Goal: Task Accomplishment & Management: Manage account settings

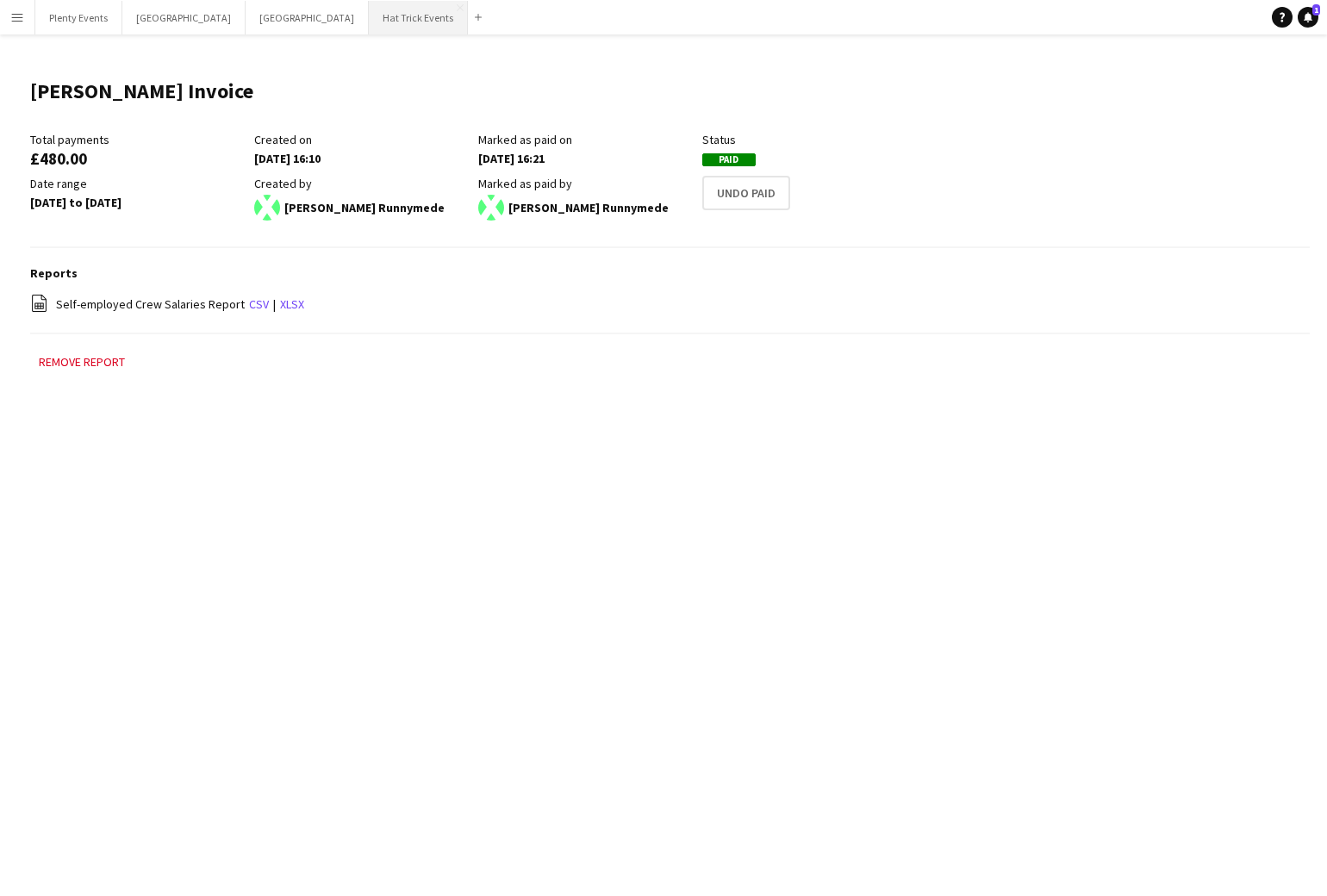
click at [369, 22] on button "Hat Trick Events Close" at bounding box center [418, 18] width 99 height 34
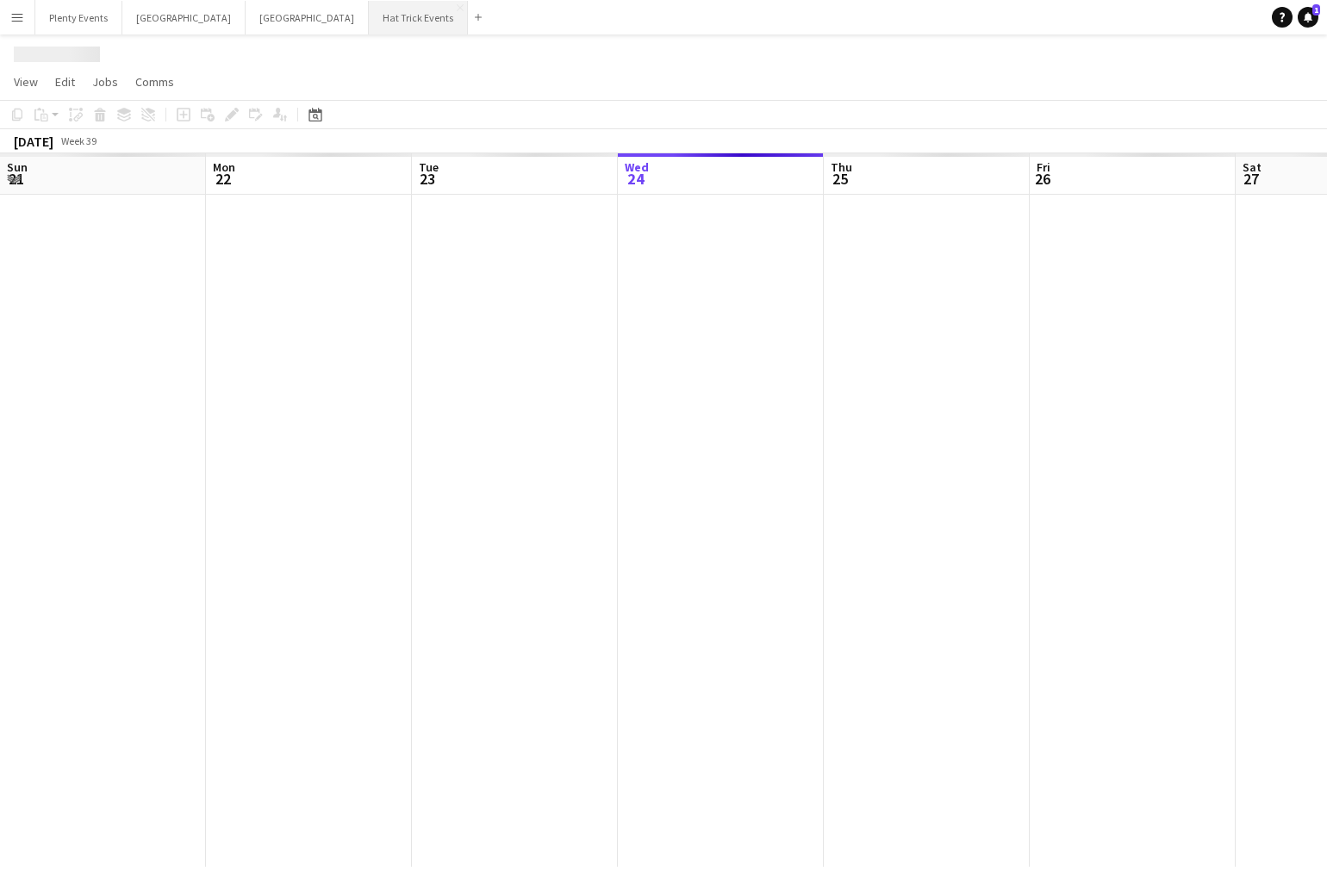
scroll to position [0, 412]
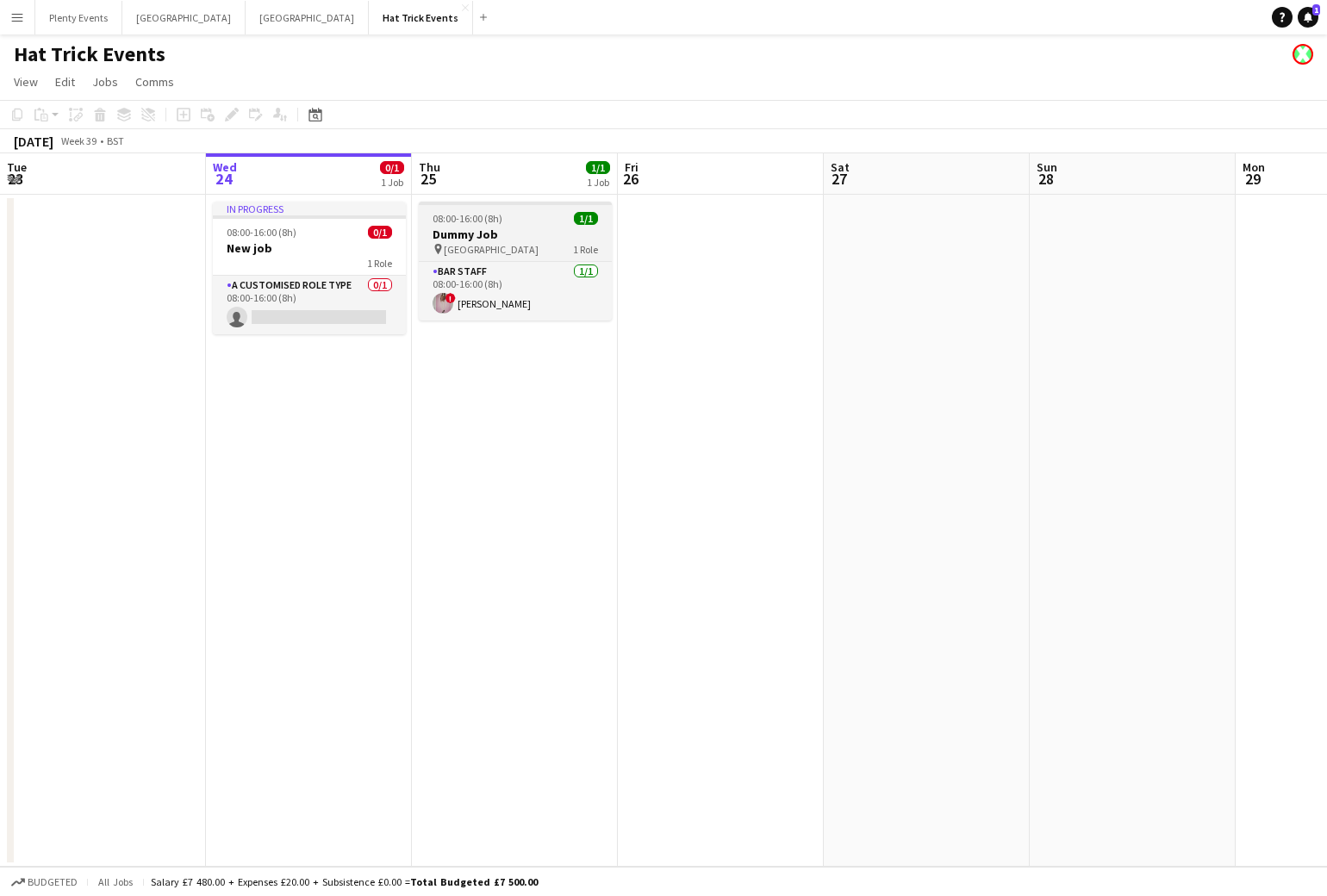
click at [508, 237] on h3 "Dummy Job" at bounding box center [515, 234] width 193 height 15
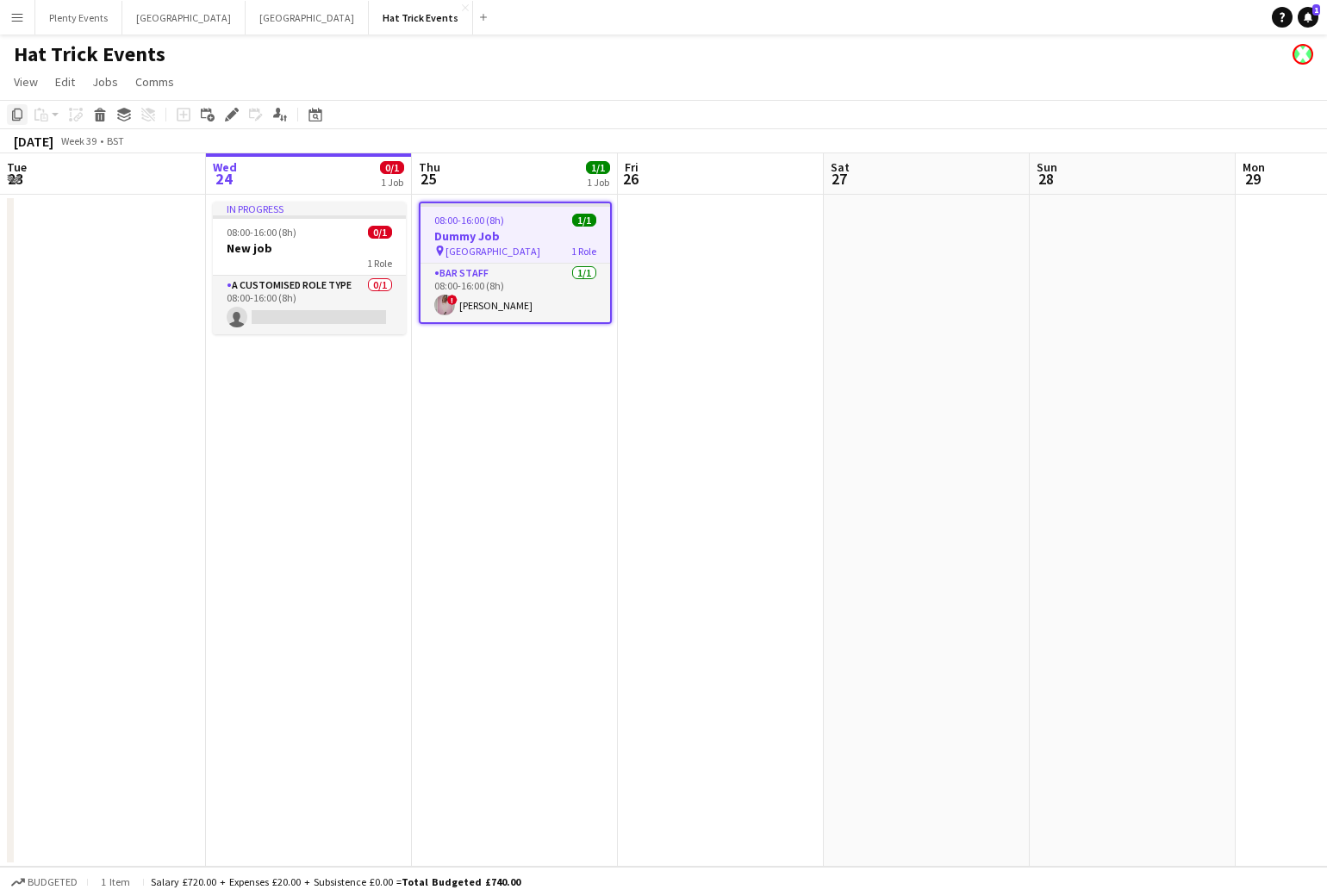
click at [15, 118] on icon at bounding box center [17, 114] width 10 height 12
click at [686, 273] on app-date-cell at bounding box center [721, 531] width 206 height 672
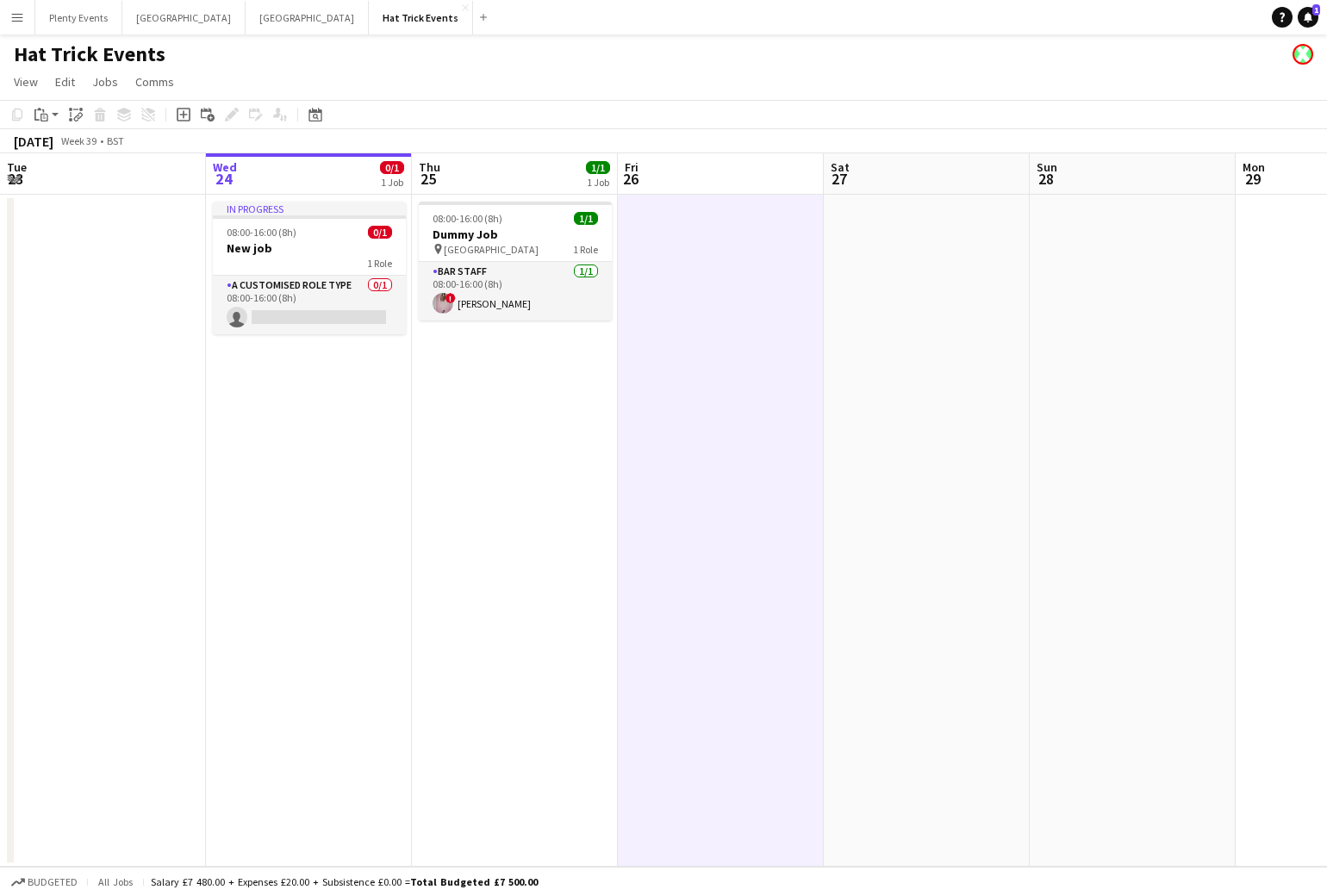
click at [625, 78] on app-page-menu "View Day view expanded Day view collapsed Month view Date picker Jump to today …" at bounding box center [664, 83] width 1327 height 33
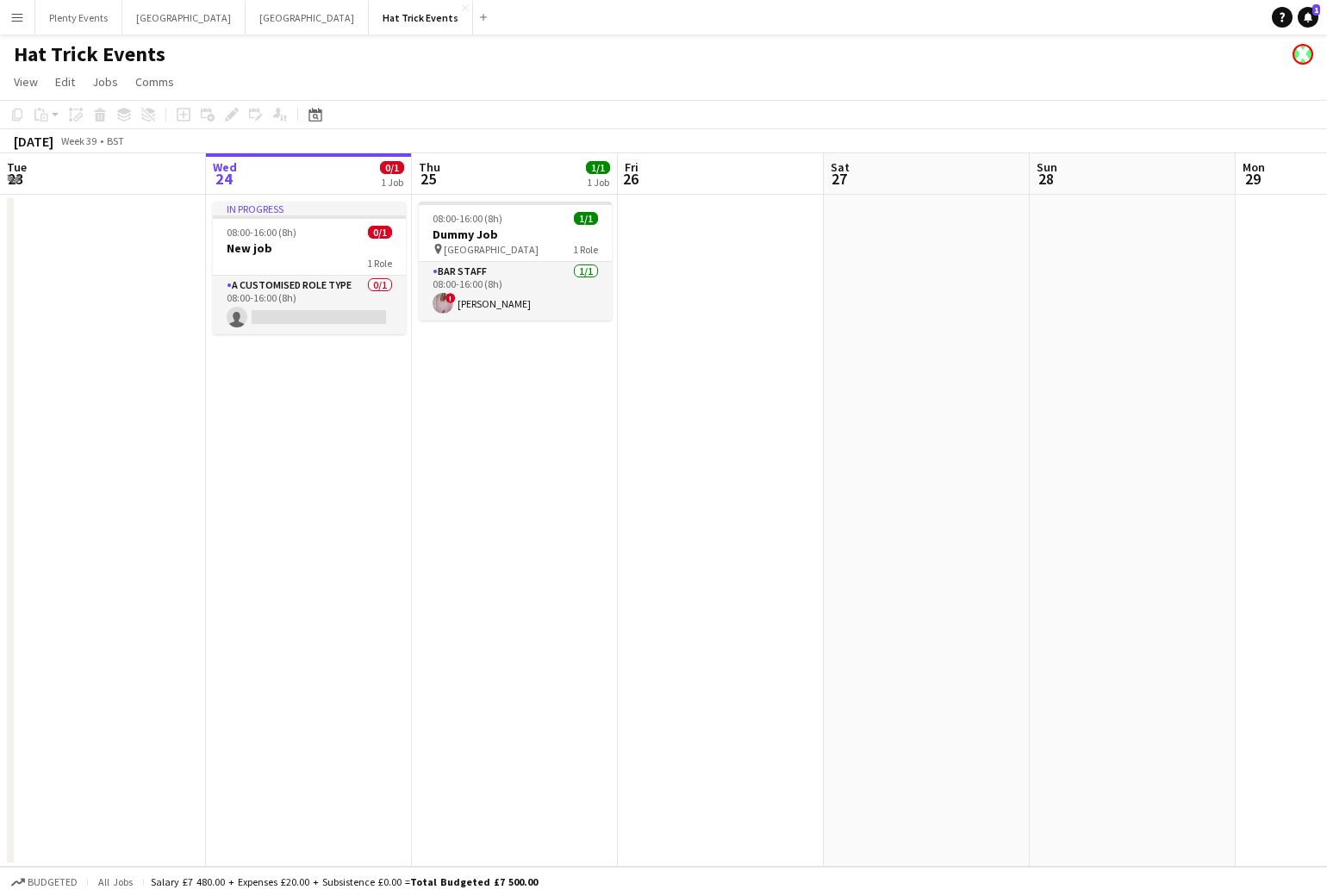
click at [693, 273] on app-date-cell at bounding box center [721, 531] width 206 height 672
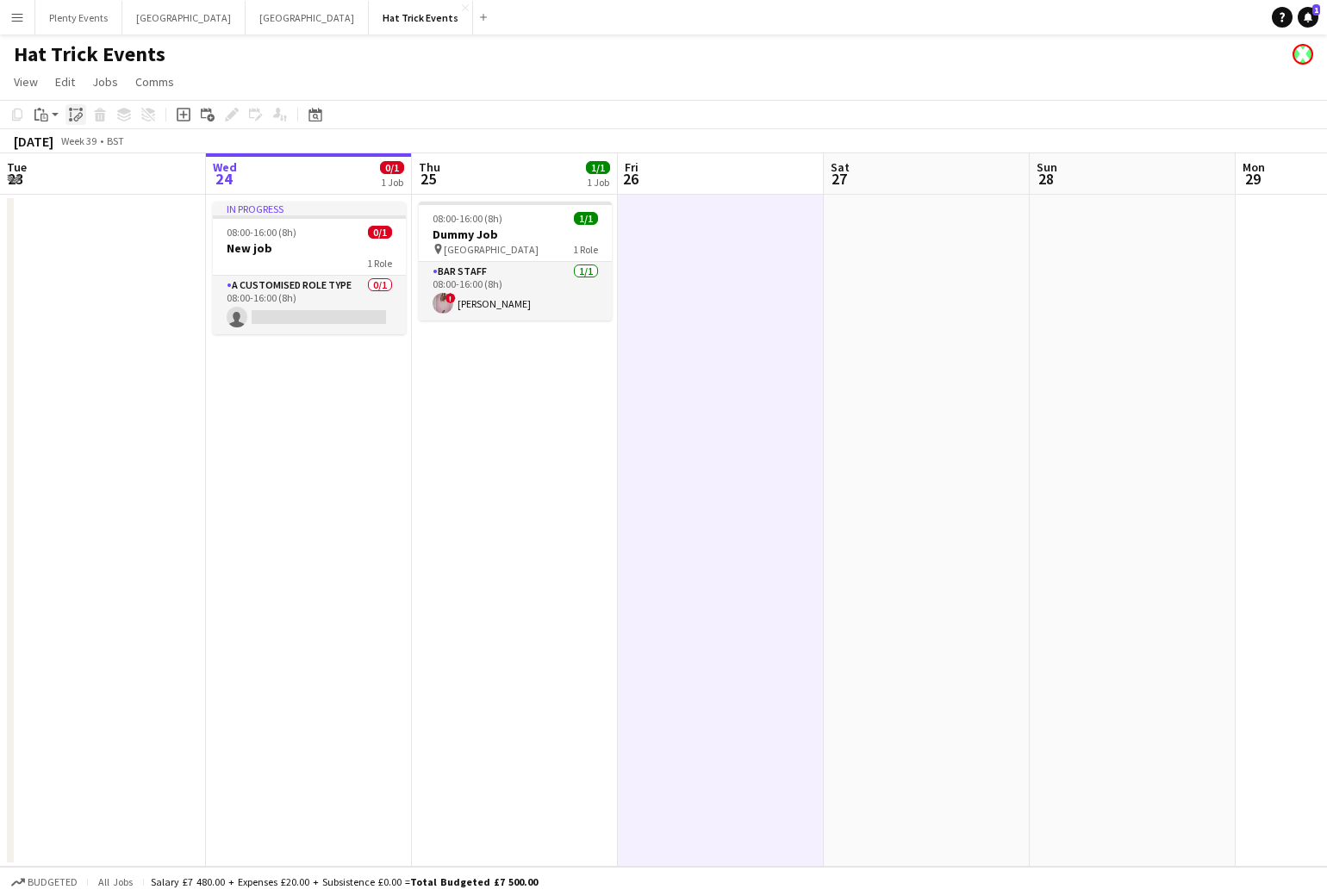
click at [74, 115] on icon "Paste linked Job" at bounding box center [76, 114] width 14 height 14
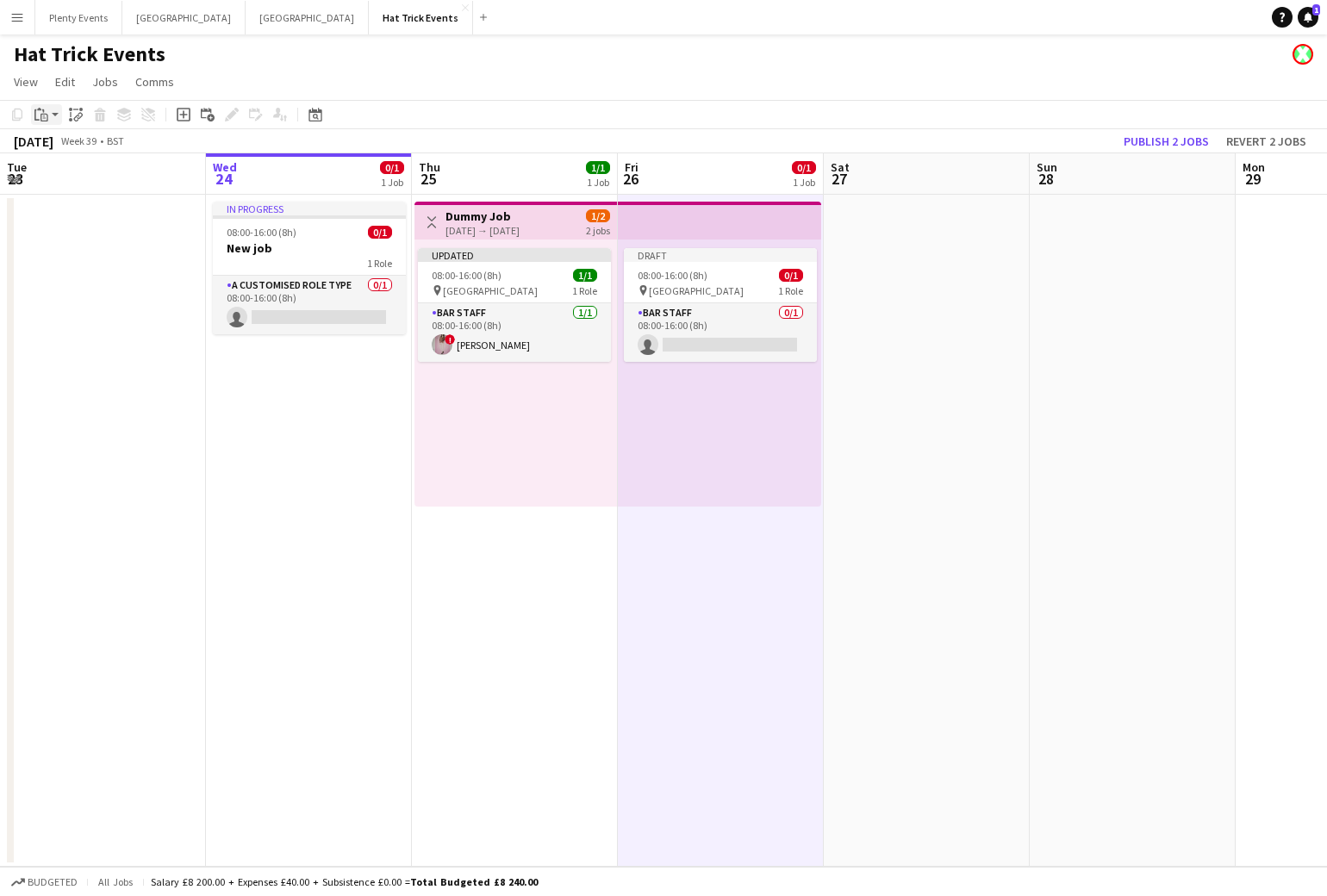
click at [55, 115] on app-action-btn "Paste" at bounding box center [46, 114] width 31 height 21
click at [433, 223] on app-icon "Toggle View" at bounding box center [432, 221] width 12 height 12
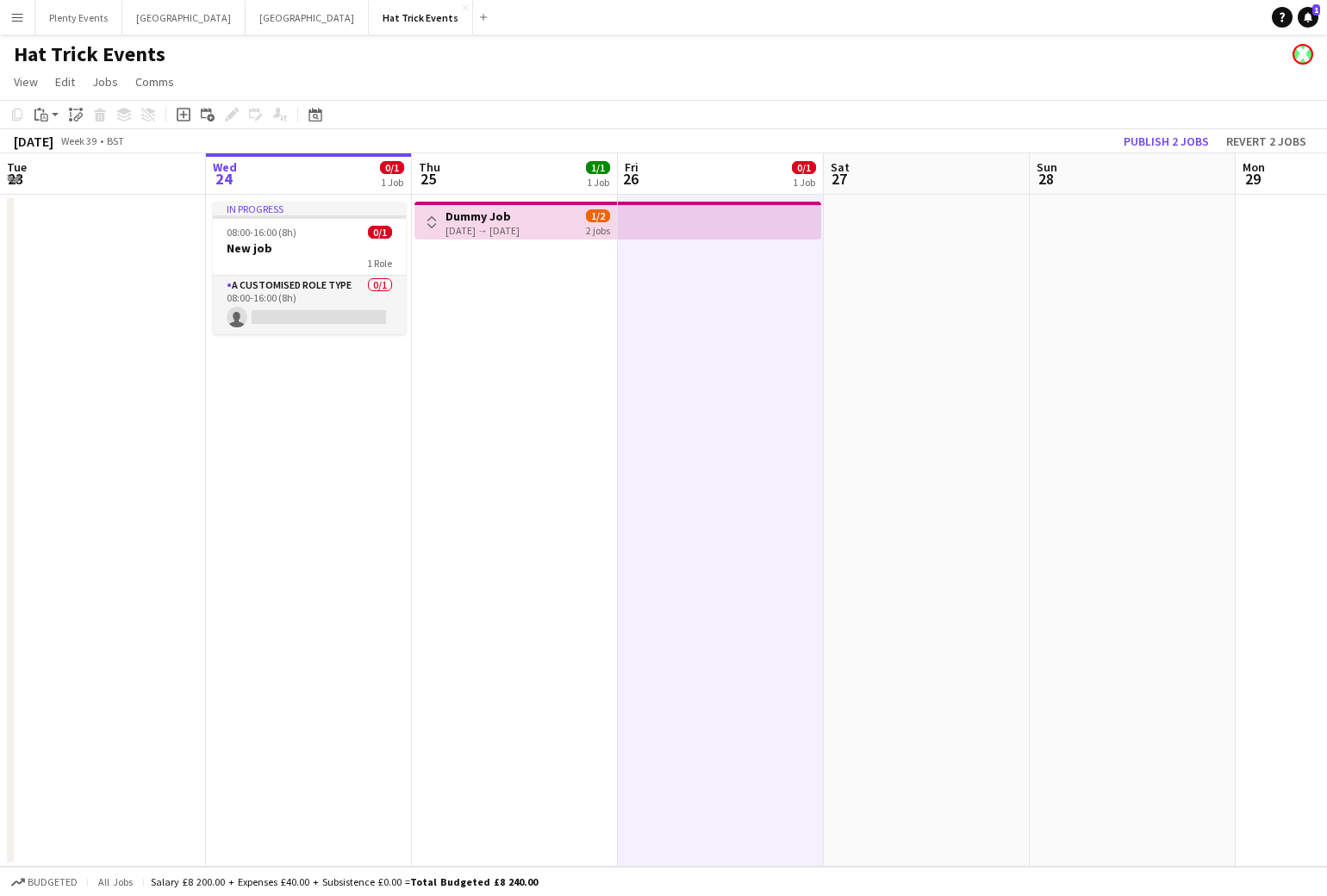
click at [433, 223] on app-icon "Toggle View" at bounding box center [432, 221] width 12 height 12
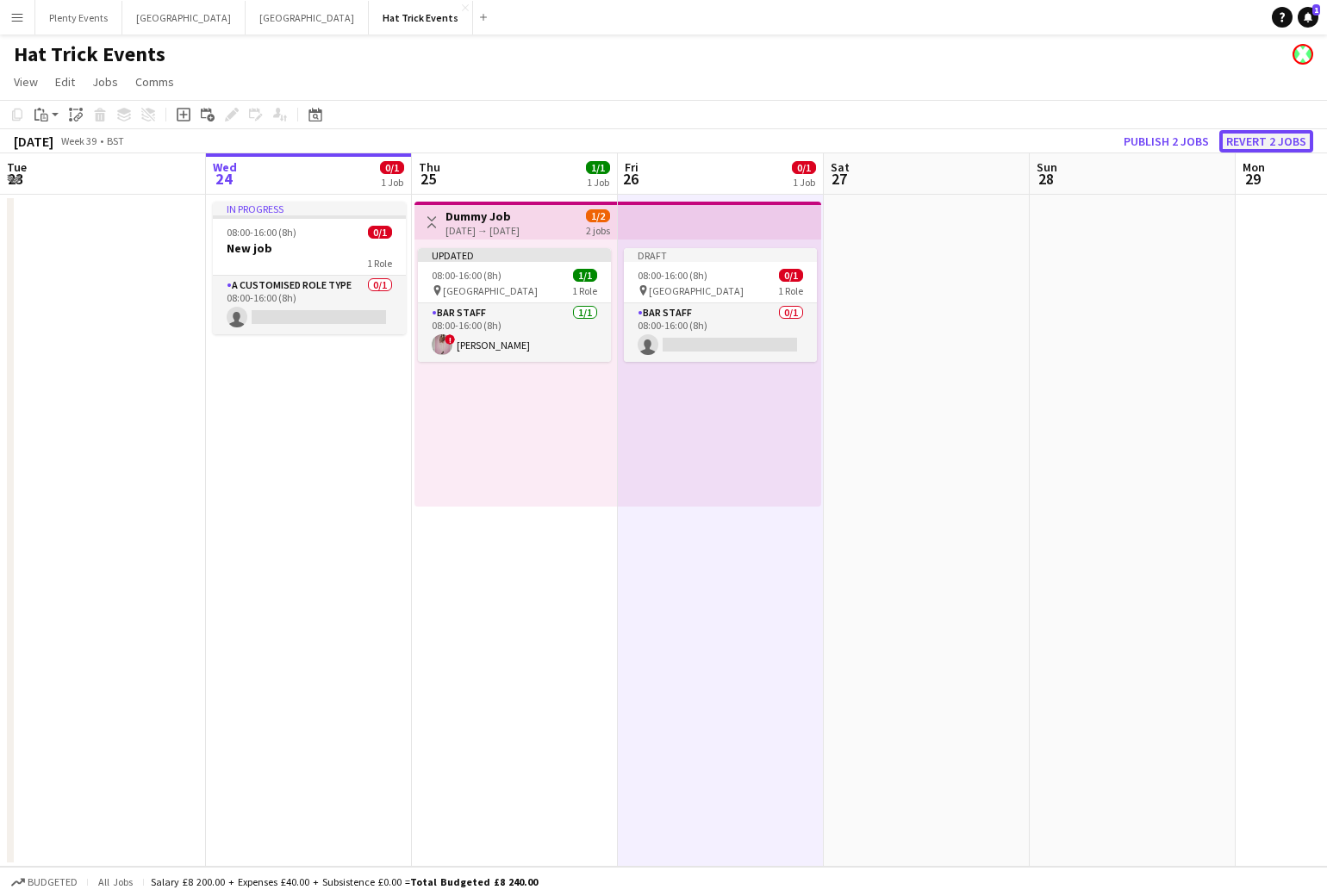
click at [1266, 141] on button "Revert 2 jobs" at bounding box center [1265, 141] width 94 height 23
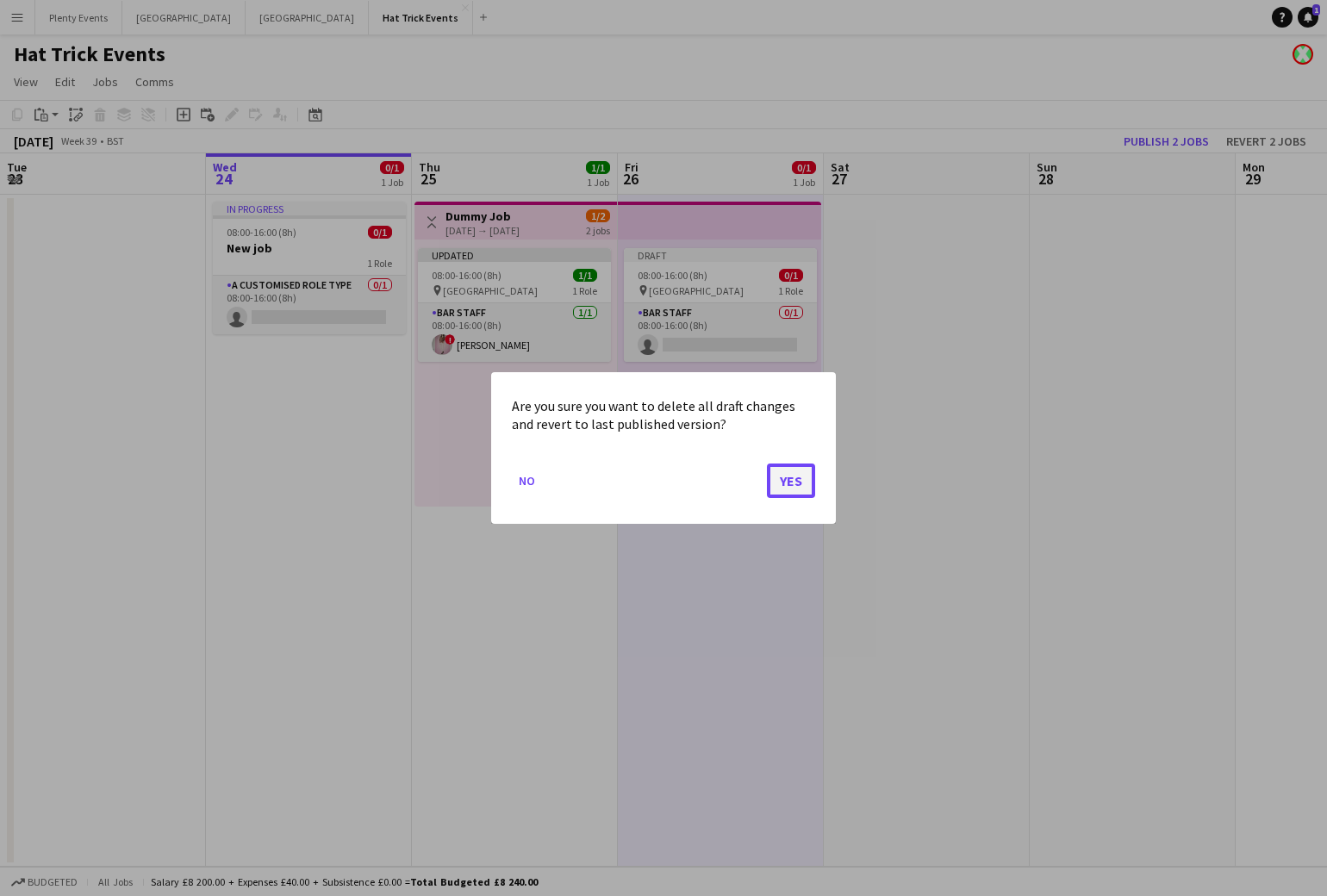
click at [803, 476] on button "Yes" at bounding box center [790, 481] width 48 height 34
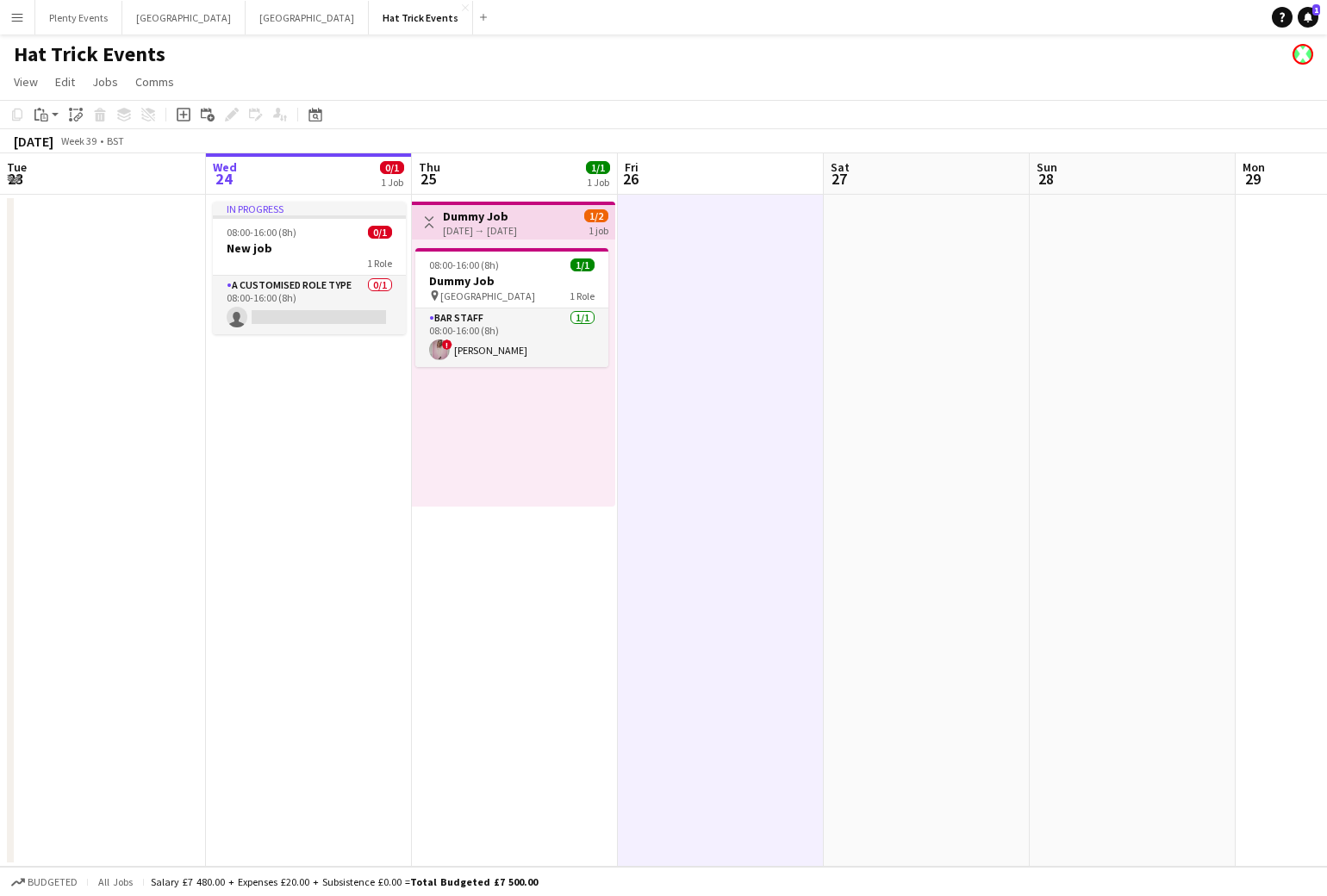
click at [687, 101] on app-toolbar "Copy Paste Paste Command V Paste with crew Command Shift V Paste linked Job Del…" at bounding box center [664, 114] width 1327 height 29
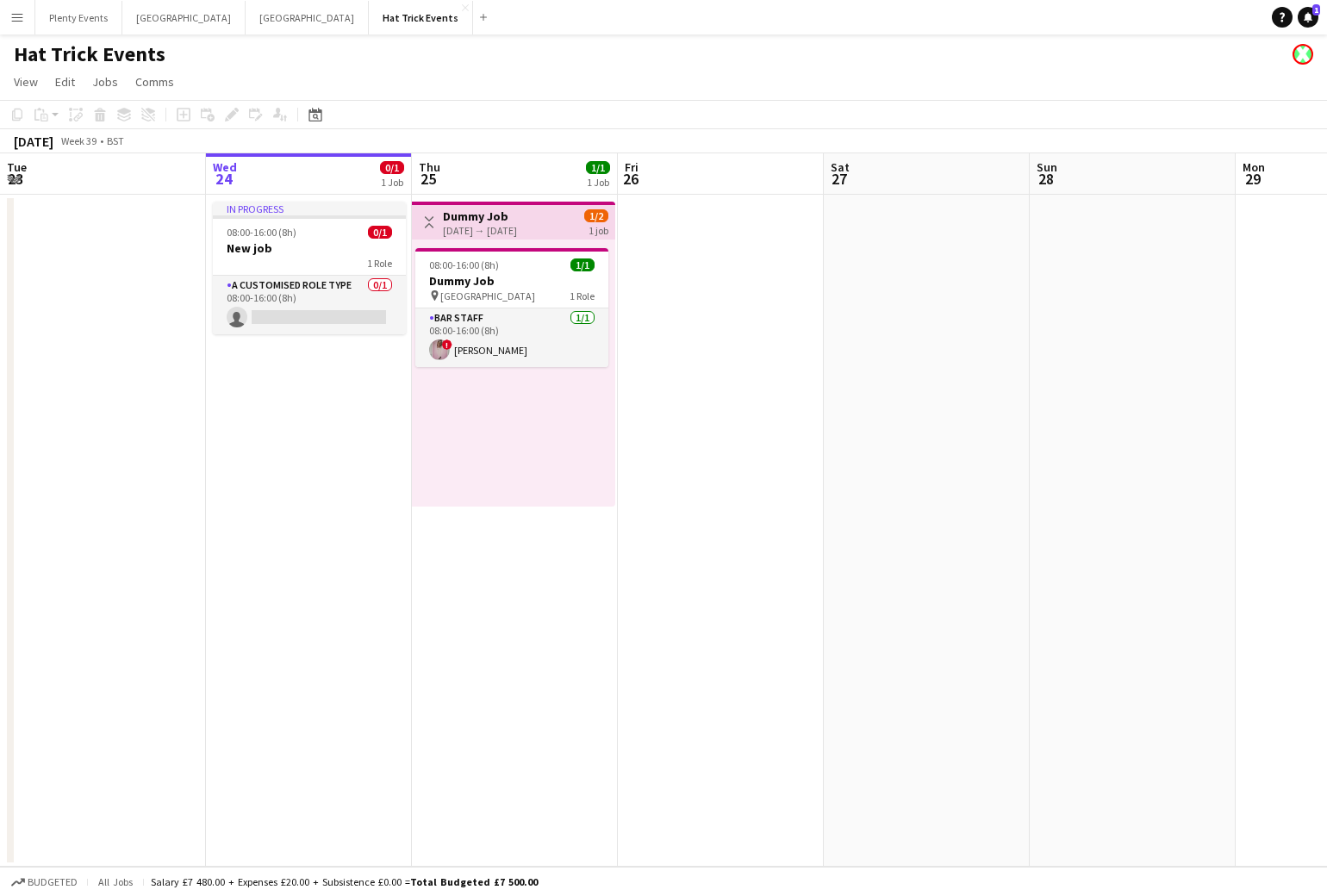
click at [592, 89] on app-page-menu "View Day view expanded Day view collapsed Month view Date picker Jump to today …" at bounding box center [664, 83] width 1327 height 33
click at [433, 225] on app-icon "Toggle View" at bounding box center [429, 221] width 12 height 12
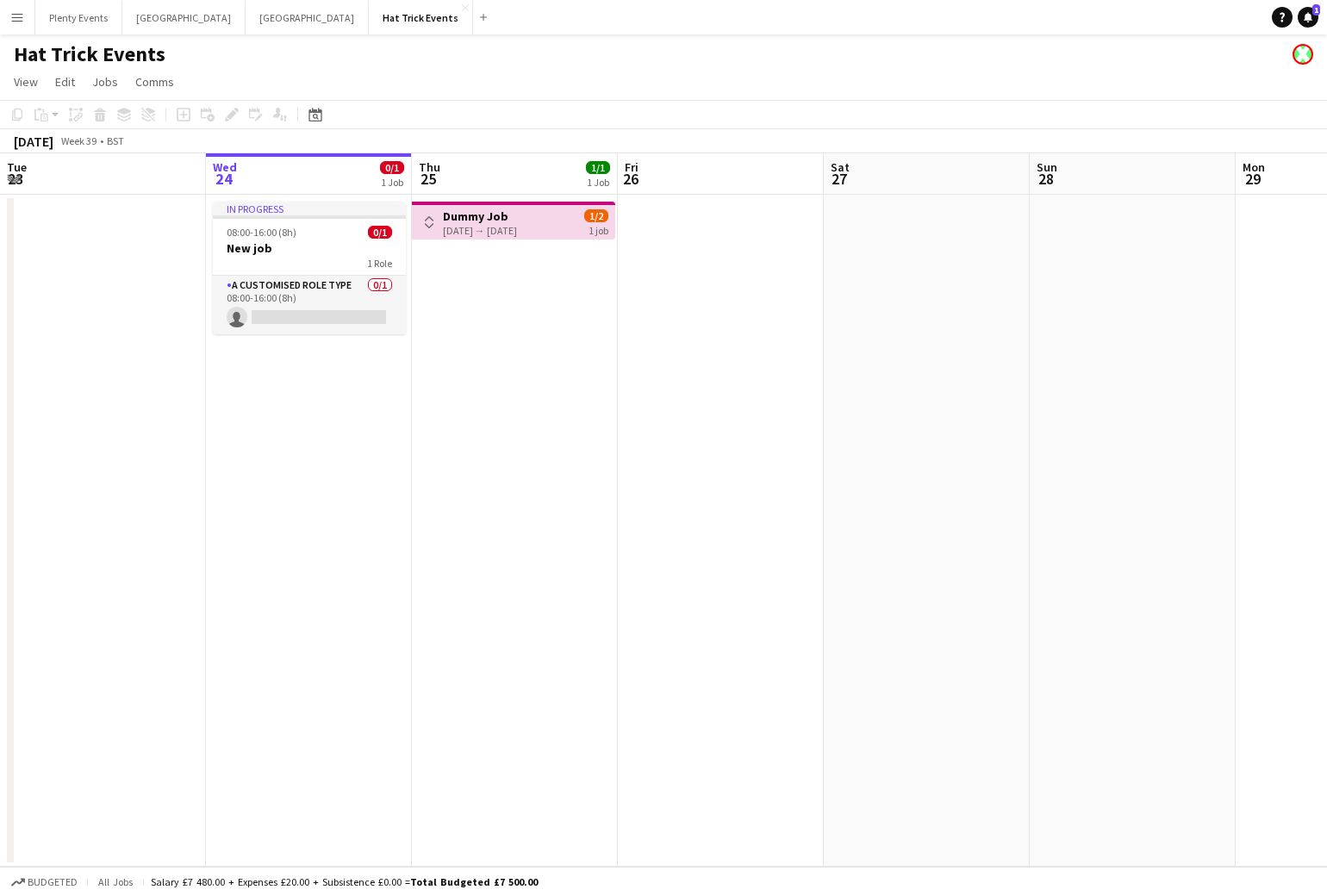
click at [462, 229] on div "25-09-2025 → 25-09-2025" at bounding box center [480, 231] width 74 height 13
click at [499, 229] on div "25-09-2025 → 25-09-2025" at bounding box center [480, 231] width 74 height 13
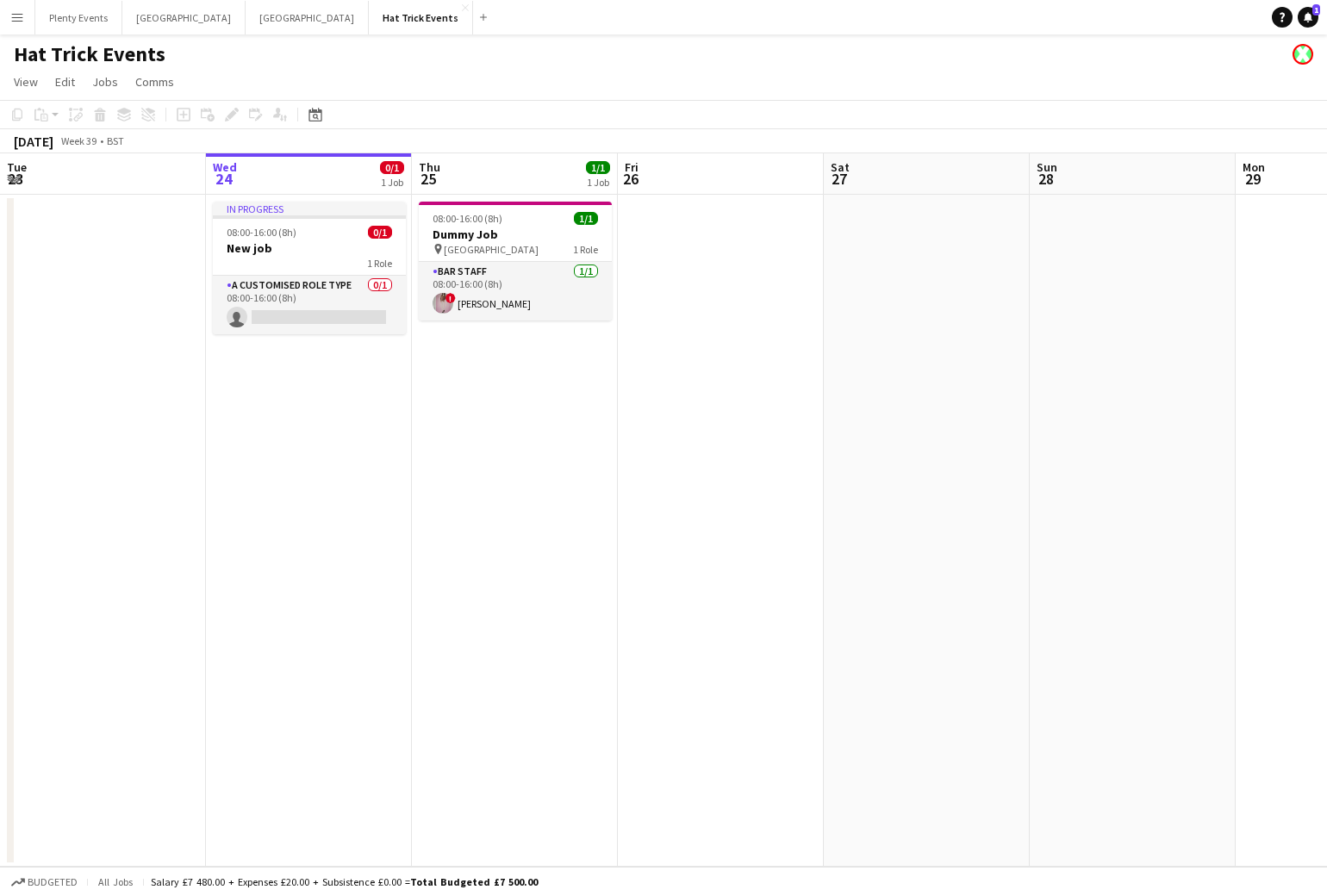
click at [21, 22] on app-icon "Menu" at bounding box center [17, 17] width 14 height 14
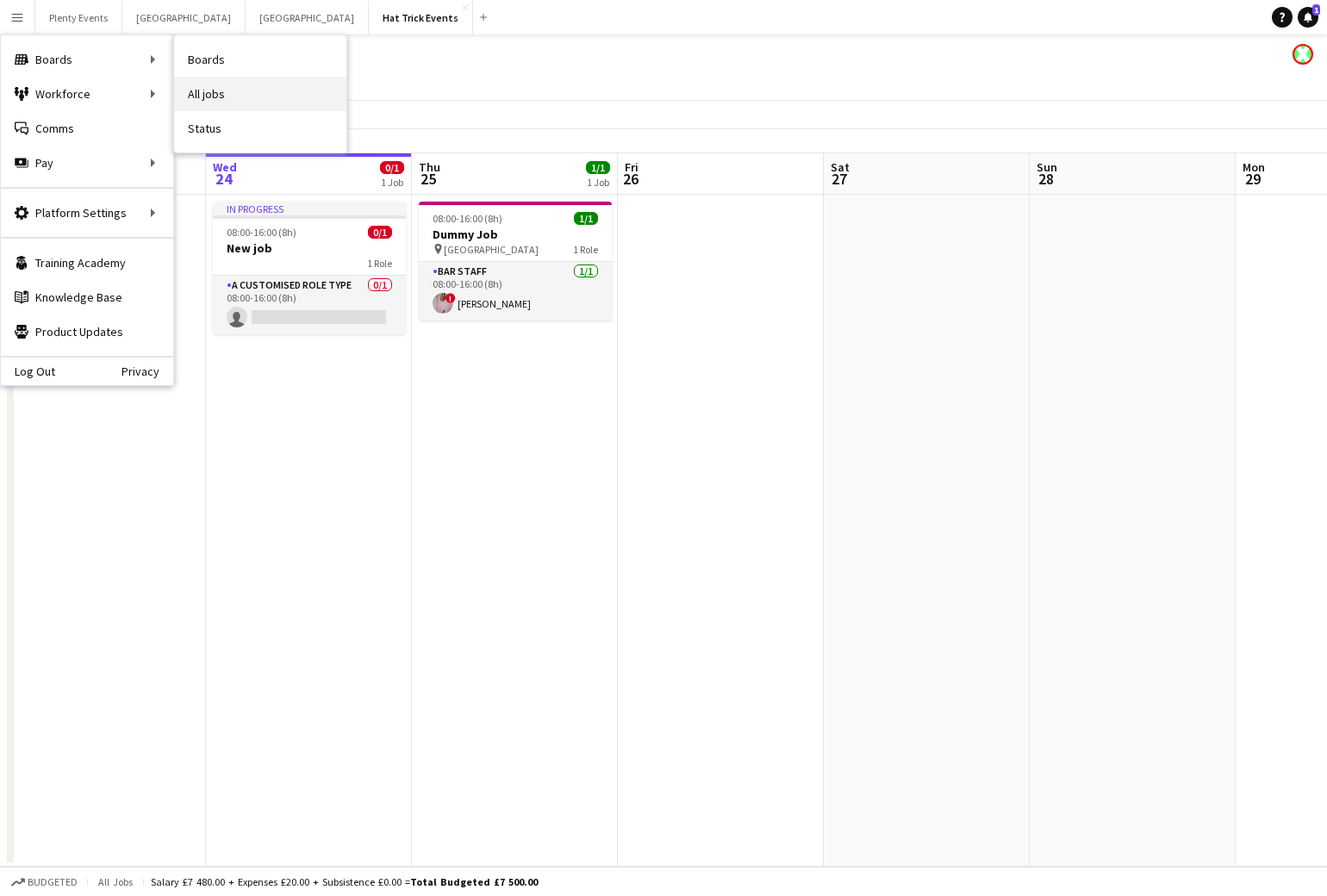
click at [208, 91] on link "All jobs" at bounding box center [260, 94] width 172 height 34
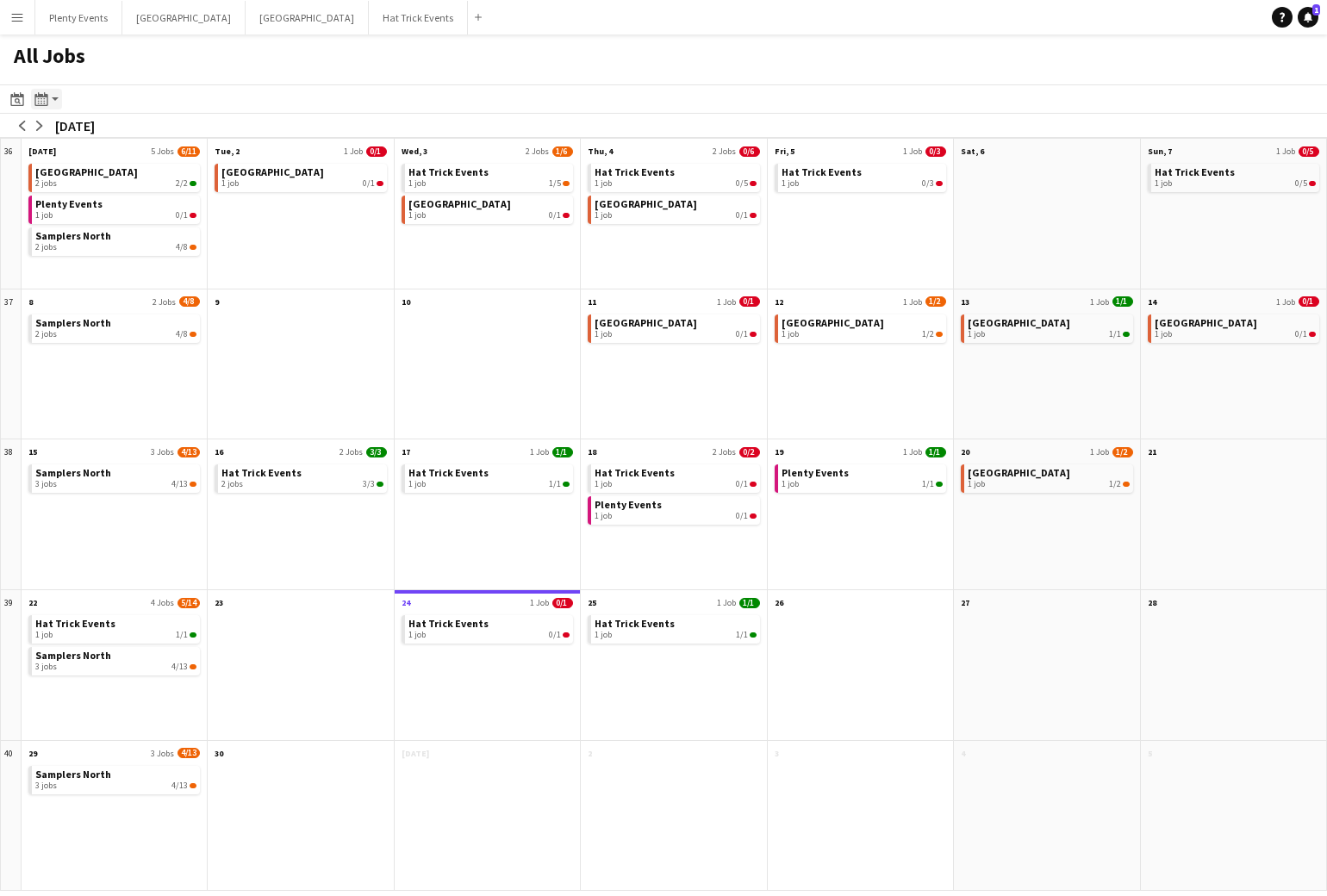
click at [53, 99] on app-action-btn "Month view / Day view" at bounding box center [46, 99] width 31 height 21
click at [82, 198] on link "Month view" at bounding box center [93, 191] width 95 height 15
click at [50, 101] on div "Month view / Day view" at bounding box center [42, 99] width 21 height 21
click at [79, 163] on link "Day view by Job" at bounding box center [93, 161] width 95 height 15
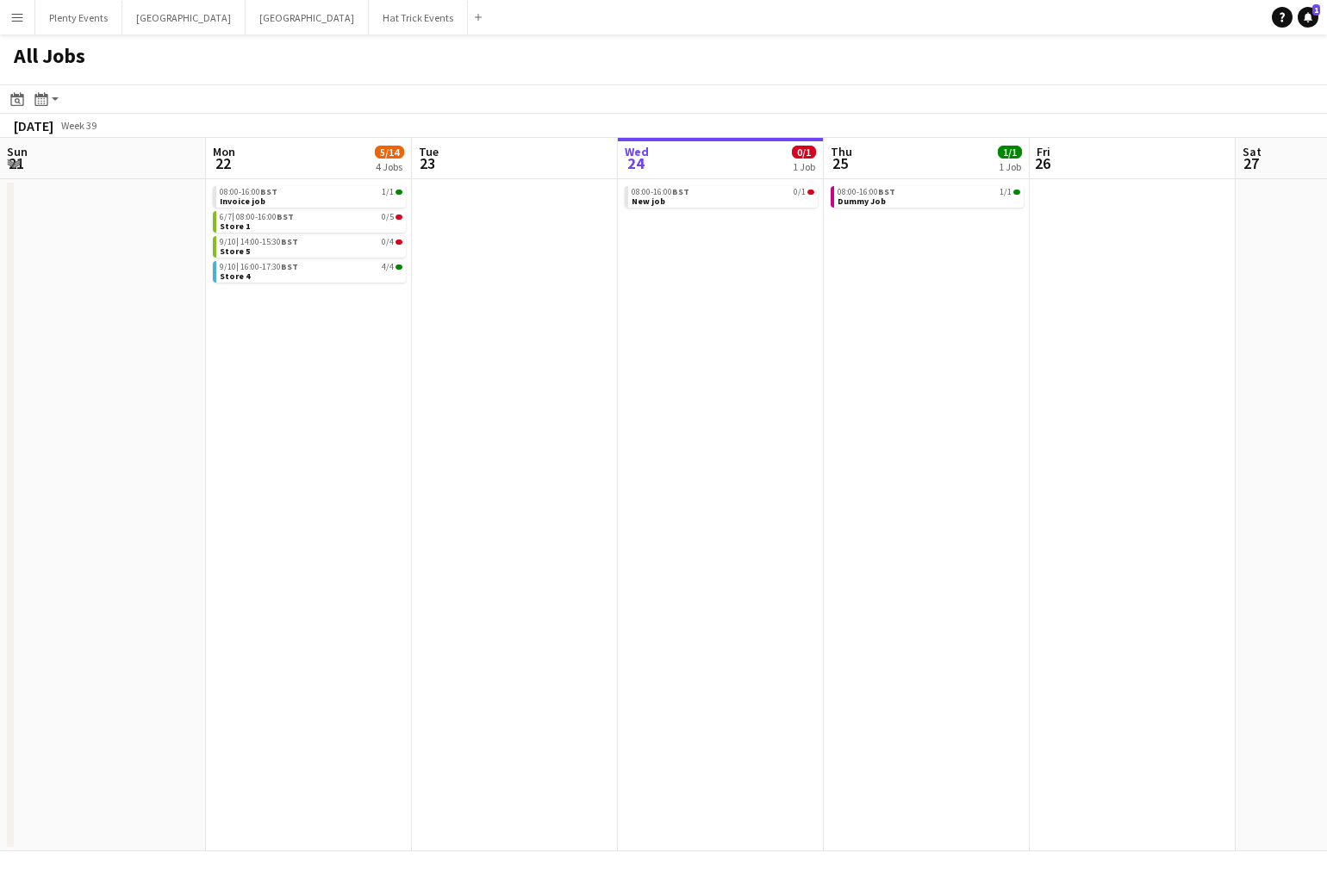
scroll to position [0, 412]
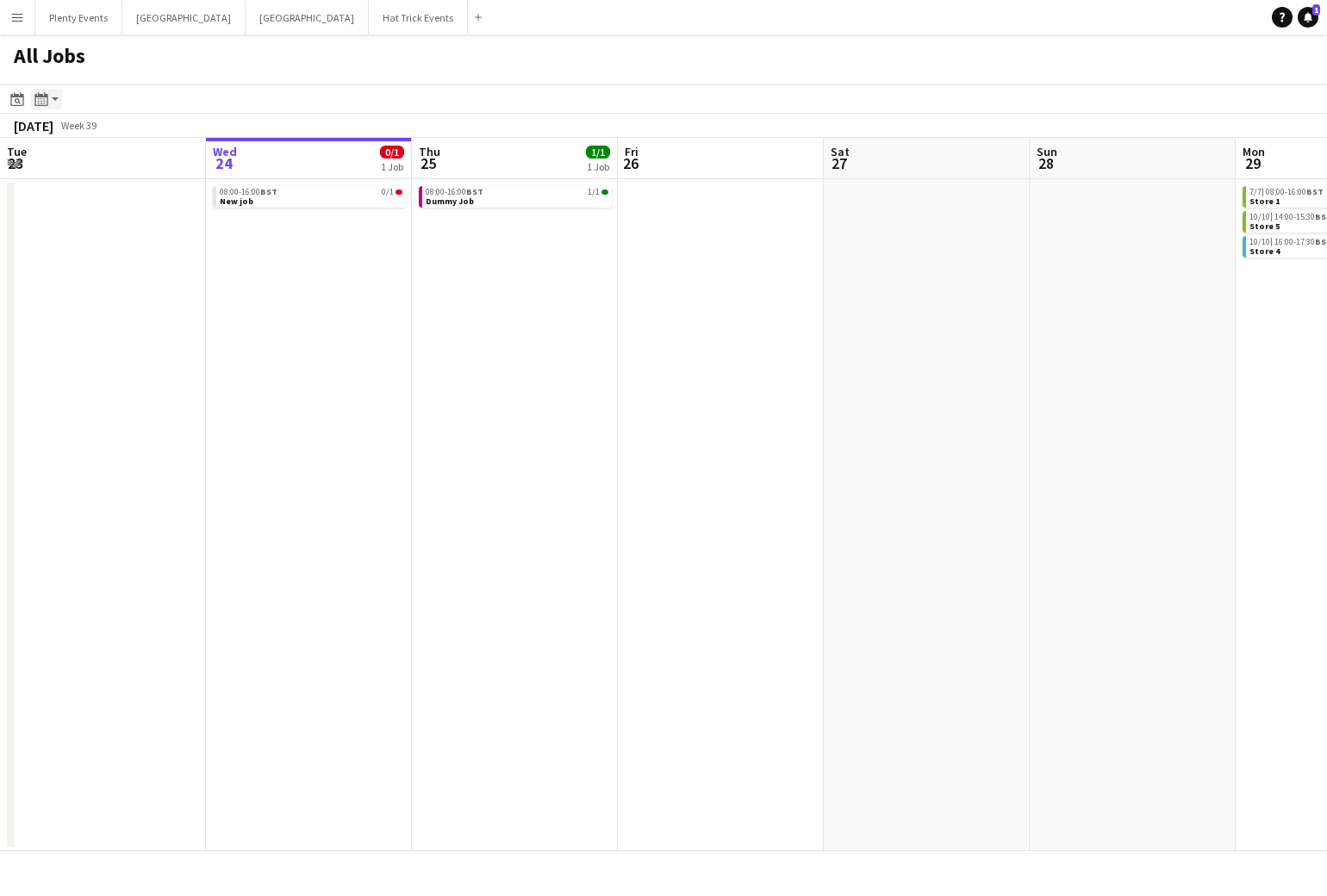
click at [51, 98] on app-action-btn "Month view / Day view" at bounding box center [46, 99] width 31 height 21
click at [63, 133] on link "Day view by Board" at bounding box center [93, 132] width 95 height 15
click at [369, 23] on button "Hat Trick Events Close" at bounding box center [418, 18] width 99 height 34
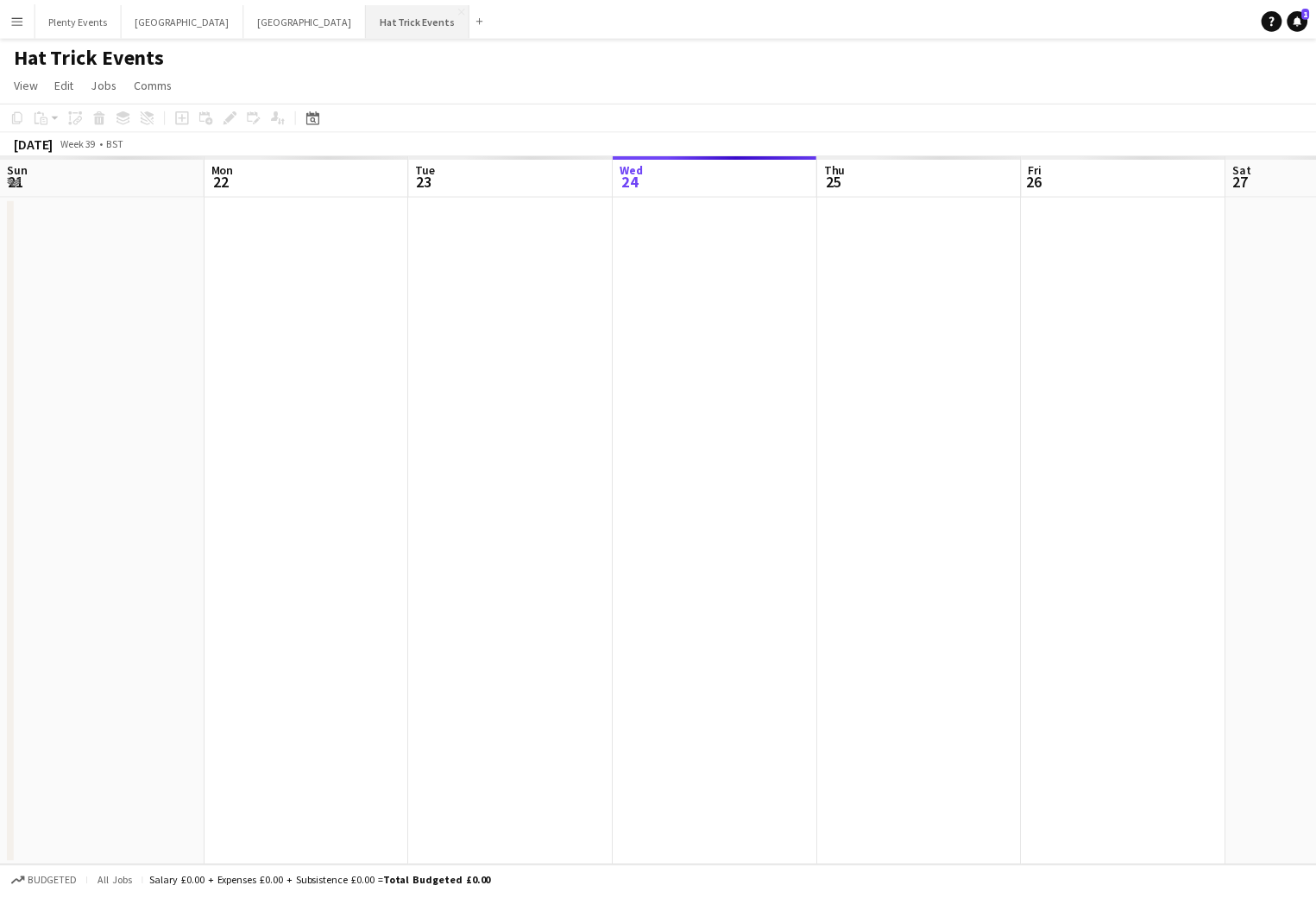
scroll to position [0, 412]
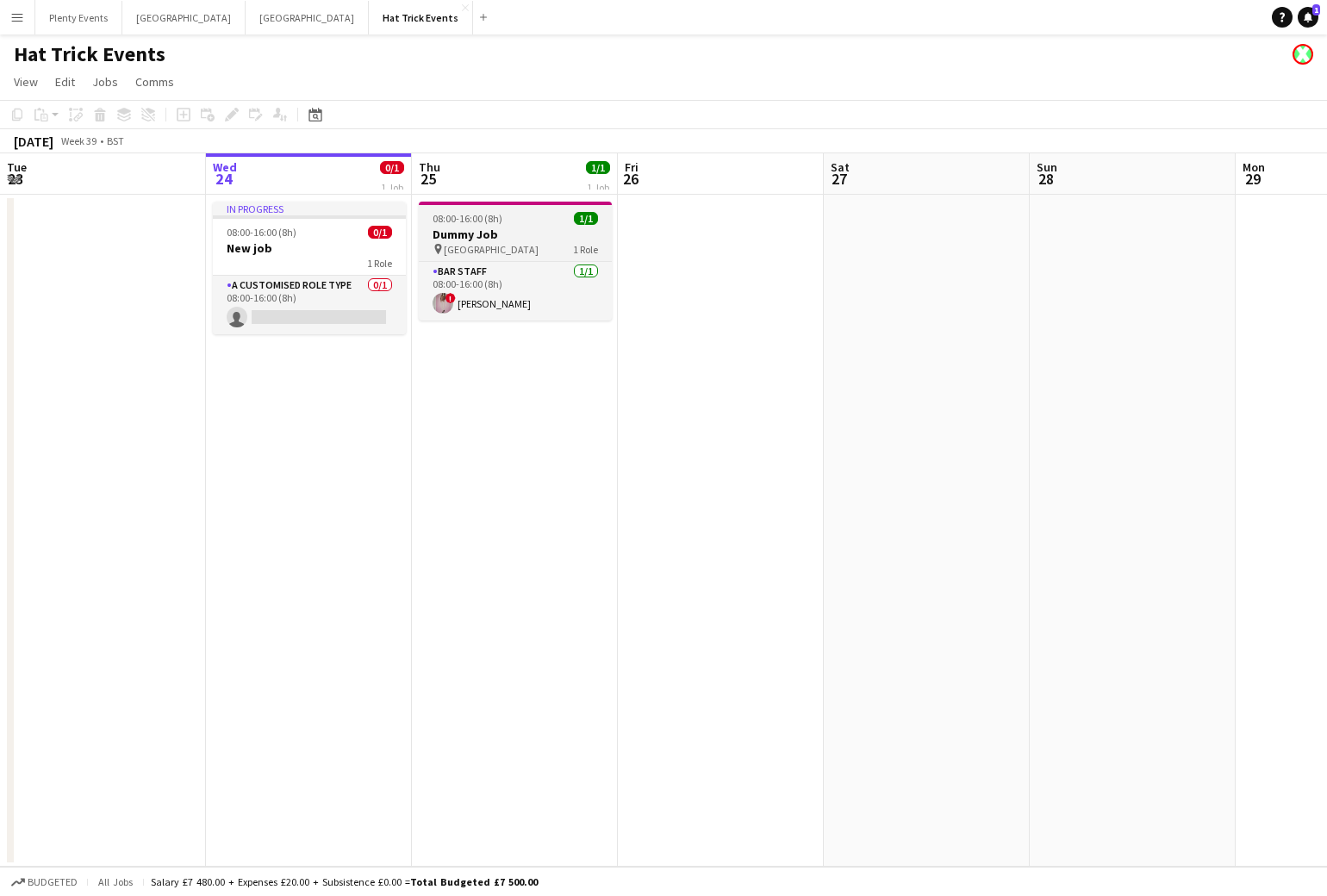
click at [514, 230] on h3 "Dummy Job" at bounding box center [515, 234] width 193 height 15
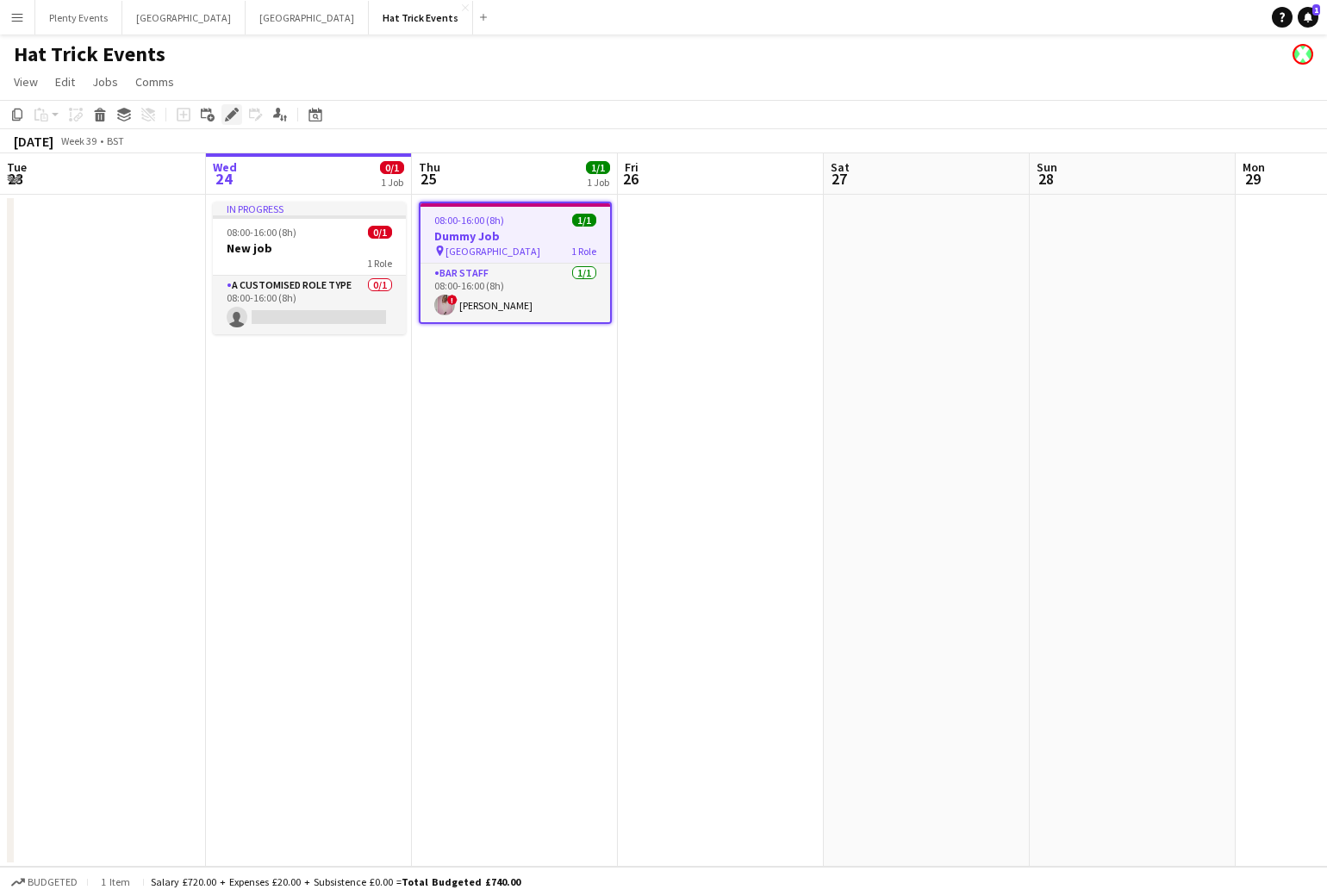
click at [237, 113] on icon "Edit" at bounding box center [232, 114] width 14 height 14
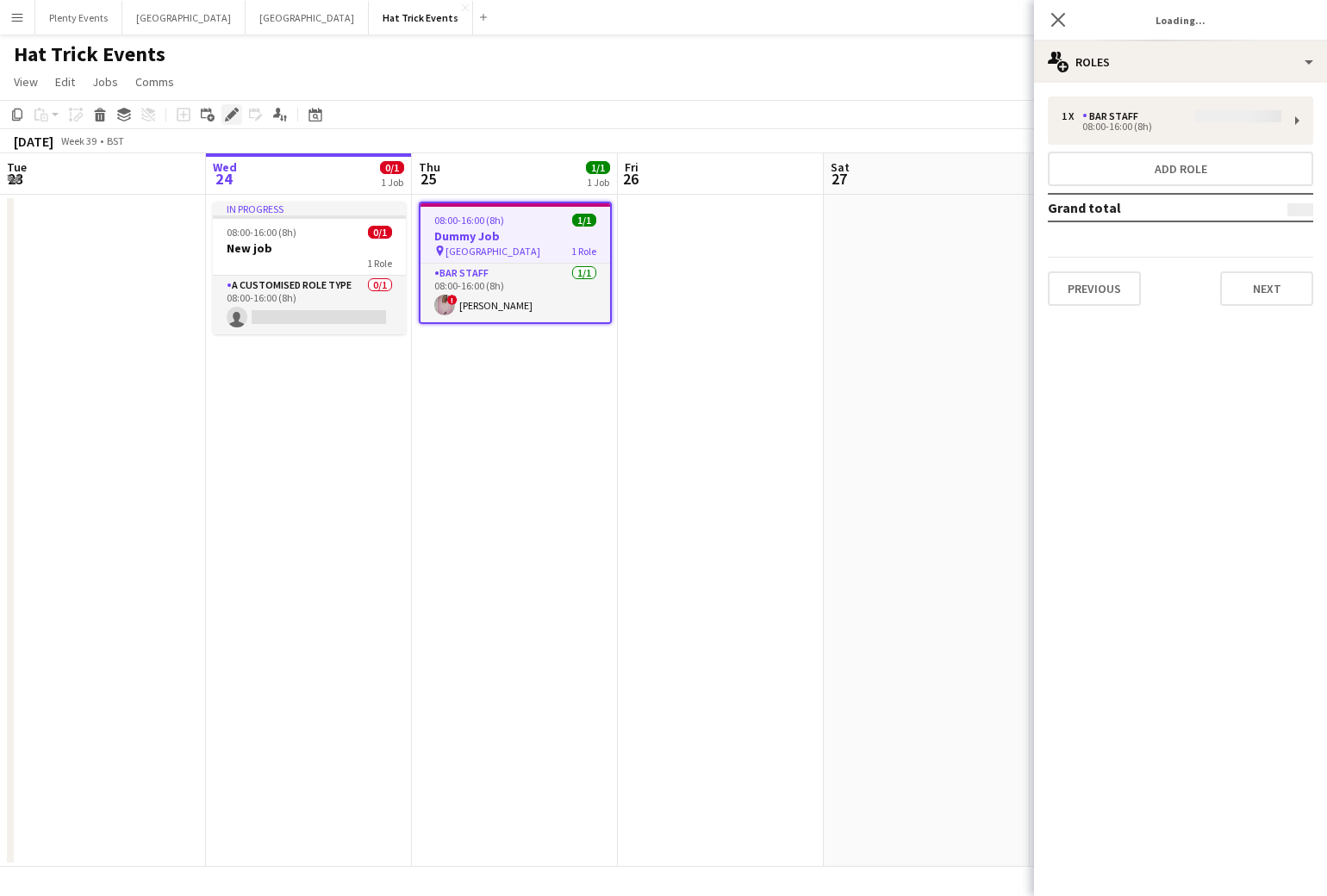
type input "*******"
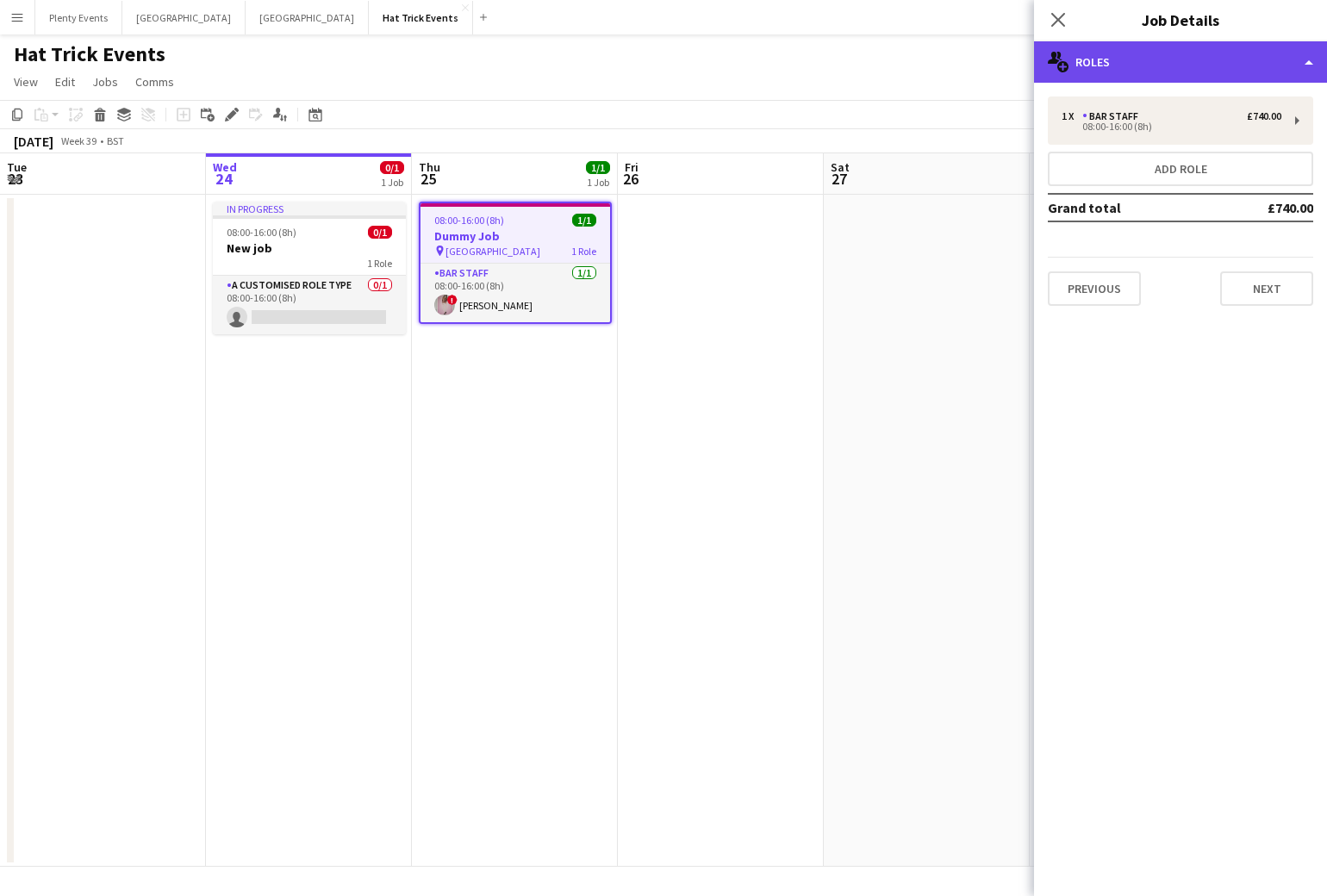
click at [1236, 67] on div "multiple-users-add Roles" at bounding box center [1180, 62] width 293 height 42
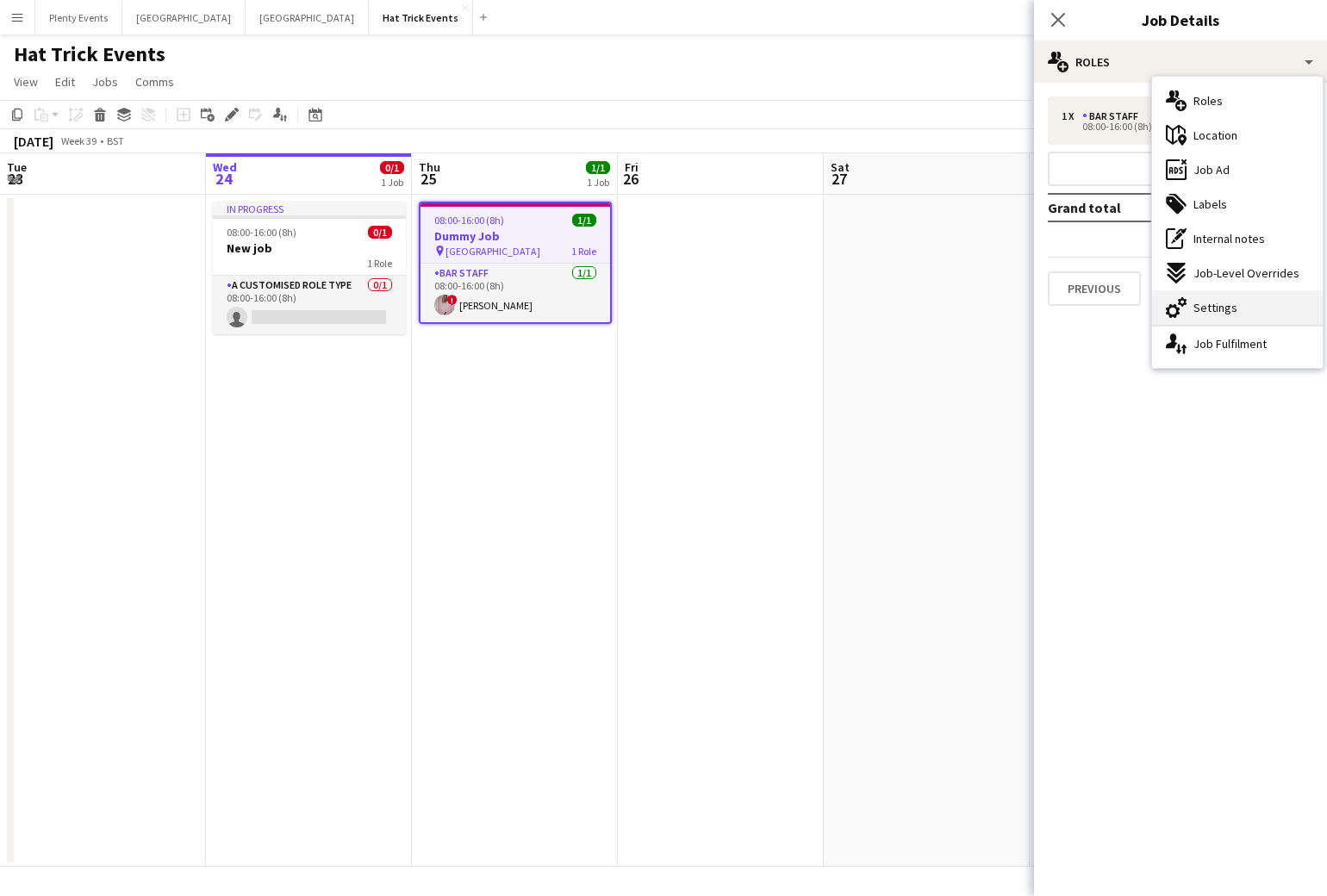
click at [1226, 307] on span "Settings" at bounding box center [1215, 307] width 44 height 15
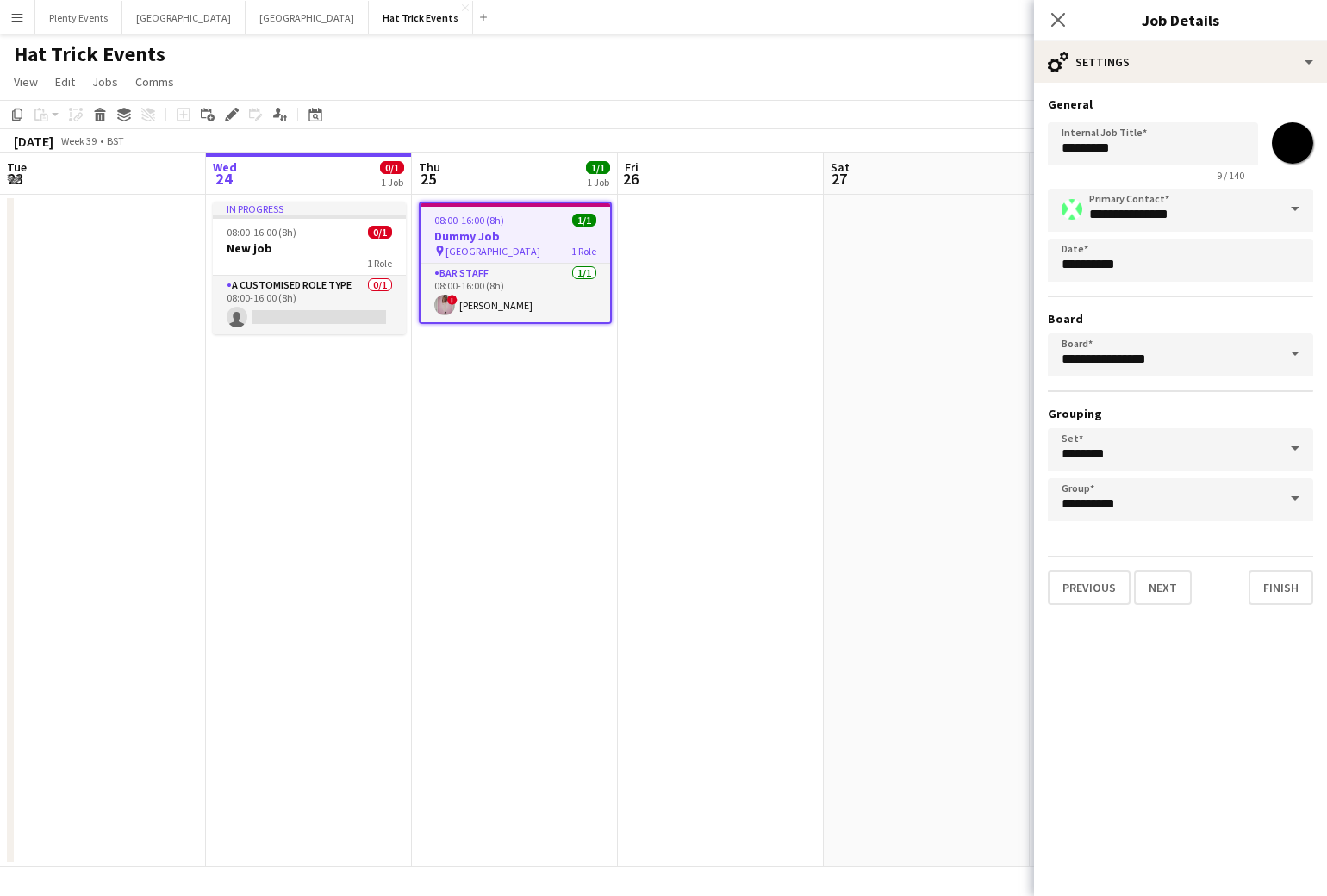
click at [1298, 449] on span at bounding box center [1295, 448] width 36 height 42
click at [1282, 448] on span at bounding box center [1295, 448] width 36 height 42
click at [1202, 542] on form "**********" at bounding box center [1180, 350] width 293 height 508
click at [1278, 499] on span at bounding box center [1295, 499] width 36 height 42
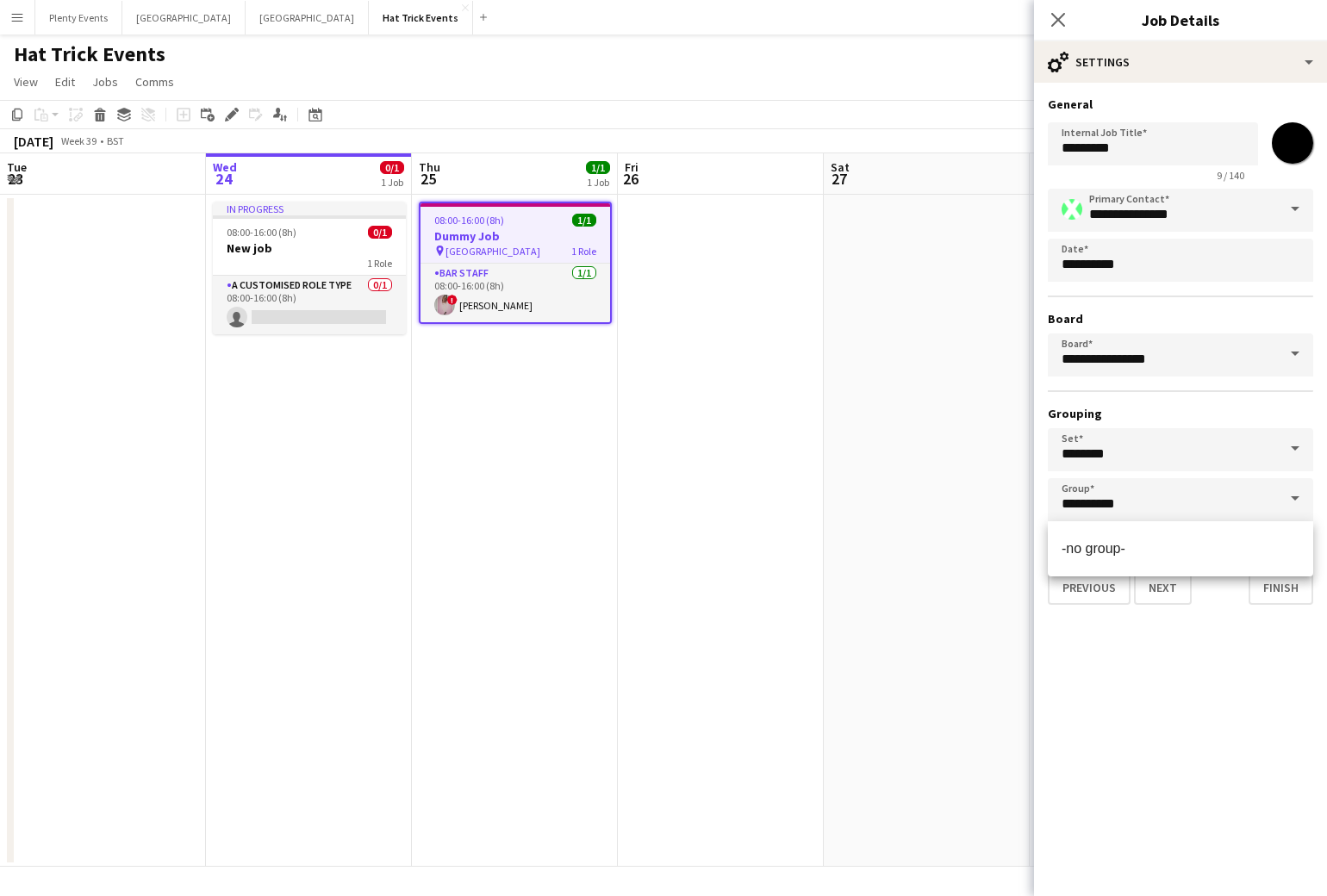
click at [1279, 500] on span at bounding box center [1295, 499] width 36 height 42
click at [1212, 606] on div "**********" at bounding box center [1180, 350] width 293 height 536
click at [128, 114] on icon "Group" at bounding box center [124, 114] width 14 height 14
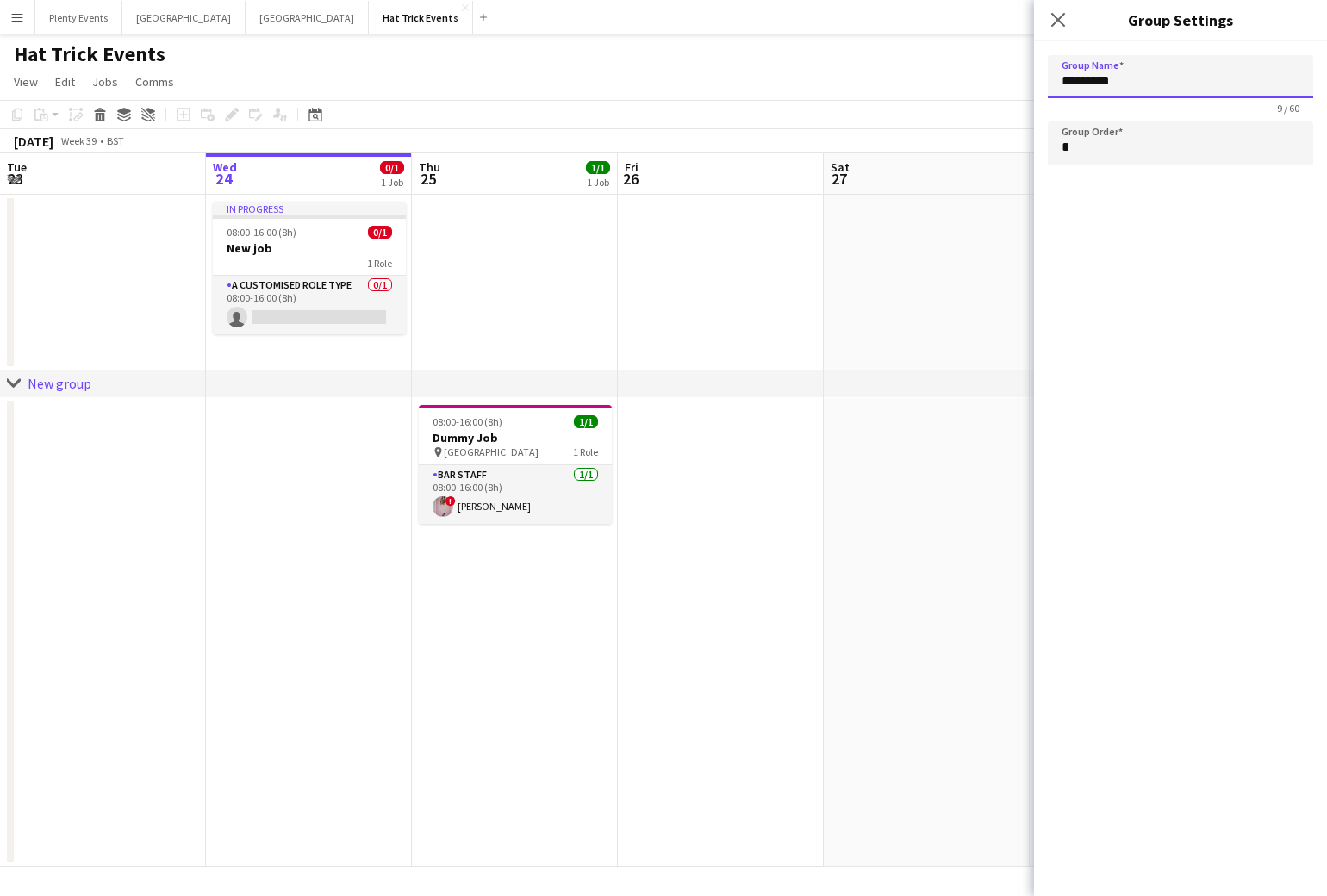
drag, startPoint x: 1064, startPoint y: 81, endPoint x: 1087, endPoint y: 83, distance: 23.1
click at [1087, 83] on input "*********" at bounding box center [1180, 77] width 265 height 44
type input "**********"
click at [1054, 24] on icon at bounding box center [1057, 19] width 16 height 16
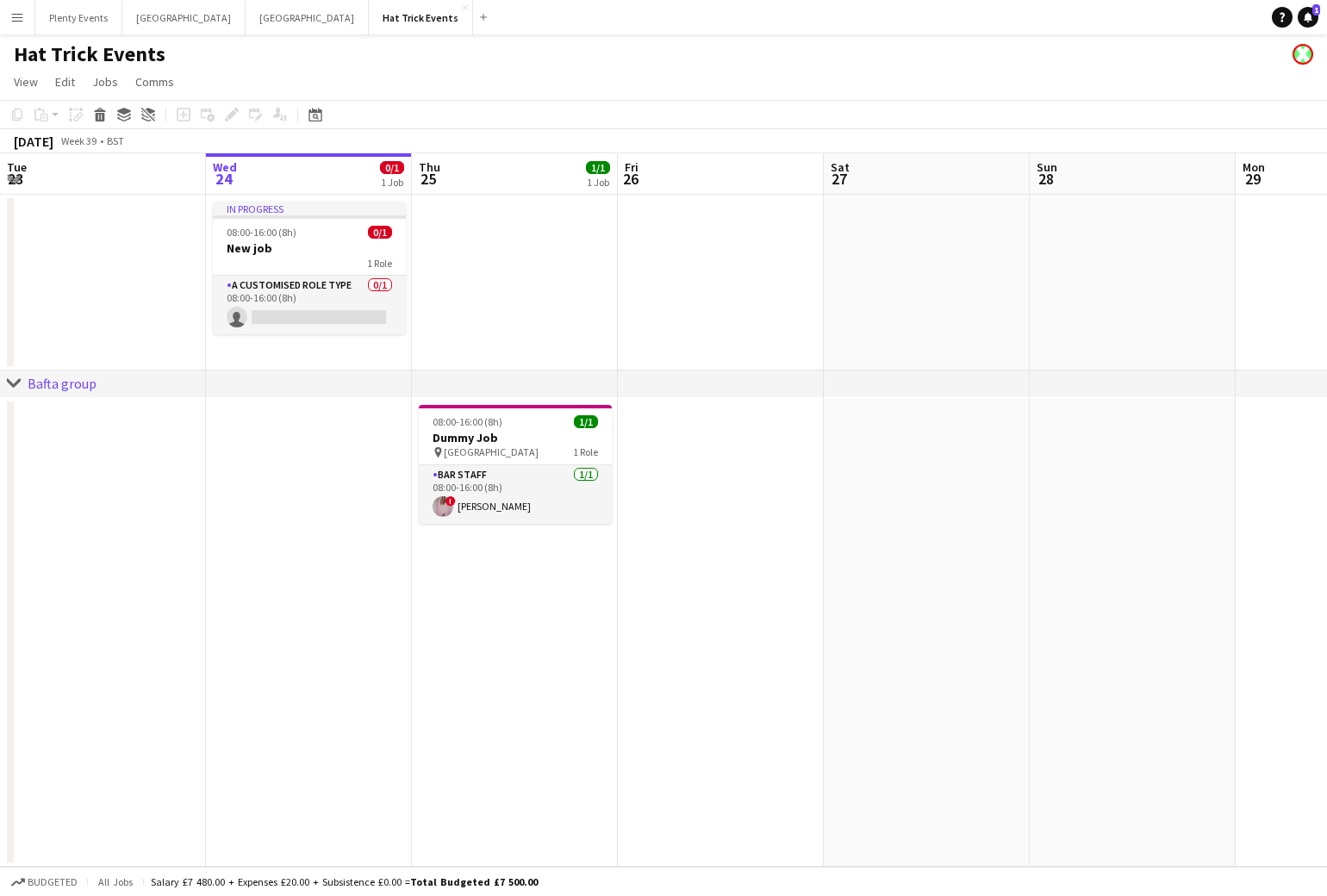
click at [15, 382] on icon at bounding box center [13, 382] width 13 height 7
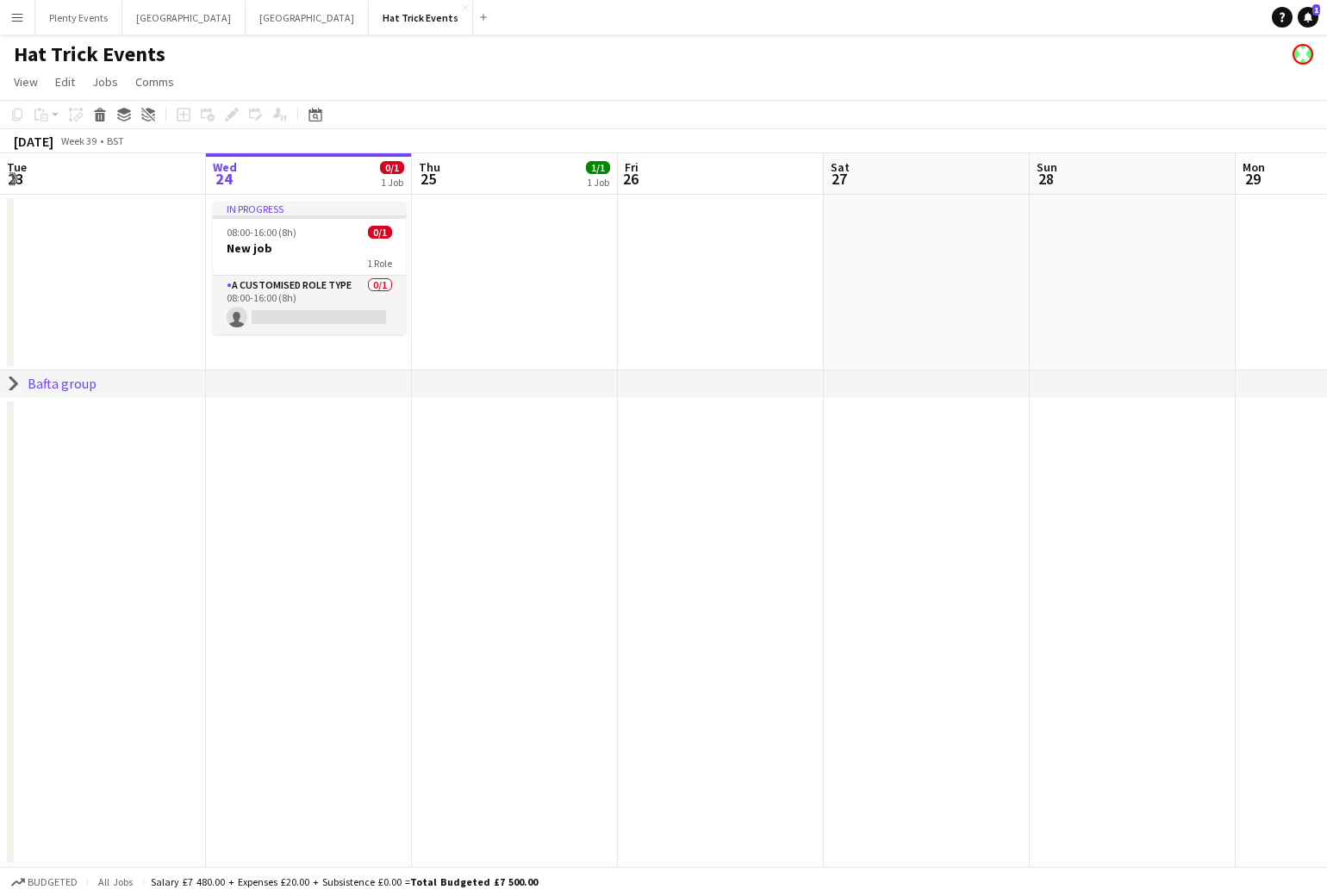
click at [15, 382] on icon at bounding box center [13, 384] width 7 height 13
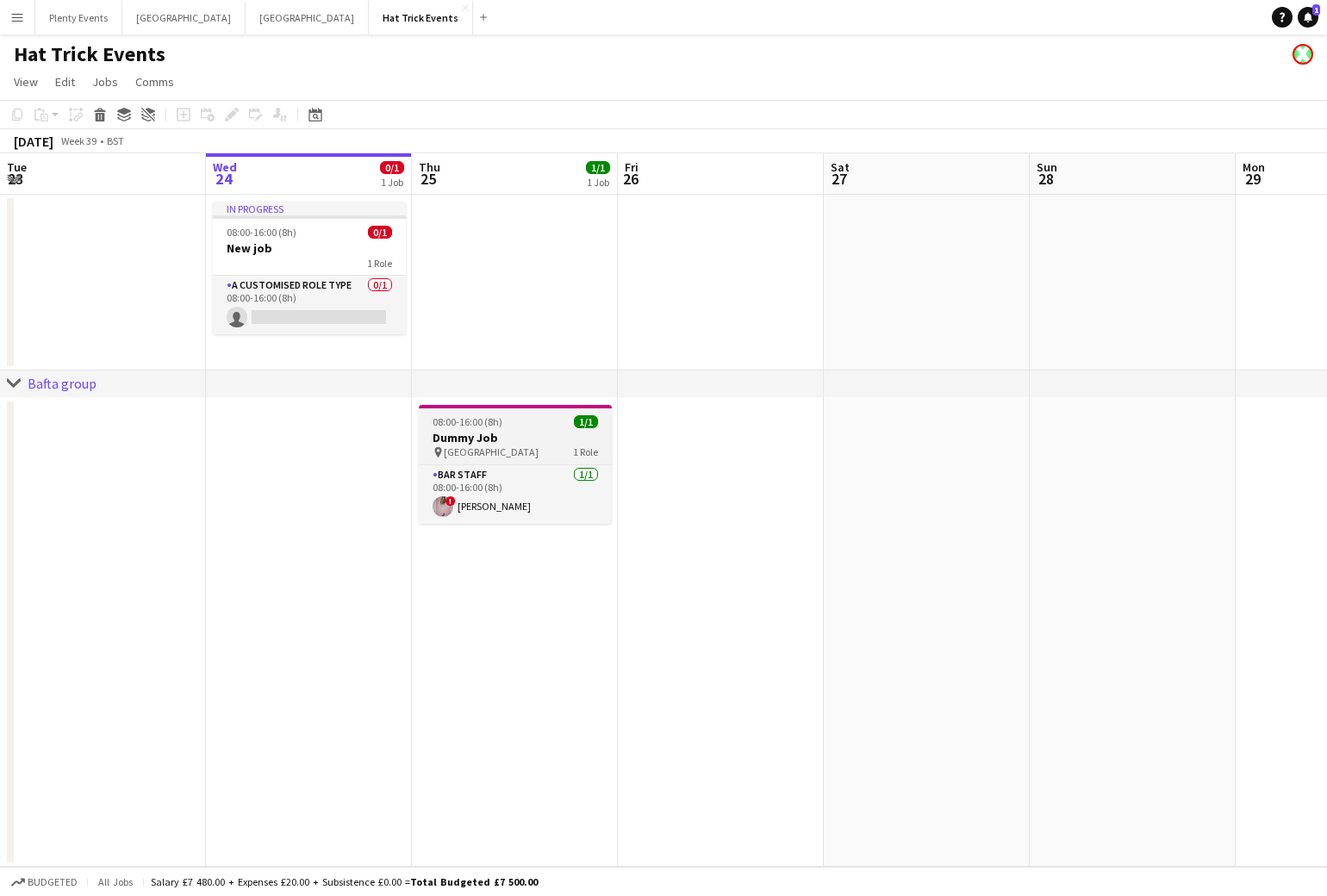
click at [541, 435] on h3 "Dummy Job" at bounding box center [515, 437] width 193 height 15
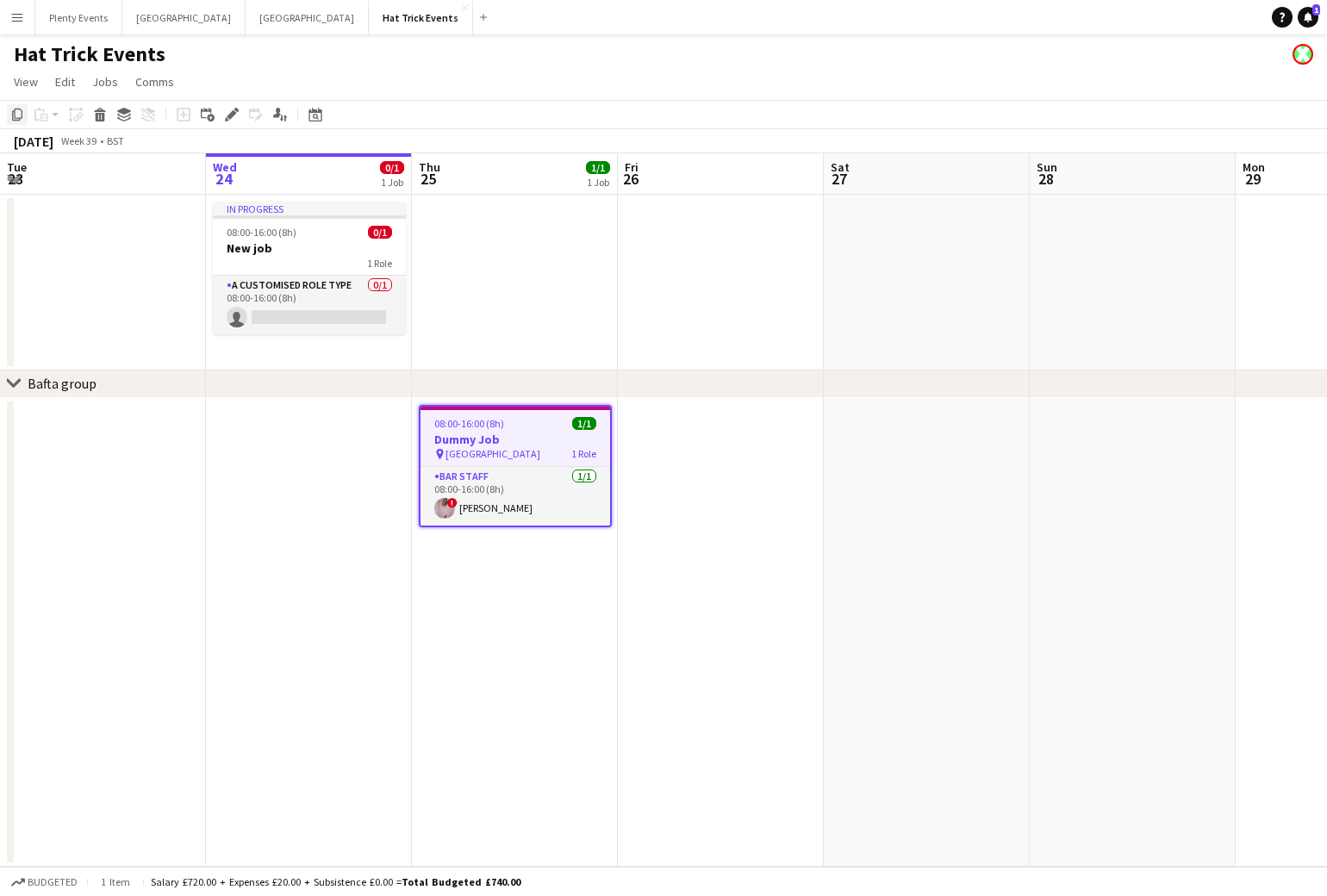
click at [20, 116] on icon "Copy" at bounding box center [17, 114] width 14 height 14
click at [739, 256] on app-date-cell at bounding box center [721, 283] width 206 height 176
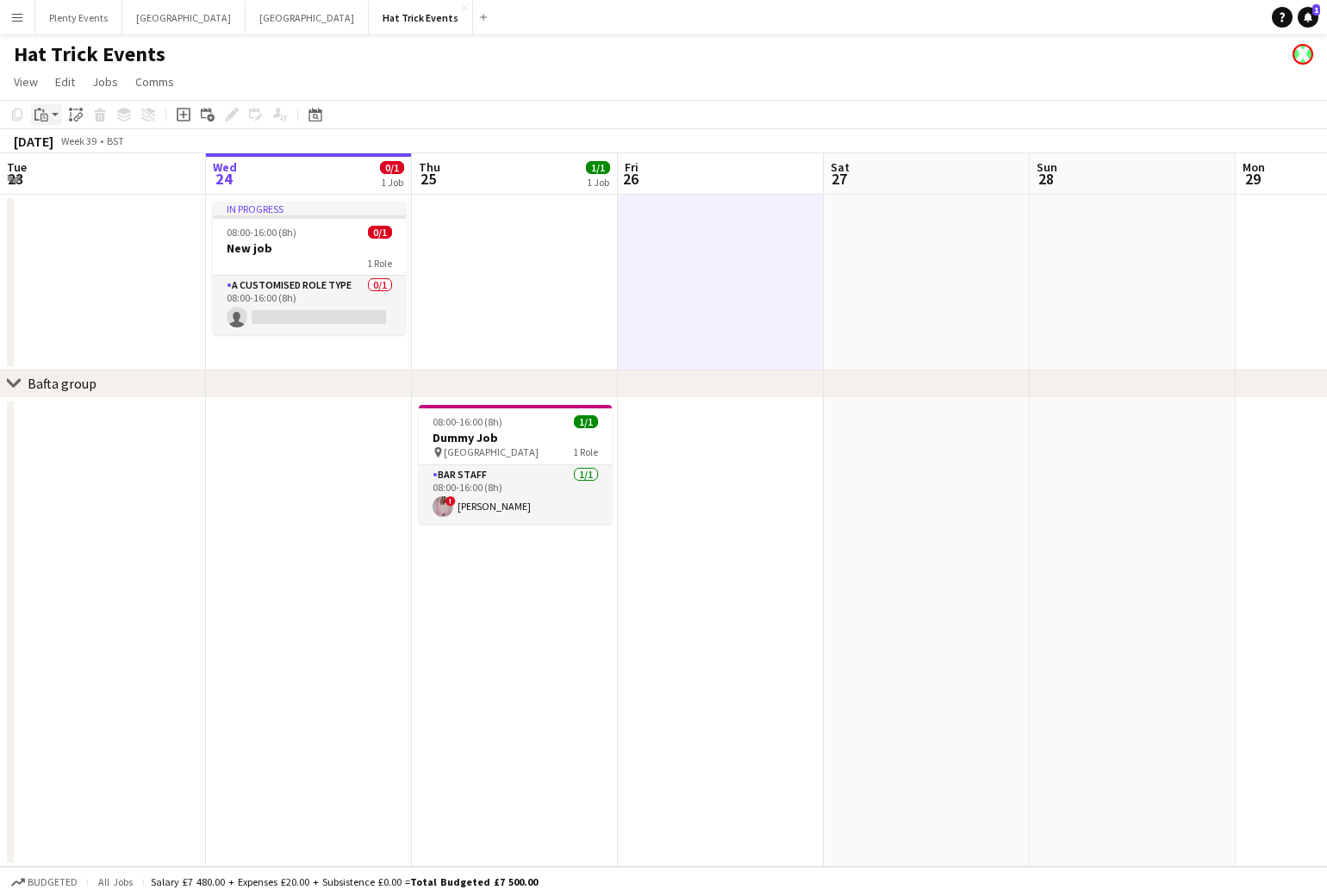
click at [50, 114] on div "Paste" at bounding box center [42, 114] width 21 height 21
click at [75, 176] on link "Paste with crew Command Shift V" at bounding box center [114, 176] width 136 height 15
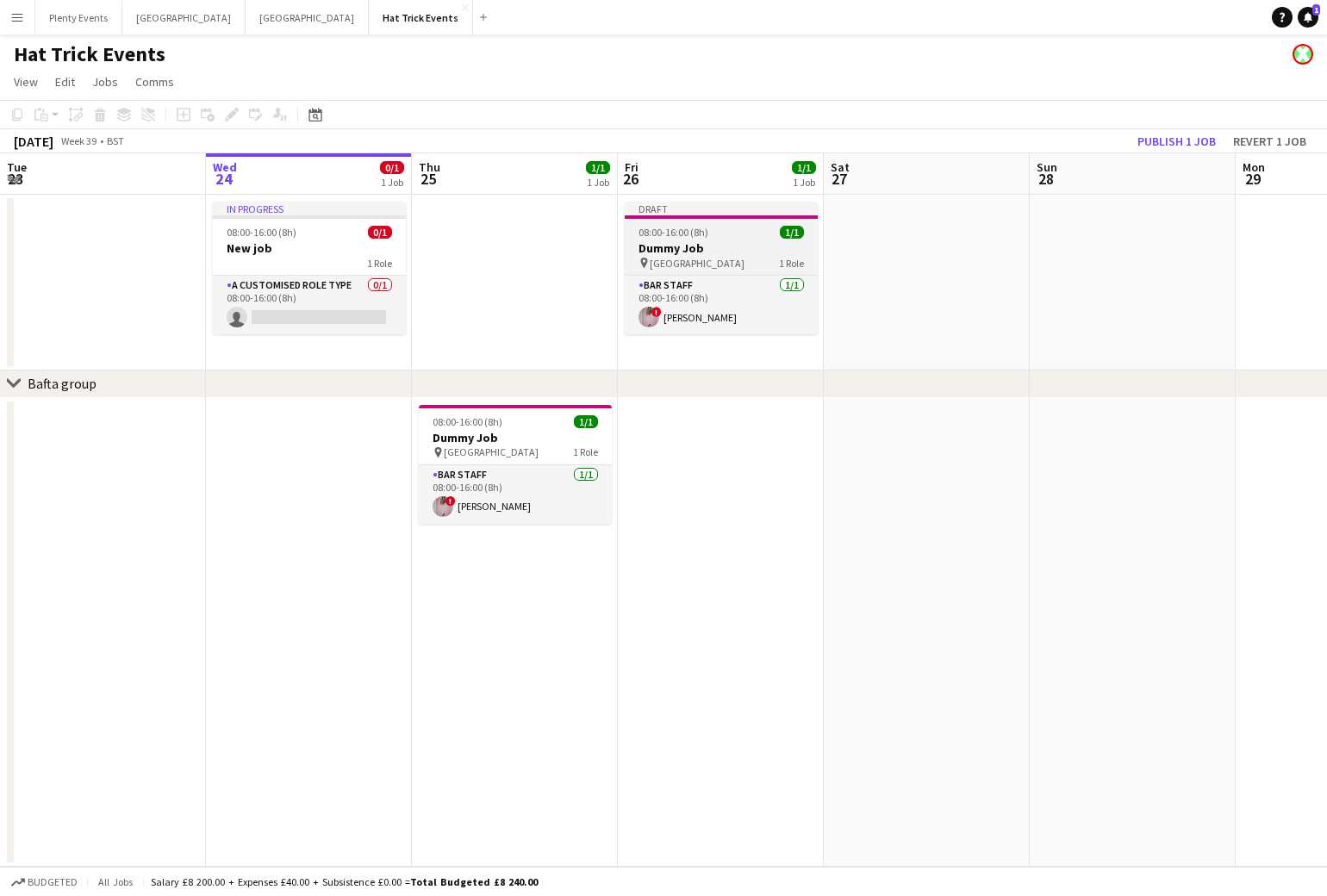
click at [741, 251] on h3 "Dummy Job" at bounding box center [721, 248] width 193 height 15
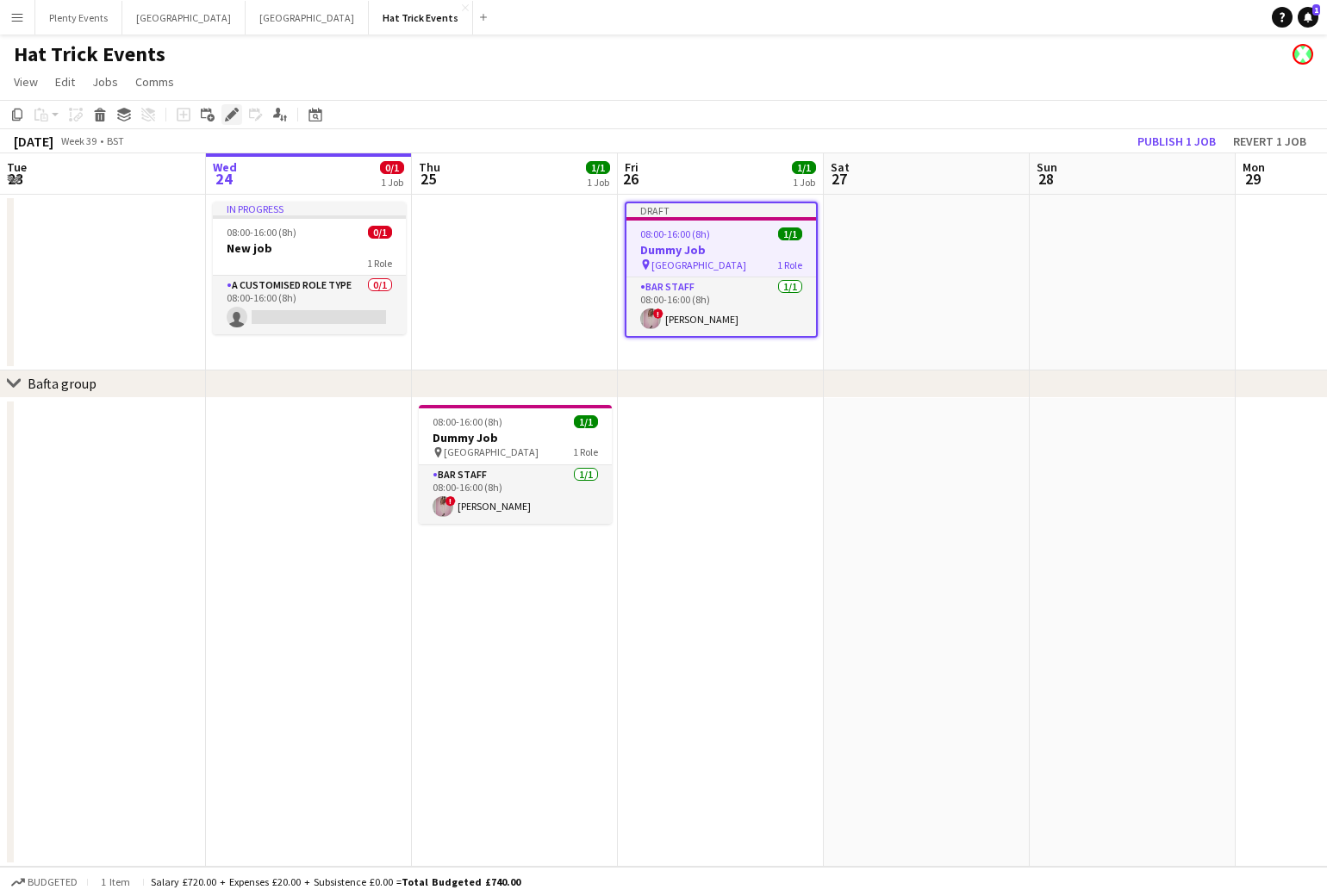
click at [237, 114] on icon "Edit" at bounding box center [232, 114] width 14 height 14
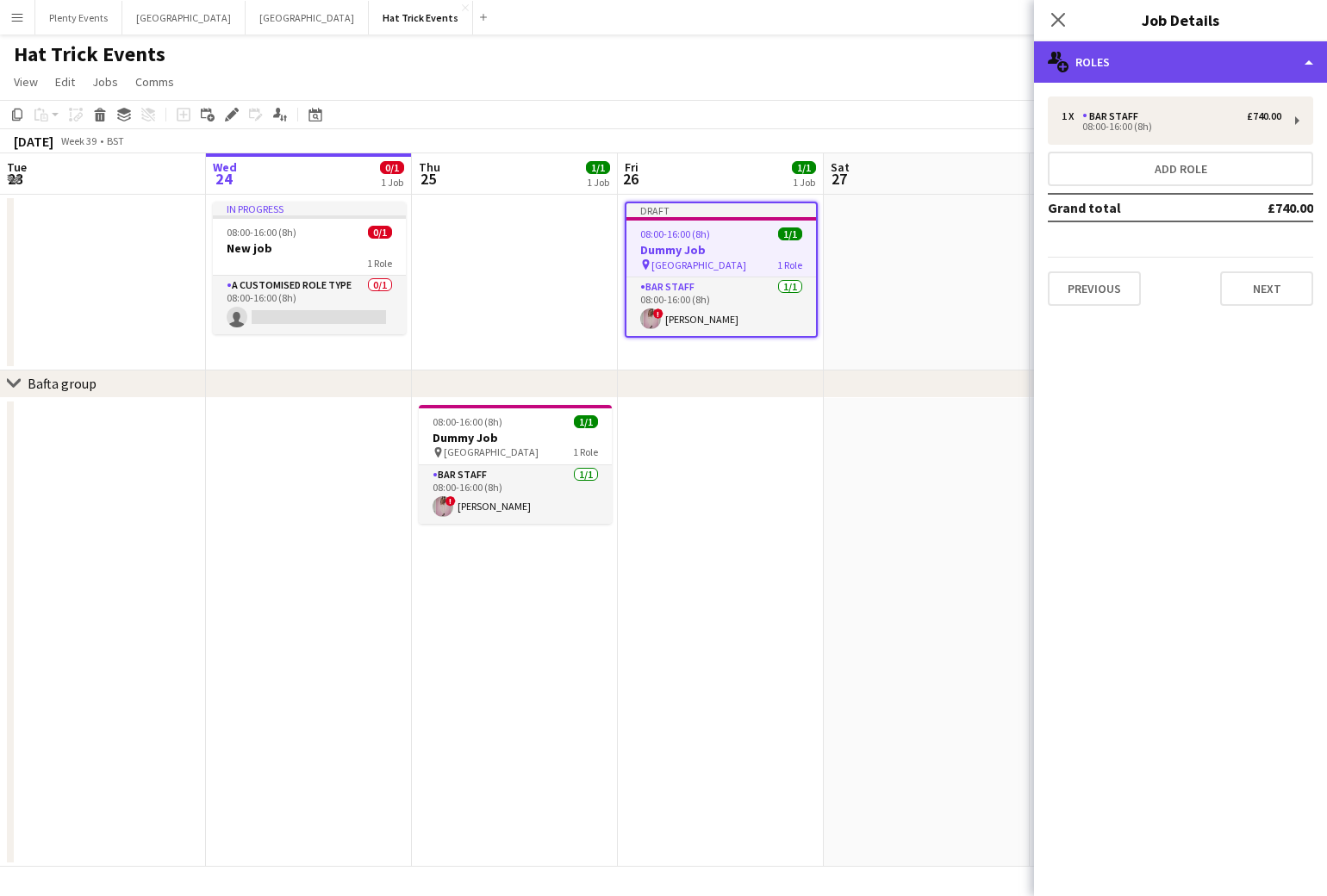
click at [1250, 55] on div "multiple-users-add Roles" at bounding box center [1180, 62] width 293 height 42
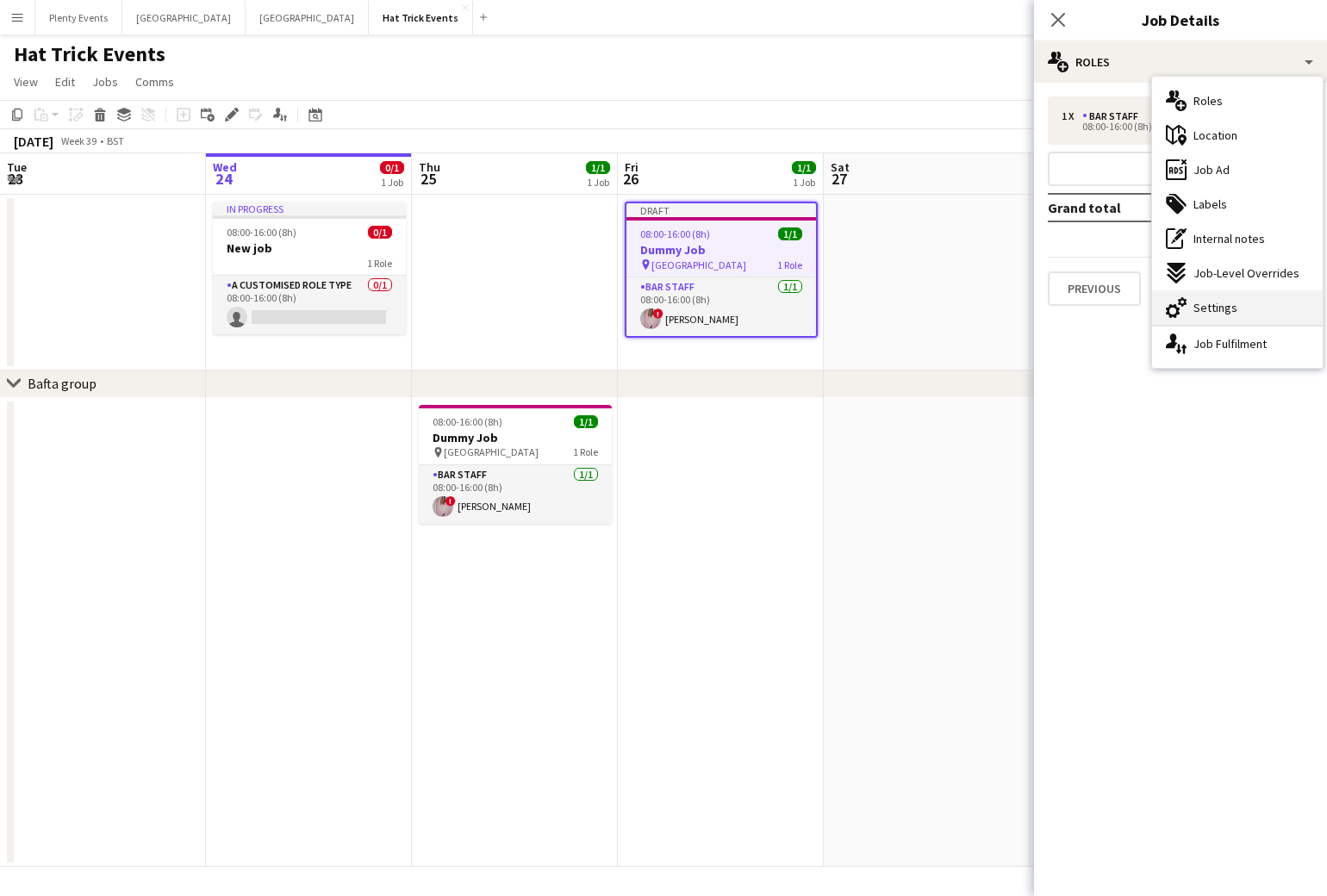
click at [1218, 303] on span "Settings" at bounding box center [1215, 307] width 44 height 15
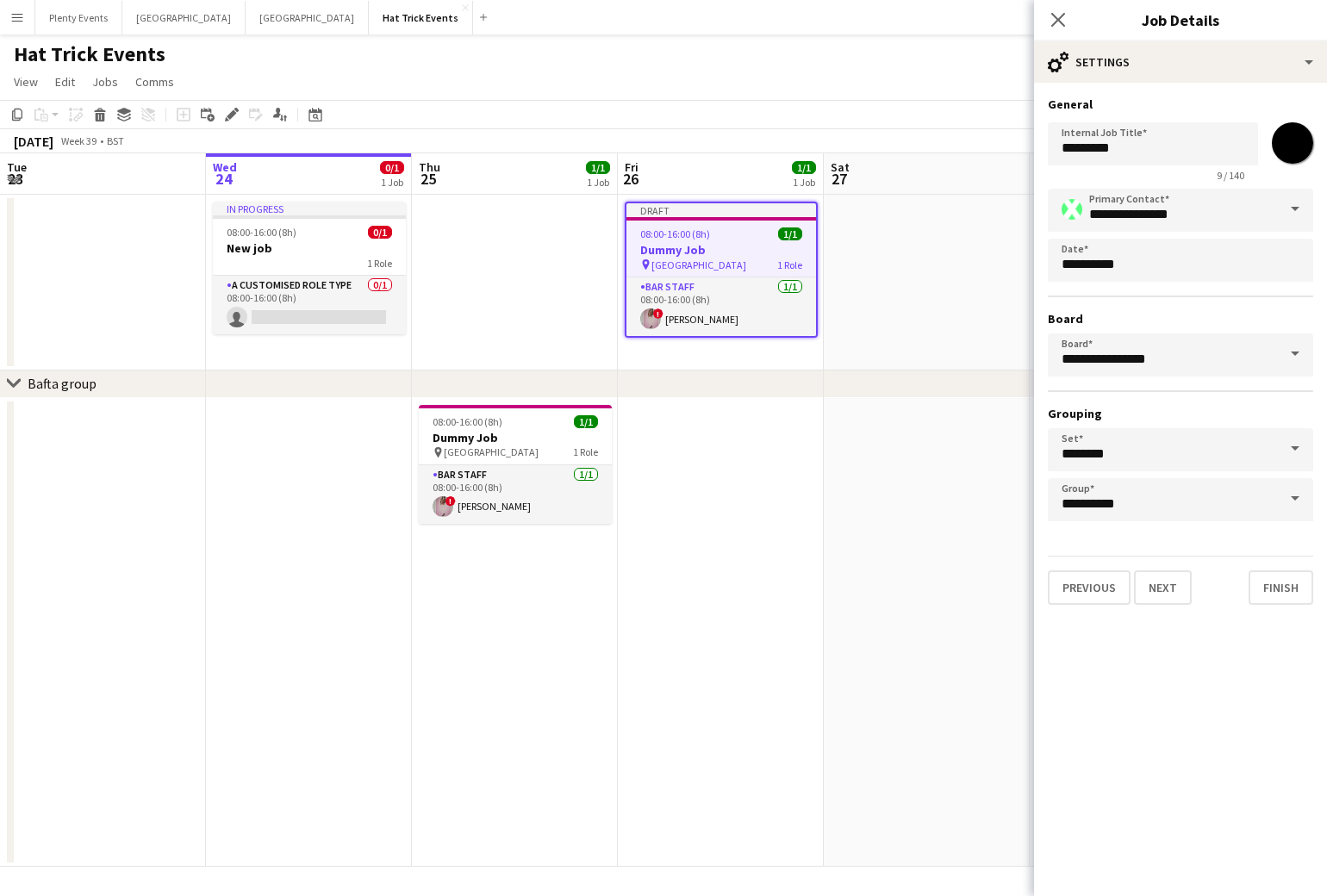
click at [1281, 504] on span at bounding box center [1295, 499] width 36 height 42
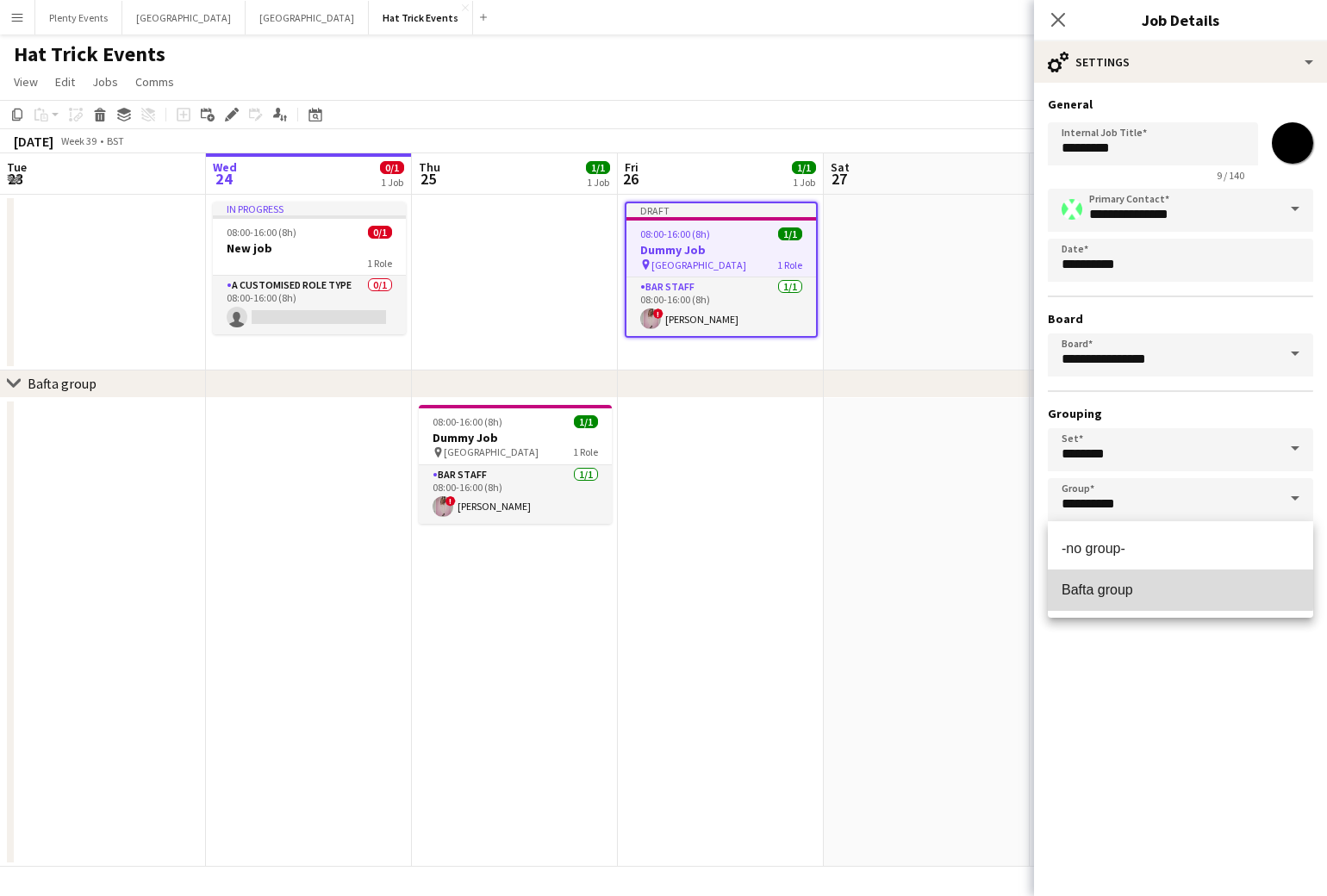
click at [1167, 587] on span "Bafta group" at bounding box center [1180, 589] width 238 height 16
type input "**********"
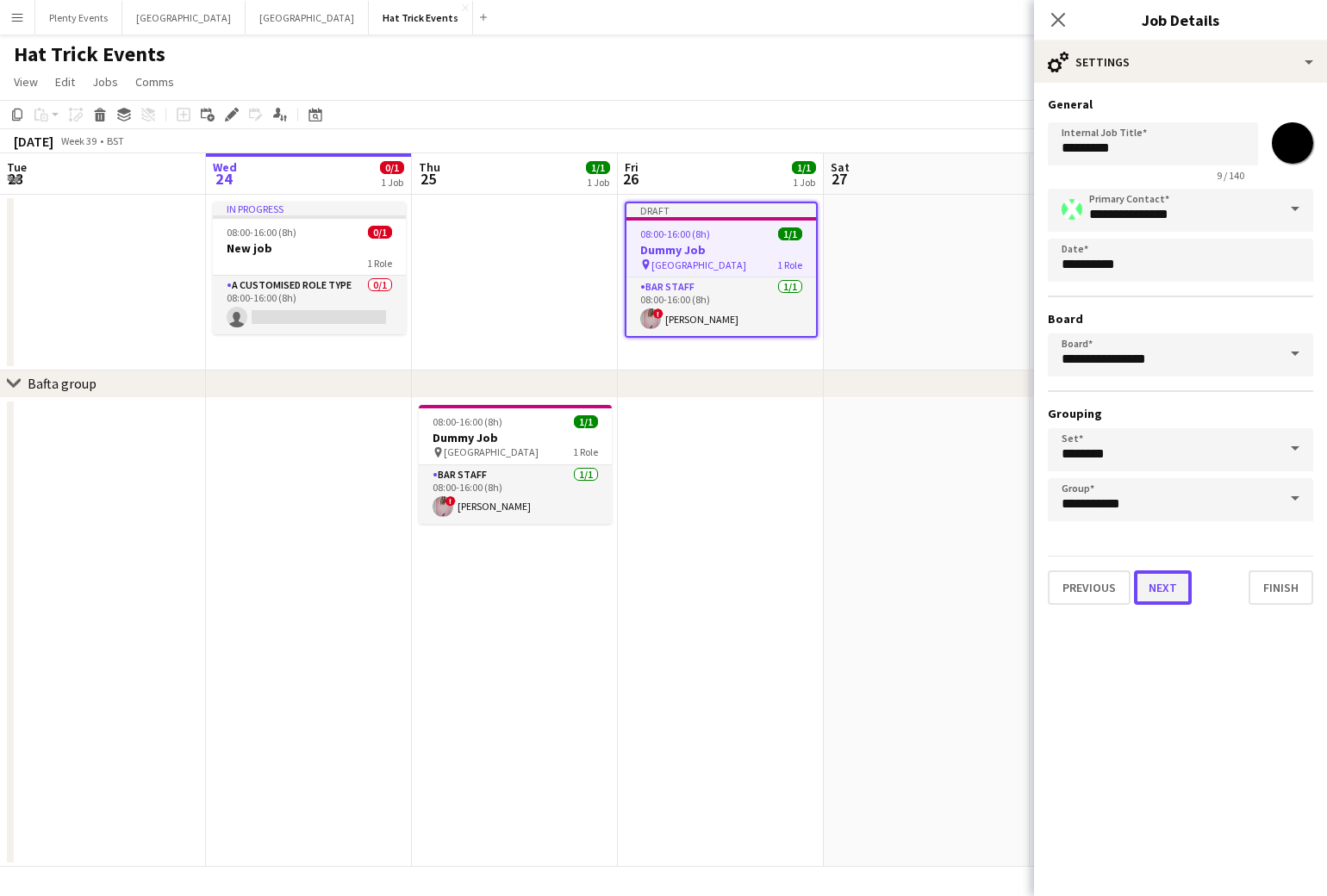
click at [1157, 592] on button "Next" at bounding box center [1162, 588] width 58 height 34
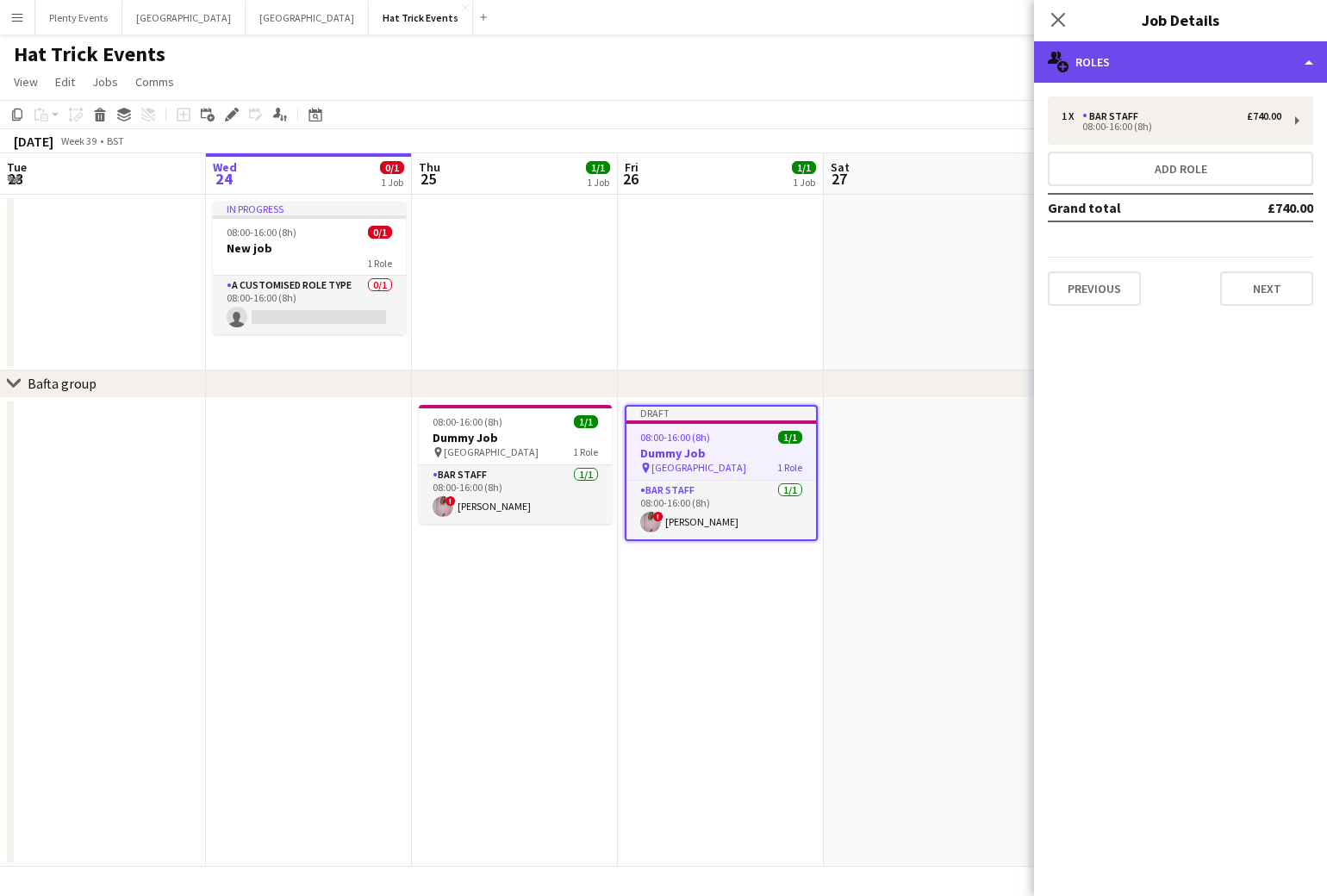
click at [1192, 64] on div "multiple-users-add Roles" at bounding box center [1180, 62] width 293 height 42
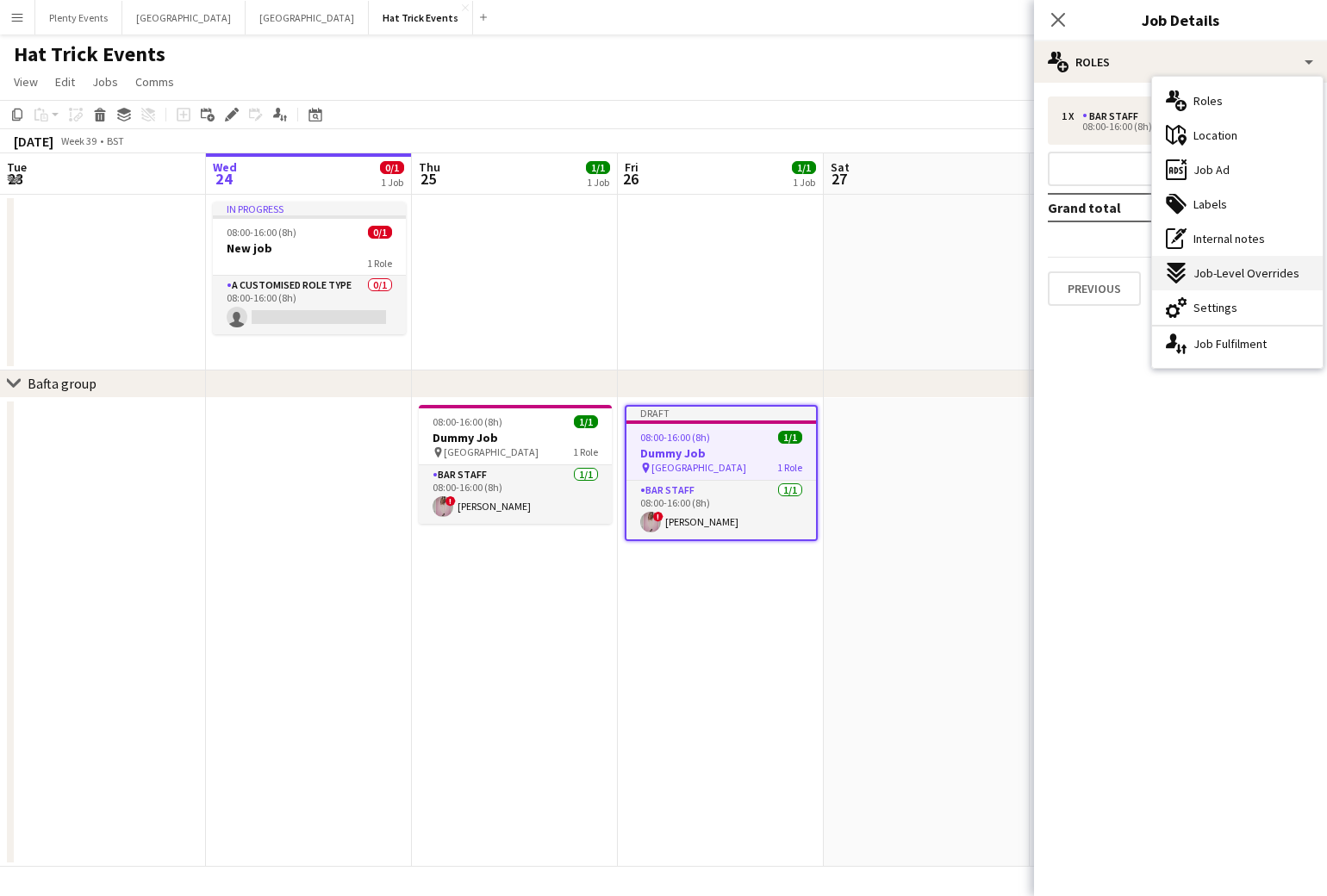
click at [1242, 280] on span "Job-Level Overrides" at bounding box center [1247, 272] width 106 height 15
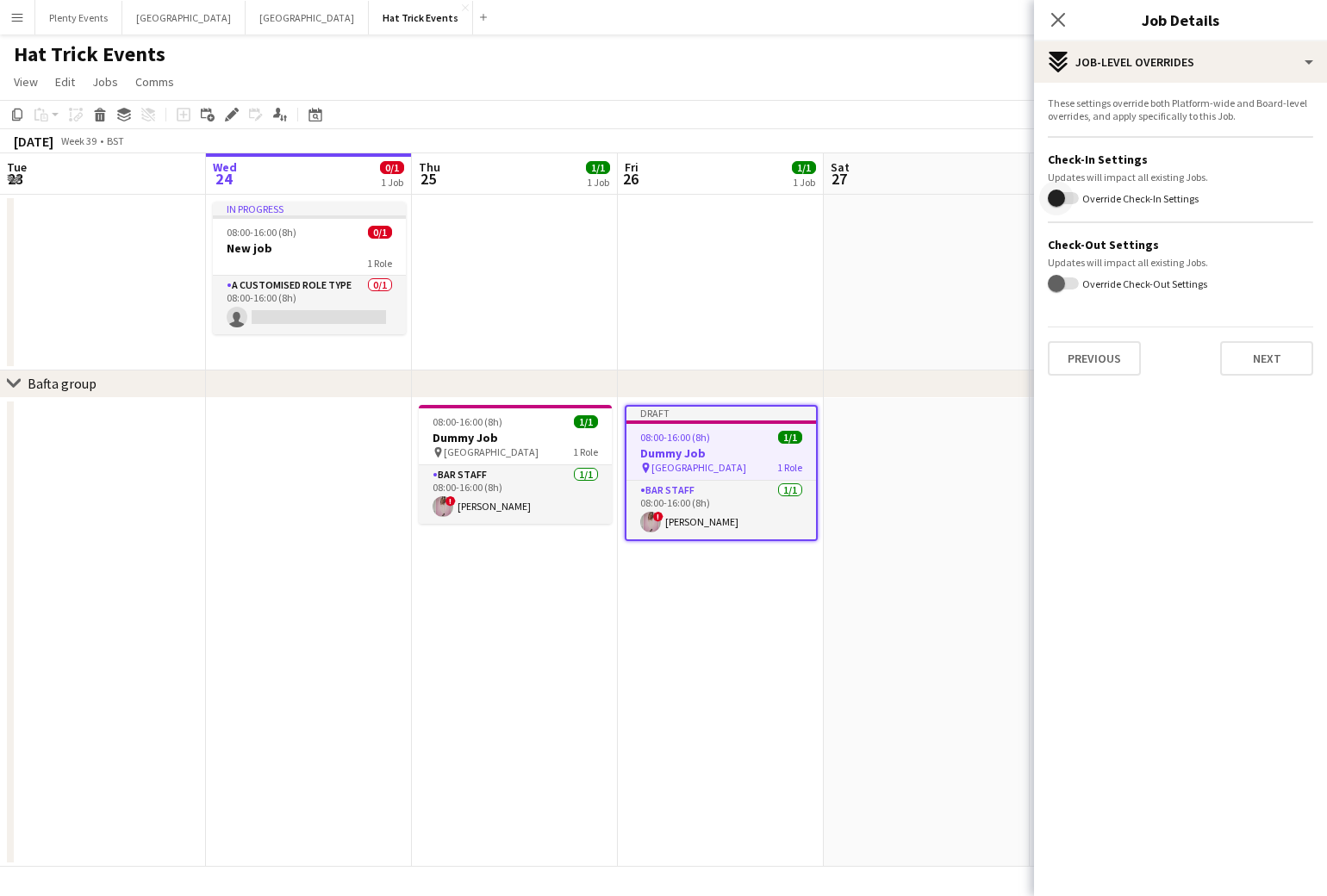
click at [1073, 198] on span "button" at bounding box center [1063, 198] width 31 height 12
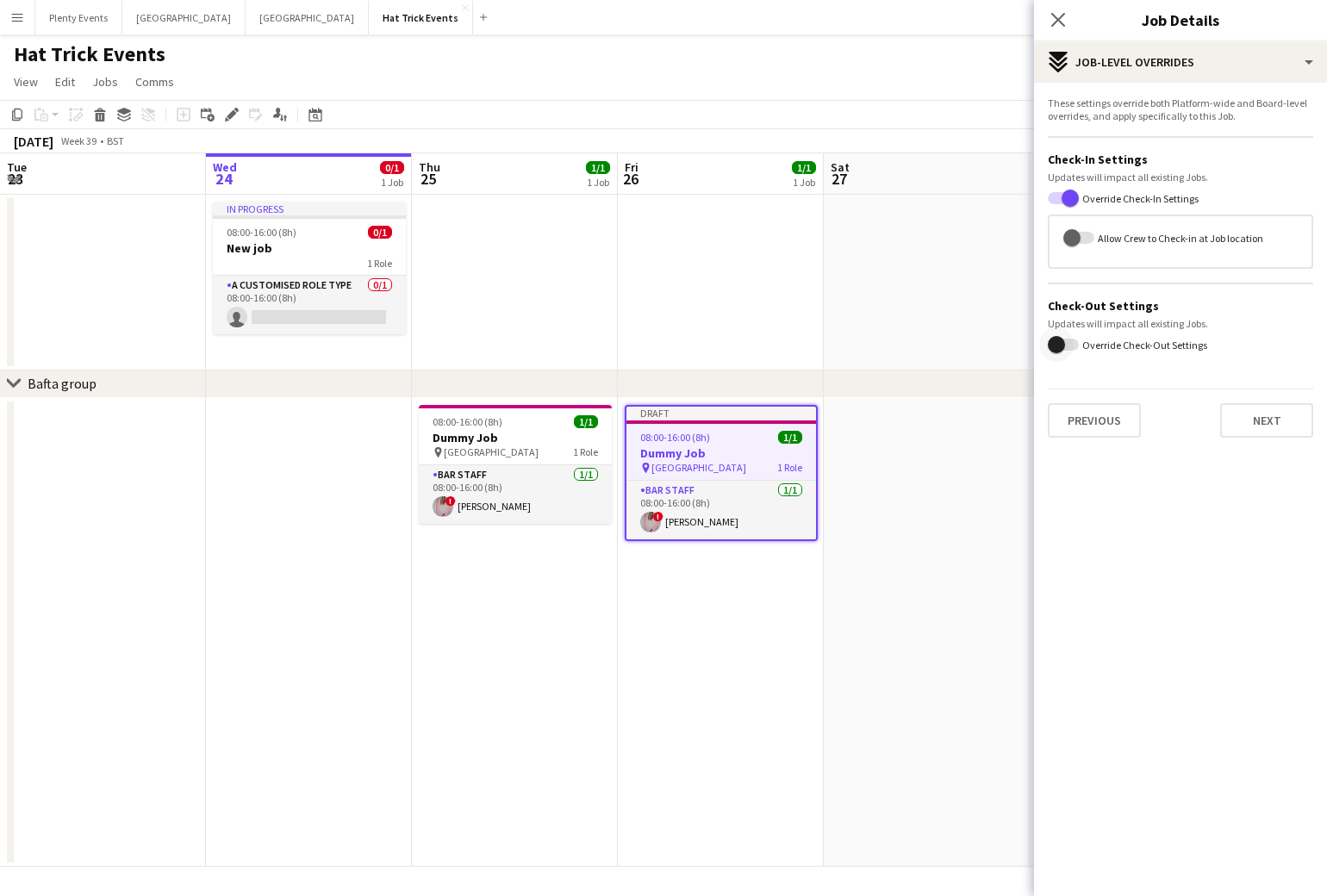
click at [1071, 343] on span "button" at bounding box center [1056, 344] width 34 height 34
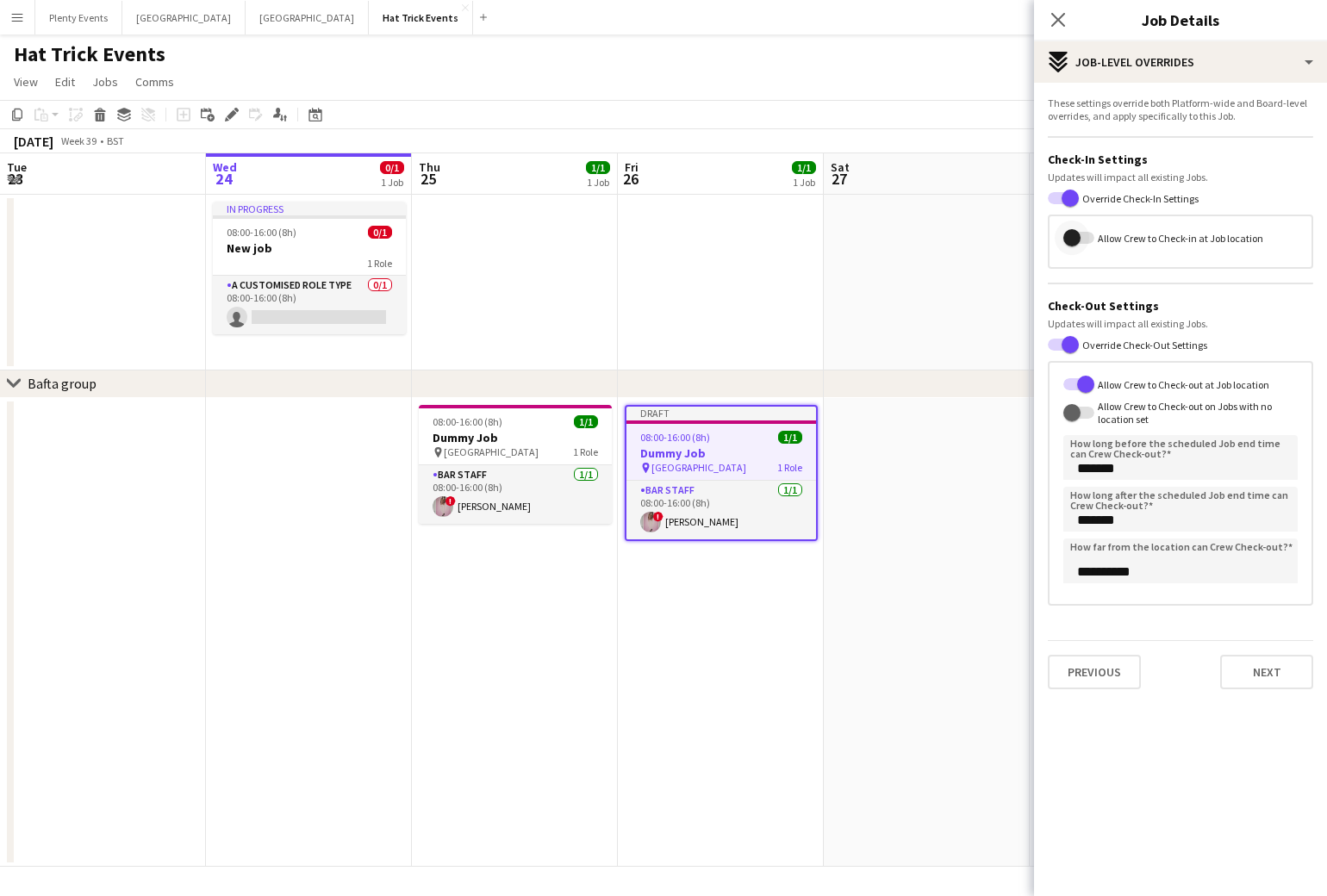
click at [1089, 237] on span "button" at bounding box center [1078, 237] width 31 height 12
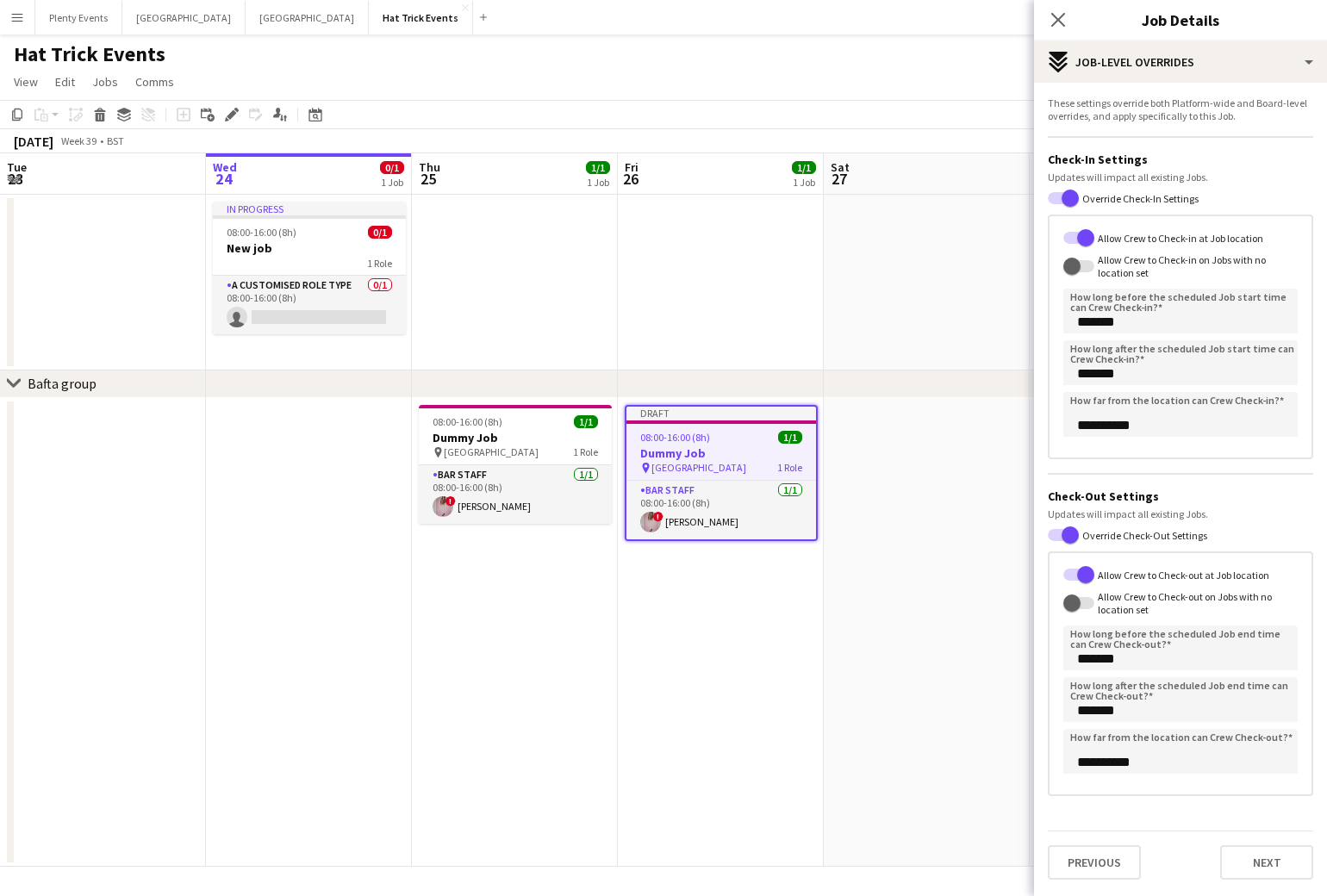
click at [24, 15] on button "Menu" at bounding box center [17, 17] width 34 height 34
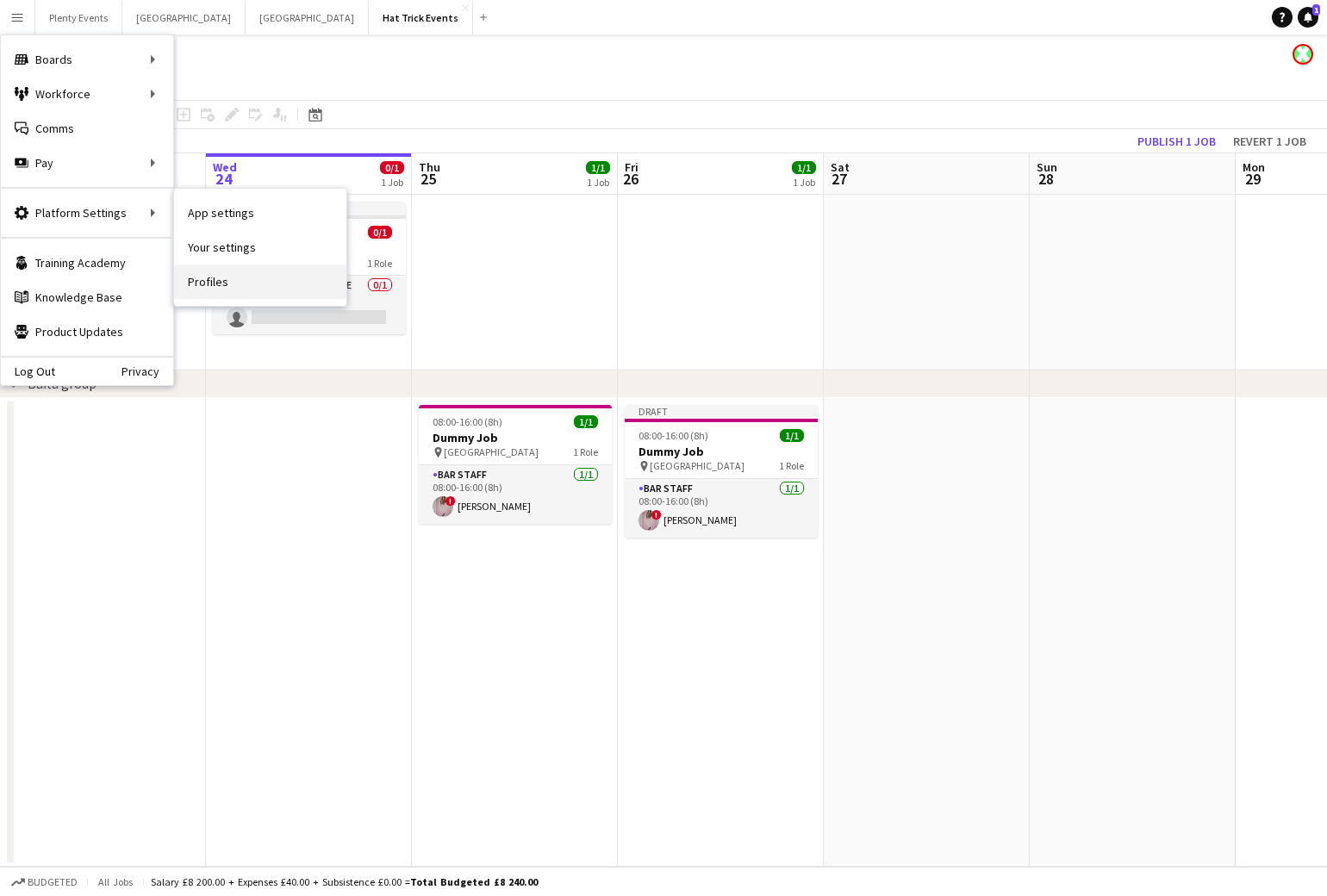
click at [206, 289] on link "Profiles" at bounding box center [260, 281] width 172 height 34
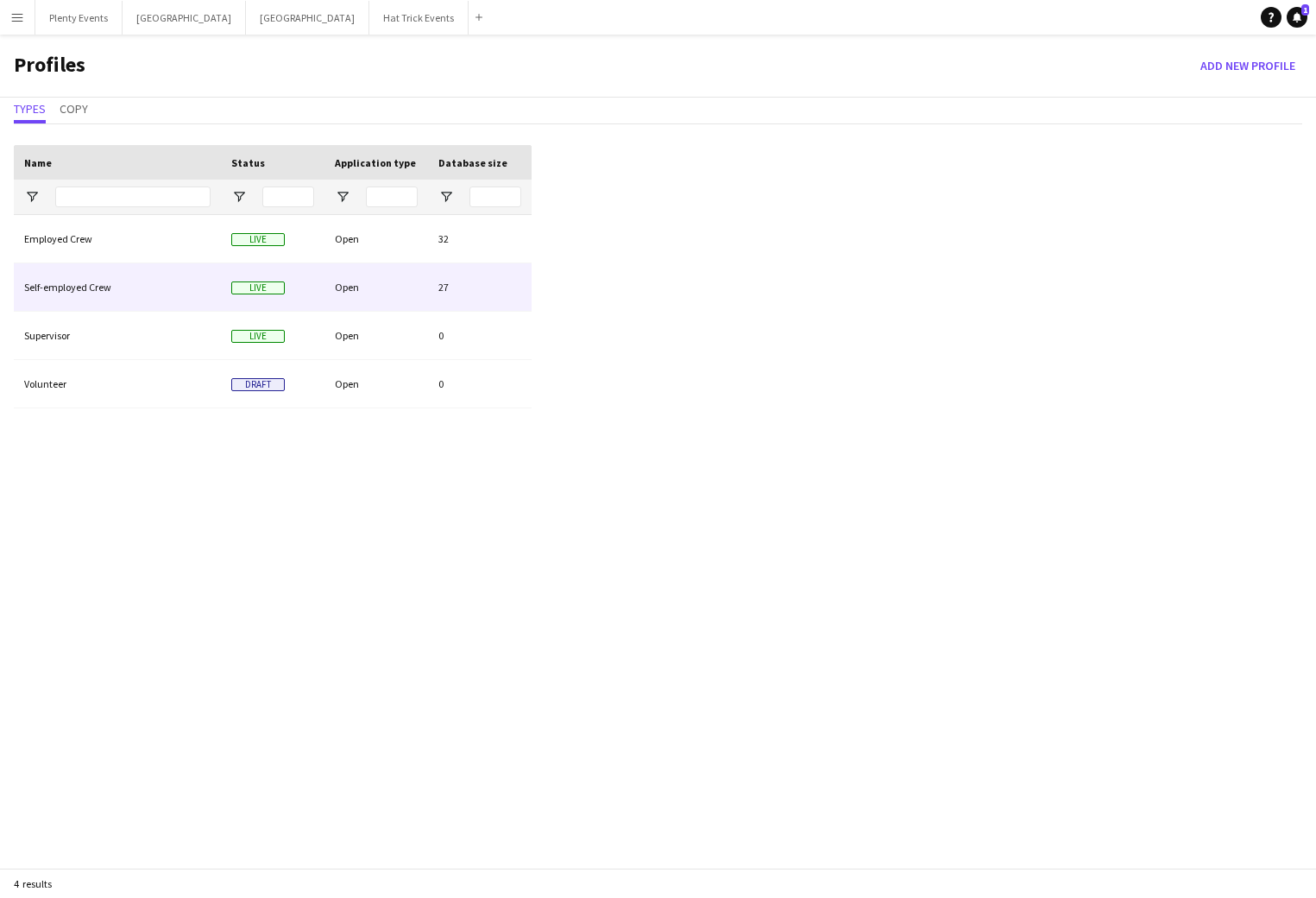
click at [365, 286] on div "Open" at bounding box center [375, 287] width 103 height 47
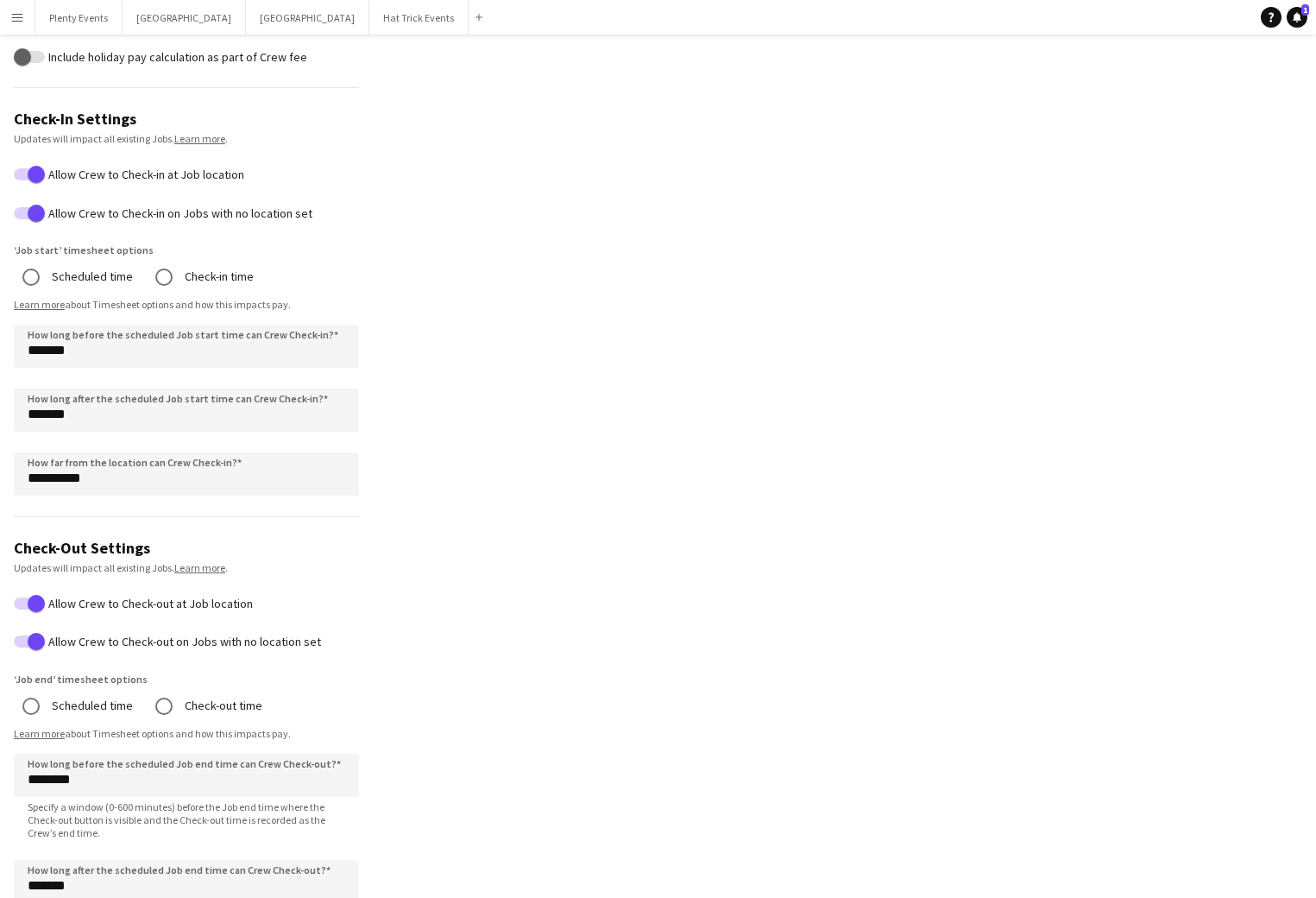
scroll to position [763, 0]
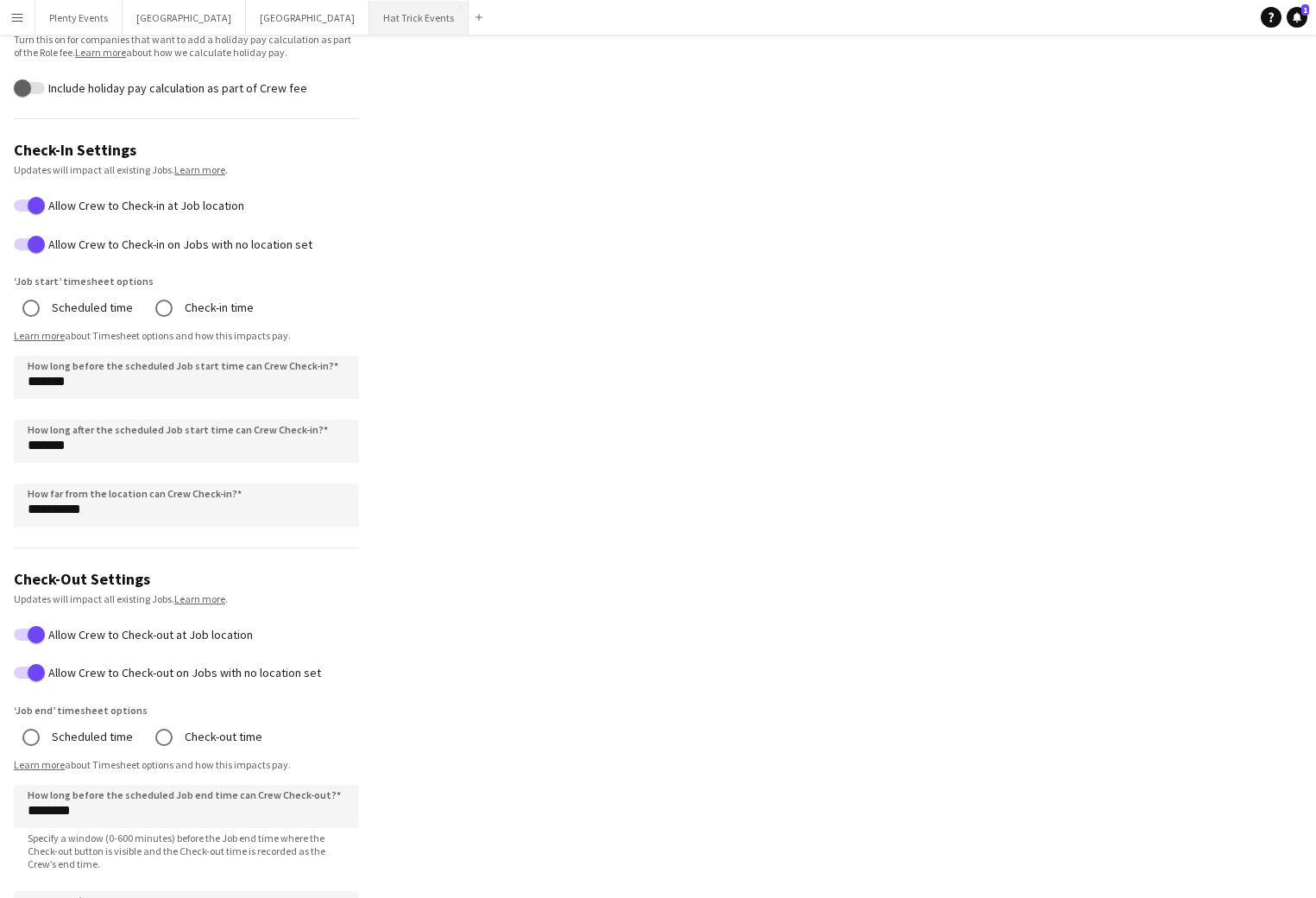
click at [370, 7] on button "Hat Trick Events Close" at bounding box center [419, 18] width 100 height 34
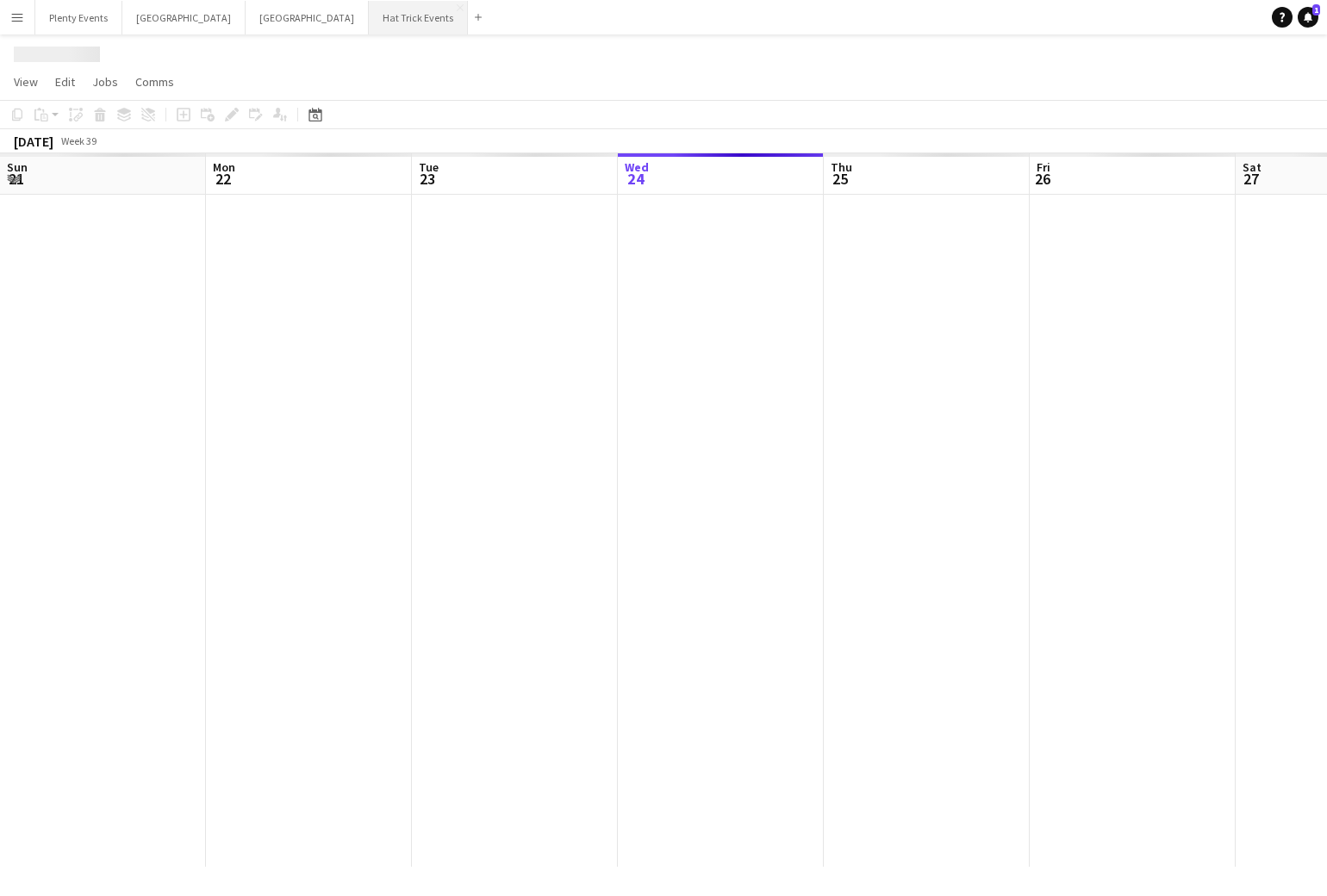
scroll to position [0, 412]
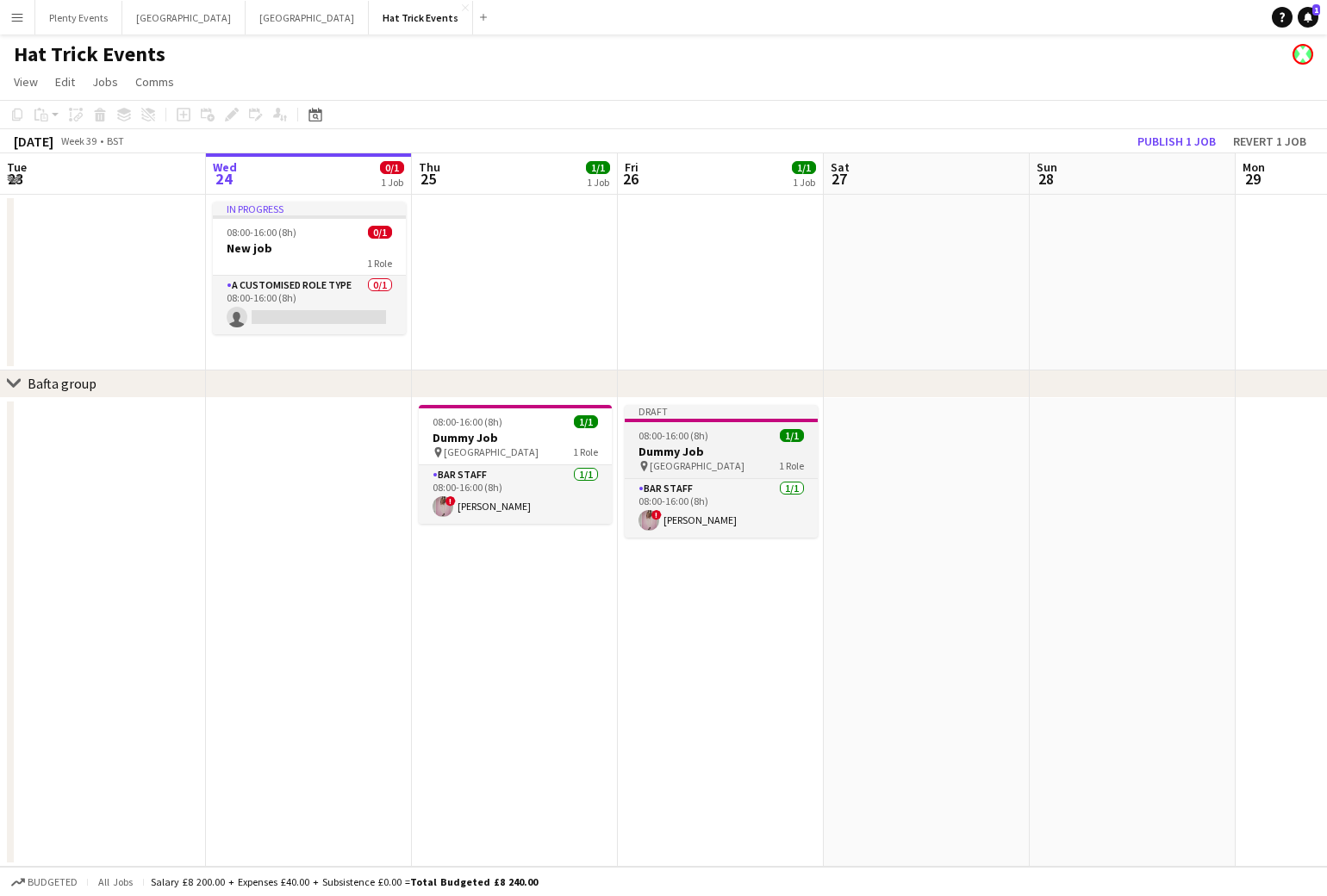
click at [719, 452] on h3 "Dummy Job" at bounding box center [721, 451] width 193 height 15
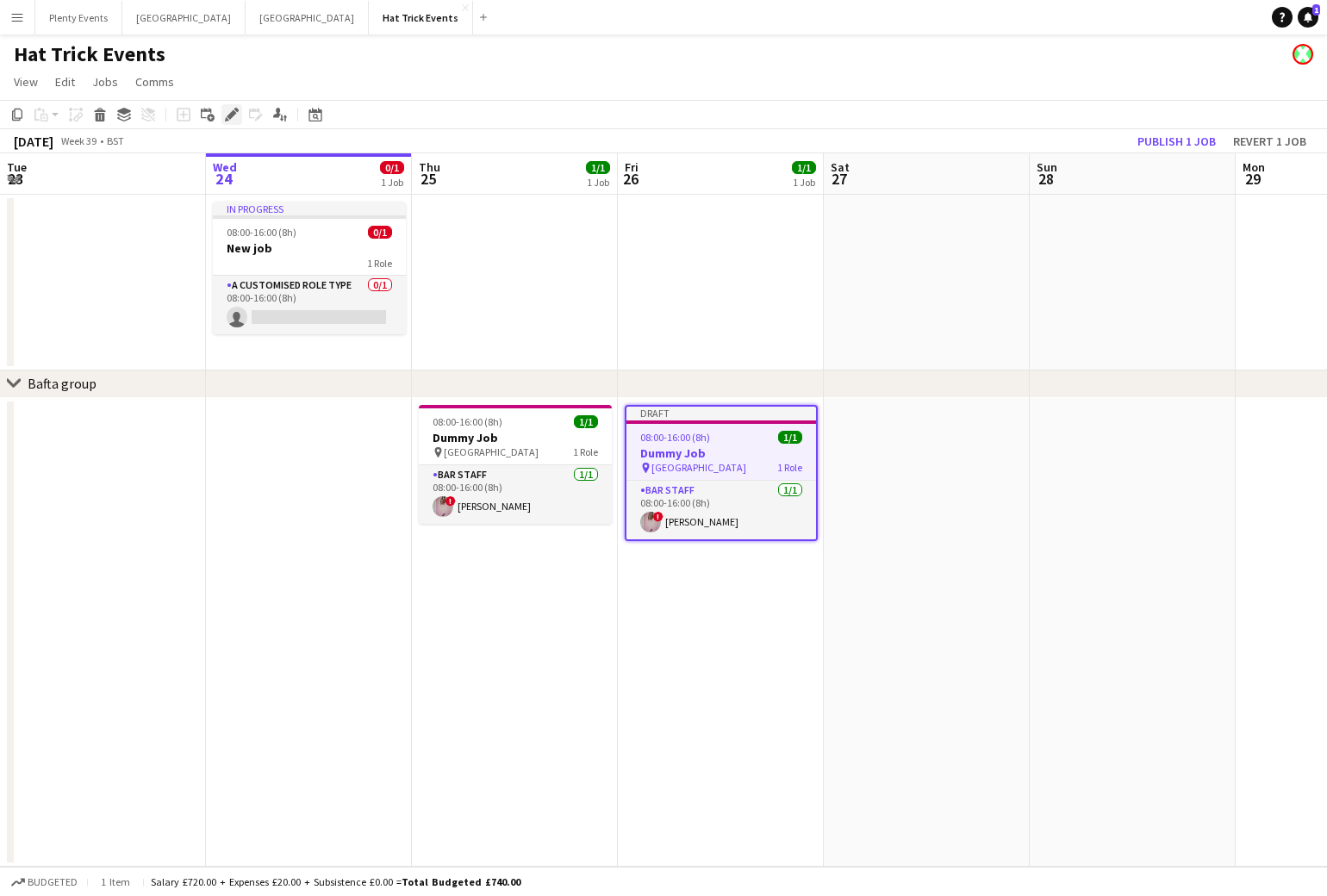
click at [230, 114] on icon at bounding box center [231, 115] width 9 height 9
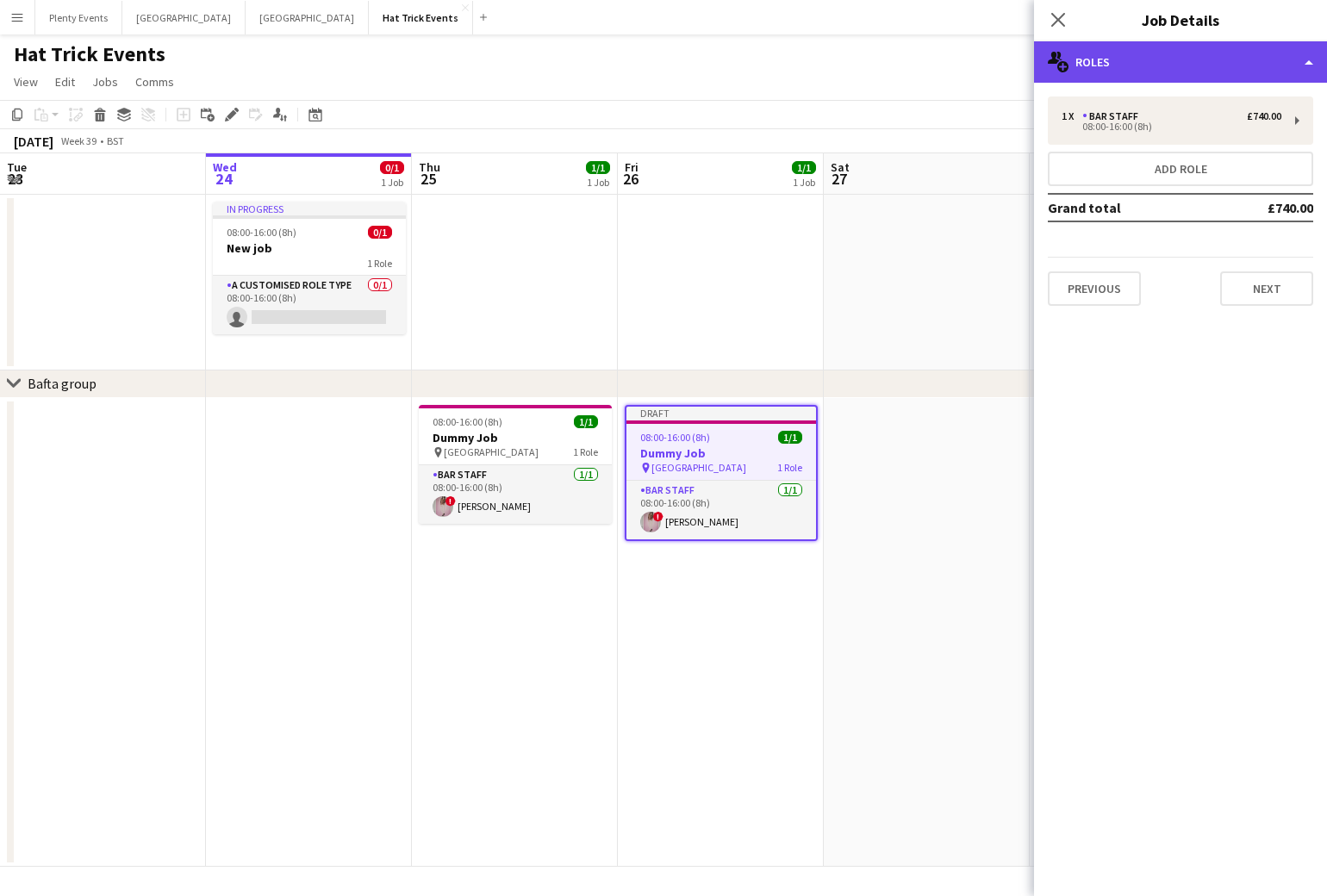
click at [1216, 72] on div "multiple-users-add Roles" at bounding box center [1180, 62] width 293 height 42
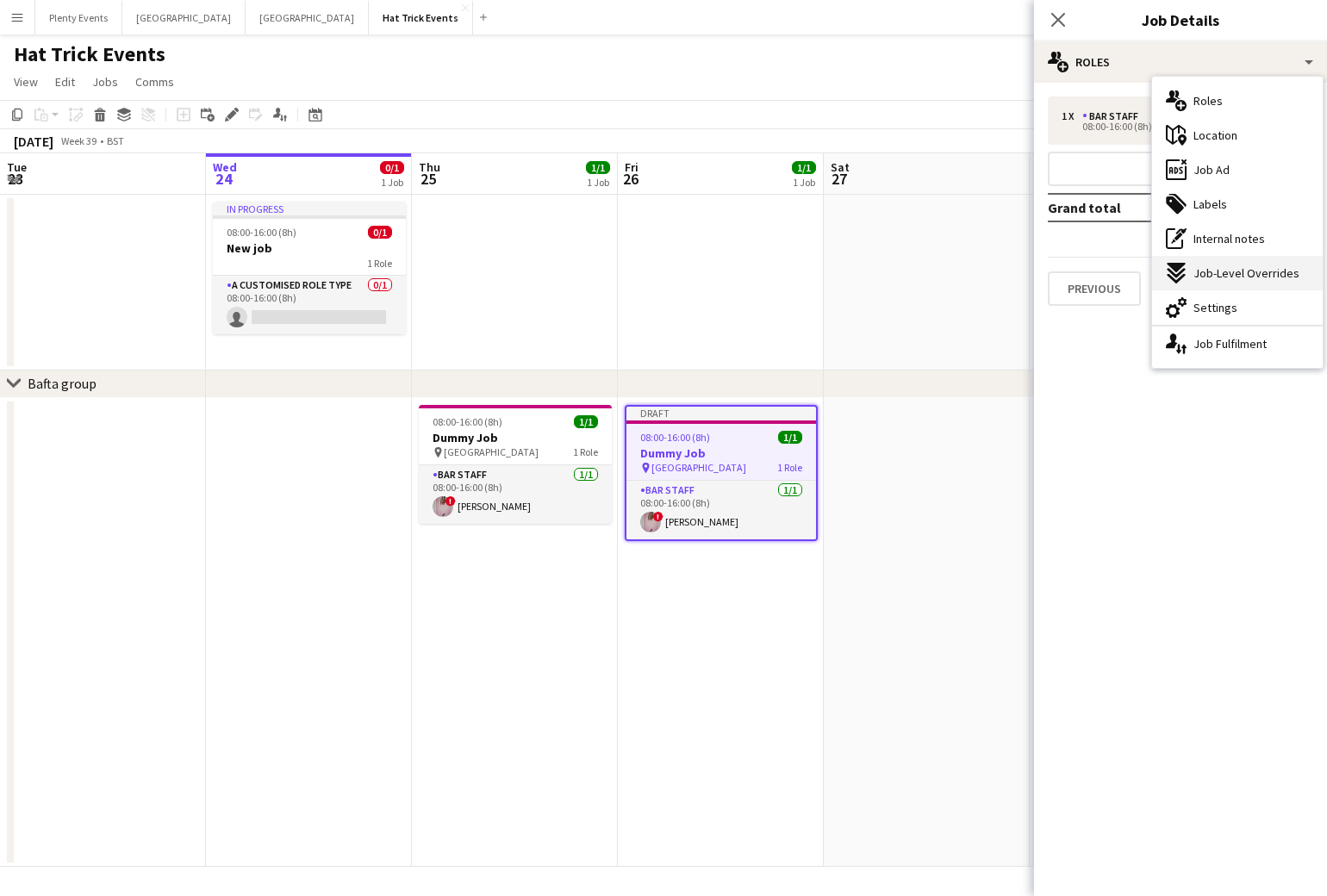
click at [1230, 274] on span "Job-Level Overrides" at bounding box center [1247, 272] width 106 height 15
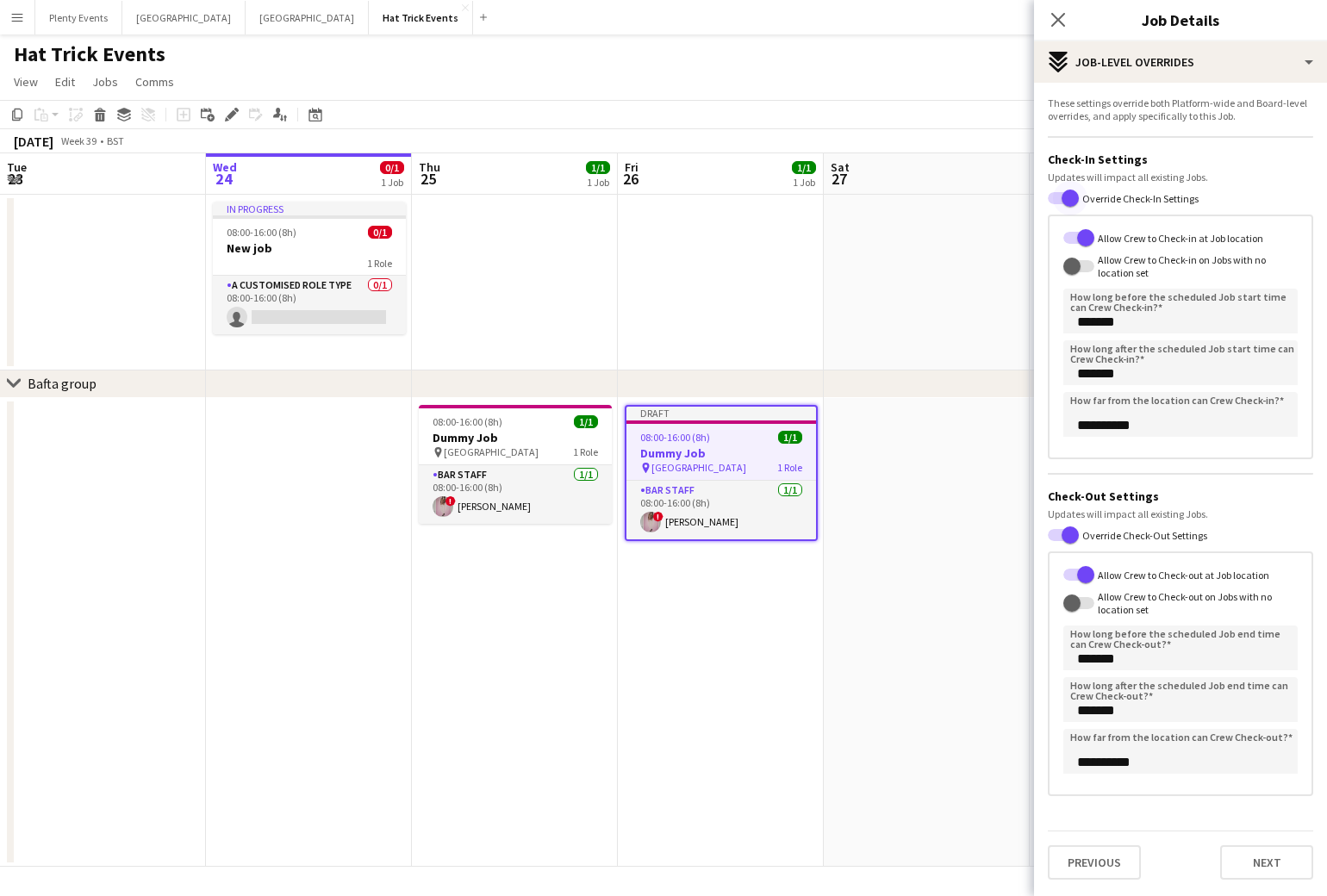
click at [1053, 194] on span "button" at bounding box center [1070, 198] width 34 height 34
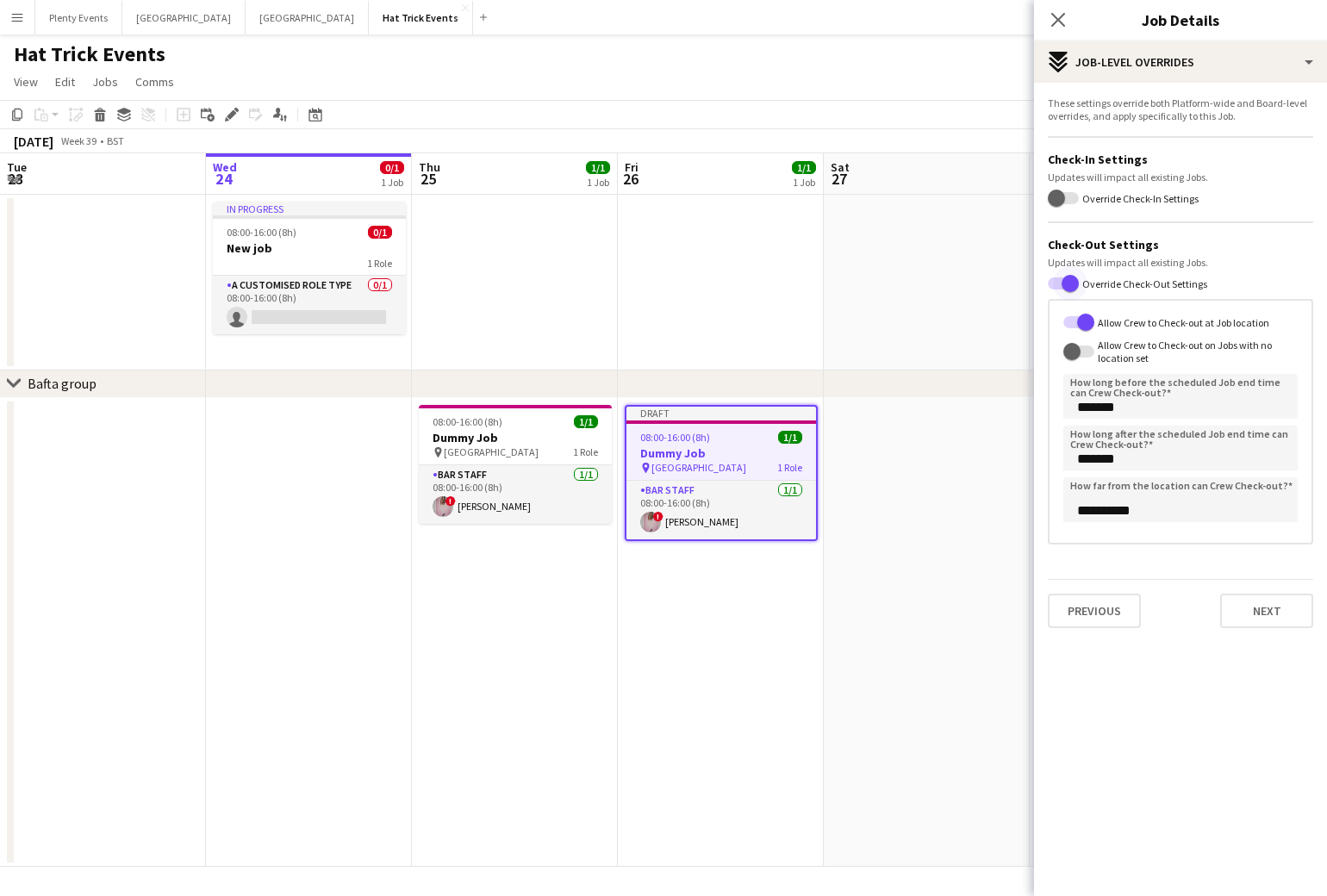
click at [1053, 284] on span "button" at bounding box center [1070, 283] width 34 height 34
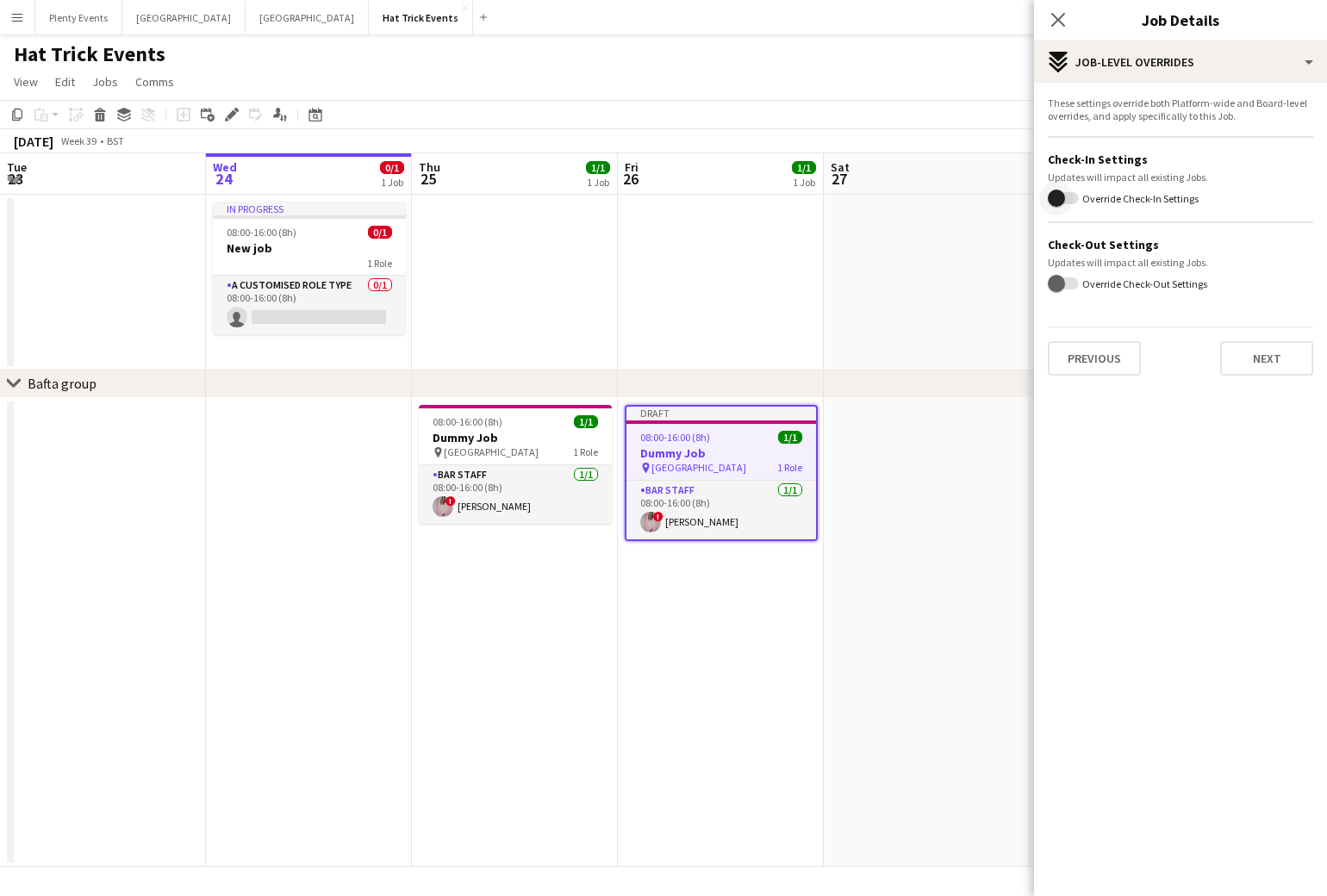
click at [1072, 198] on span "button" at bounding box center [1056, 198] width 34 height 34
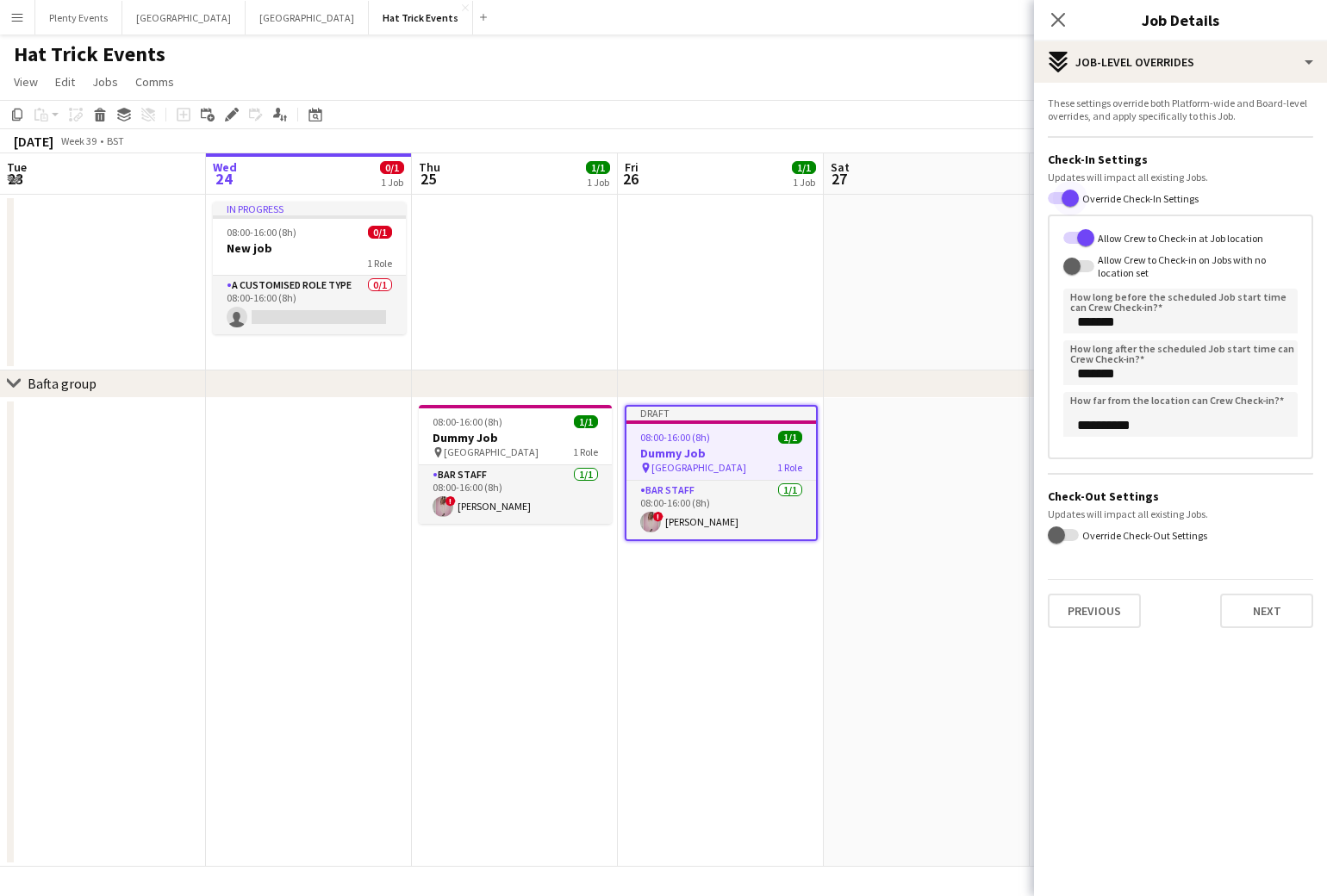
click at [1058, 198] on span "button" at bounding box center [1070, 198] width 34 height 34
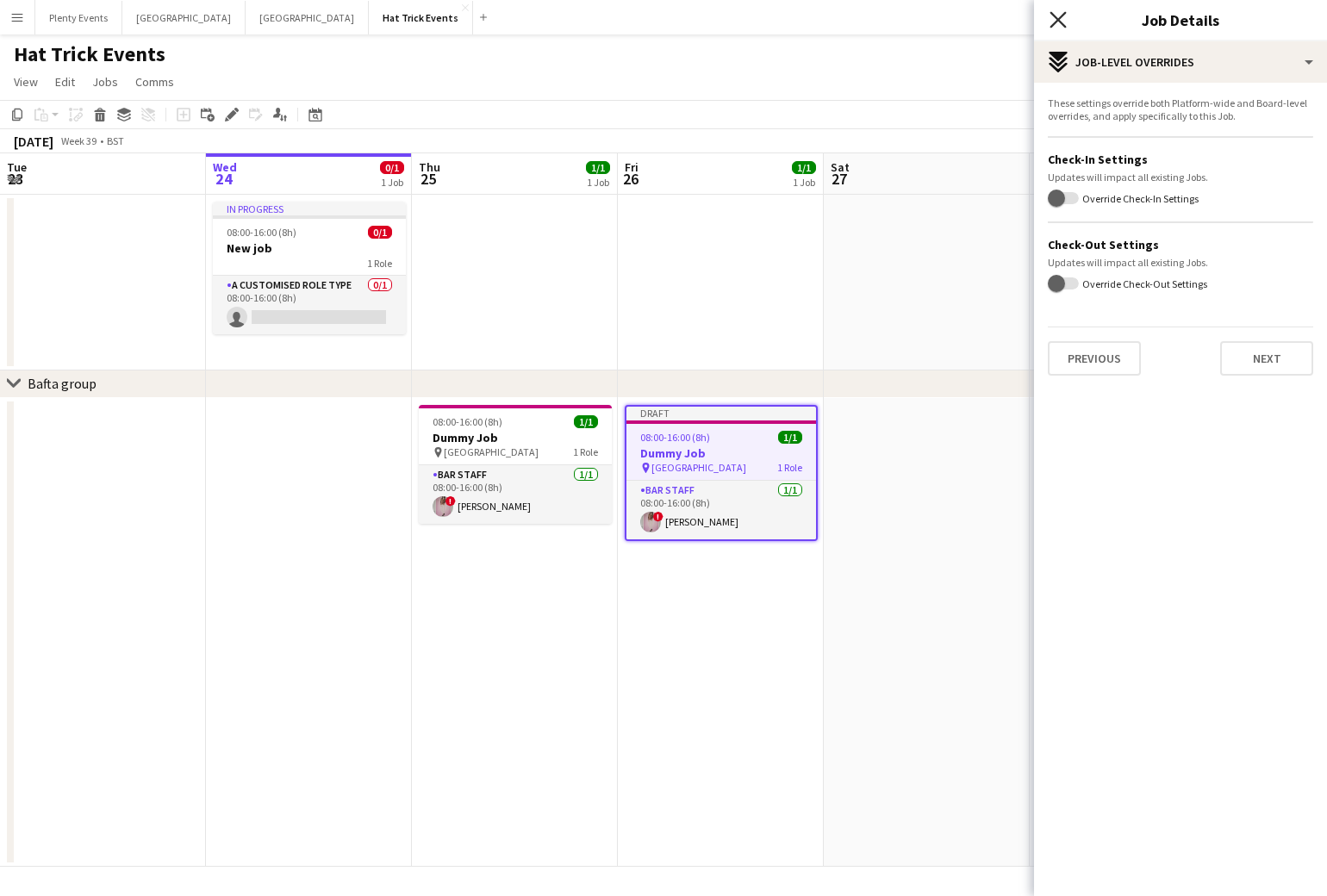
click at [1054, 18] on icon at bounding box center [1057, 19] width 16 height 16
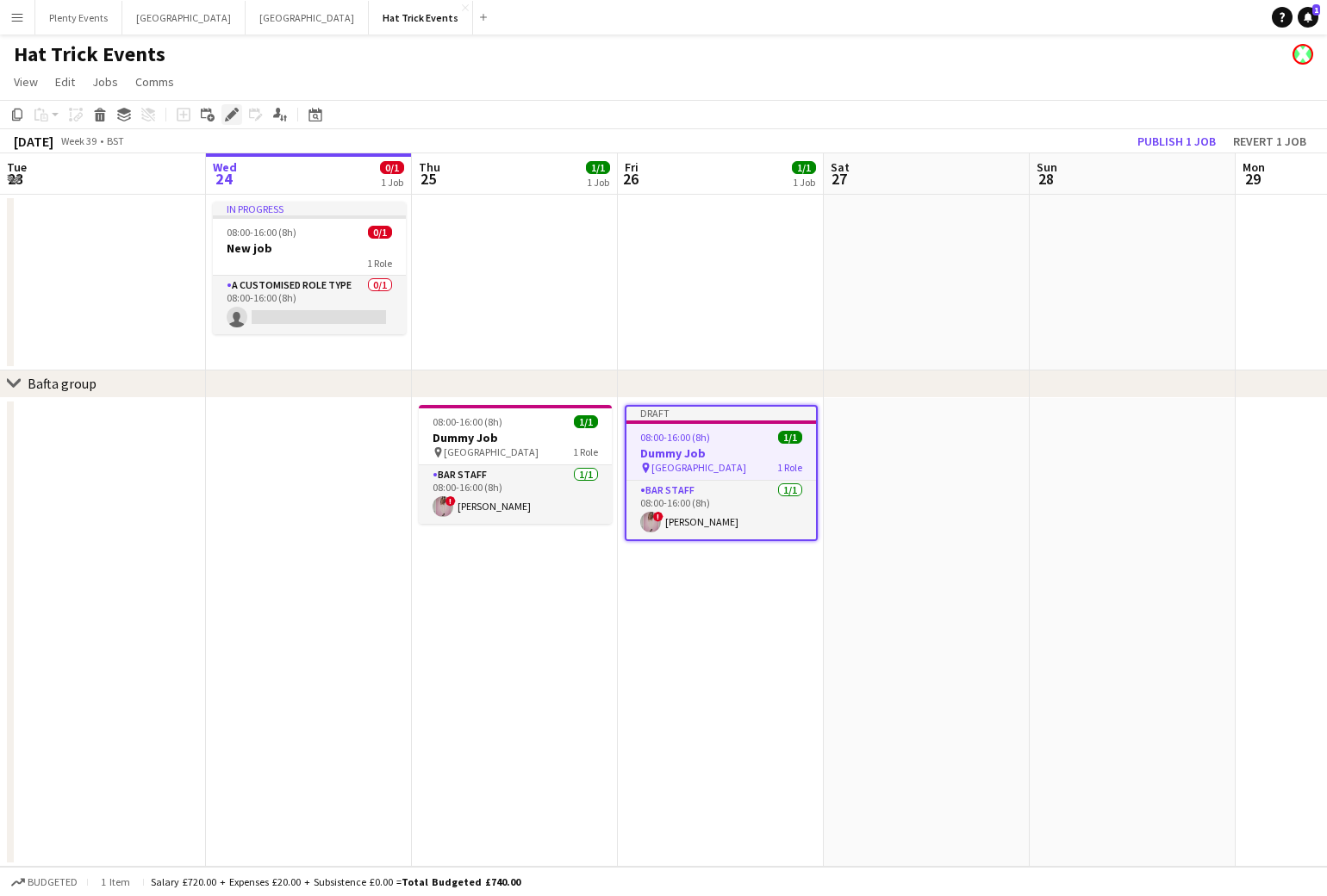
click at [230, 116] on icon at bounding box center [231, 115] width 9 height 9
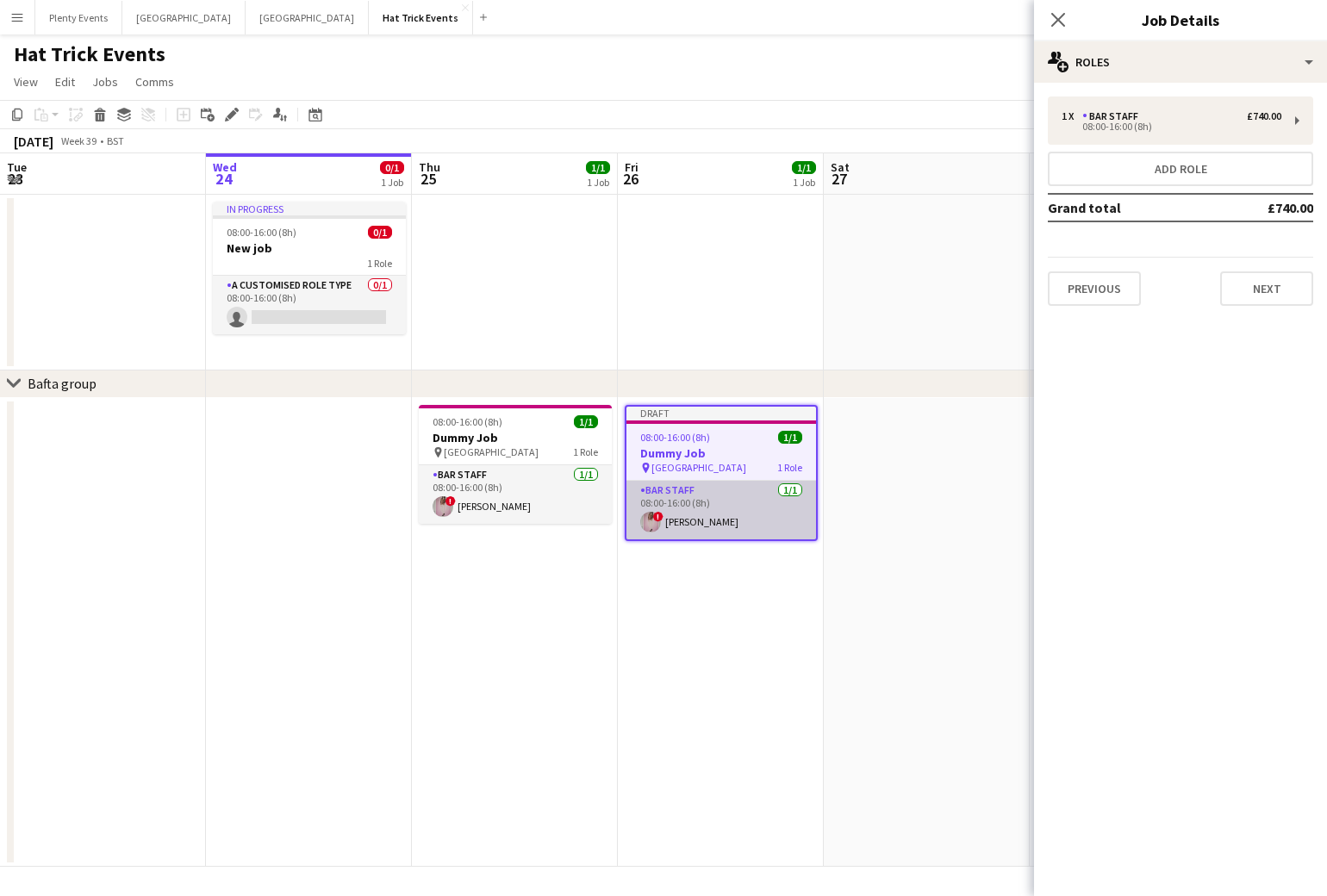
click at [745, 518] on app-card-role "Bar Staff [DATE] 08:00-16:00 (8h) ! [PERSON_NAME]" at bounding box center [721, 510] width 189 height 59
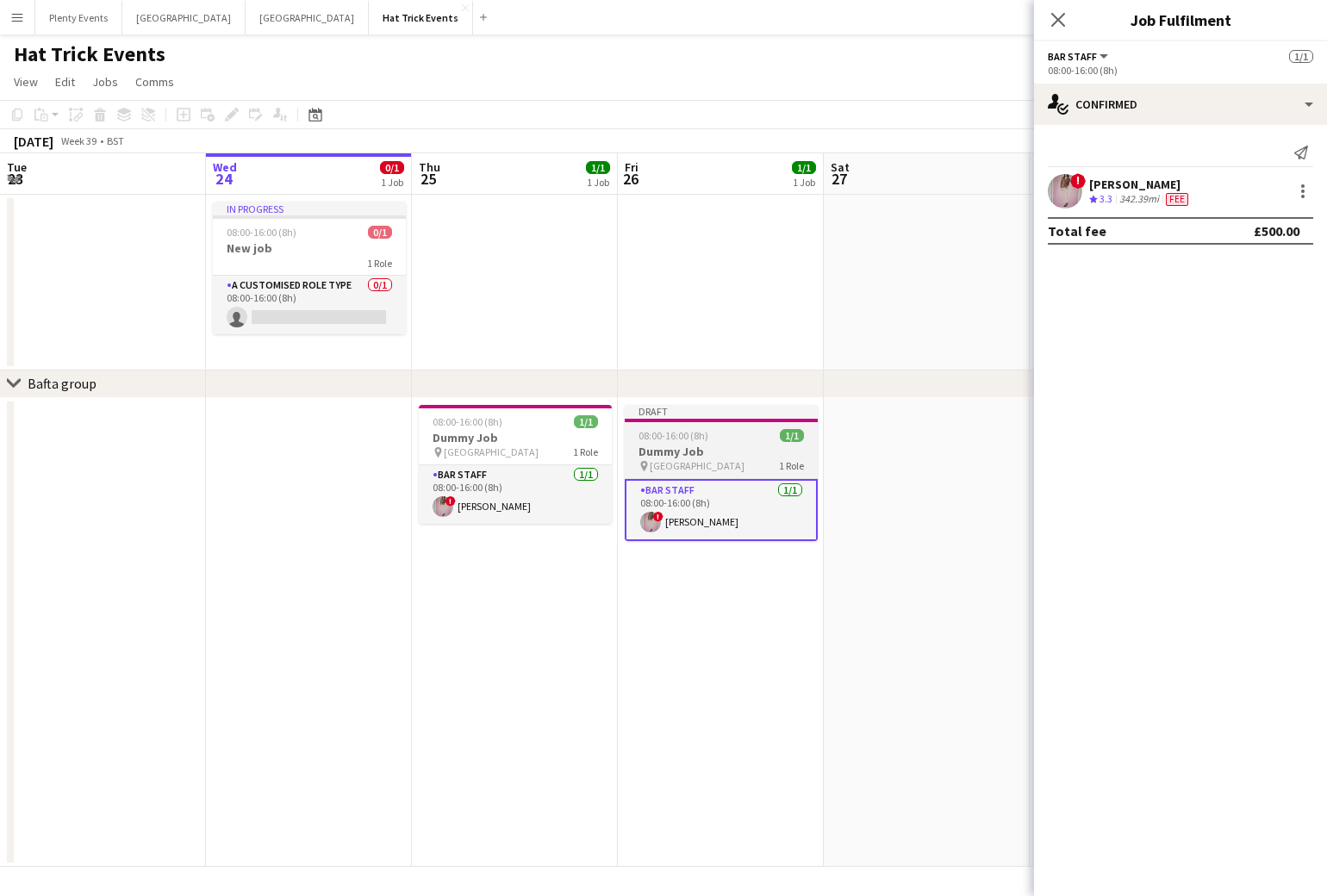
click at [717, 467] on div "pin [GEOGRAPHIC_DATA] 1 Role" at bounding box center [721, 466] width 193 height 14
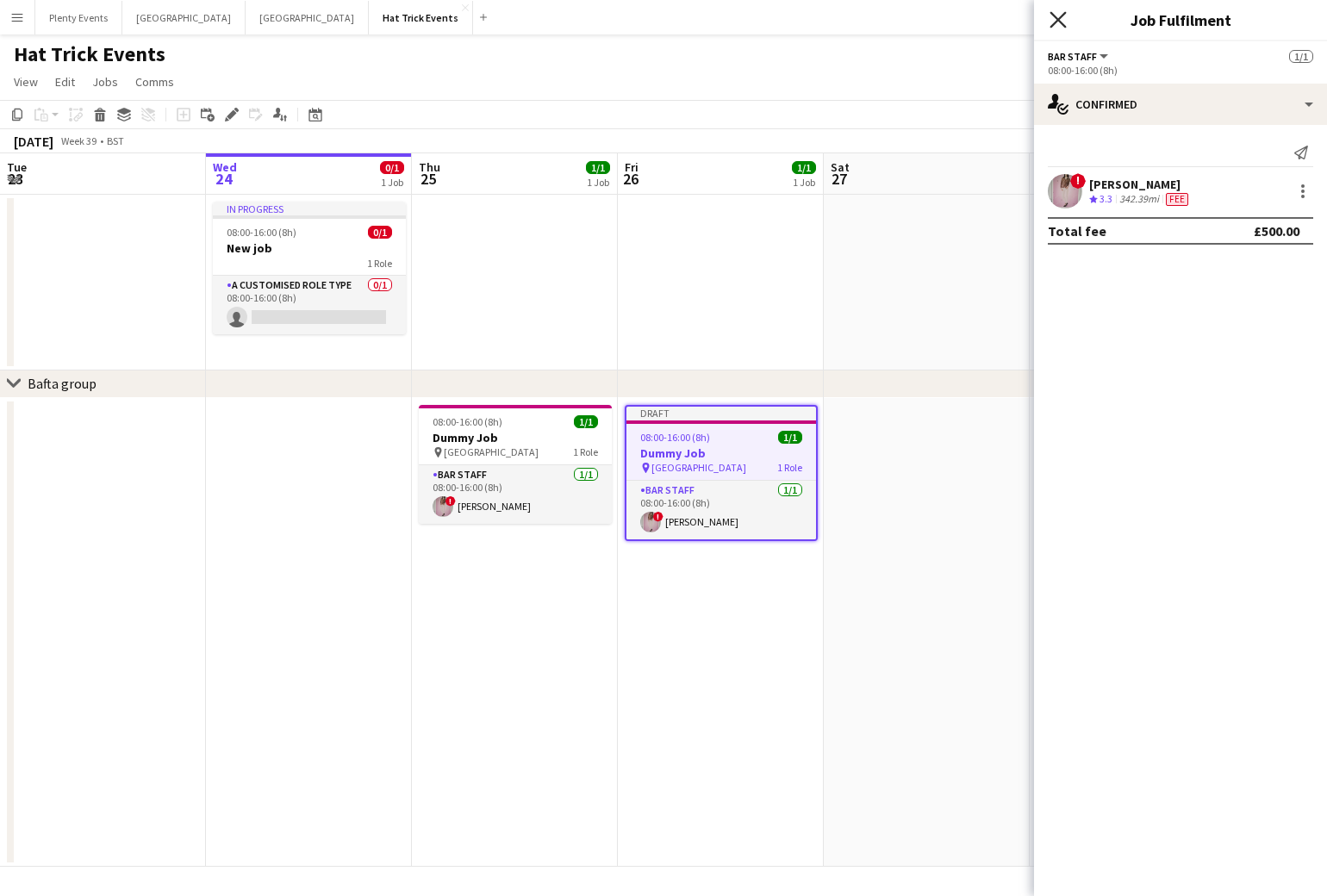
click at [1060, 15] on icon "Close pop-in" at bounding box center [1057, 19] width 16 height 16
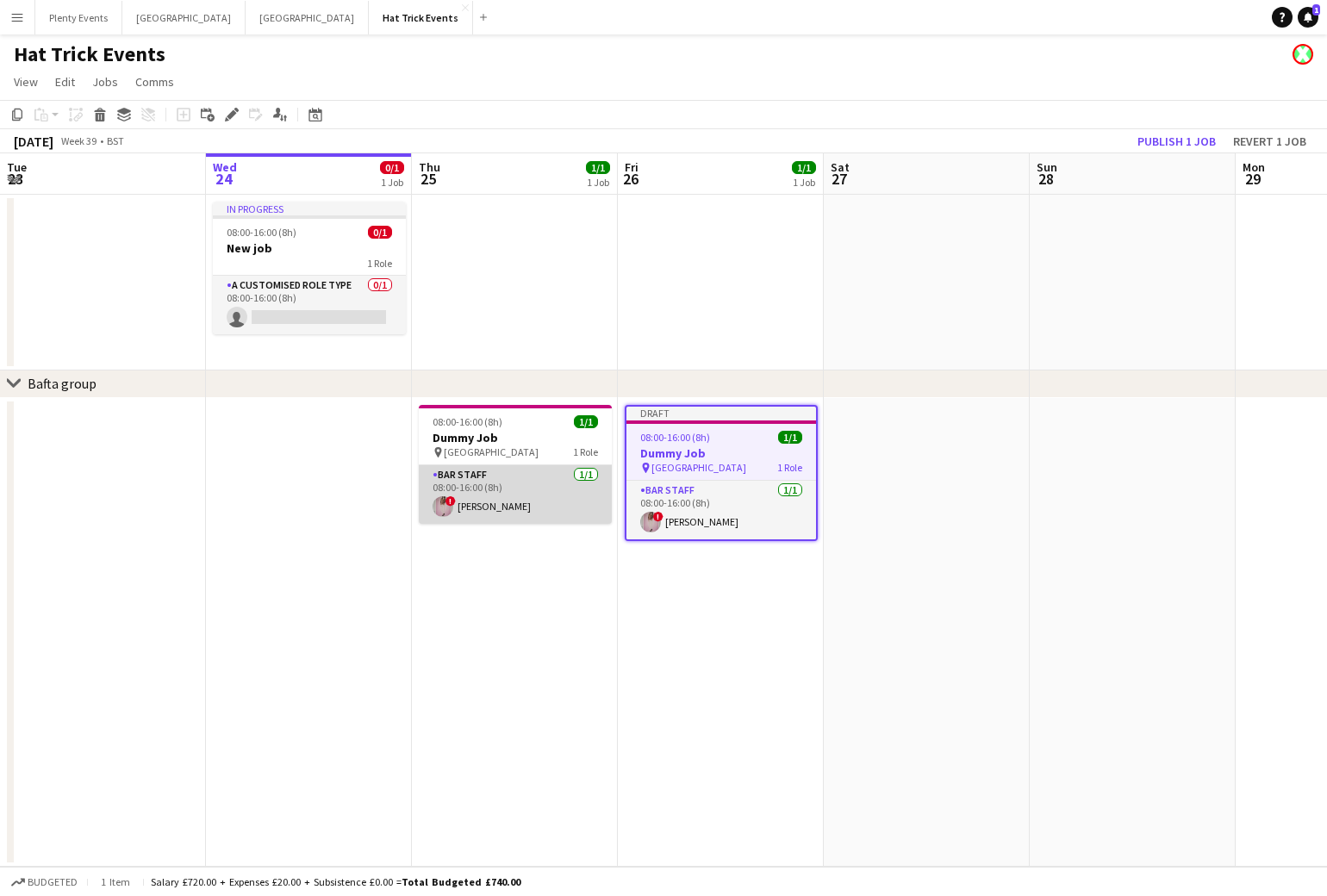
click at [515, 488] on app-card-role "Bar Staff [DATE] 08:00-16:00 (8h) ! [PERSON_NAME]" at bounding box center [515, 495] width 193 height 59
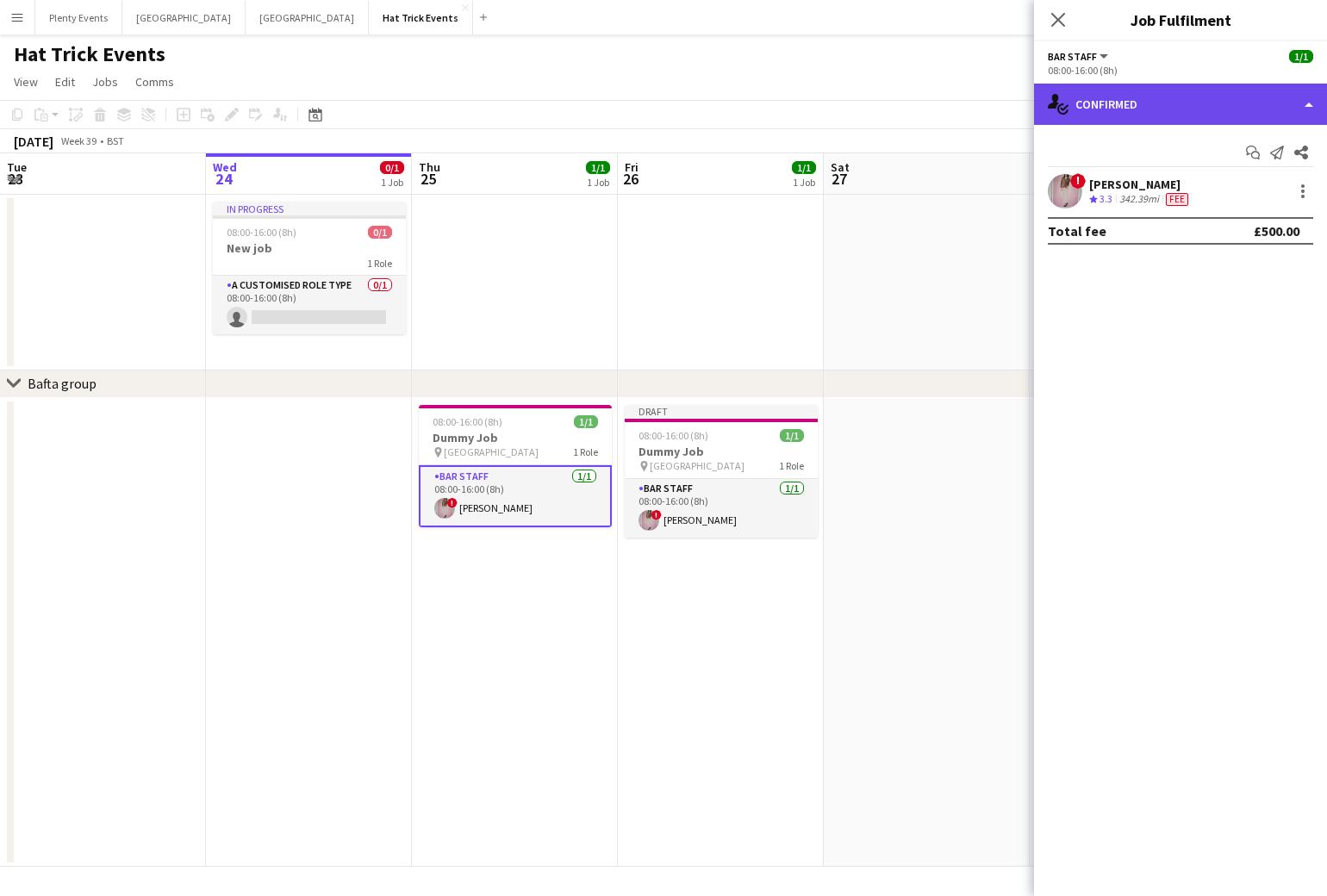
click at [1170, 108] on div "single-neutral-actions-check-2 Confirmed" at bounding box center [1180, 104] width 293 height 42
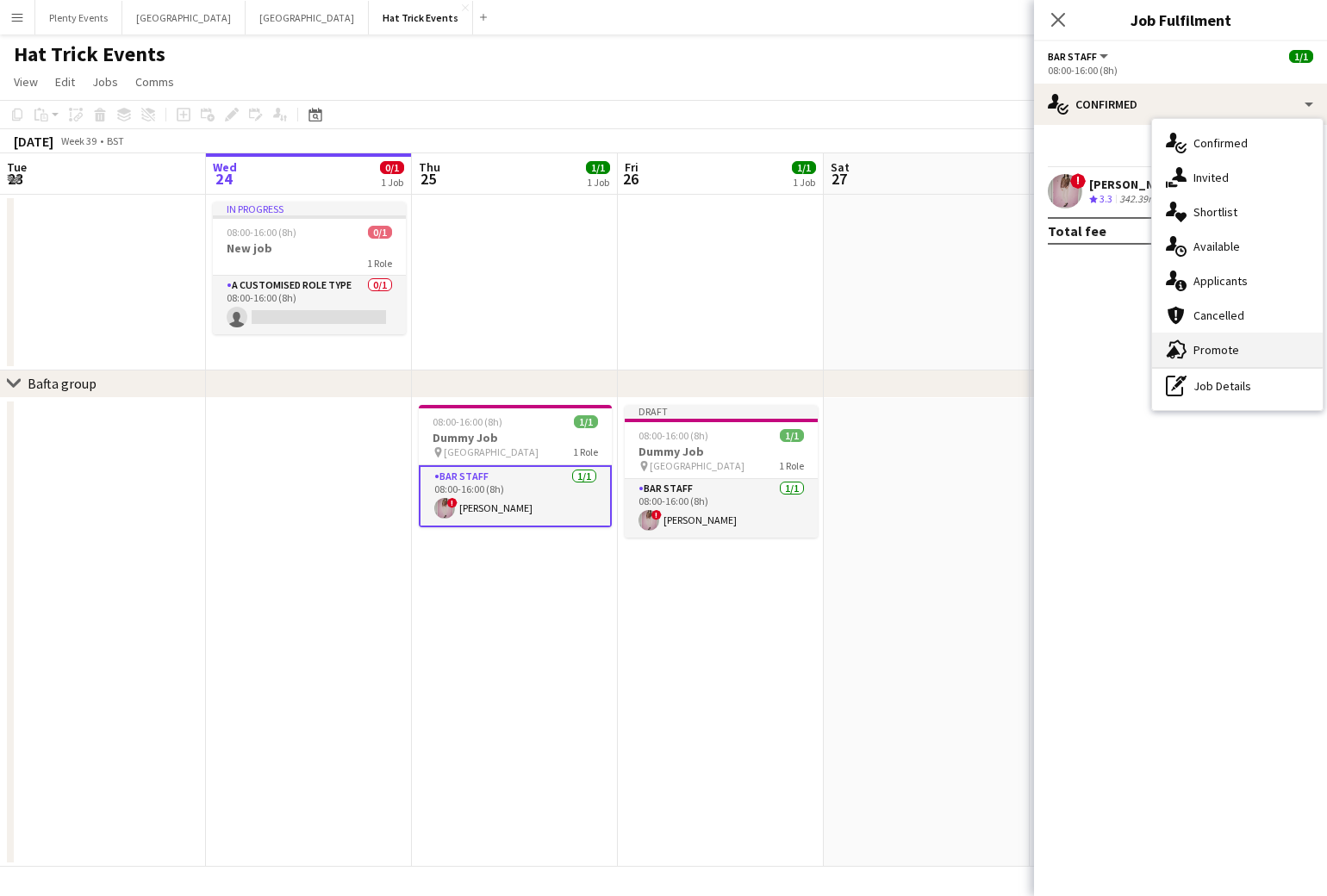
click at [1214, 349] on span "Promote" at bounding box center [1216, 349] width 45 height 15
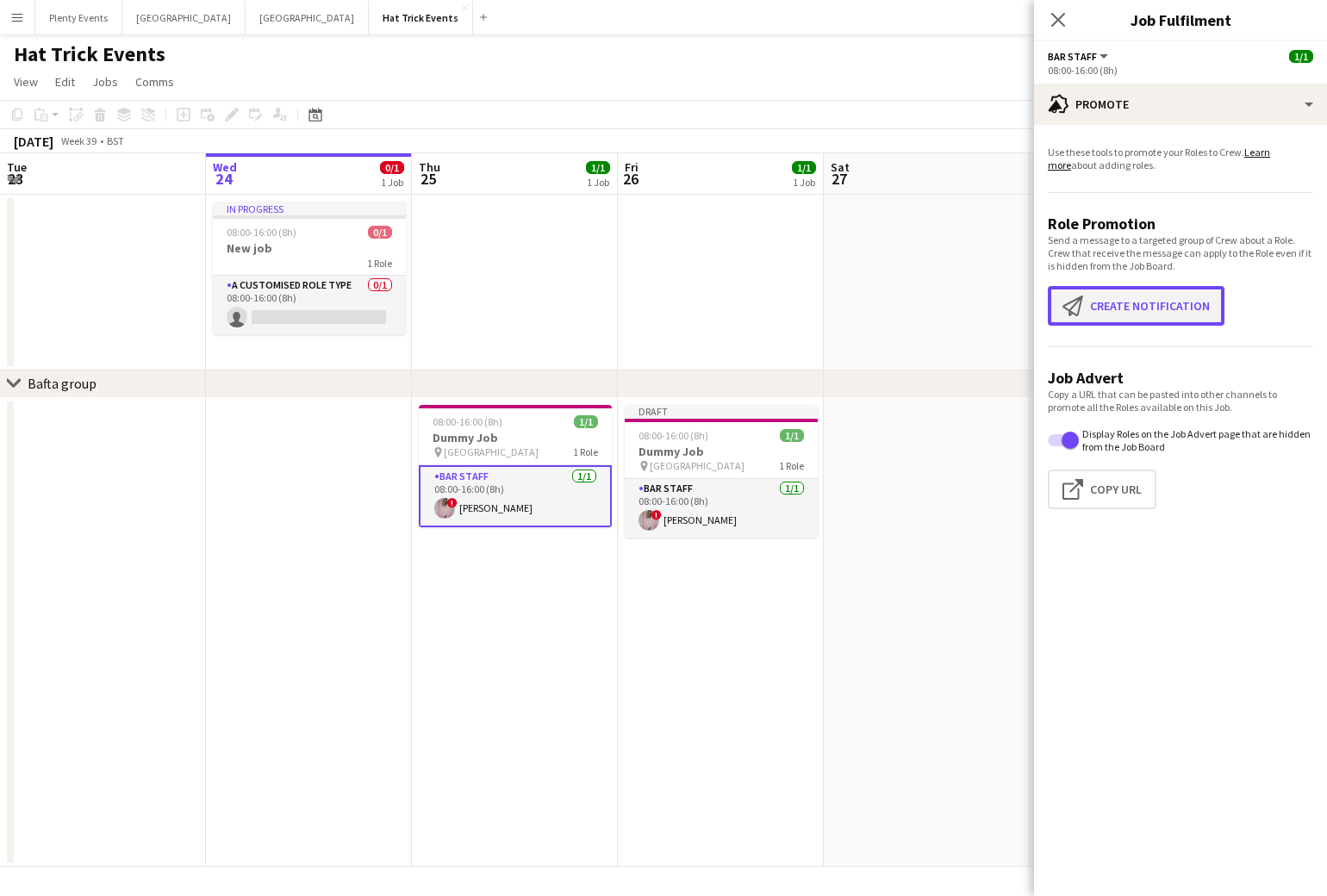
click at [1147, 307] on button "Create notification Create notification" at bounding box center [1136, 306] width 177 height 40
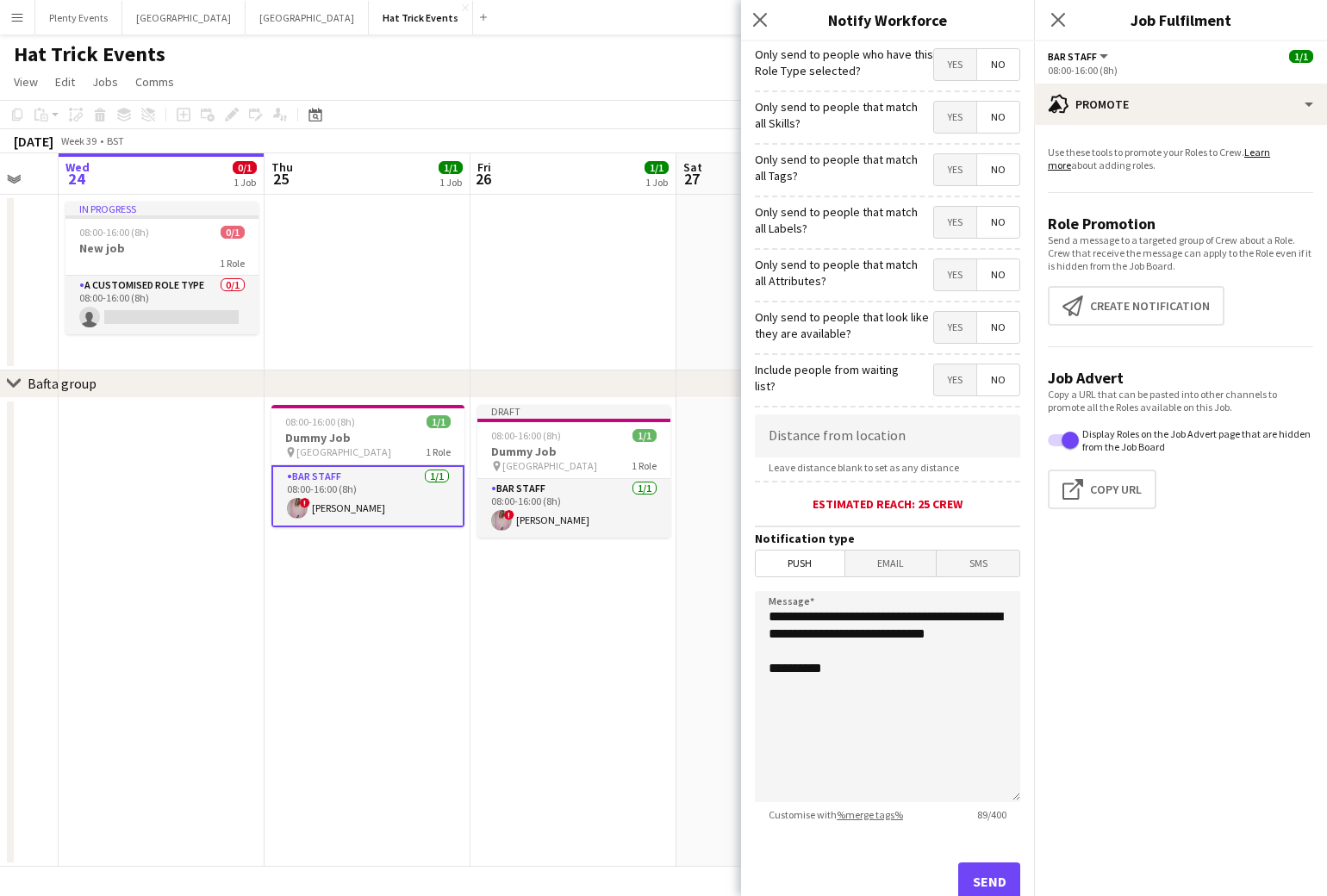
scroll to position [0, 561]
drag, startPoint x: 604, startPoint y: 634, endPoint x: 492, endPoint y: 634, distance: 112.0
click at [492, 634] on app-calendar-viewport "Sun 21 Mon 22 1/1 1 Job Tue 23 Wed 24 0/1 1 Job Thu 25 1/1 1 Job Fri 26 1/1 1 J…" at bounding box center [664, 510] width 1327 height 713
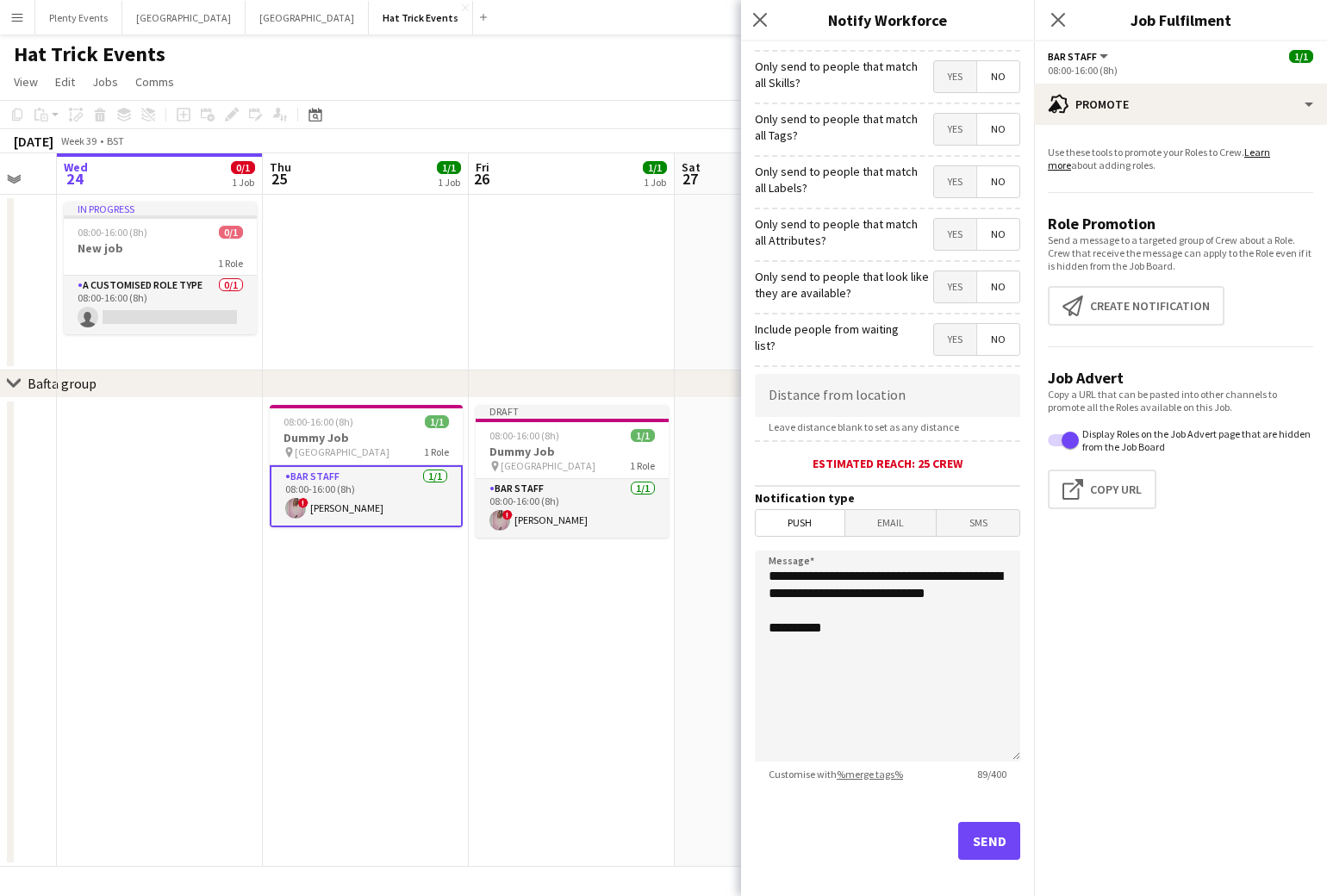
scroll to position [0, 0]
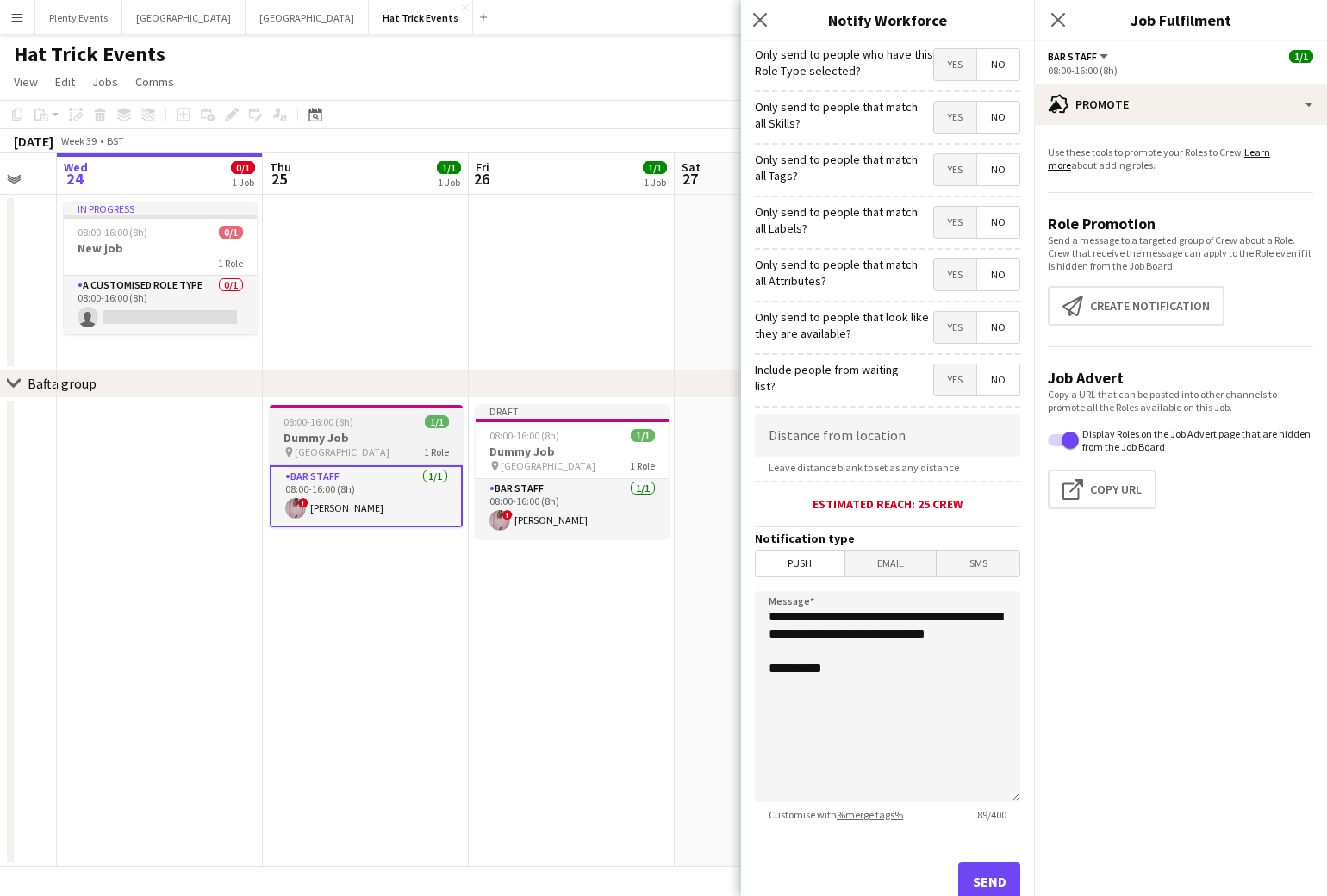
click at [380, 440] on h3 "Dummy Job" at bounding box center [366, 437] width 193 height 15
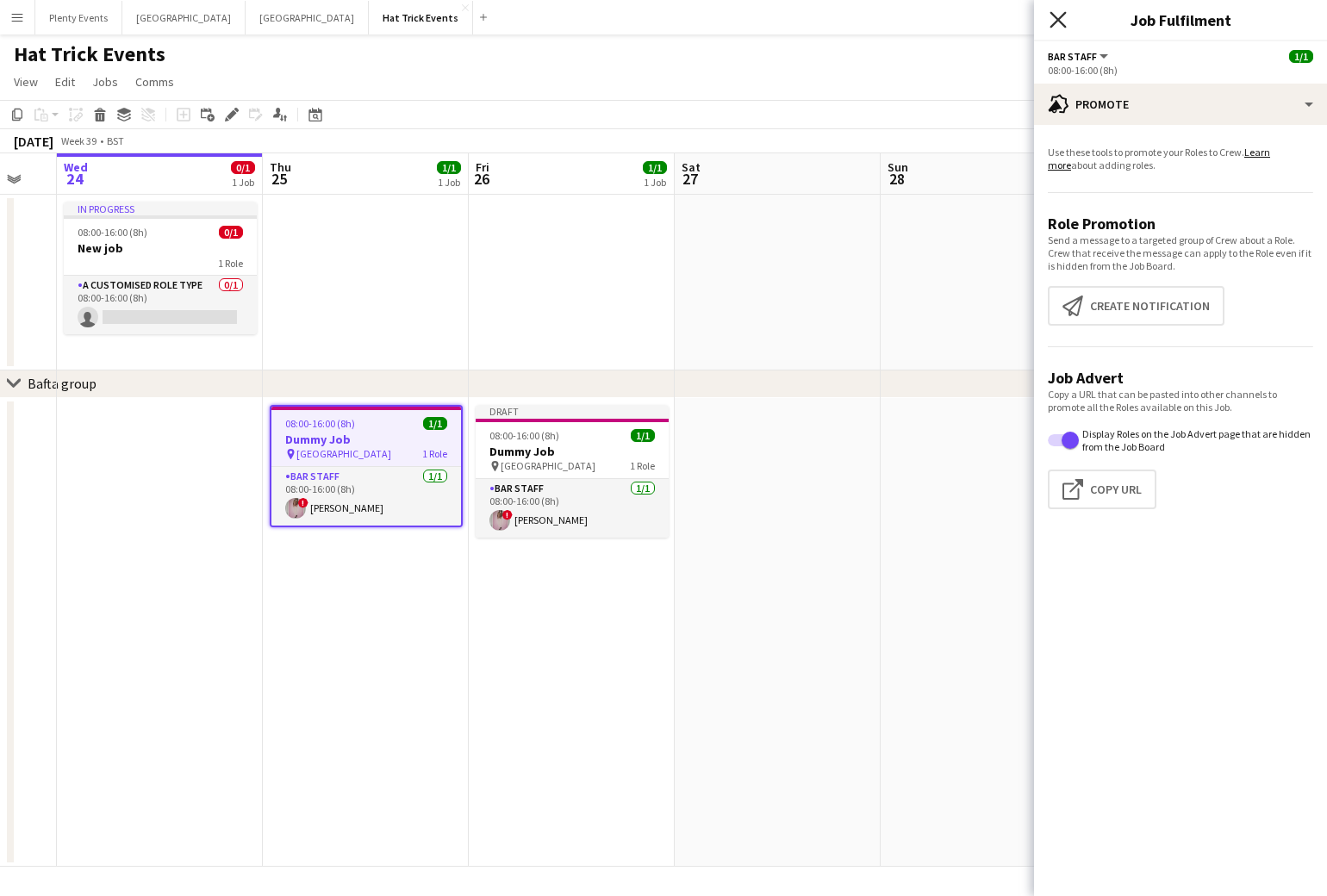
click at [1056, 14] on icon "Close pop-in" at bounding box center [1057, 19] width 16 height 16
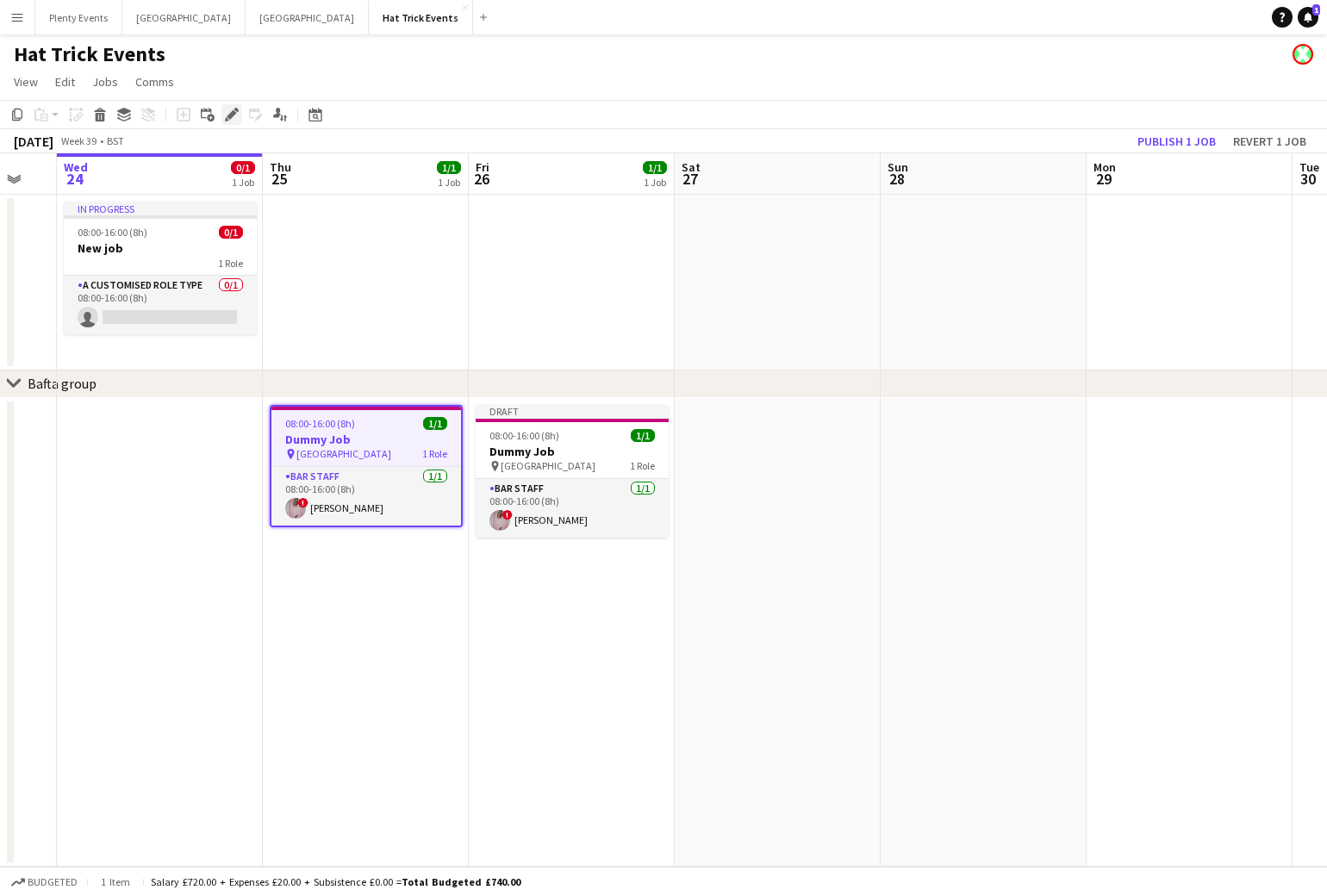
click at [228, 120] on icon "Edit" at bounding box center [232, 114] width 14 height 14
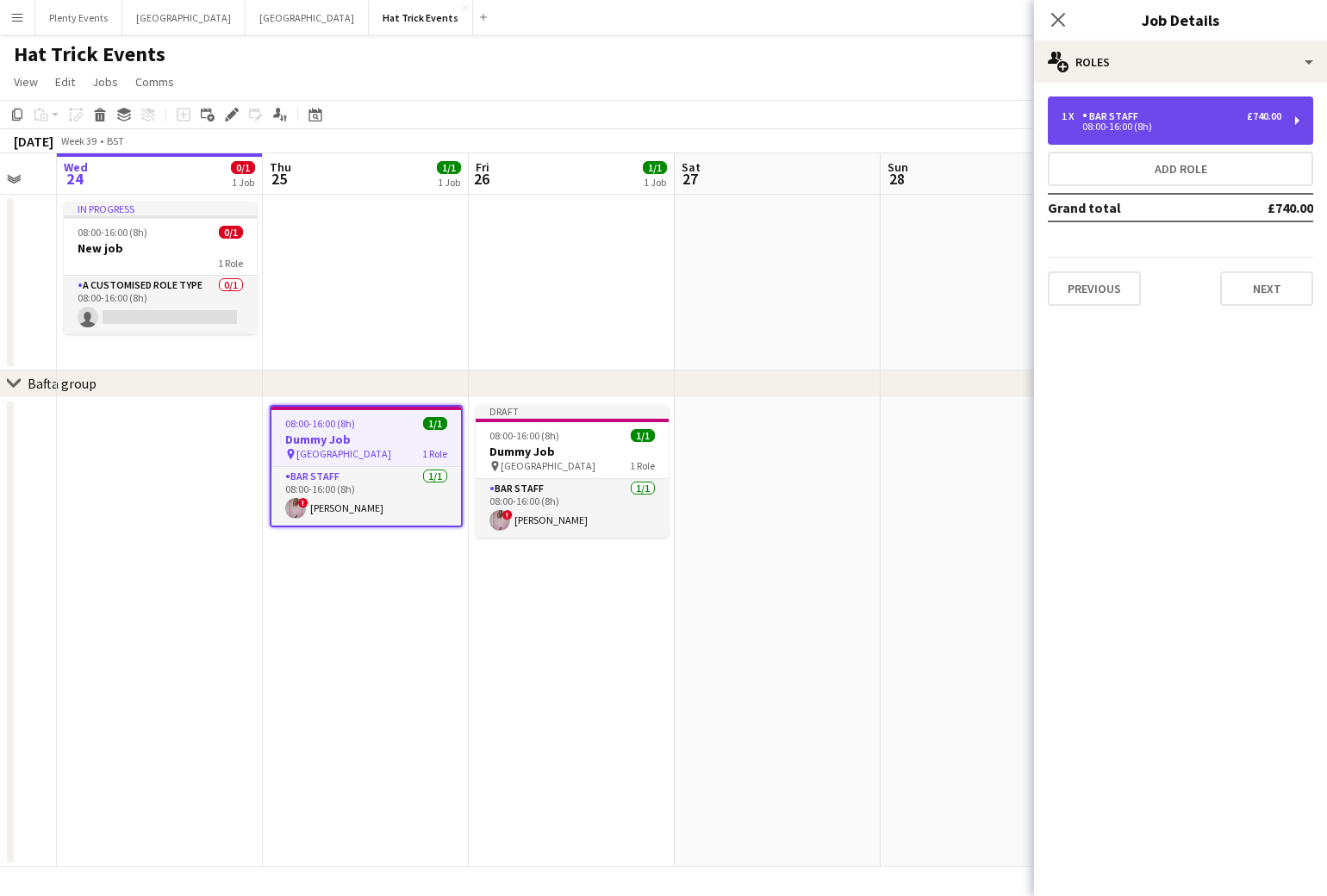
click at [1172, 122] on div "08:00-16:00 (8h)" at bounding box center [1172, 126] width 220 height 9
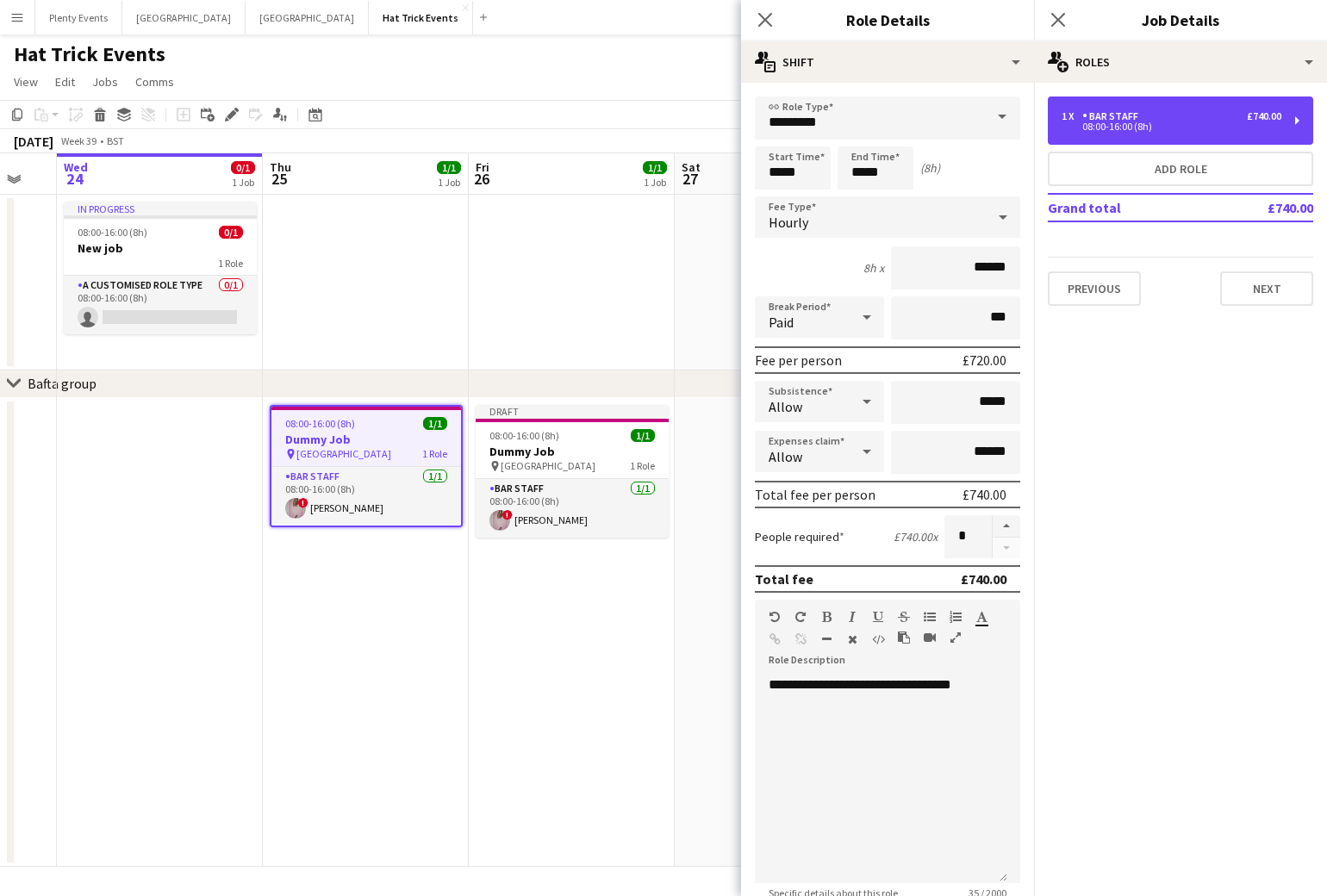
scroll to position [272, 0]
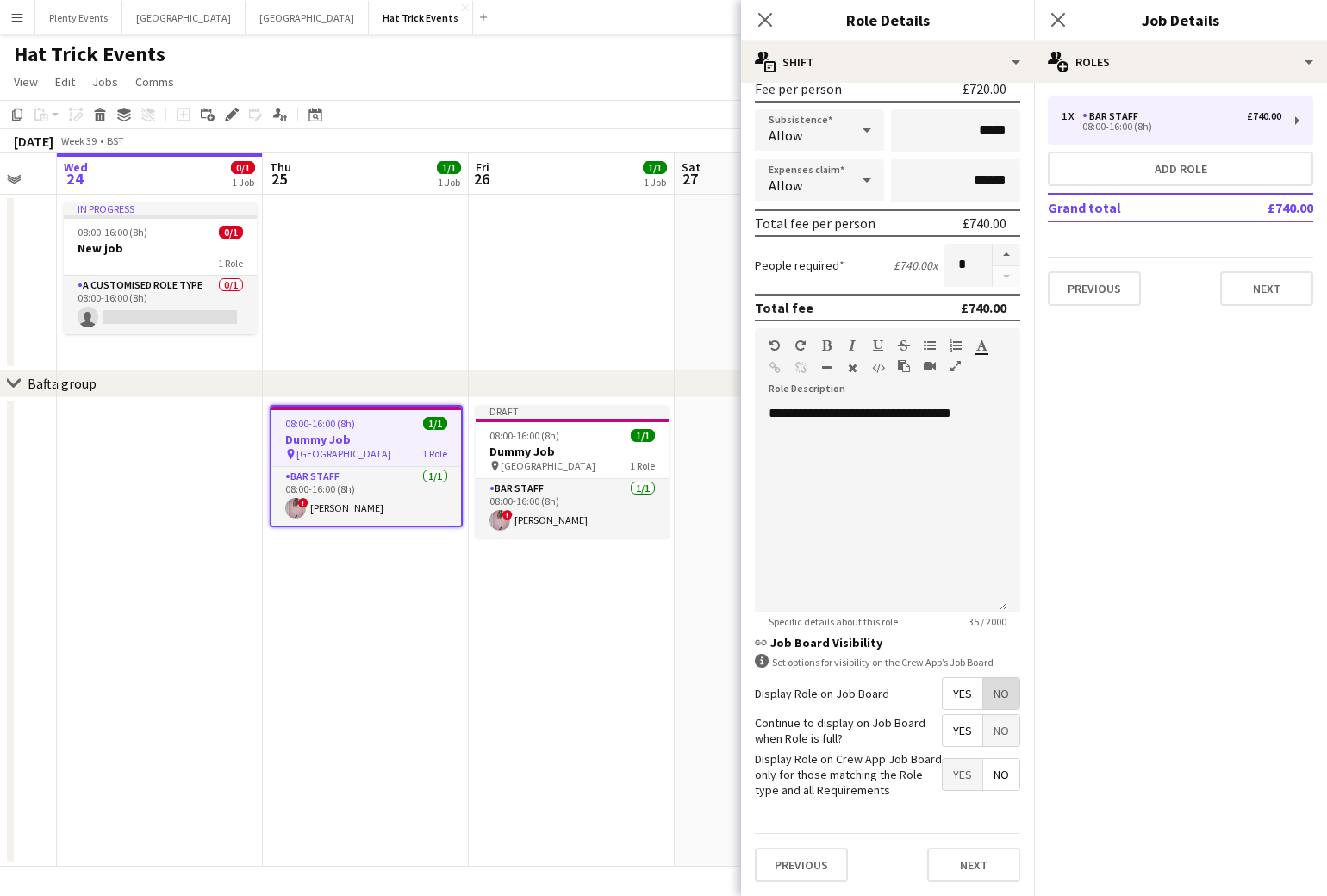
click at [987, 695] on span "No" at bounding box center [1001, 693] width 36 height 31
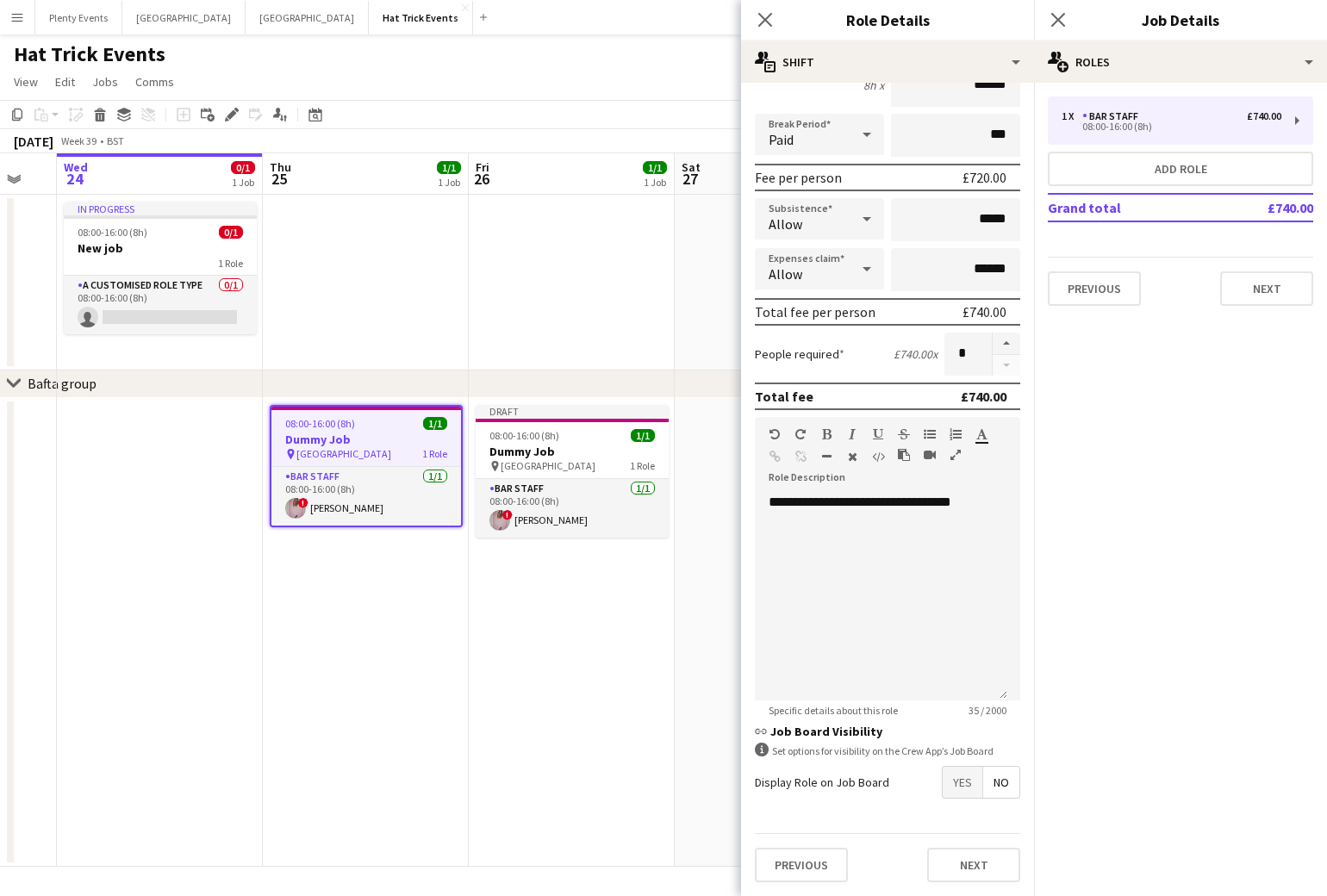
scroll to position [183, 0]
click at [758, 21] on icon "Close pop-in" at bounding box center [764, 19] width 16 height 16
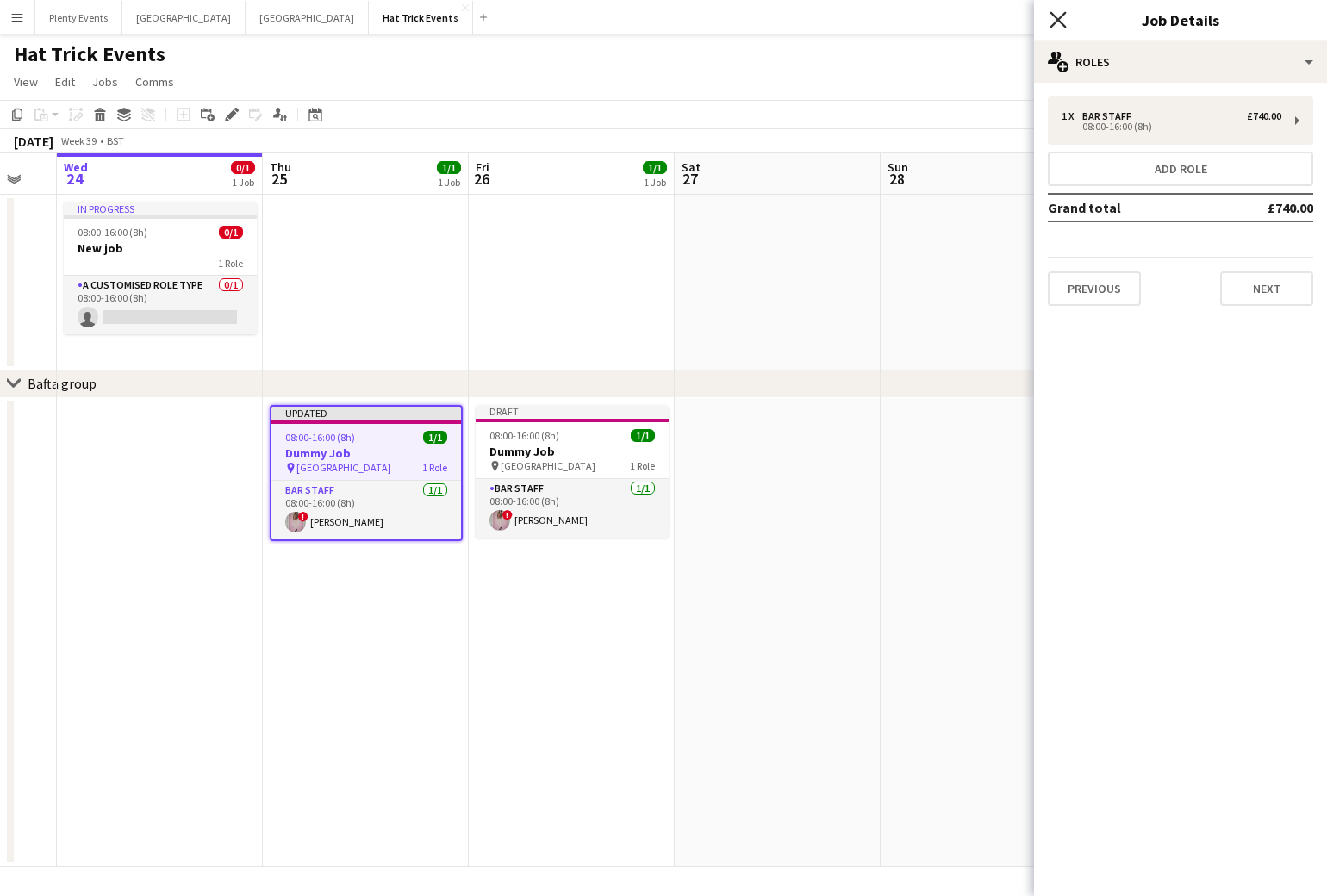
click at [1055, 20] on icon at bounding box center [1057, 19] width 16 height 16
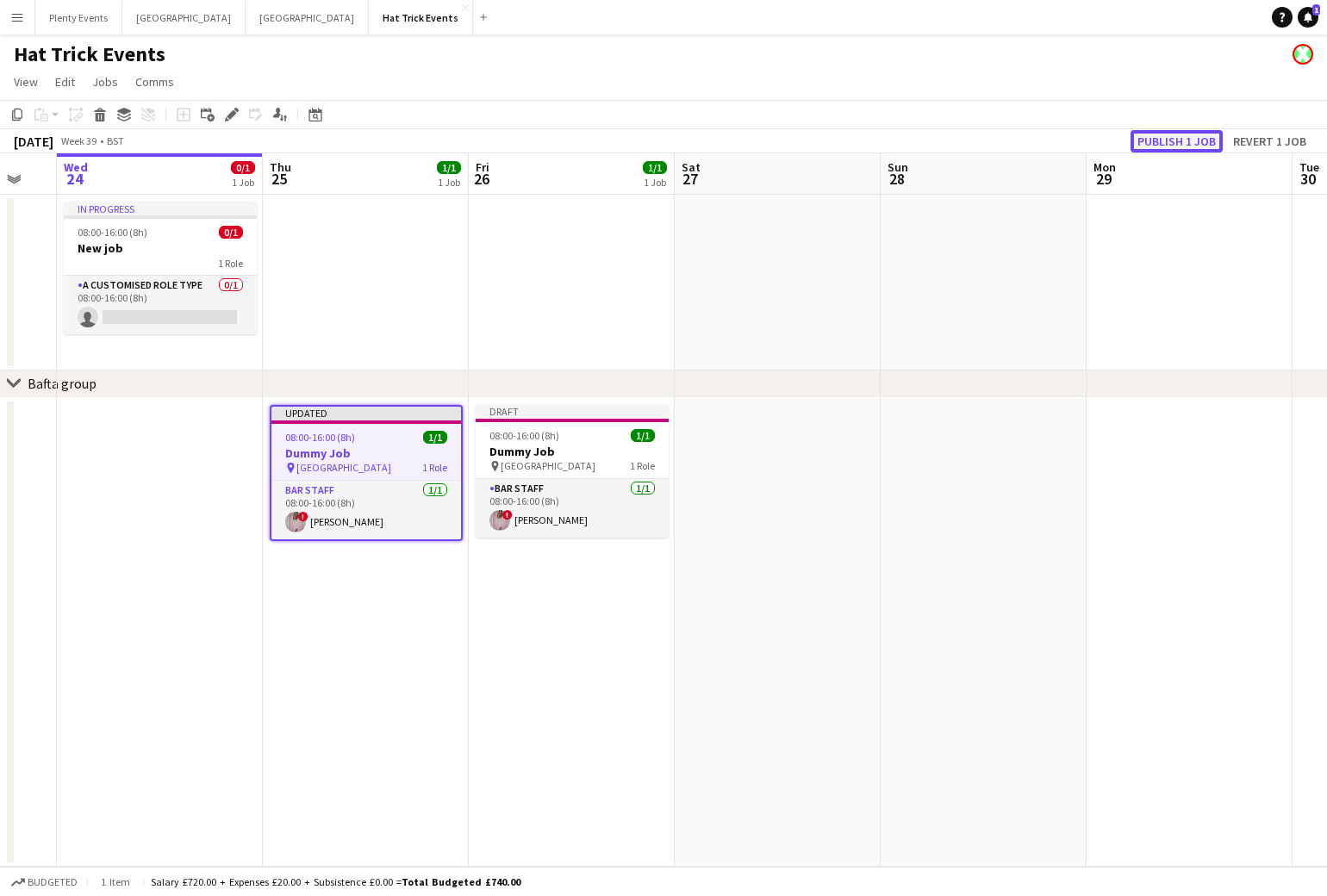
click at [1181, 141] on button "Publish 1 job" at bounding box center [1176, 141] width 92 height 23
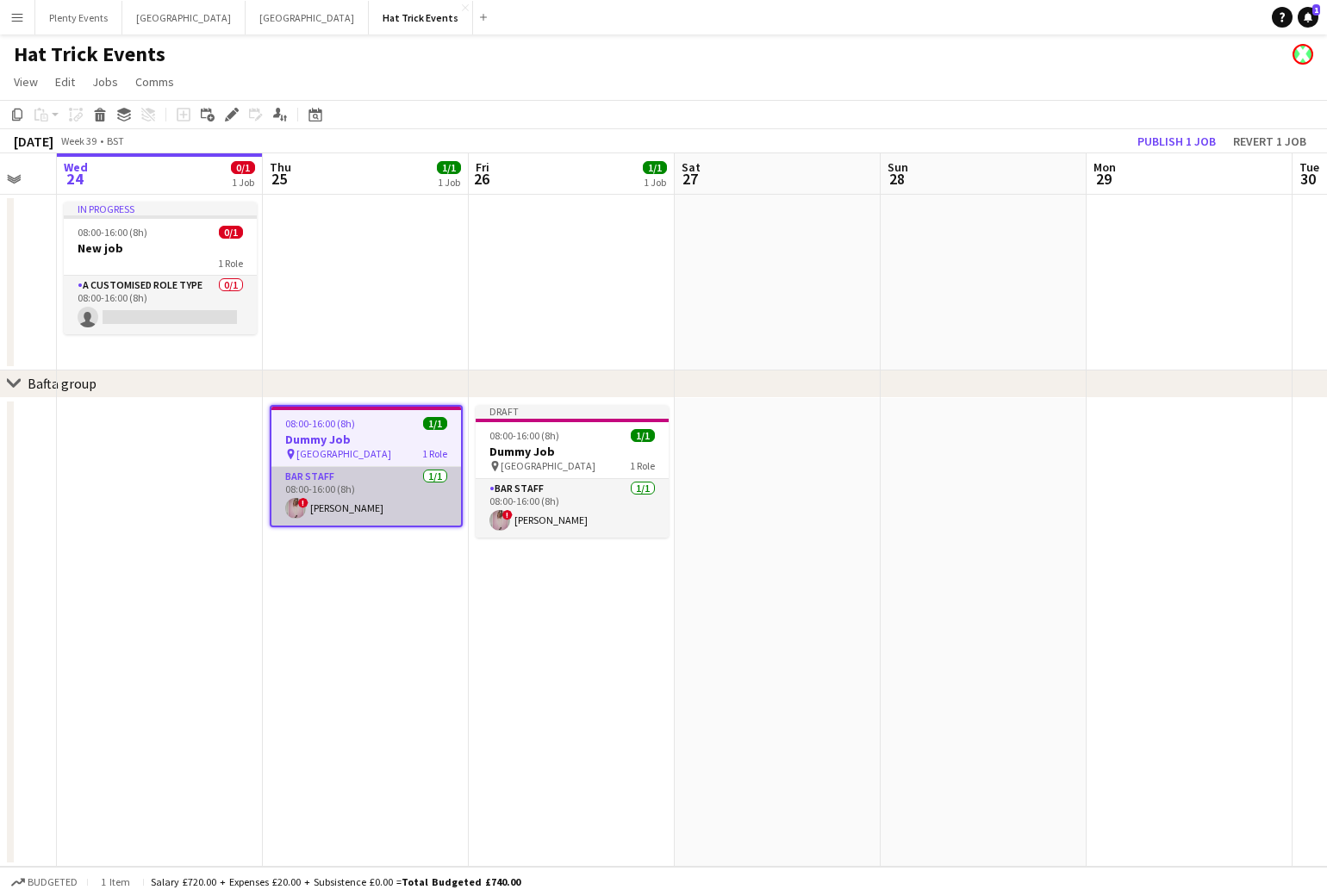
click at [392, 490] on app-card-role "Bar Staff [DATE] 08:00-16:00 (8h) ! [PERSON_NAME]" at bounding box center [366, 496] width 189 height 59
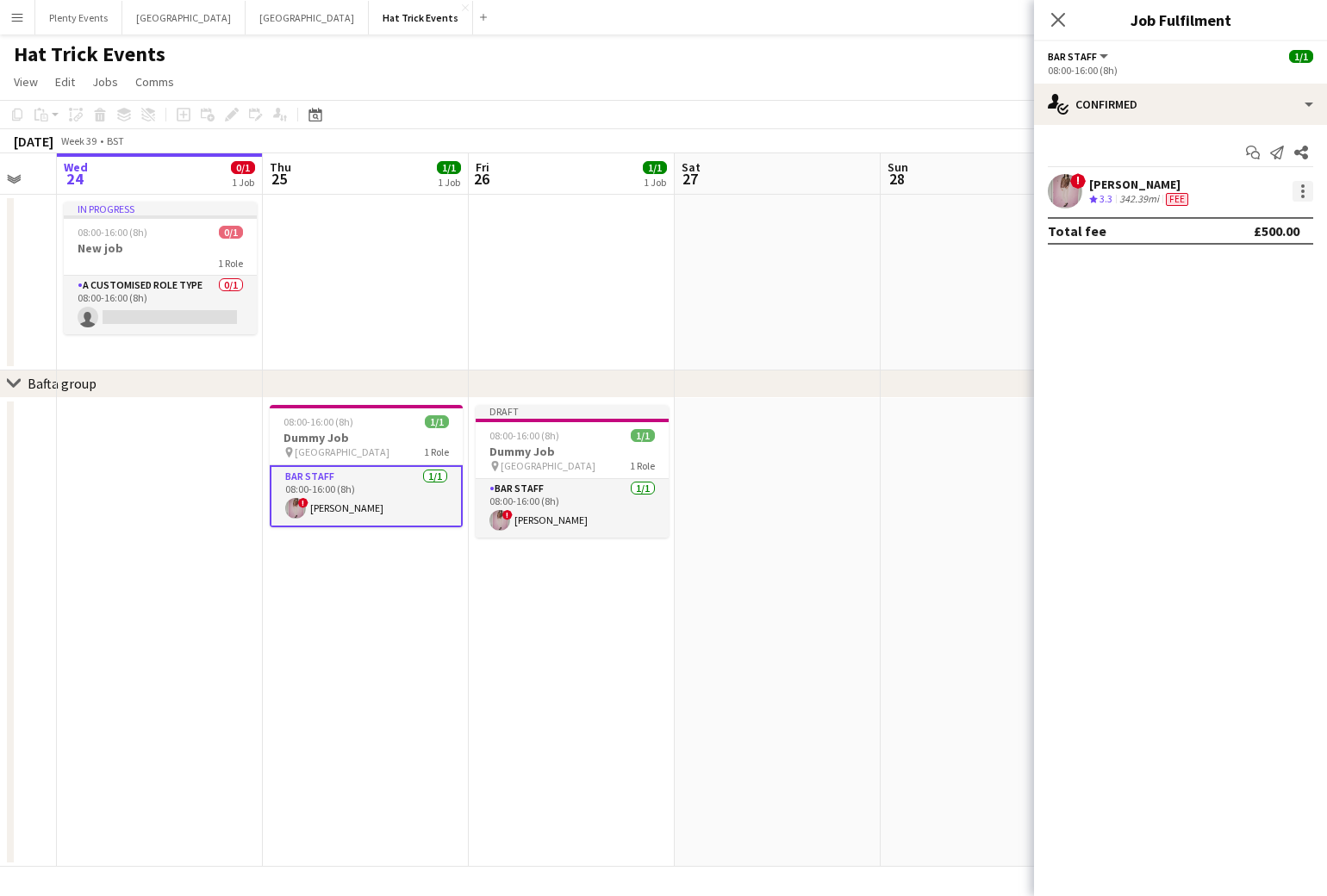
click at [1302, 185] on div at bounding box center [1303, 186] width 4 height 4
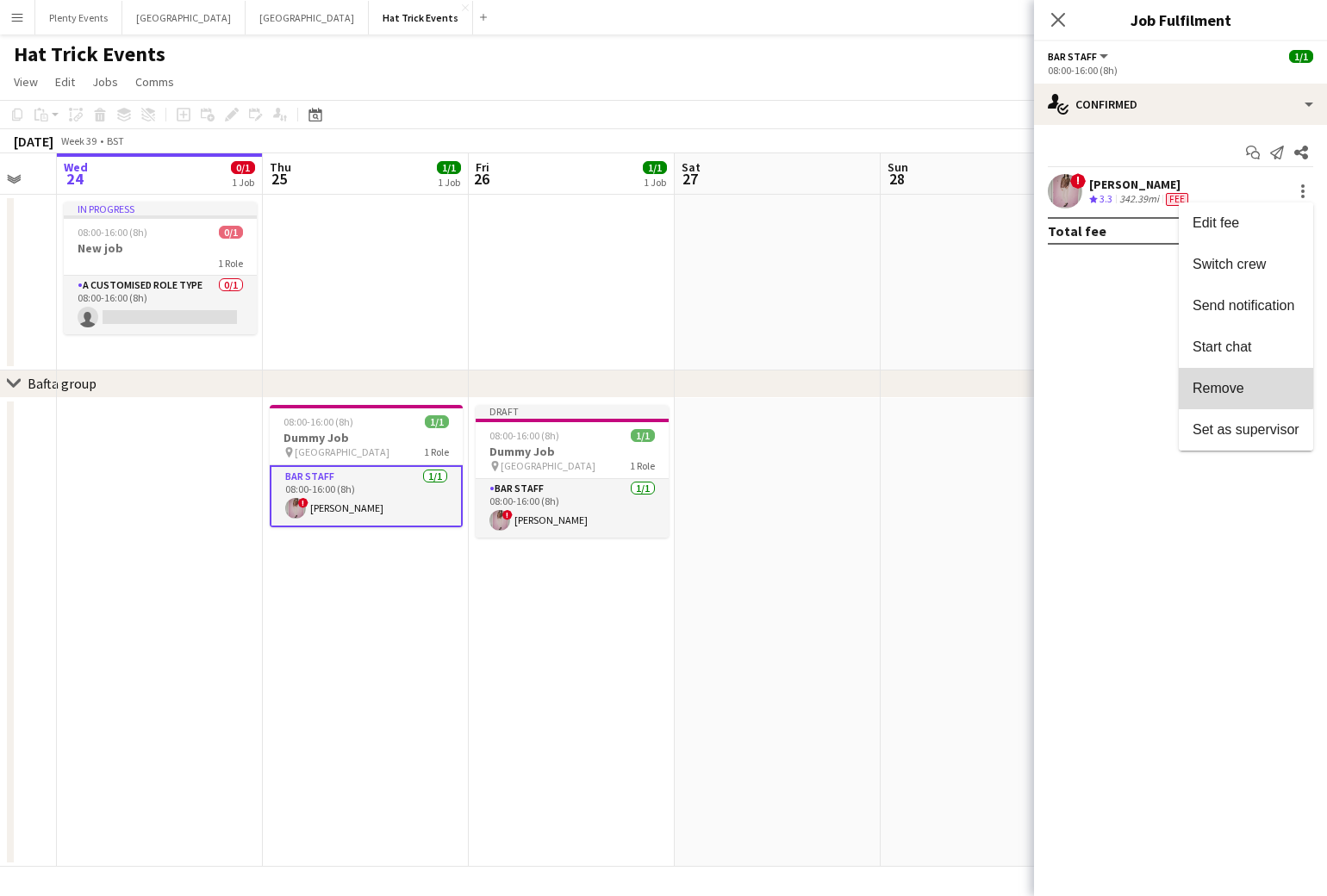
click at [1231, 384] on span "Remove" at bounding box center [1218, 387] width 52 height 14
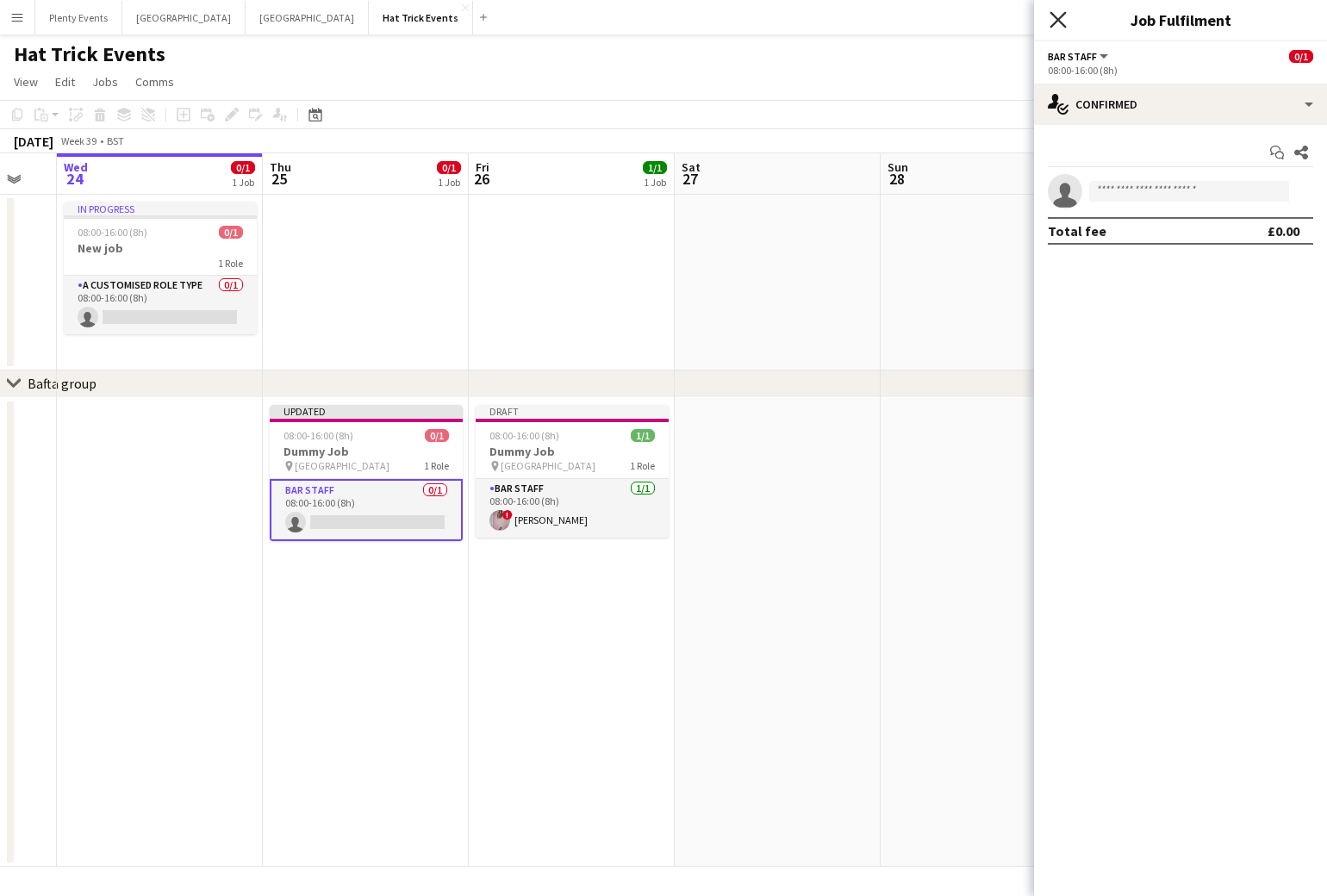
click at [1057, 19] on icon at bounding box center [1057, 19] width 16 height 16
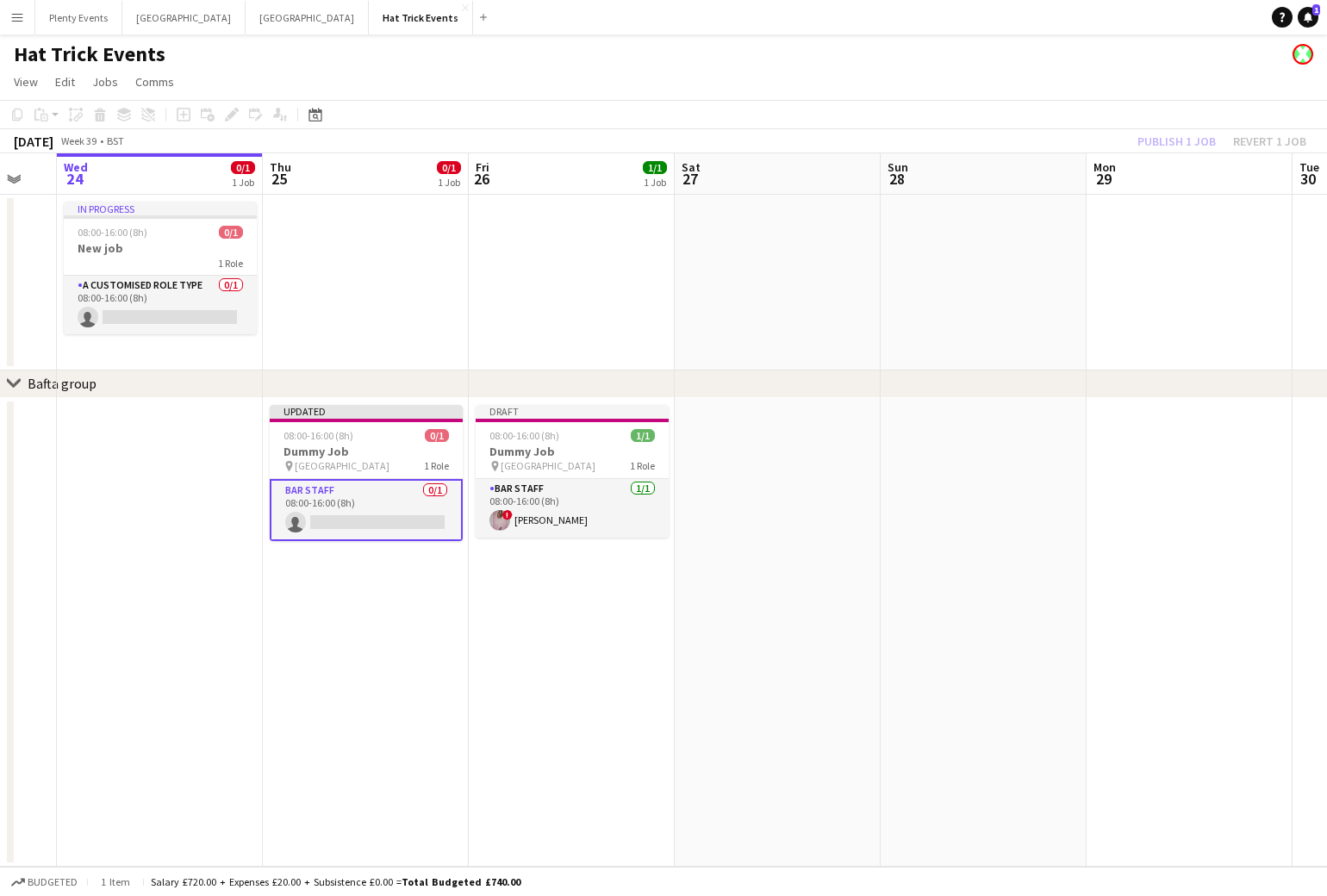
click at [1185, 140] on div "Publish 1 job Revert 1 job" at bounding box center [1222, 141] width 210 height 23
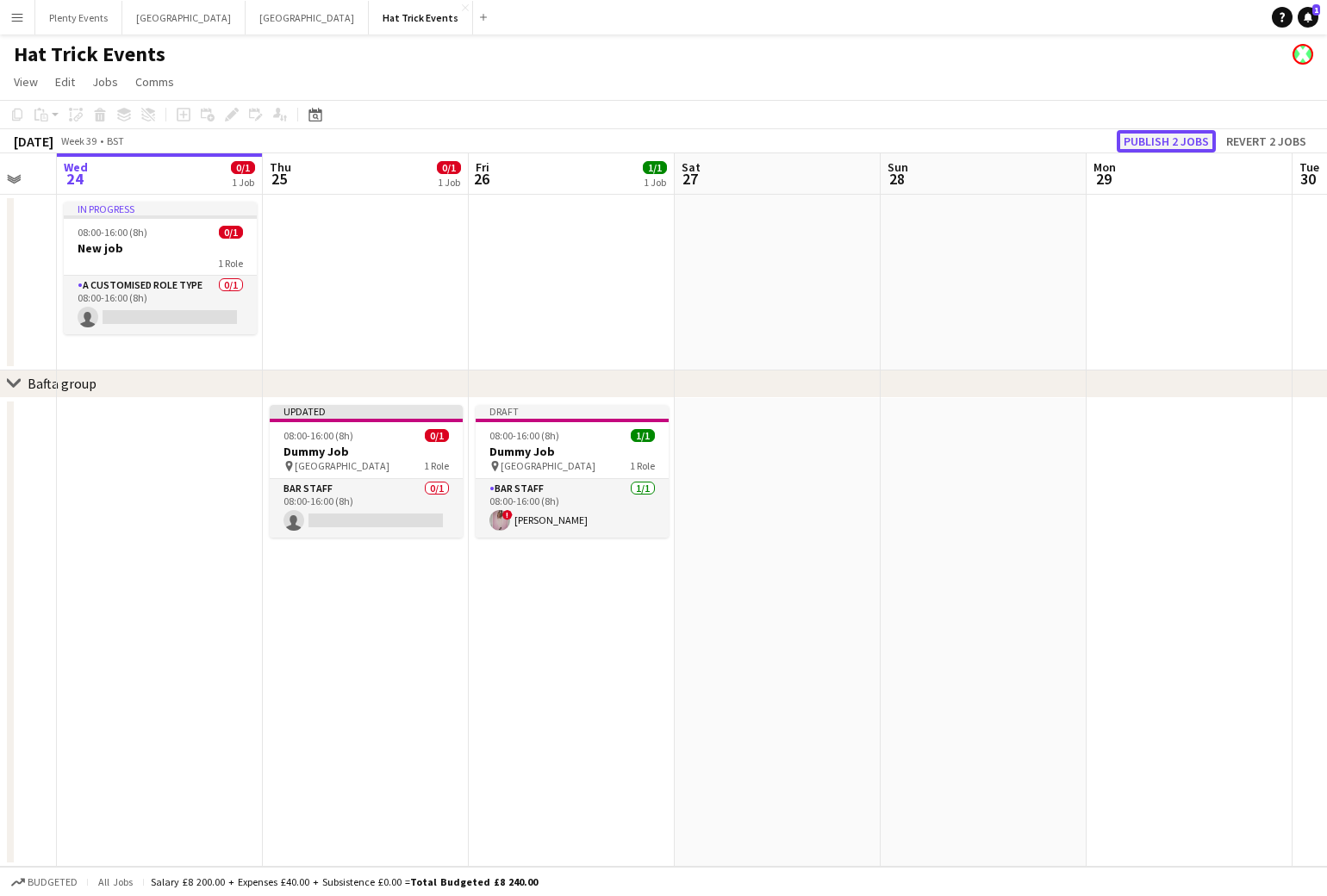
click at [1184, 141] on button "Publish 2 jobs" at bounding box center [1166, 141] width 99 height 23
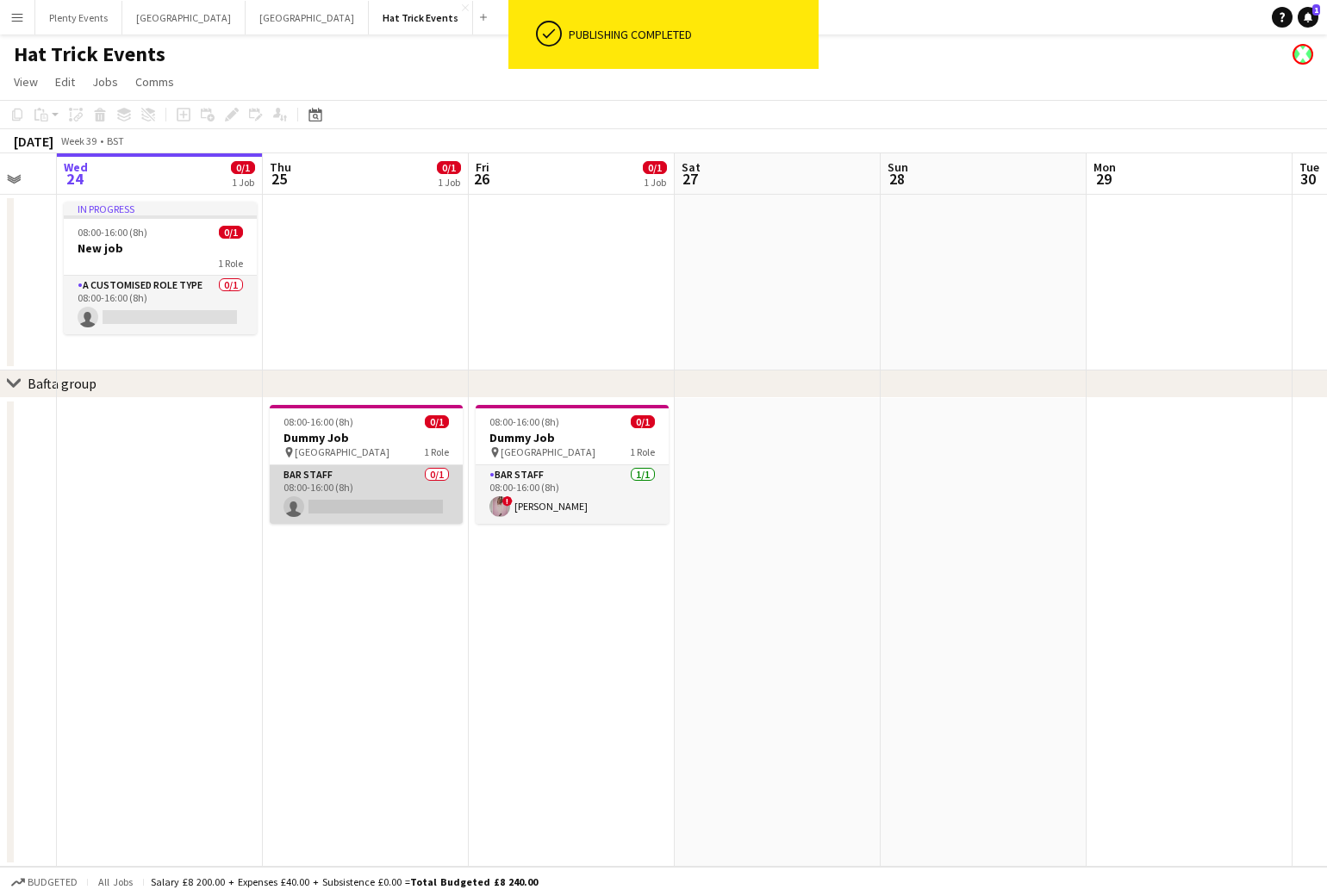
click at [364, 491] on app-card-role "Bar Staff 0/1 08:00-16:00 (8h) single-neutral-actions" at bounding box center [366, 495] width 193 height 59
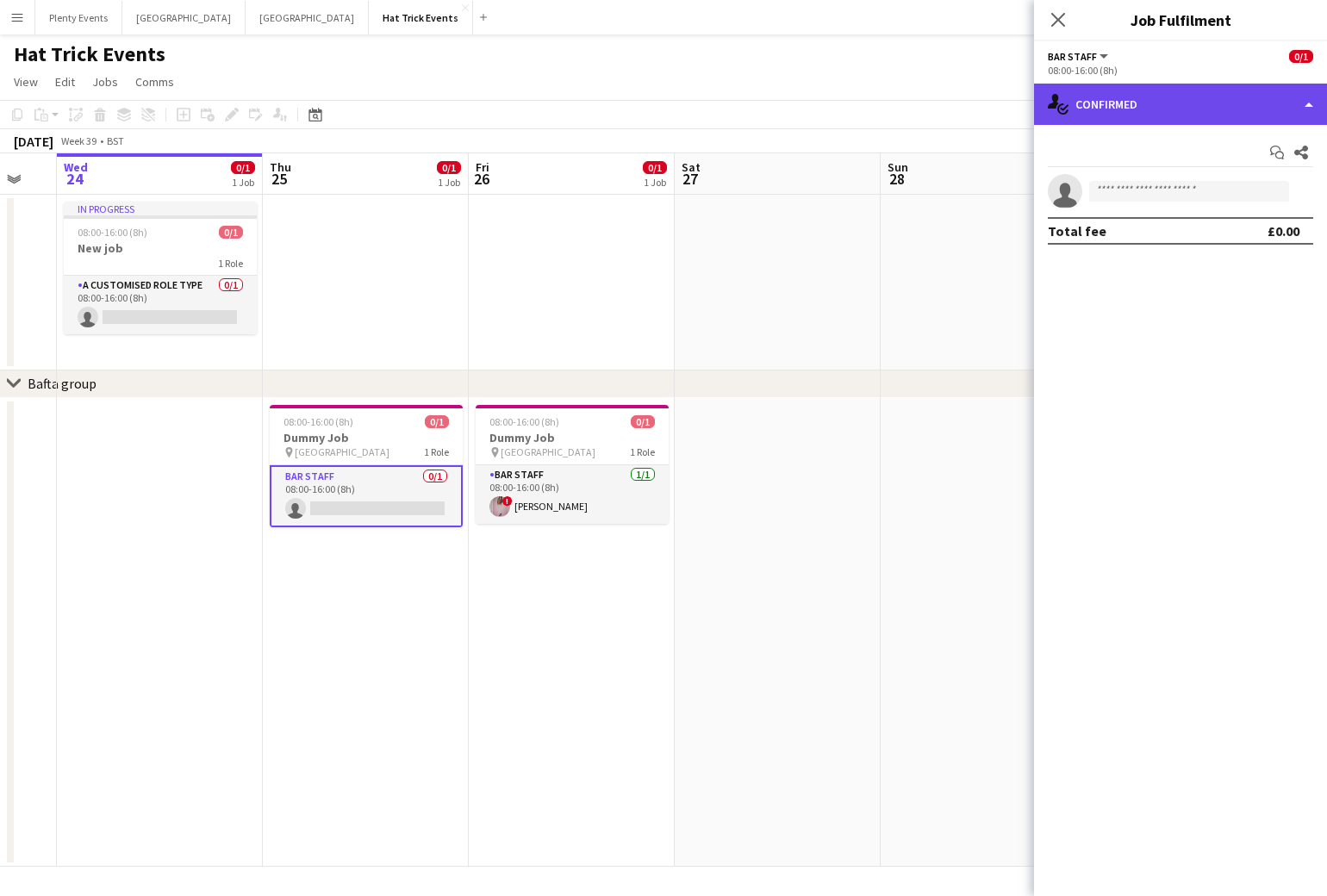
click at [1212, 104] on div "single-neutral-actions-check-2 Confirmed" at bounding box center [1180, 104] width 293 height 42
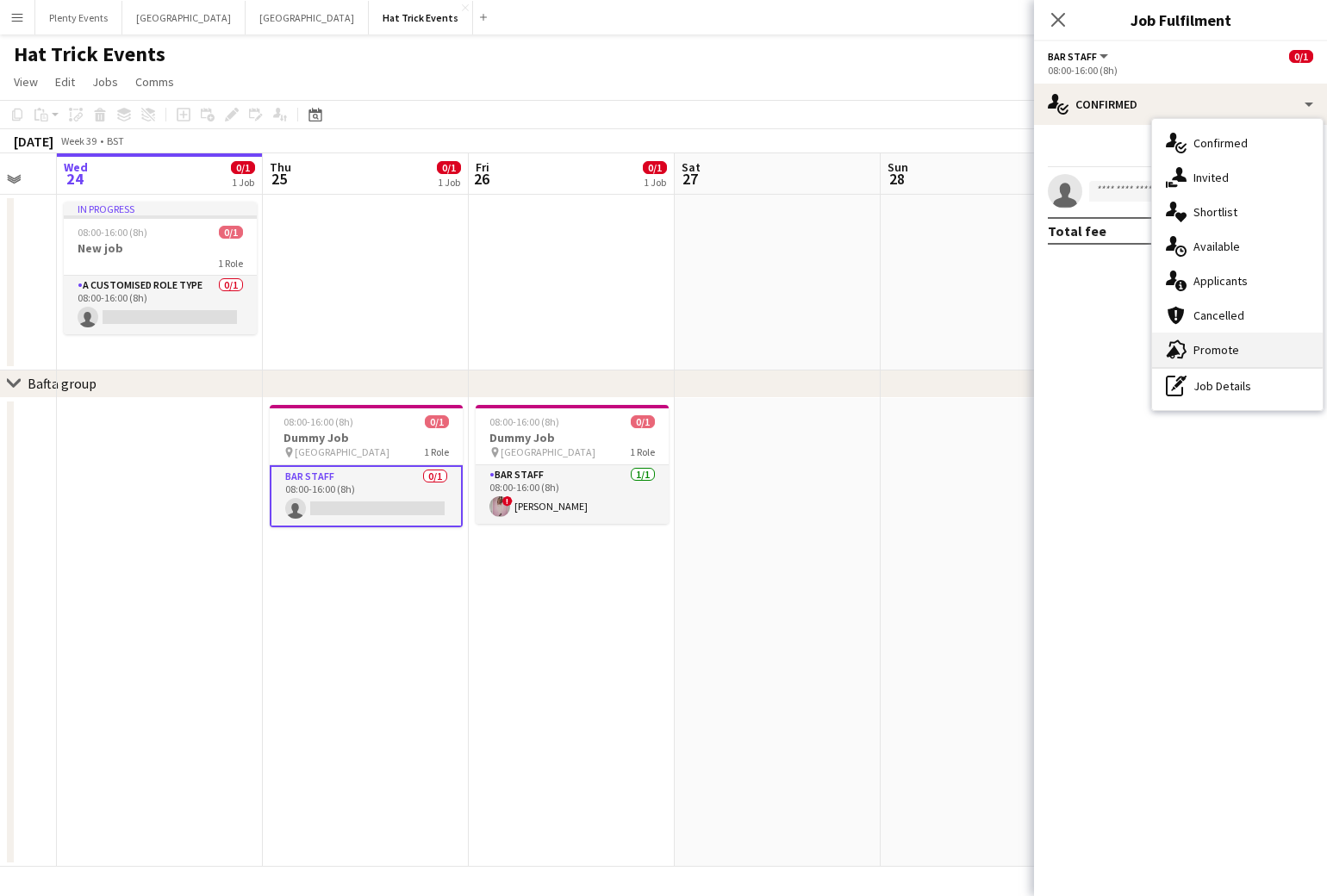
click at [1210, 350] on span "Promote" at bounding box center [1216, 349] width 45 height 15
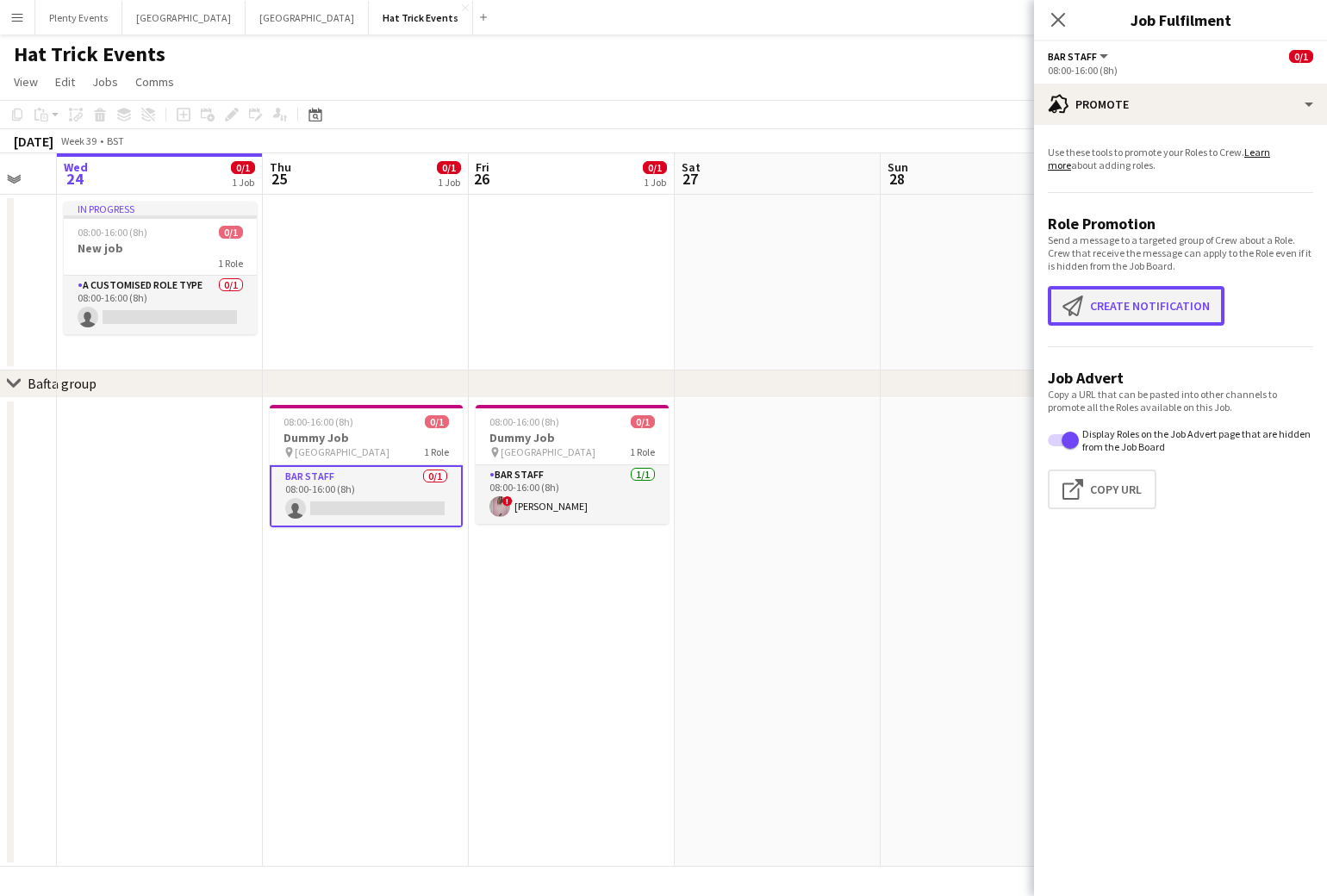
click at [1156, 303] on button "Create notification Create notification" at bounding box center [1136, 306] width 177 height 40
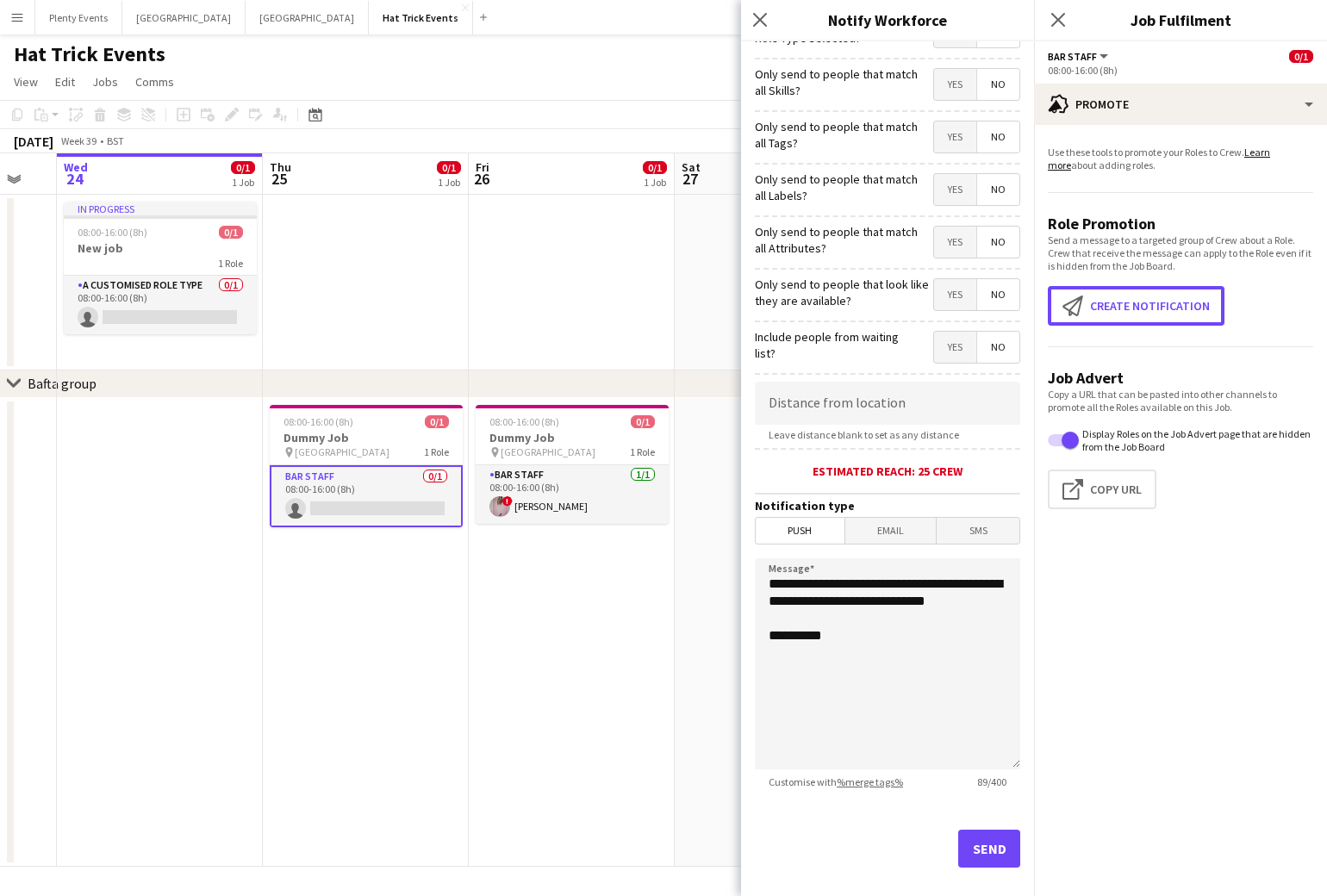
scroll to position [0, 0]
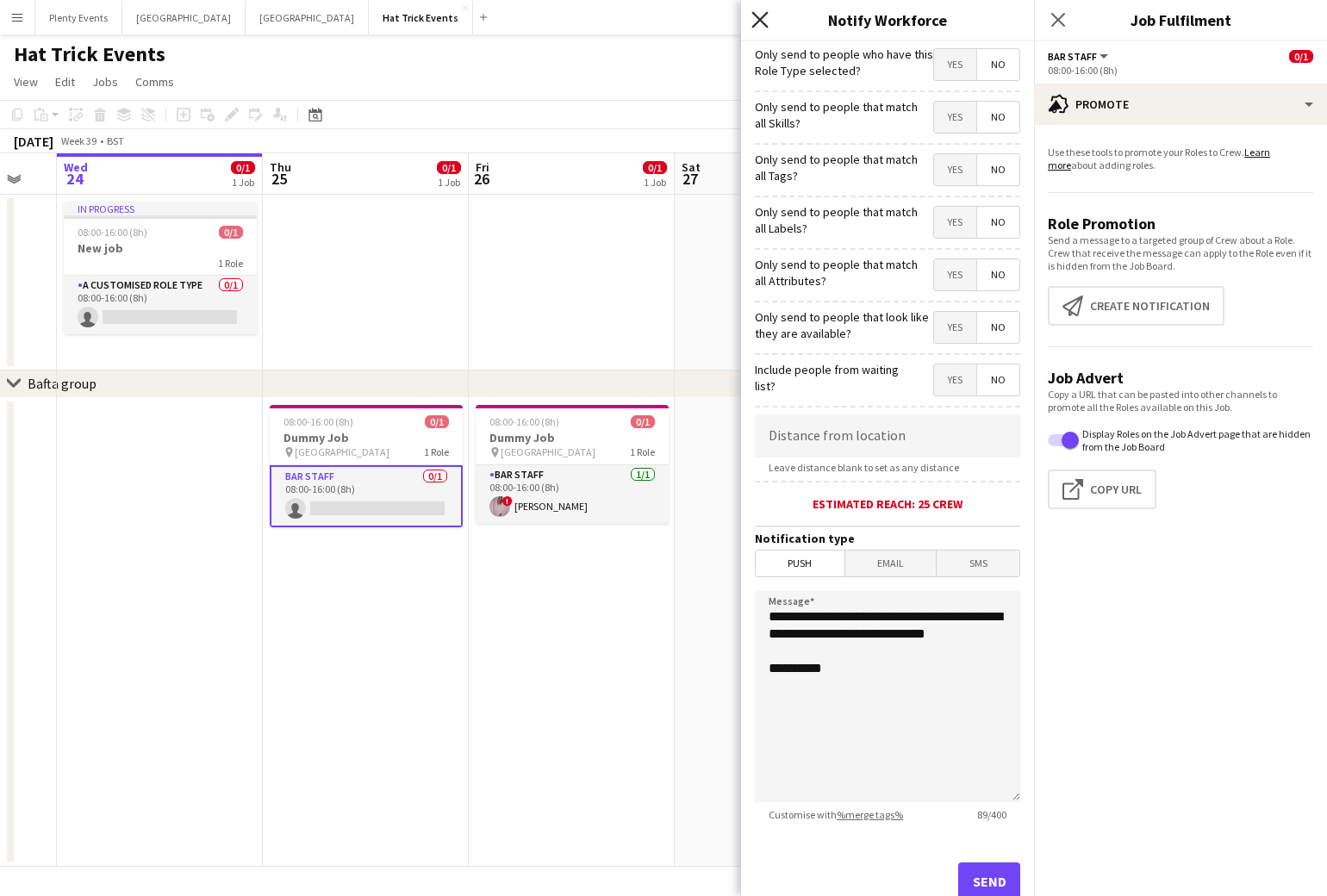
click at [764, 18] on icon "Close pop-in" at bounding box center [759, 19] width 16 height 16
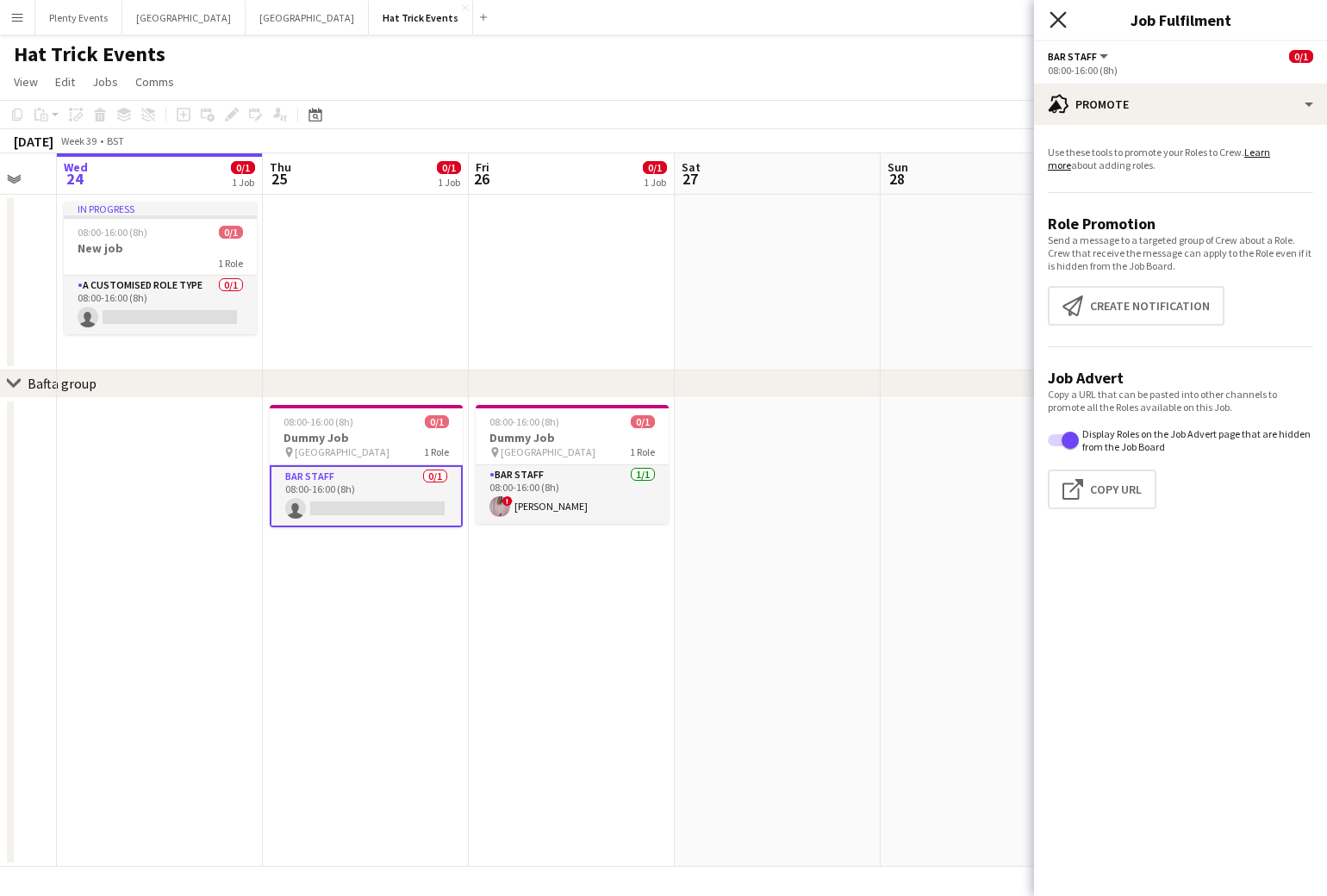
click at [1054, 24] on icon at bounding box center [1057, 19] width 16 height 16
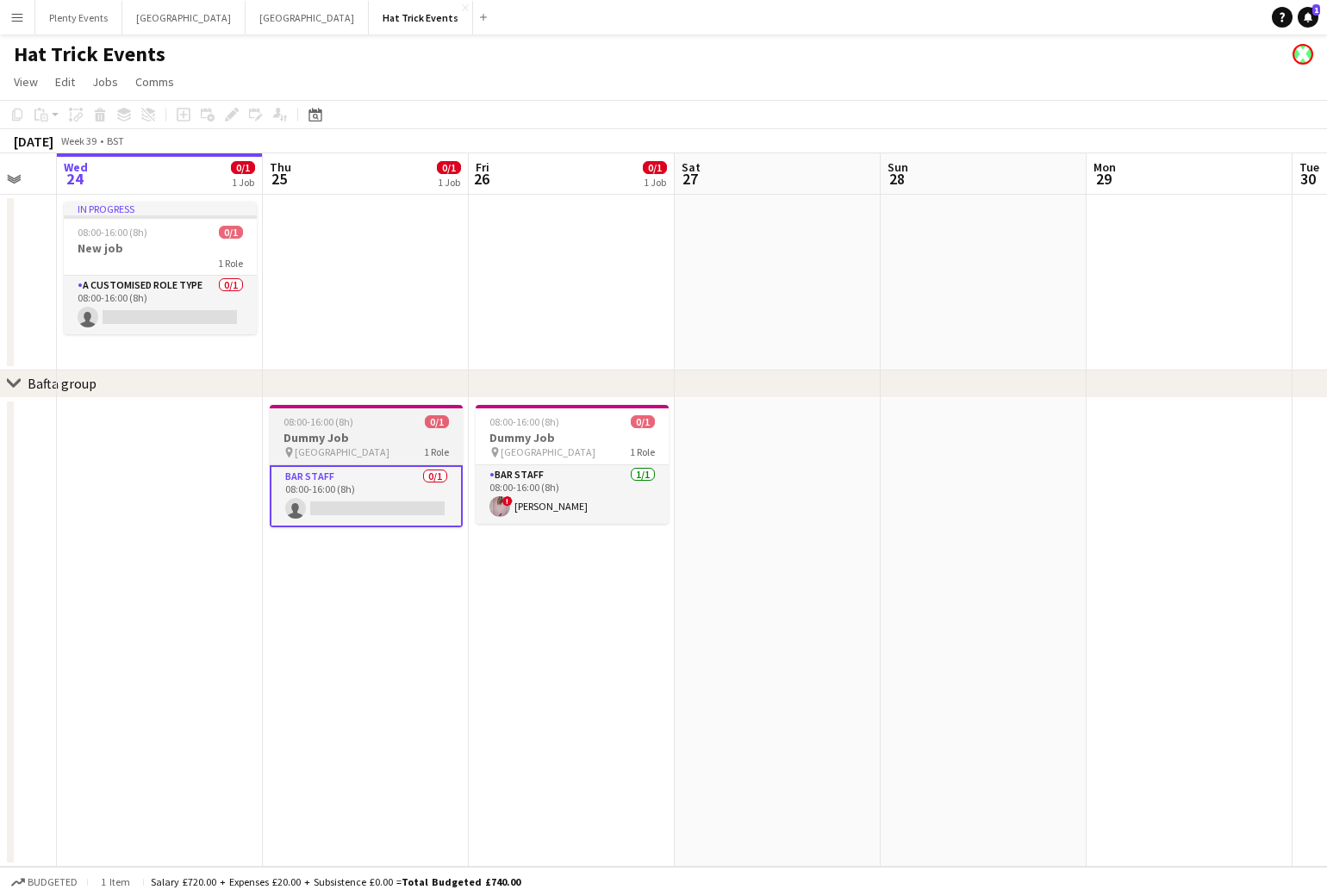
click at [378, 447] on div "pin [GEOGRAPHIC_DATA] 1 Role" at bounding box center [366, 452] width 193 height 14
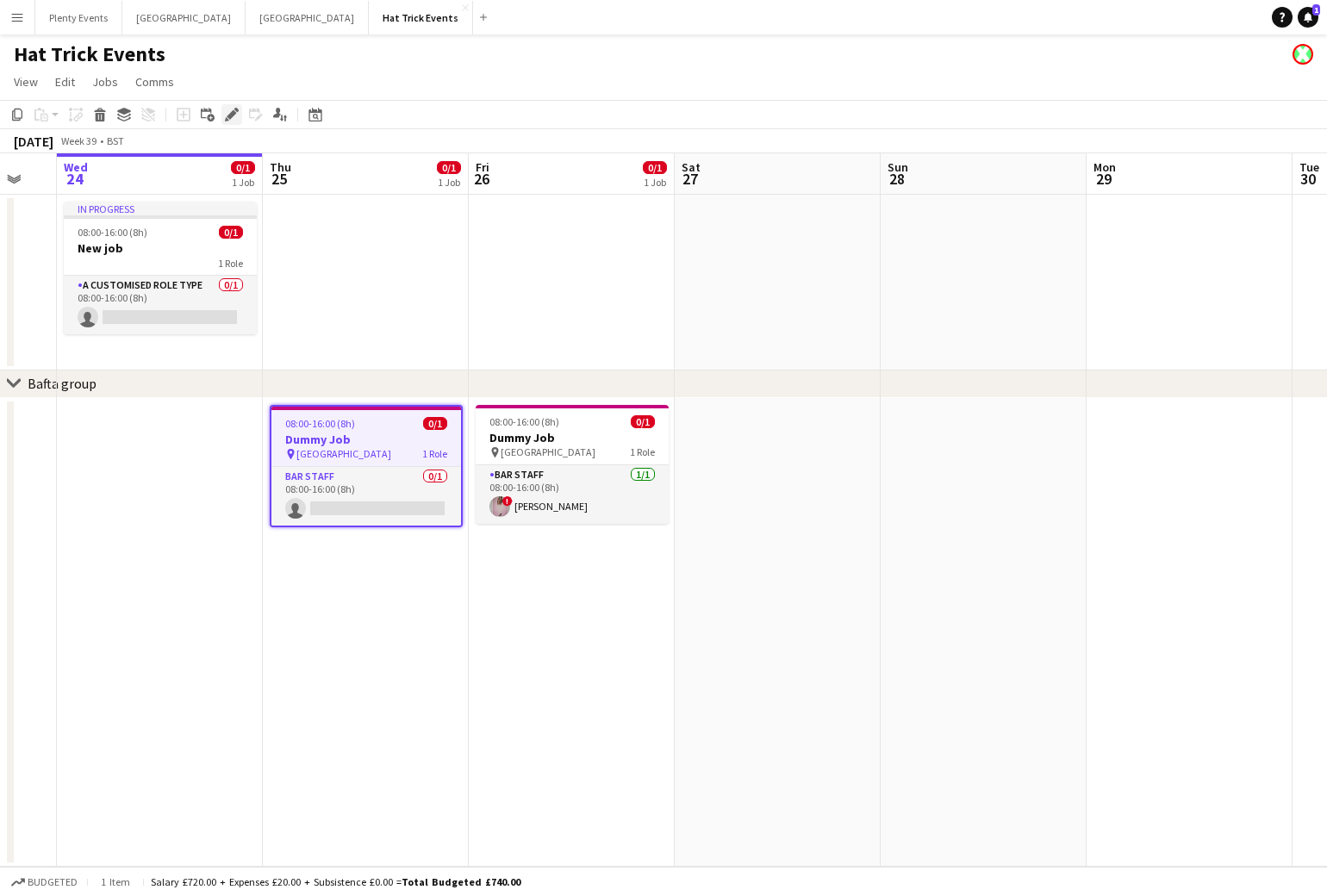
click at [229, 112] on icon "Edit" at bounding box center [232, 114] width 14 height 14
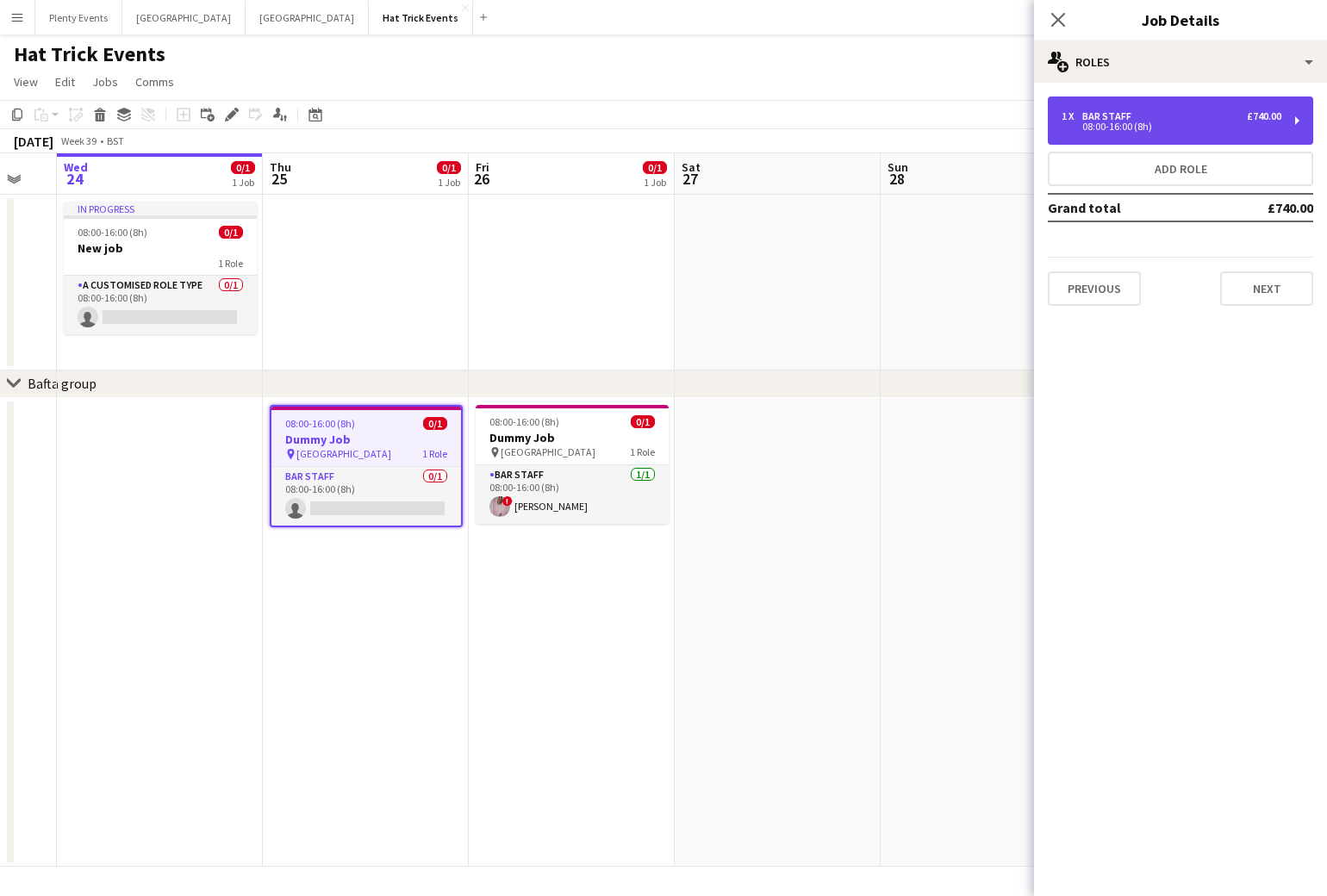
click at [1214, 120] on div "1 x Bar Staff £740.00" at bounding box center [1172, 116] width 220 height 12
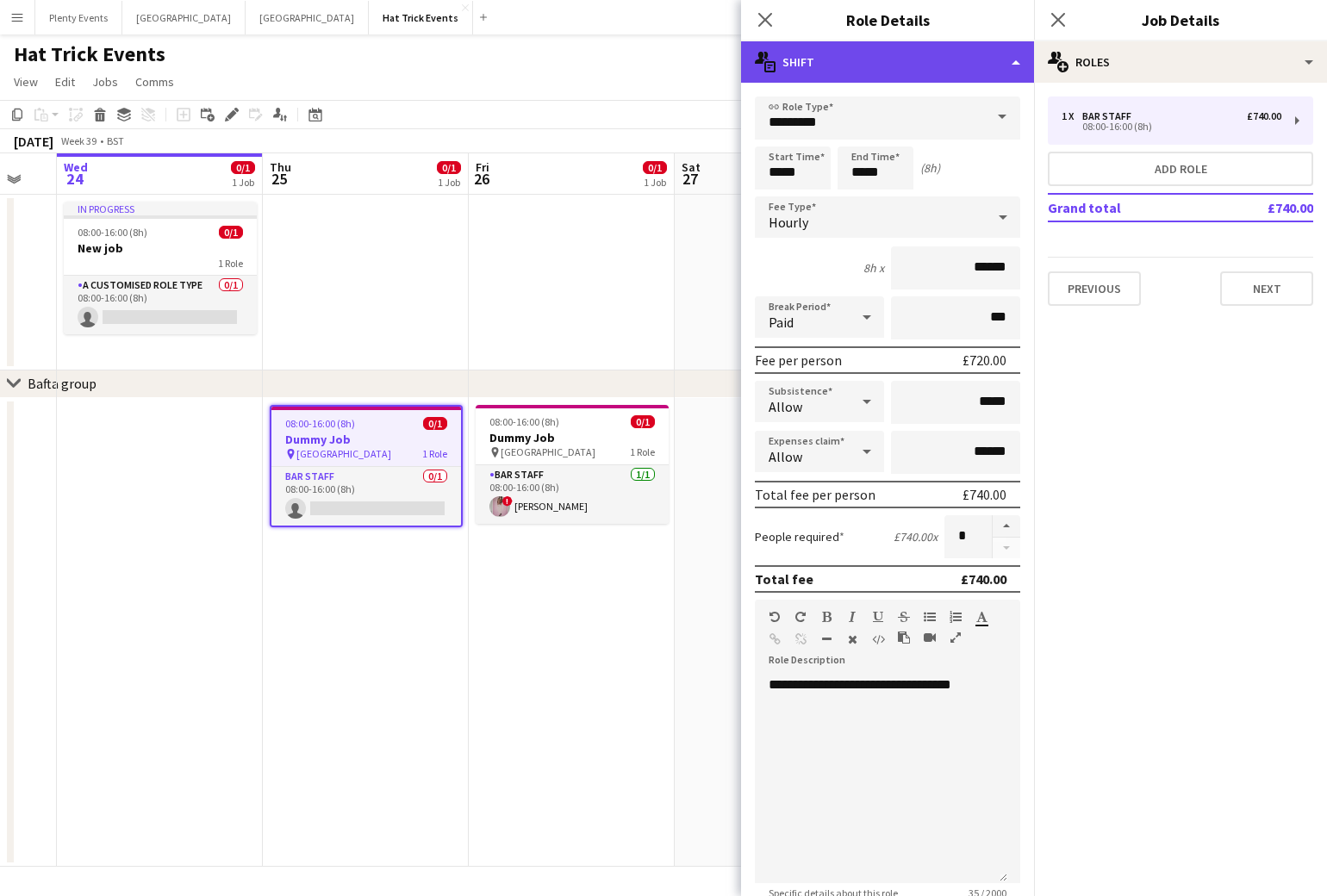
click at [945, 62] on div "multiple-actions-text Shift" at bounding box center [888, 62] width 293 height 42
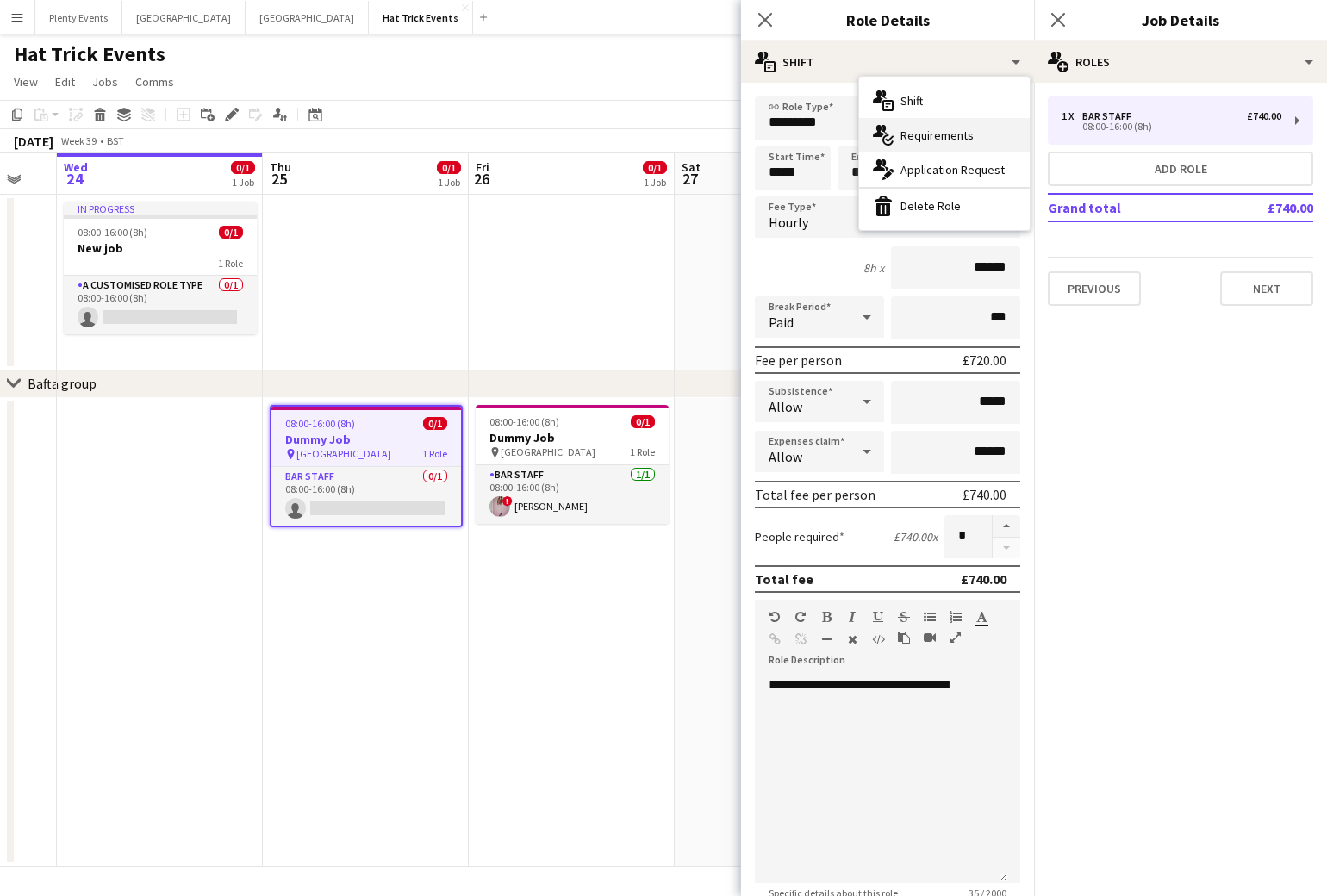
click at [940, 131] on span "Requirements" at bounding box center [936, 135] width 73 height 15
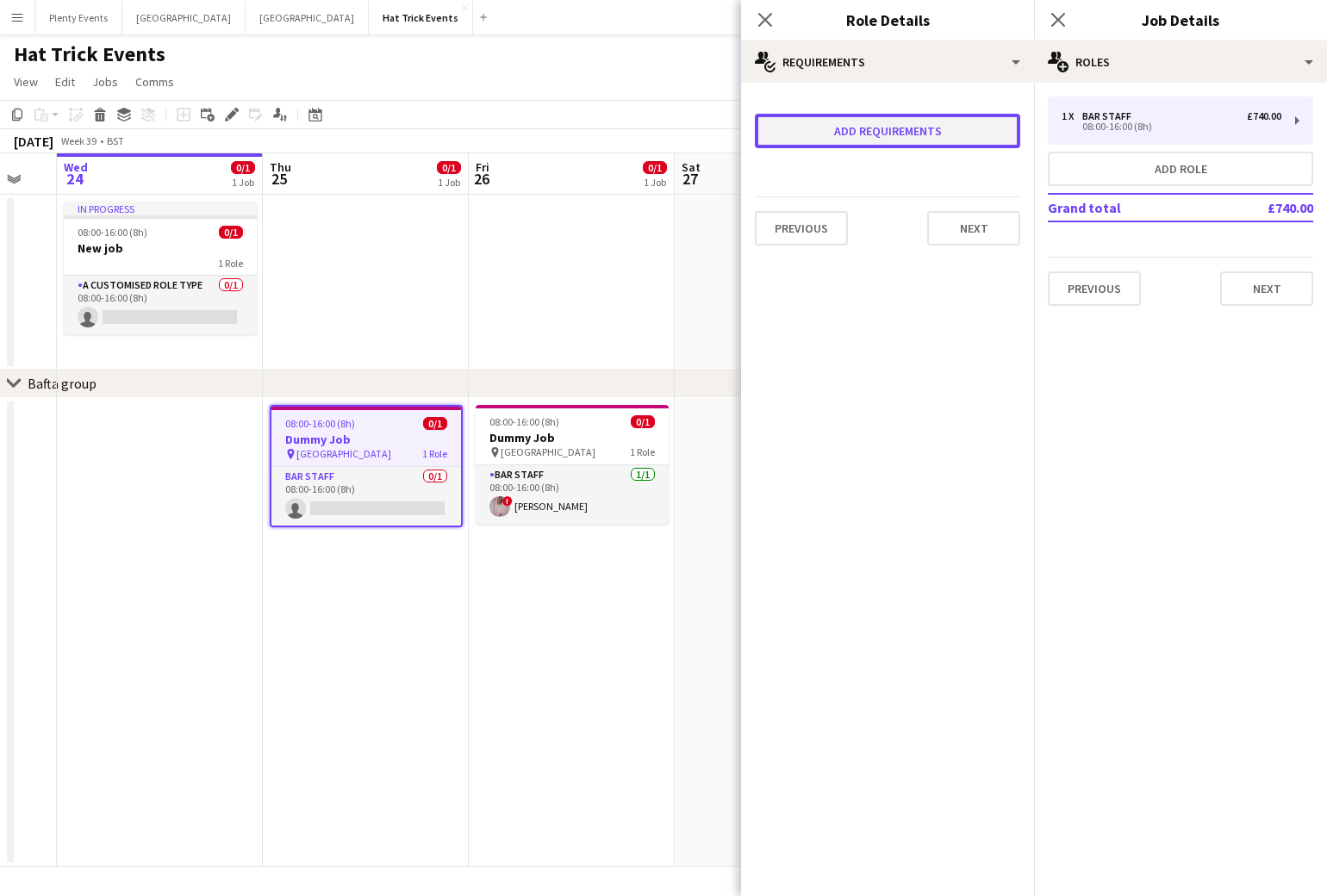
click at [898, 133] on button "Add requirements" at bounding box center [887, 131] width 265 height 34
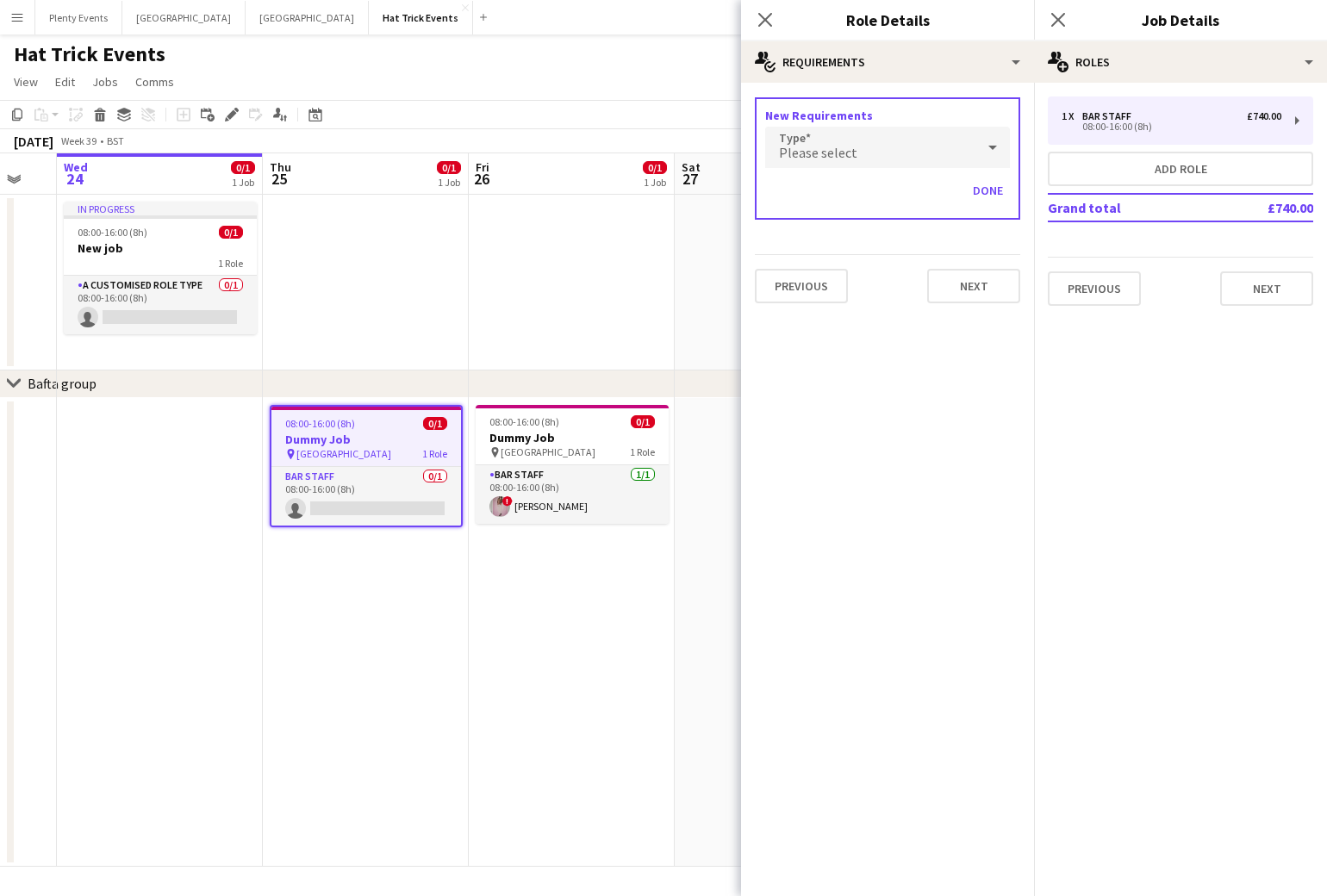
click at [918, 153] on div "Please select" at bounding box center [870, 148] width 210 height 42
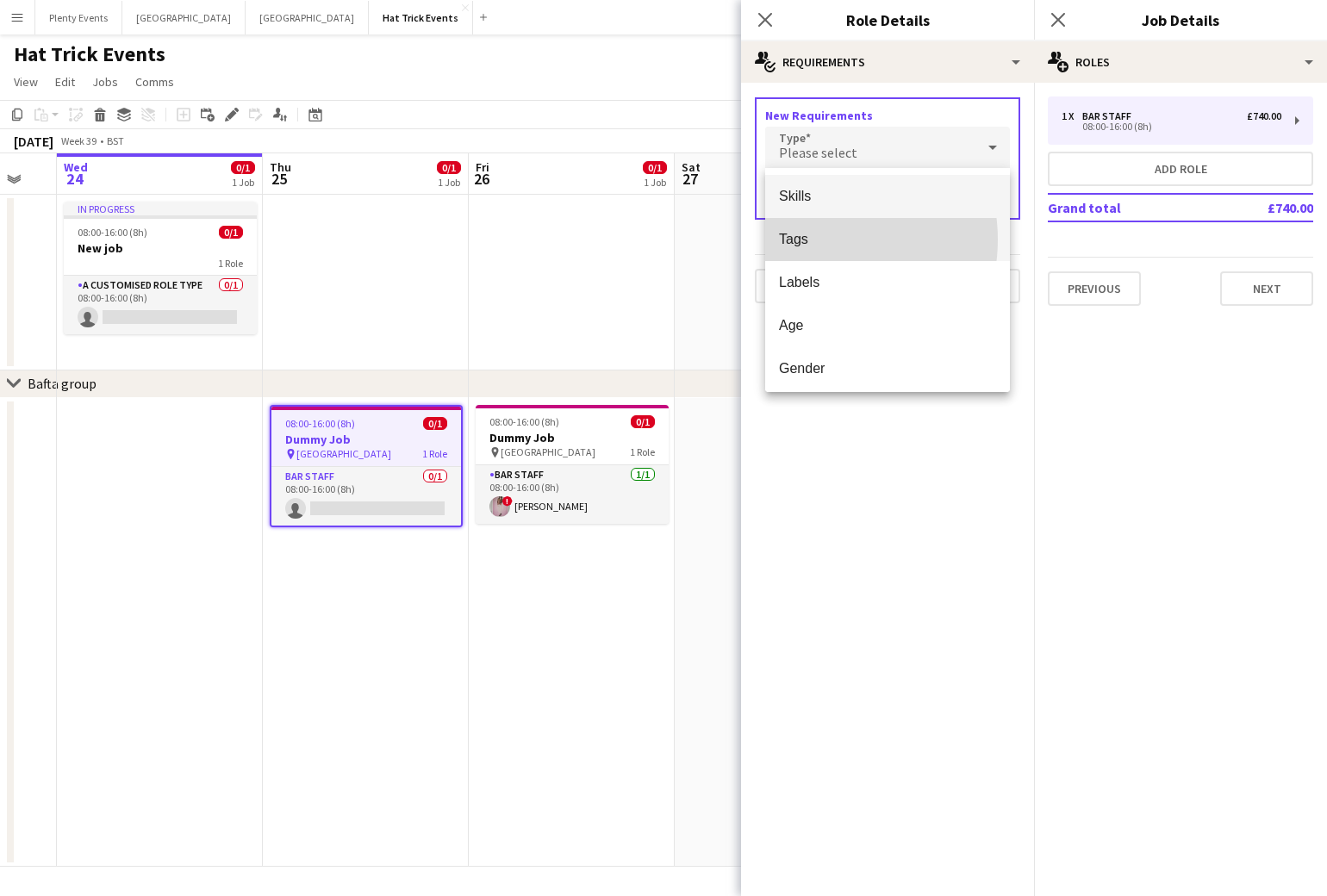
click at [817, 239] on span "Tags" at bounding box center [887, 238] width 217 height 16
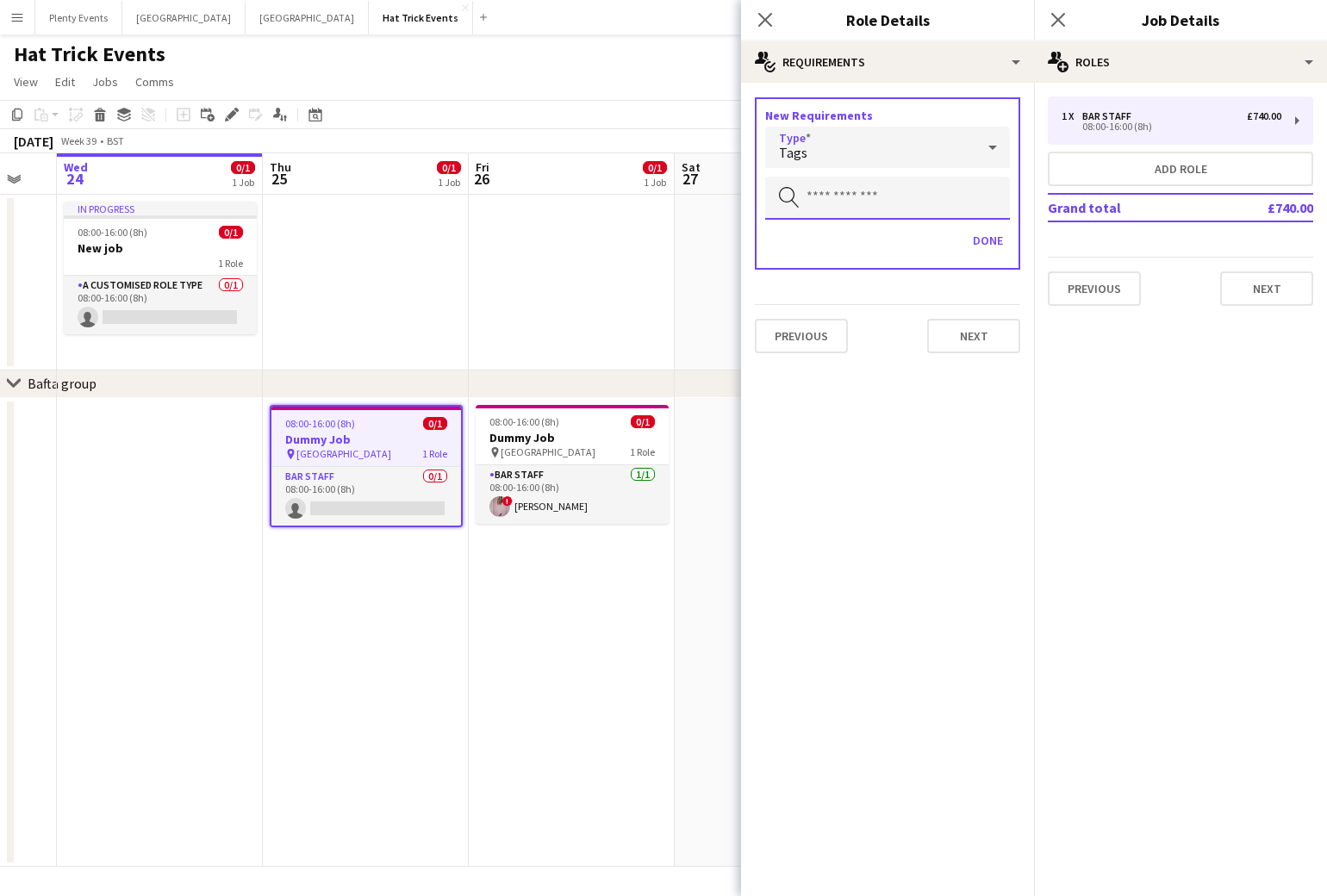
click at [859, 198] on input "text" at bounding box center [887, 199] width 245 height 44
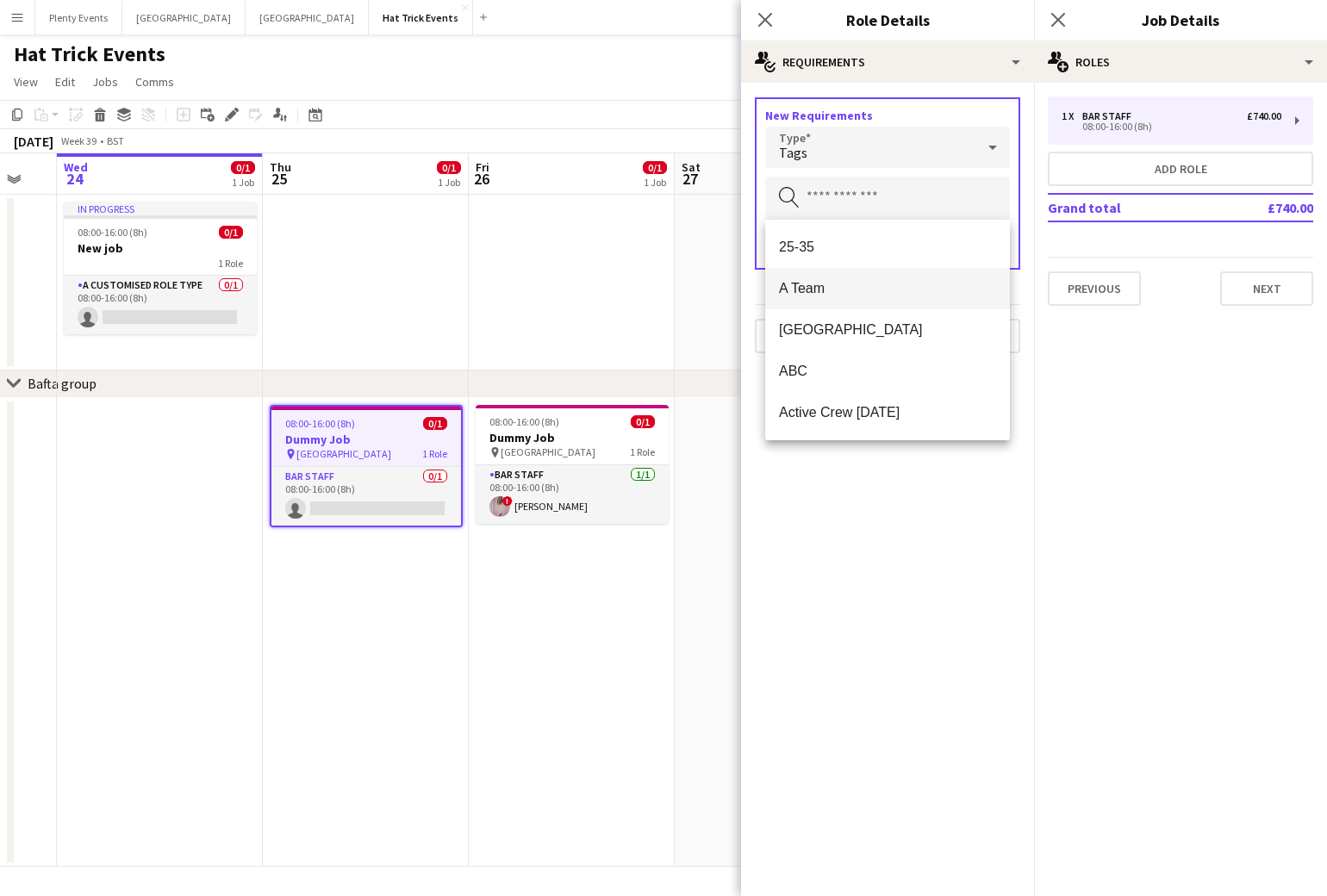
click at [810, 289] on span "A Team" at bounding box center [887, 288] width 217 height 16
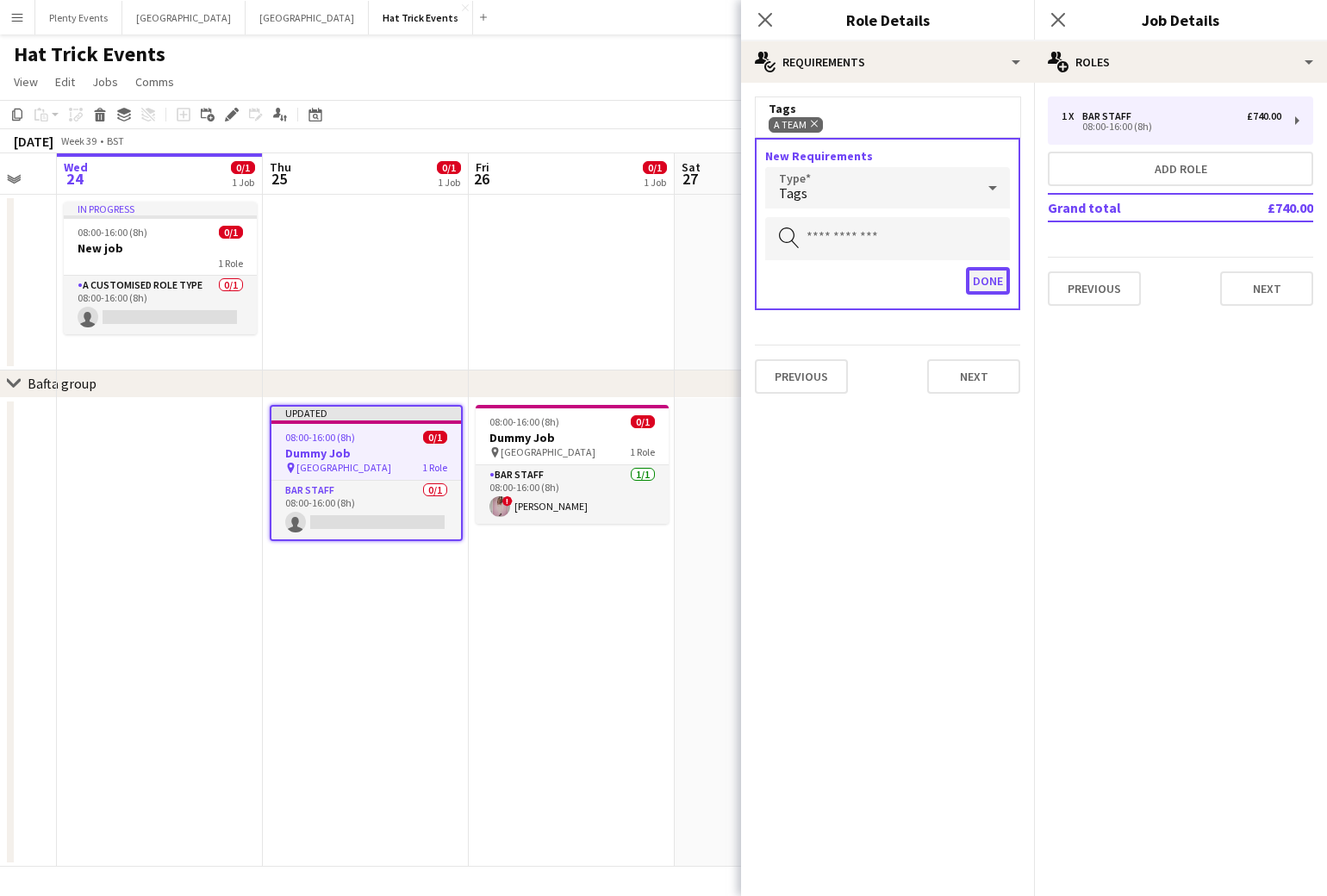
click at [989, 284] on button "Done" at bounding box center [988, 280] width 44 height 27
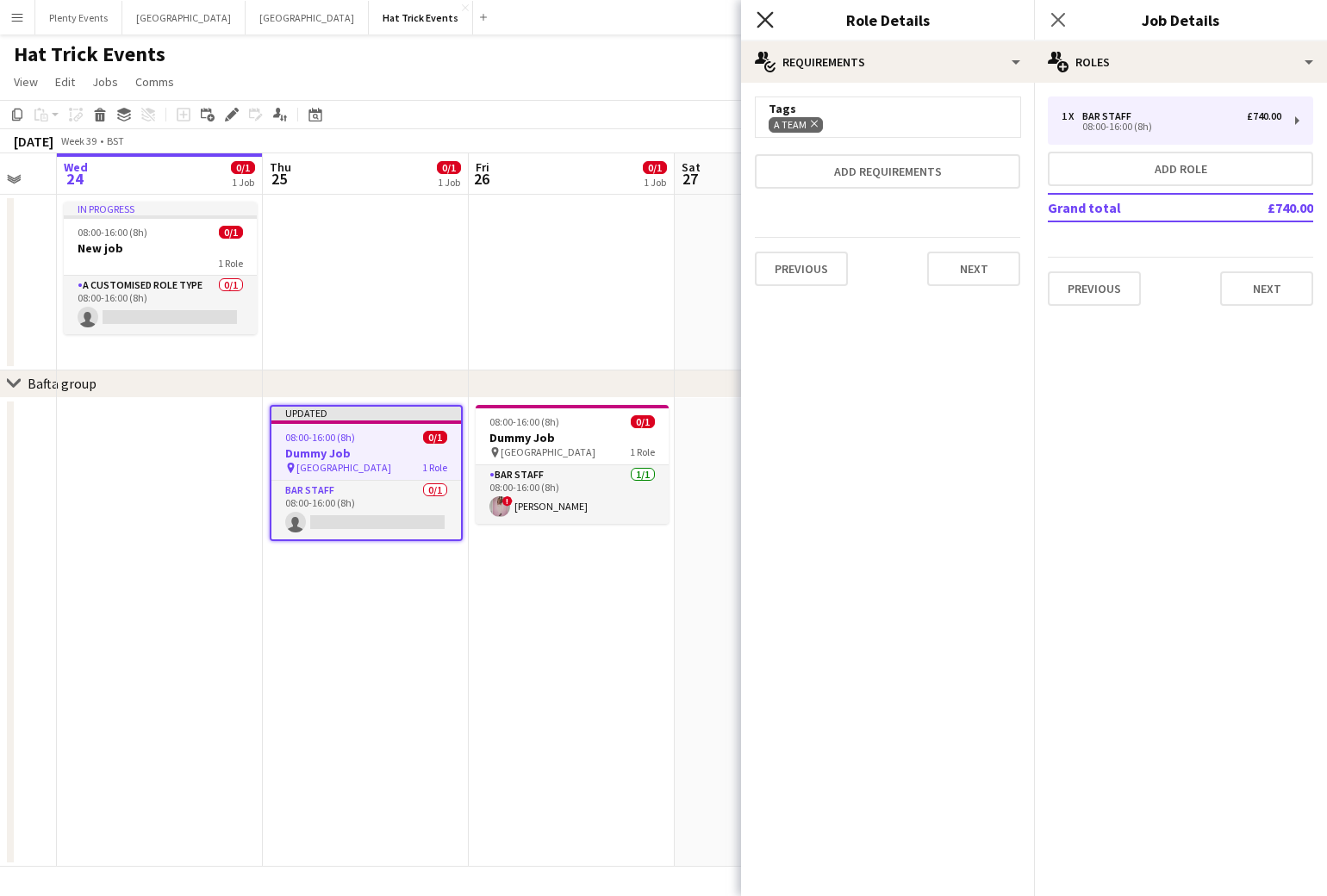
click at [765, 19] on icon at bounding box center [764, 19] width 16 height 16
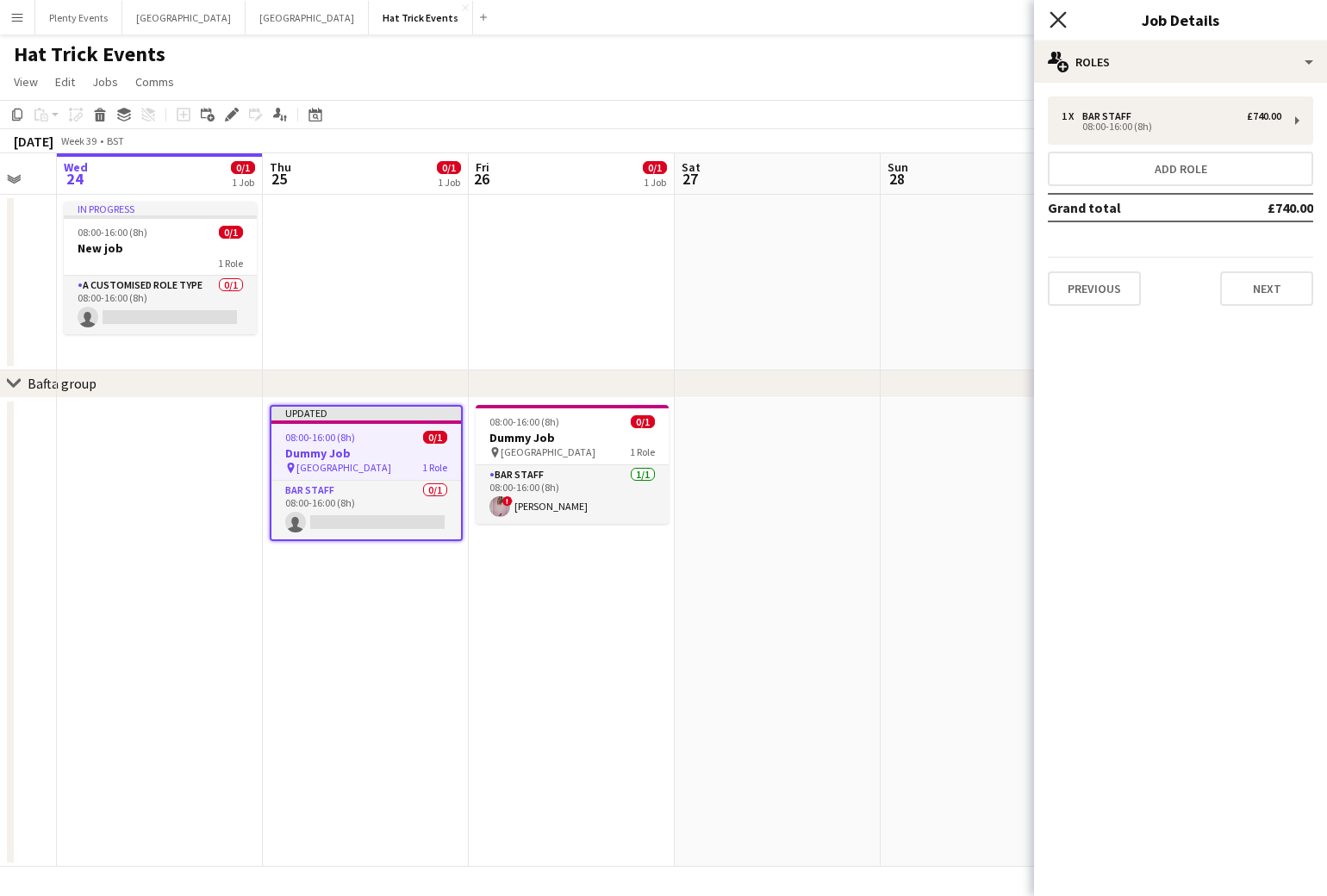
click at [1061, 24] on icon "Close pop-in" at bounding box center [1057, 19] width 16 height 16
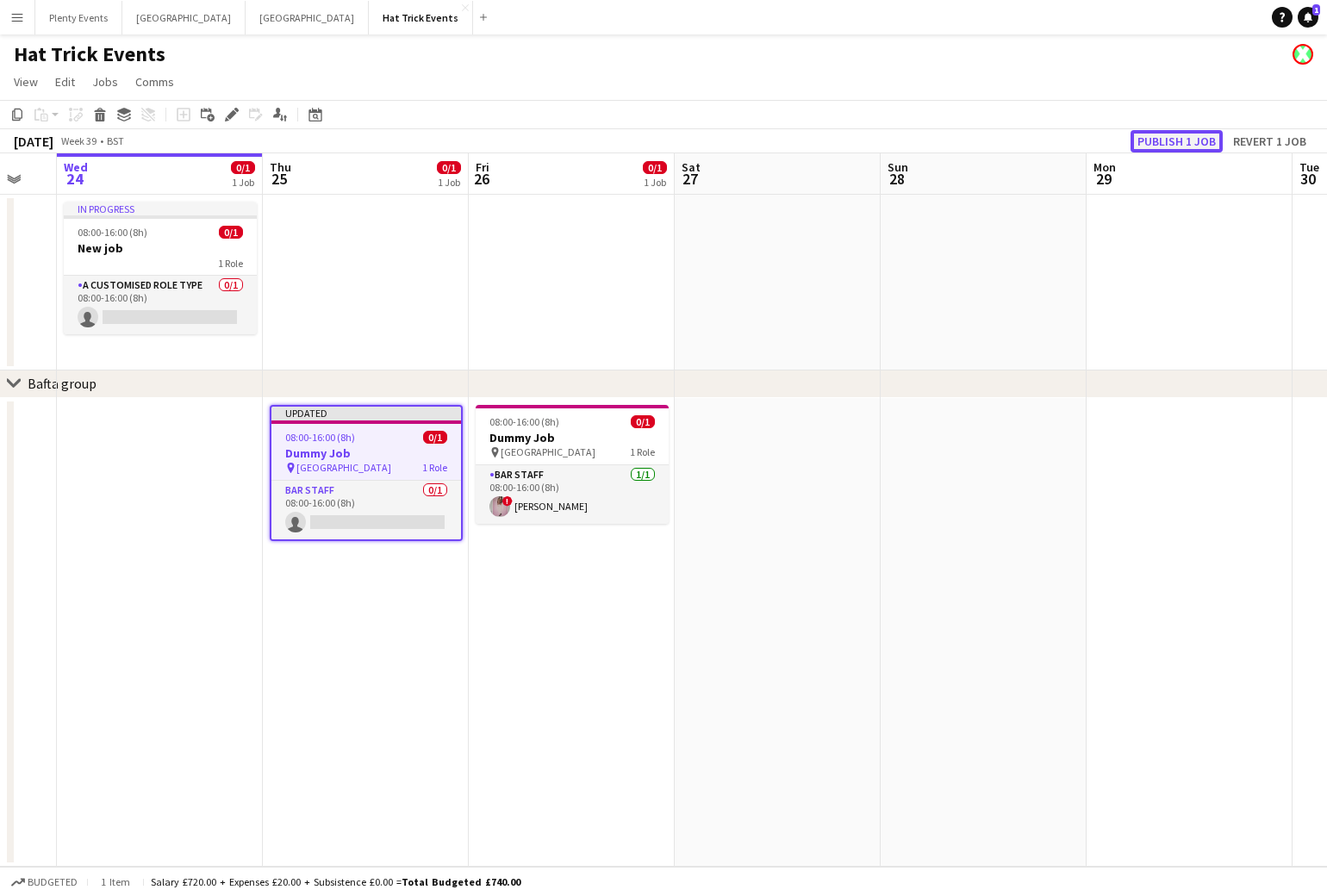
click at [1163, 132] on button "Publish 1 job" at bounding box center [1176, 141] width 92 height 23
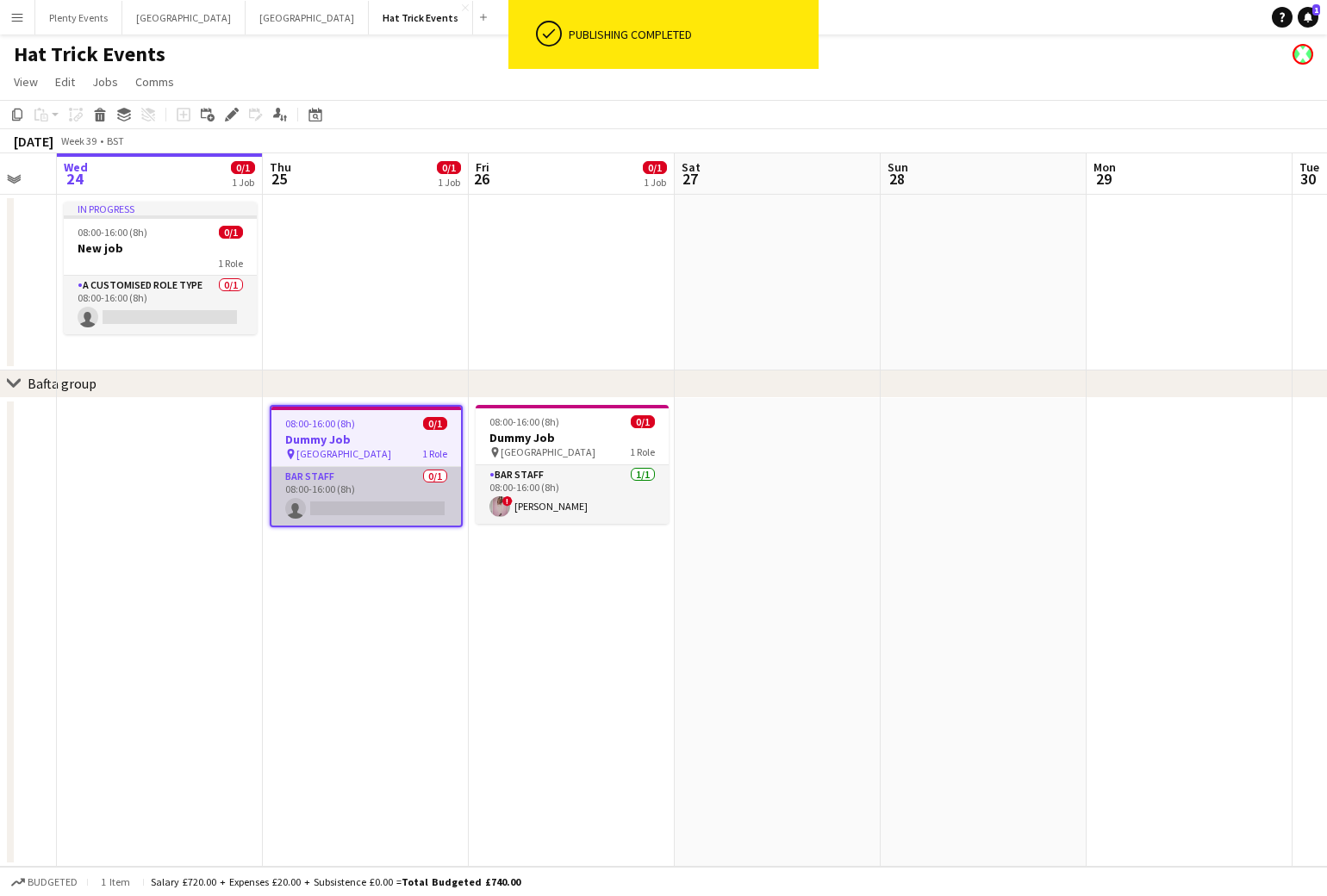
click at [392, 495] on app-card-role "Bar Staff 0/1 08:00-16:00 (8h) single-neutral-actions" at bounding box center [366, 496] width 189 height 59
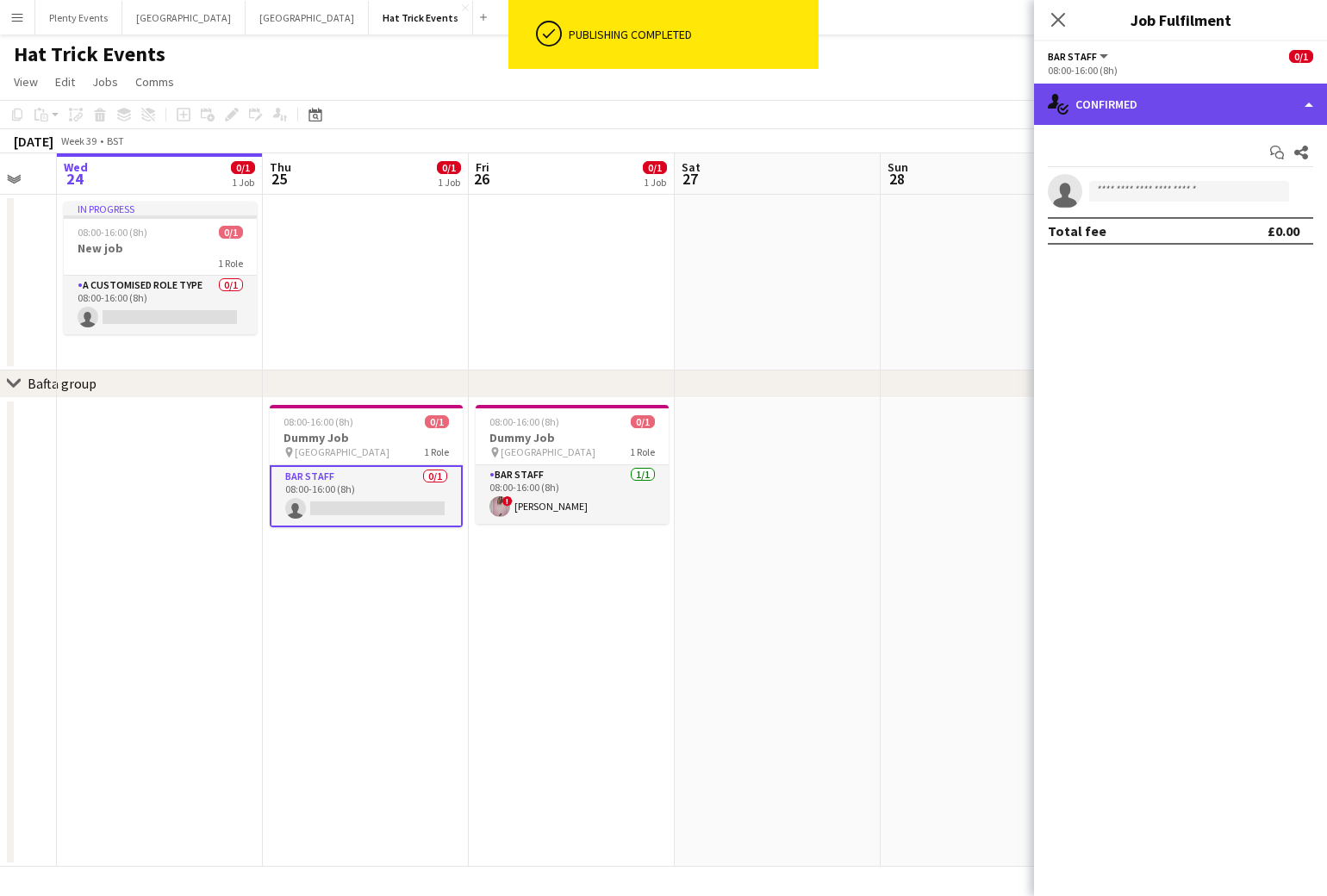
click at [1164, 111] on div "single-neutral-actions-check-2 Confirmed" at bounding box center [1180, 104] width 293 height 42
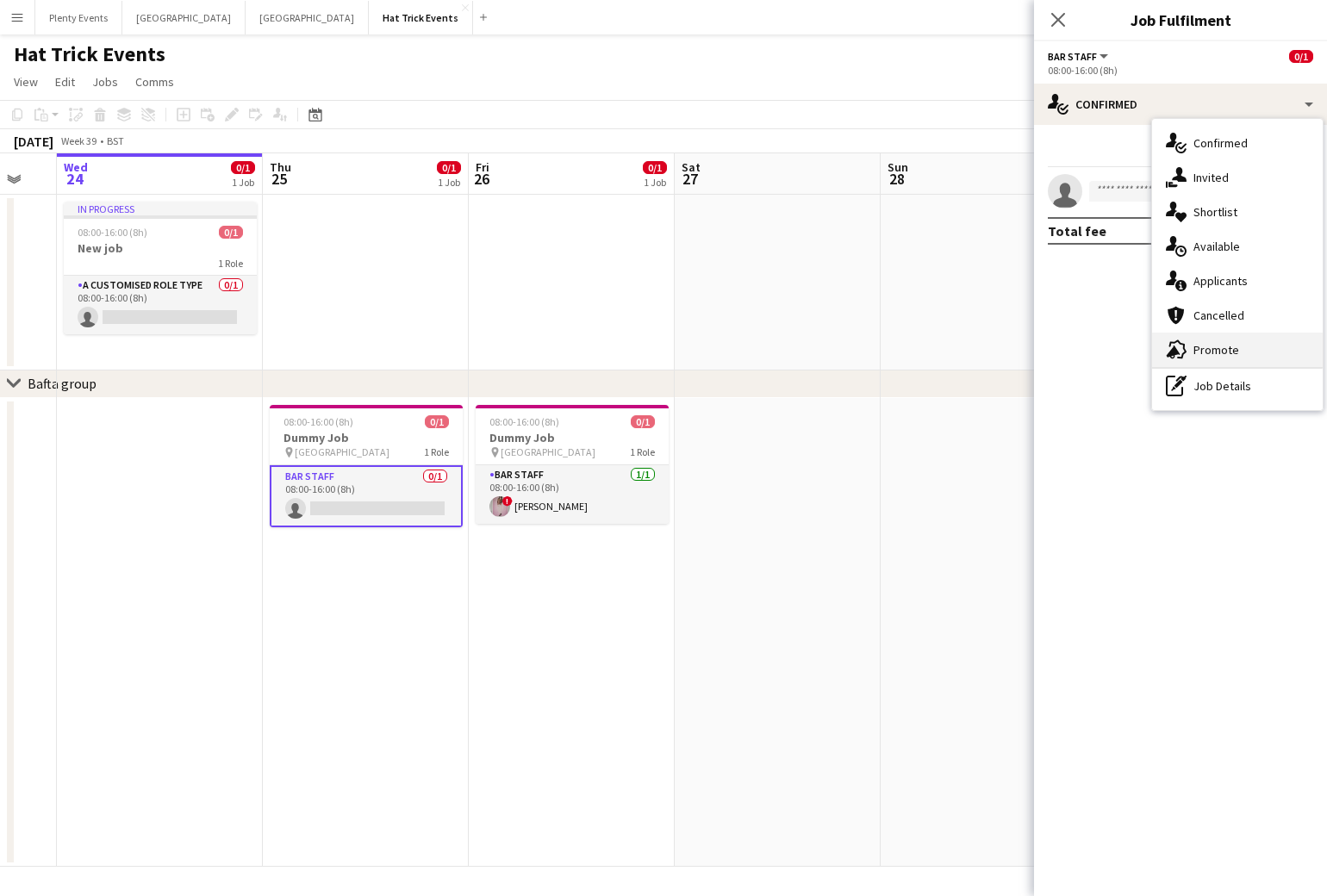
click at [1206, 350] on span "Promote" at bounding box center [1216, 349] width 45 height 15
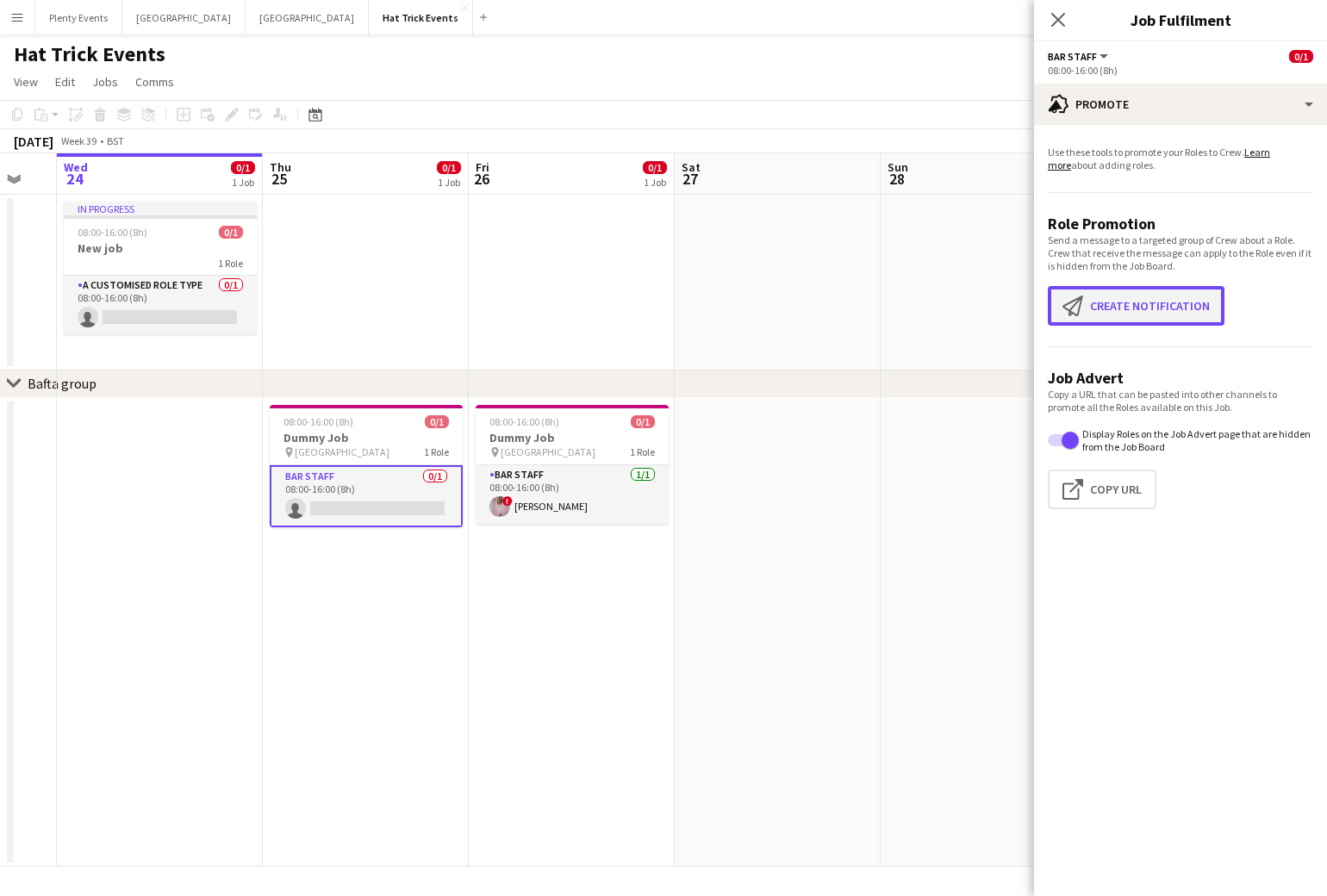
click at [1144, 304] on button "Create notification Create notification" at bounding box center [1136, 306] width 177 height 40
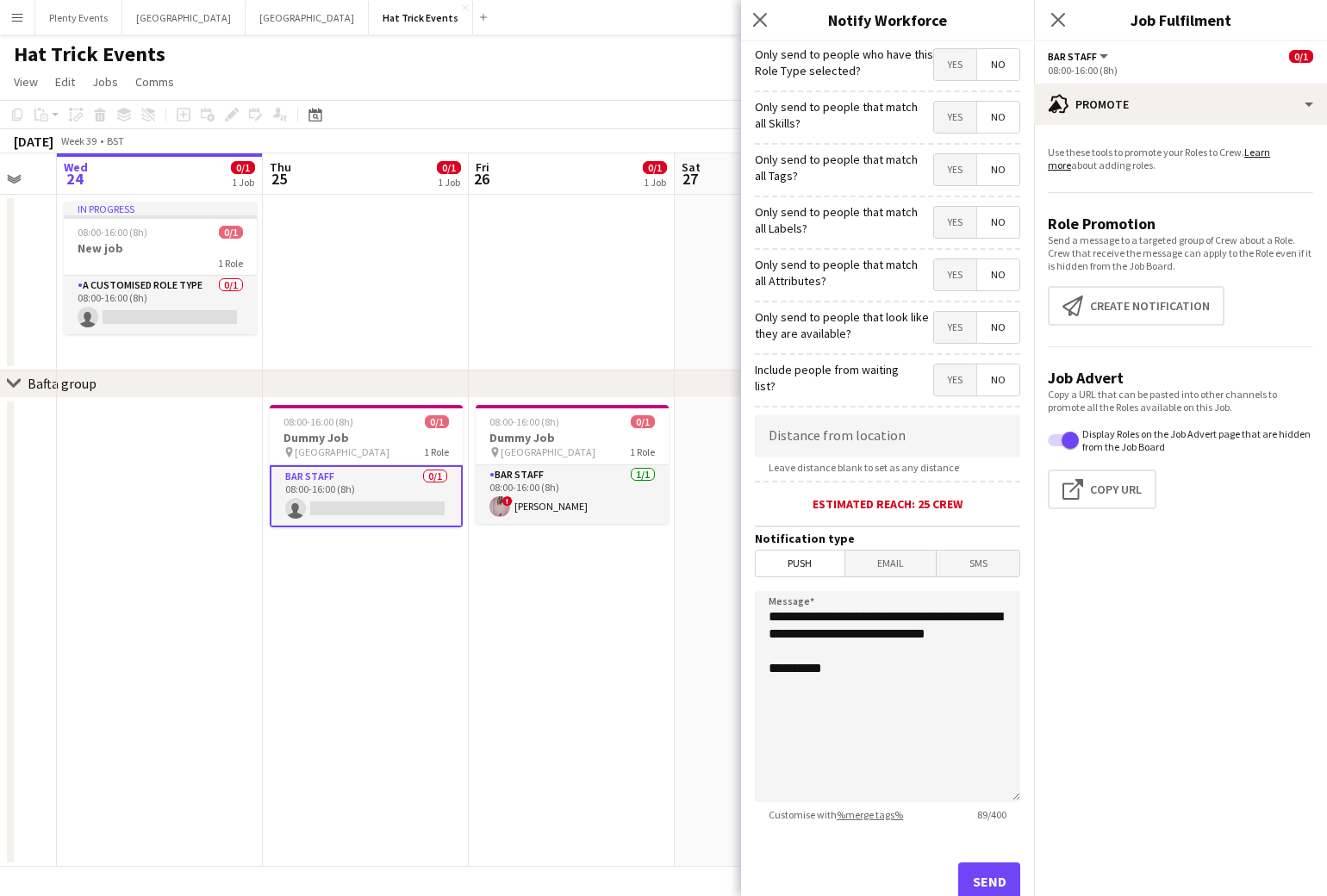
click at [937, 174] on span "Yes" at bounding box center [955, 169] width 43 height 31
click at [763, 20] on icon "Close pop-in" at bounding box center [759, 19] width 16 height 16
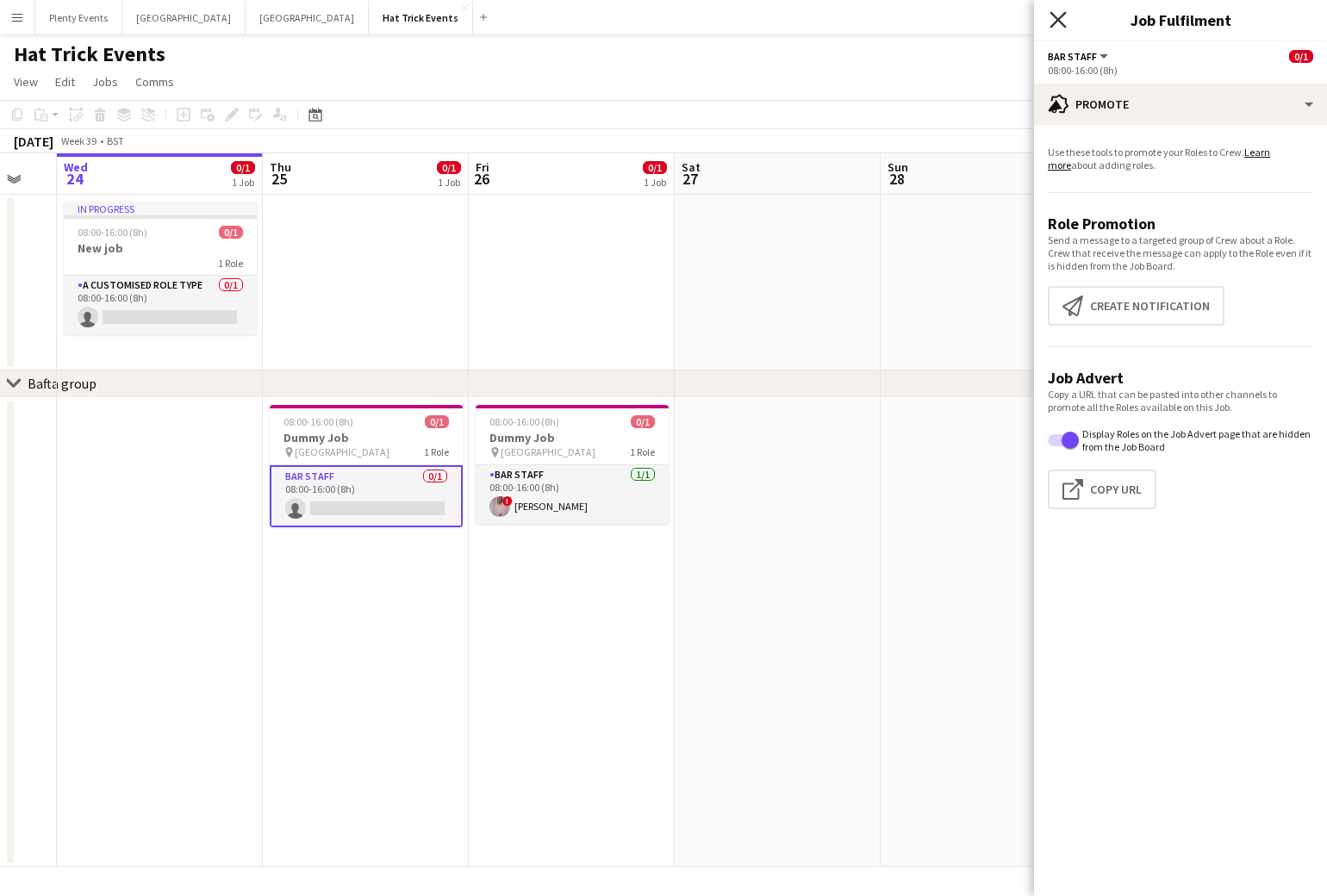
click at [1055, 24] on icon "Close pop-in" at bounding box center [1057, 19] width 16 height 16
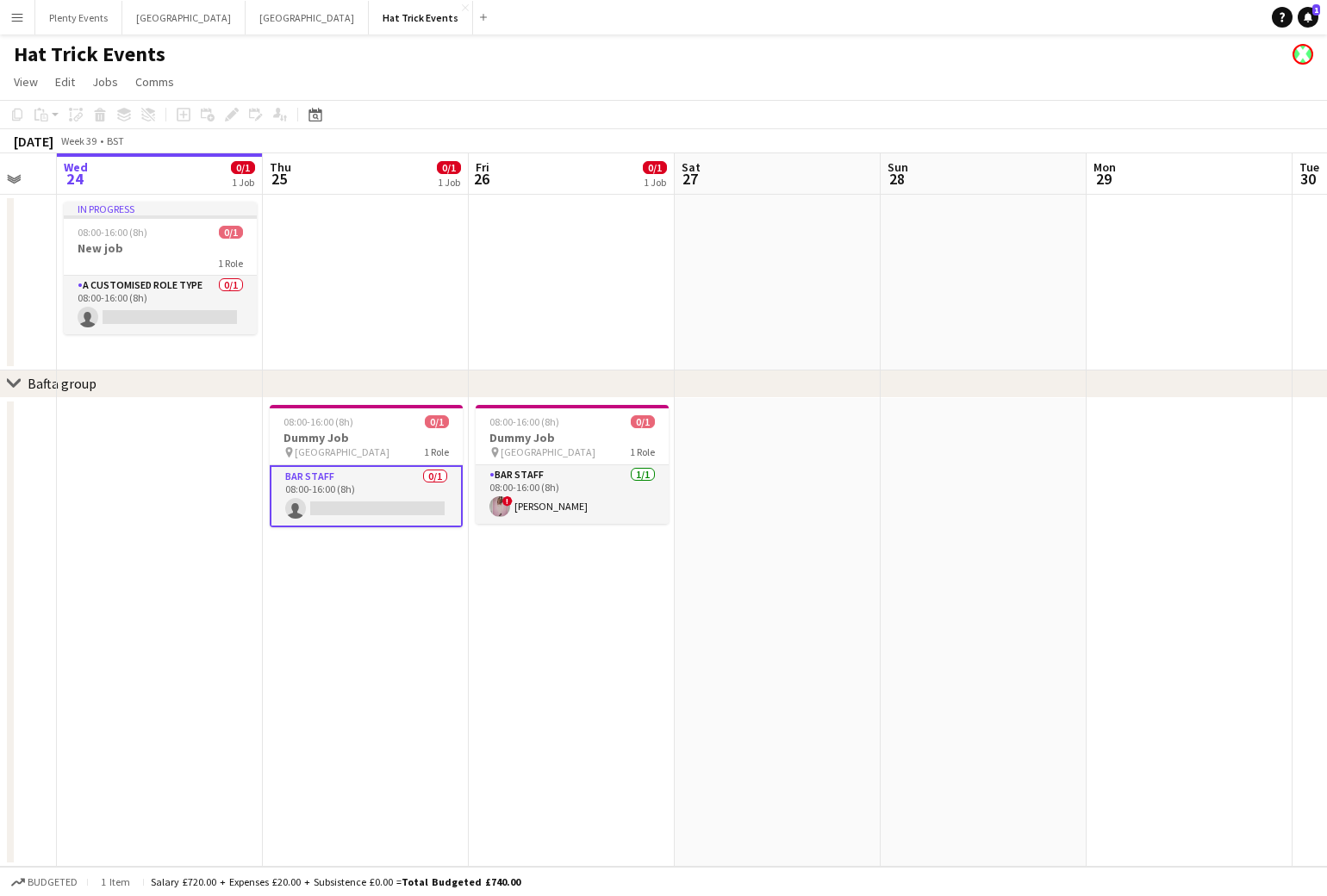
click at [15, 14] on app-icon "Menu" at bounding box center [17, 17] width 14 height 14
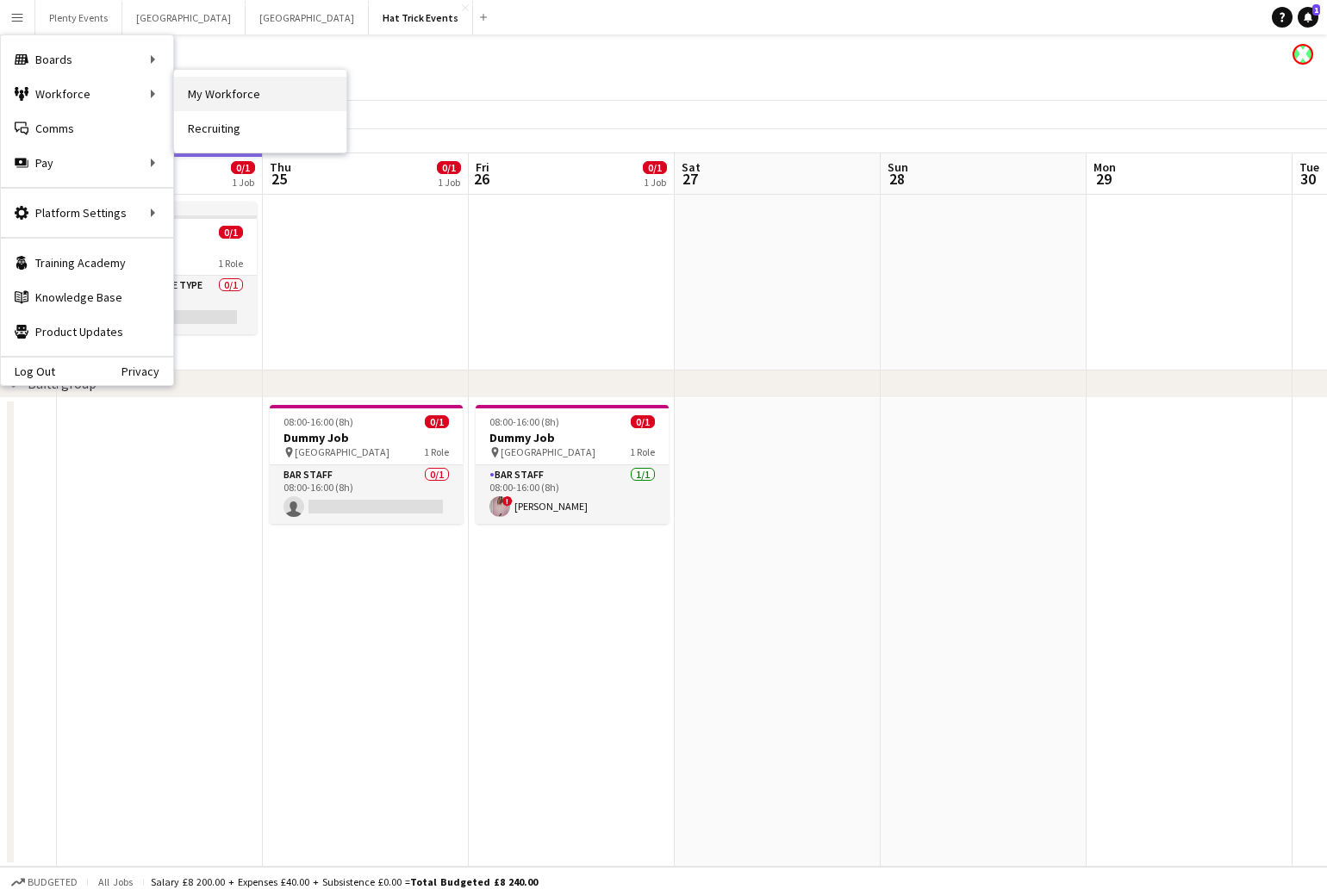
click at [210, 92] on link "My Workforce" at bounding box center [260, 94] width 172 height 34
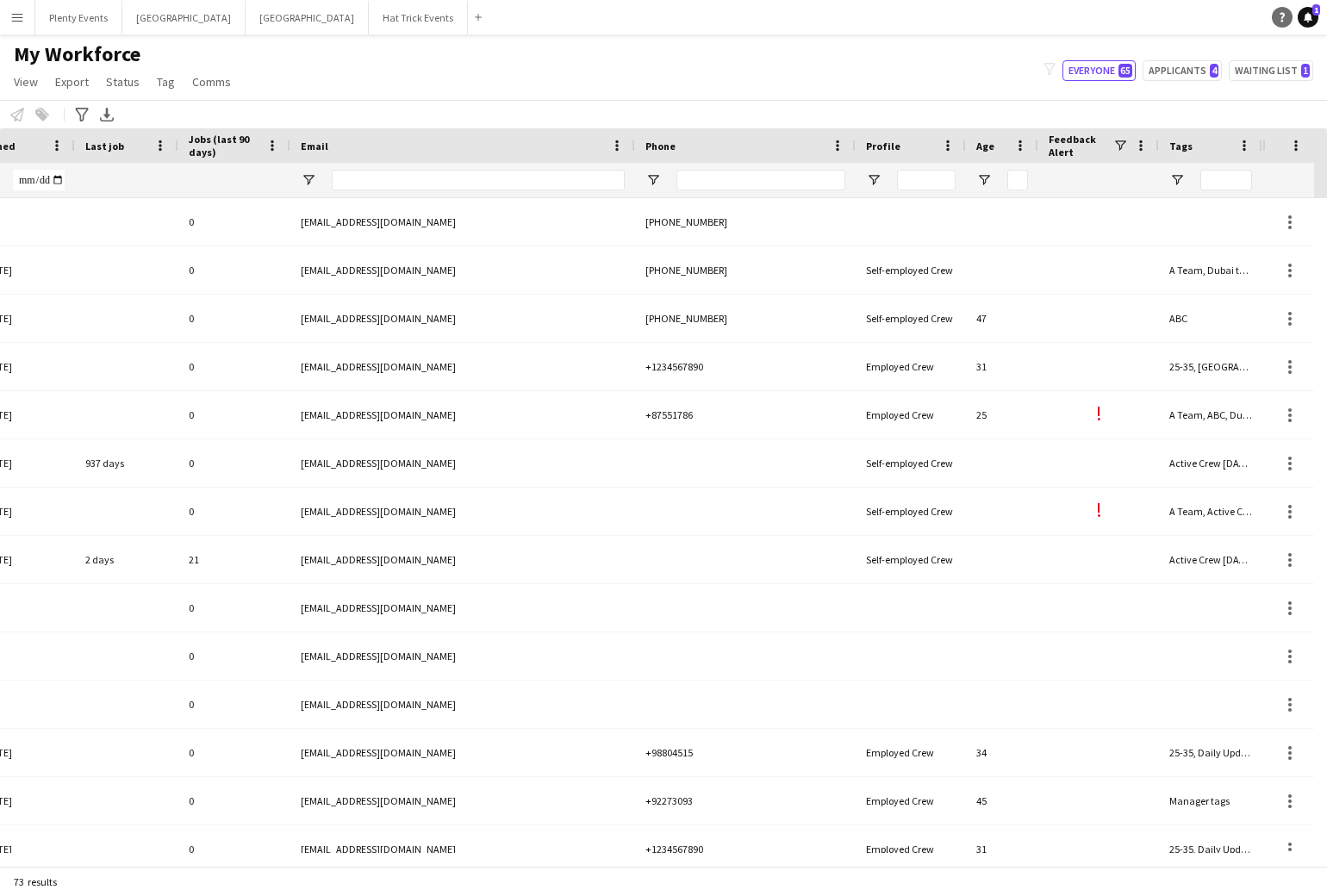
click at [1283, 20] on icon "Help" at bounding box center [1282, 17] width 10 height 10
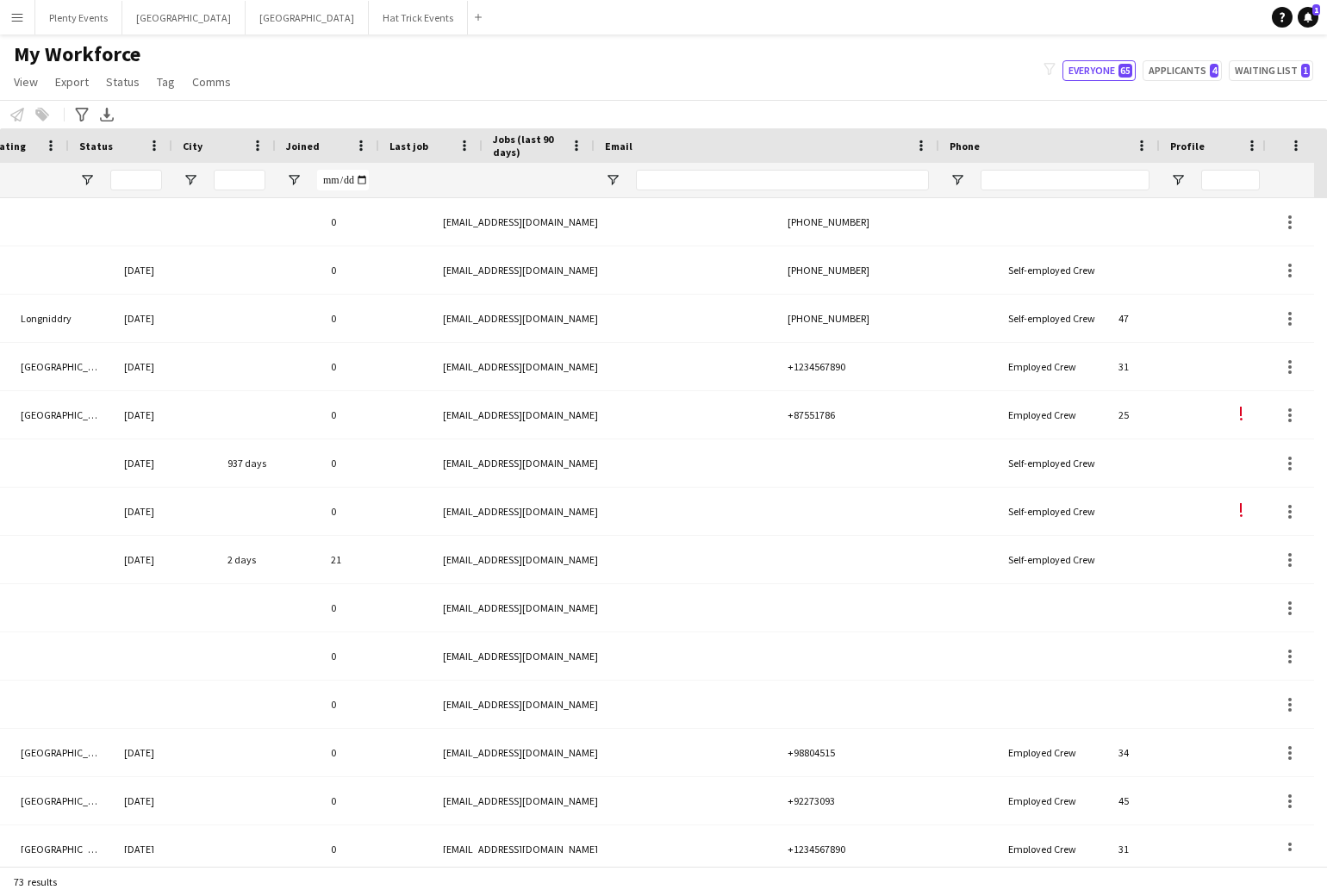
scroll to position [0, 672]
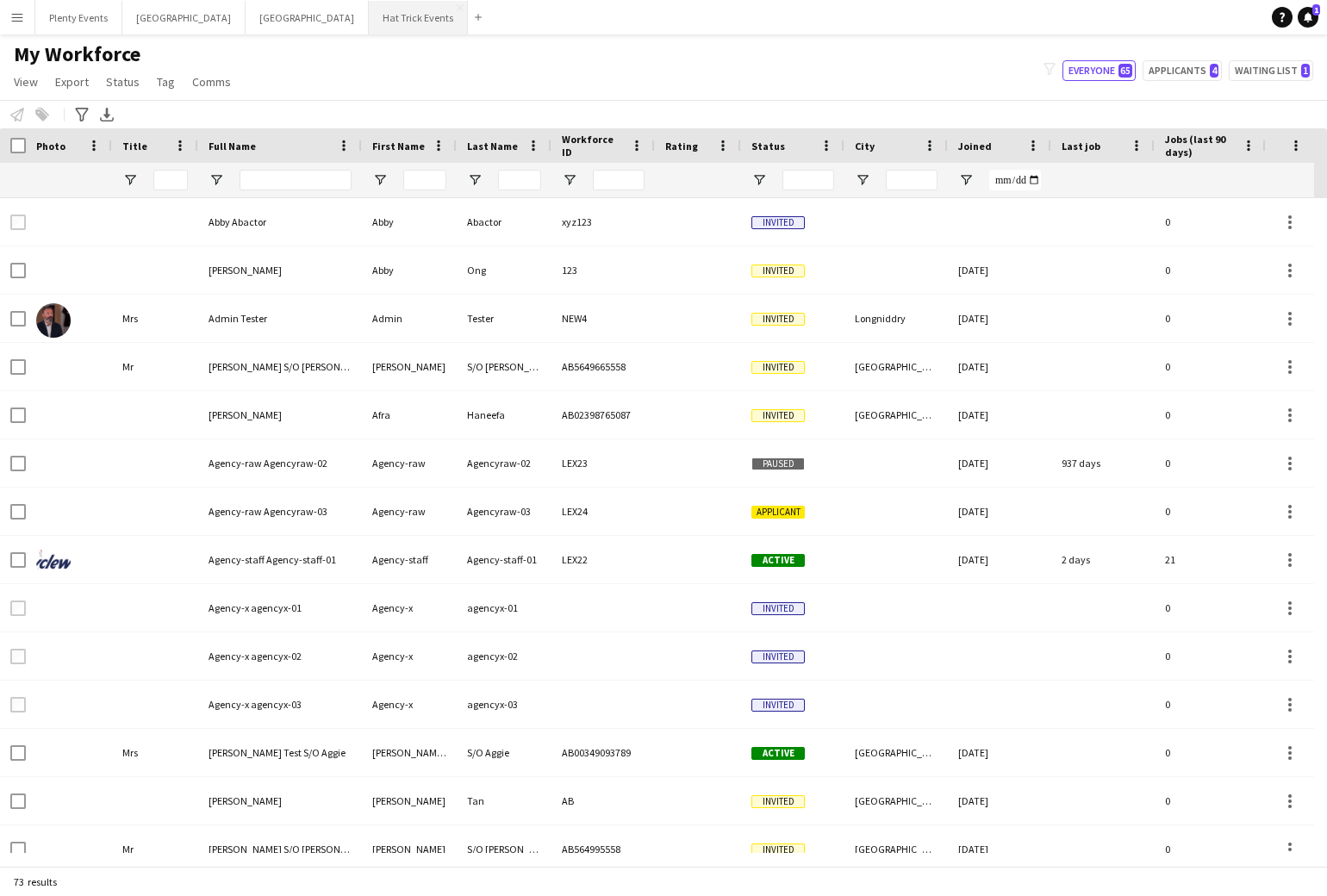
click at [369, 18] on button "Hat Trick Events Close" at bounding box center [418, 18] width 99 height 34
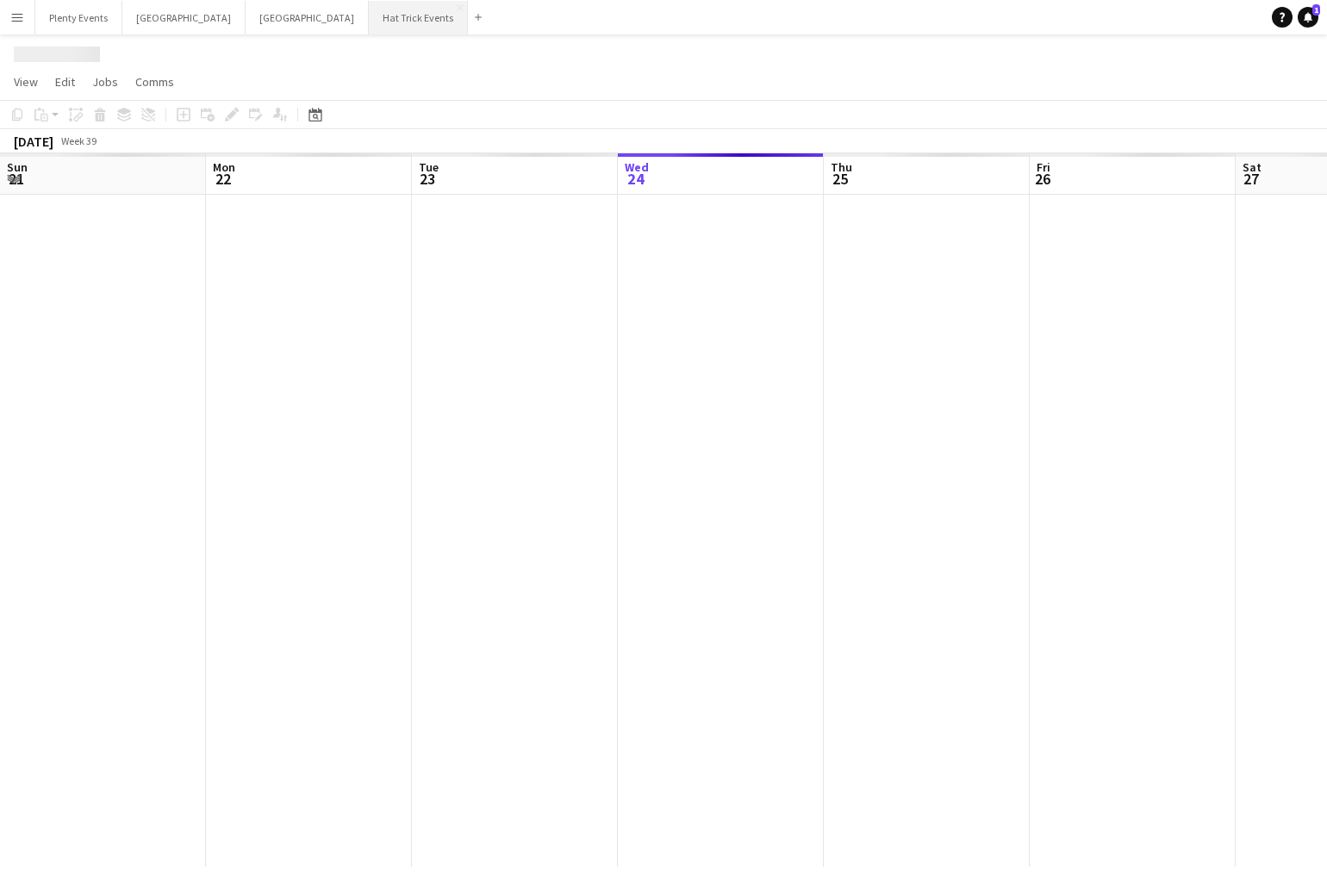
scroll to position [0, 412]
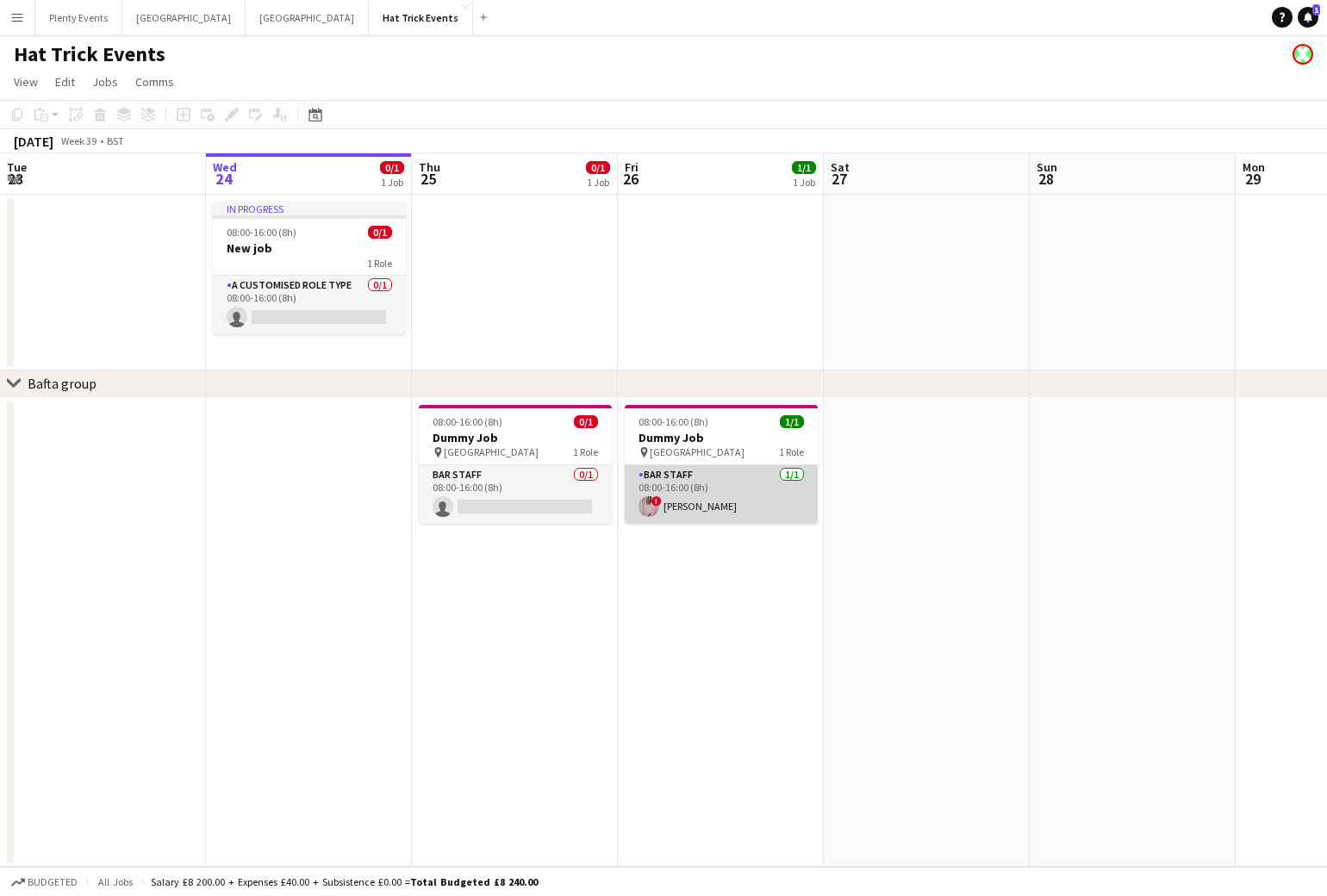
click at [738, 490] on app-card-role "Bar Staff [DATE] 08:00-16:00 (8h) ! [PERSON_NAME]" at bounding box center [721, 495] width 193 height 59
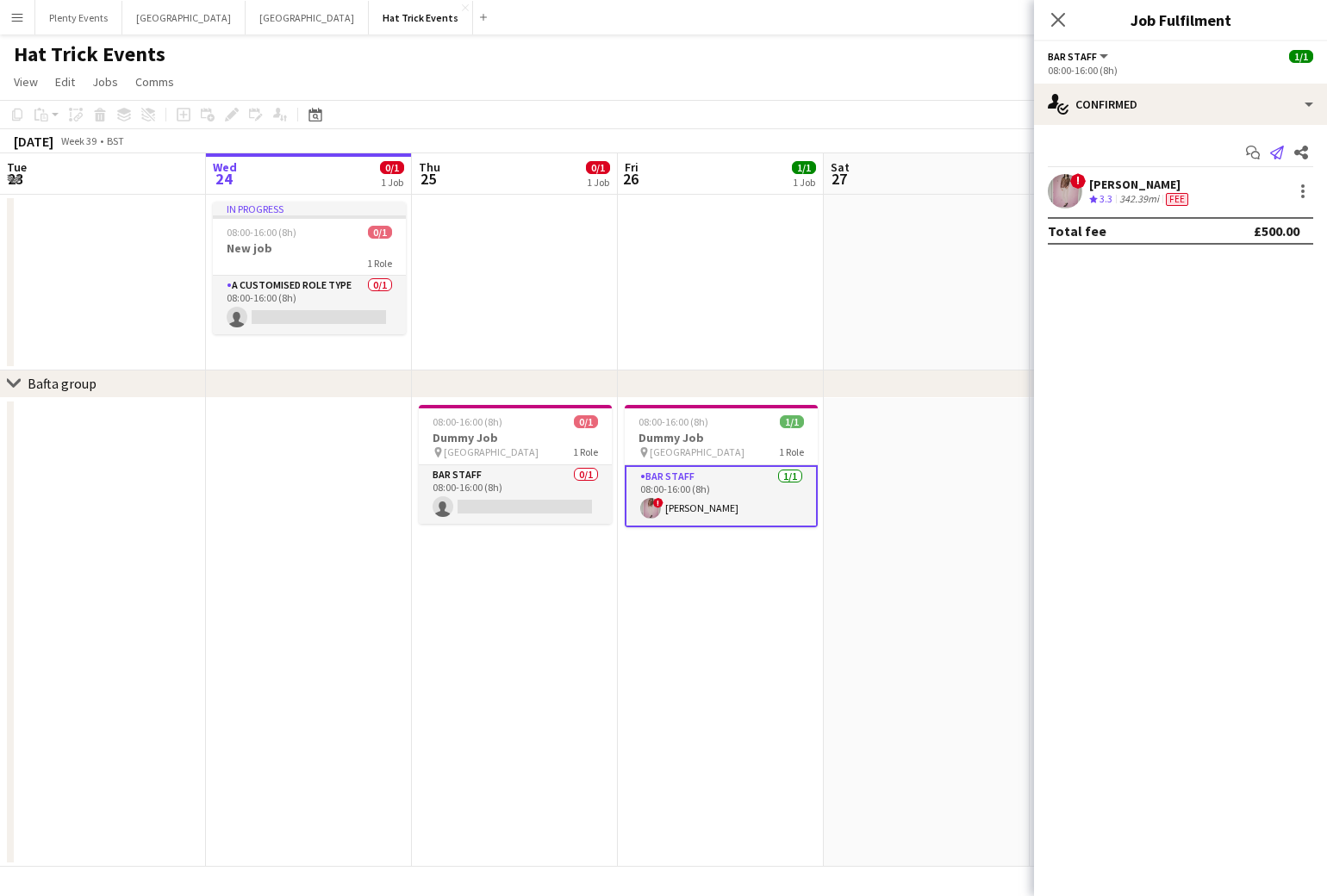
click at [1277, 151] on icon at bounding box center [1277, 152] width 14 height 14
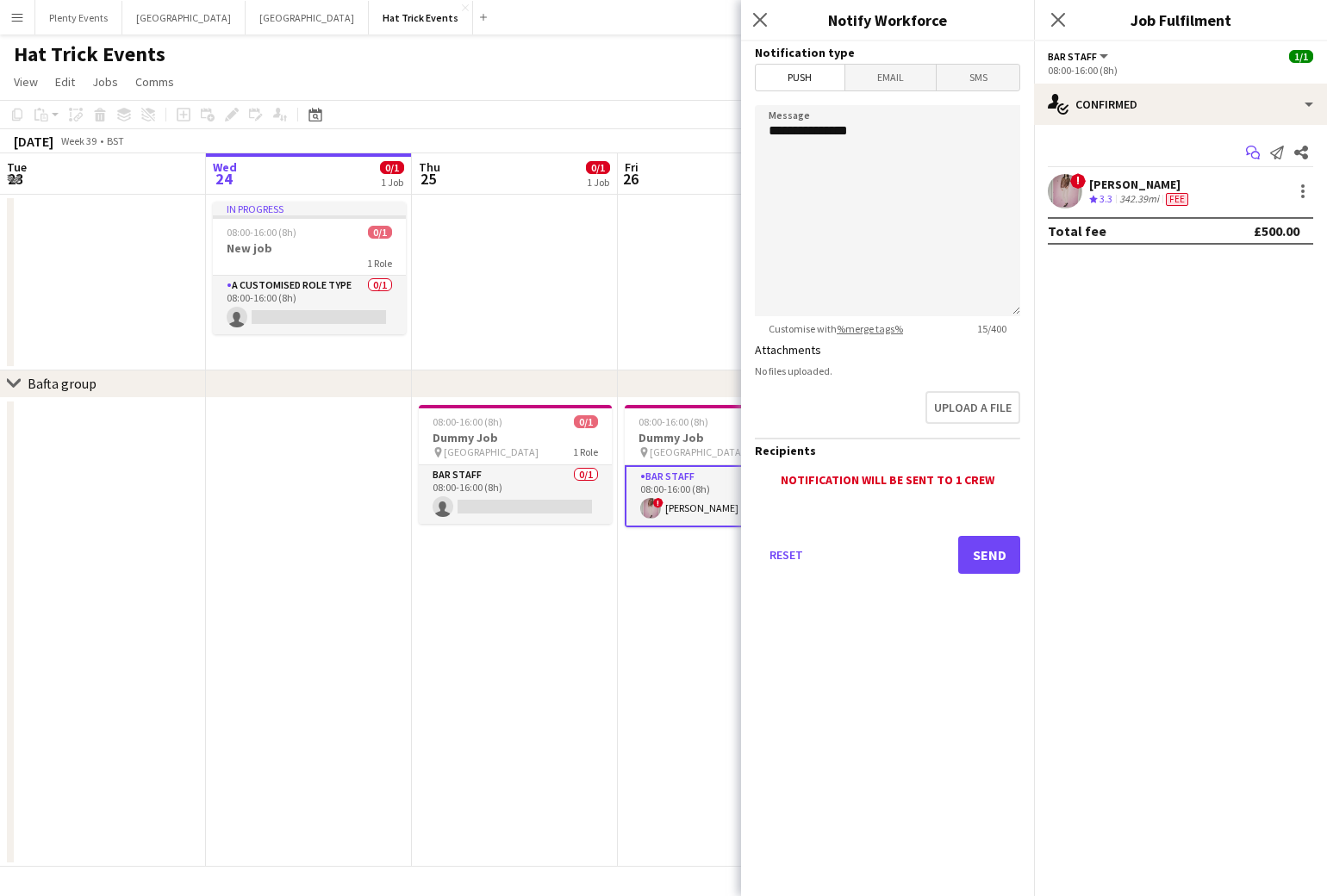
click at [1254, 151] on icon at bounding box center [1255, 155] width 9 height 9
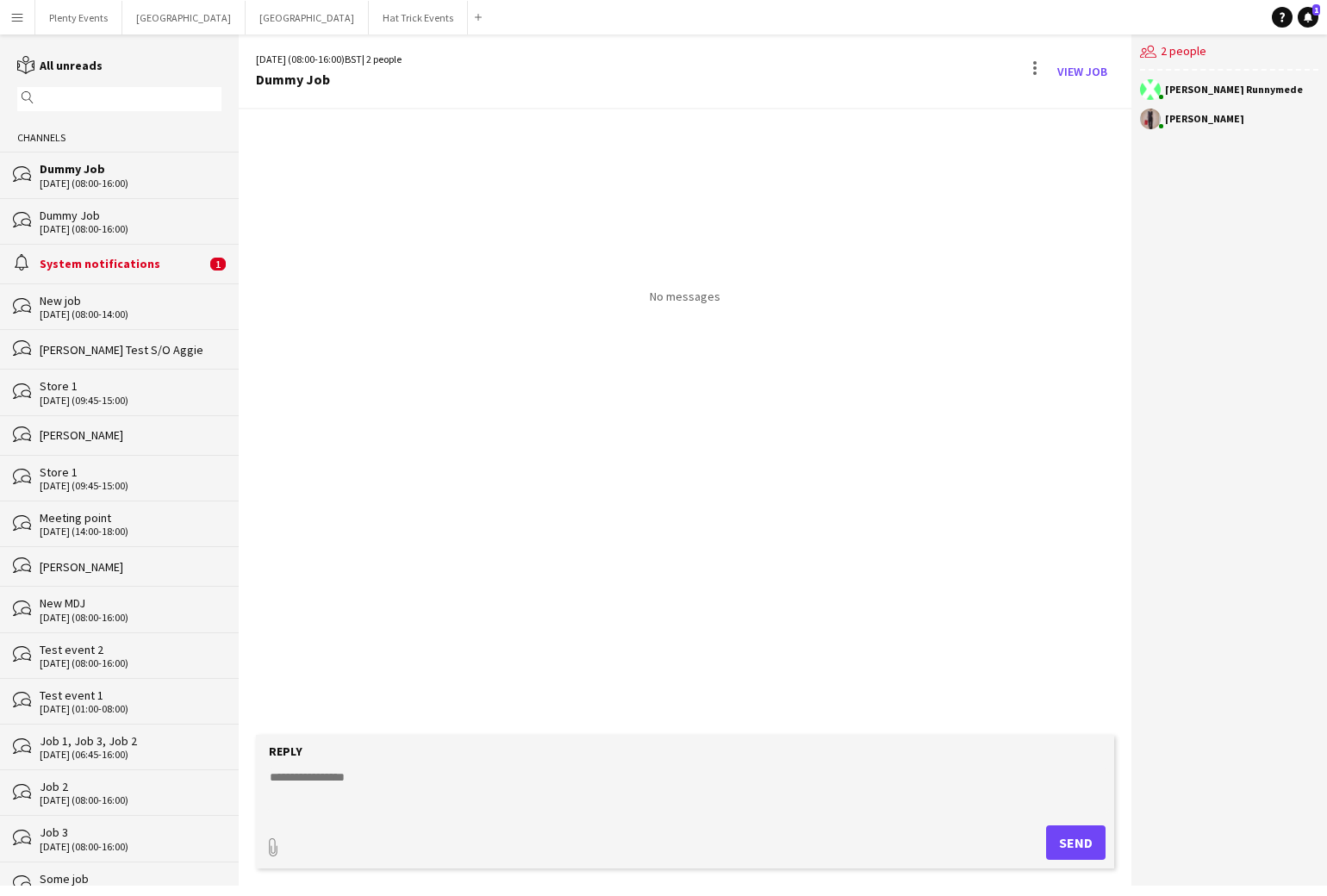
click at [330, 782] on textarea at bounding box center [688, 790] width 841 height 44
type textarea "**"
click at [1069, 843] on button "Send" at bounding box center [1075, 842] width 60 height 34
click at [321, 782] on textarea at bounding box center [688, 790] width 841 height 44
type textarea "**"
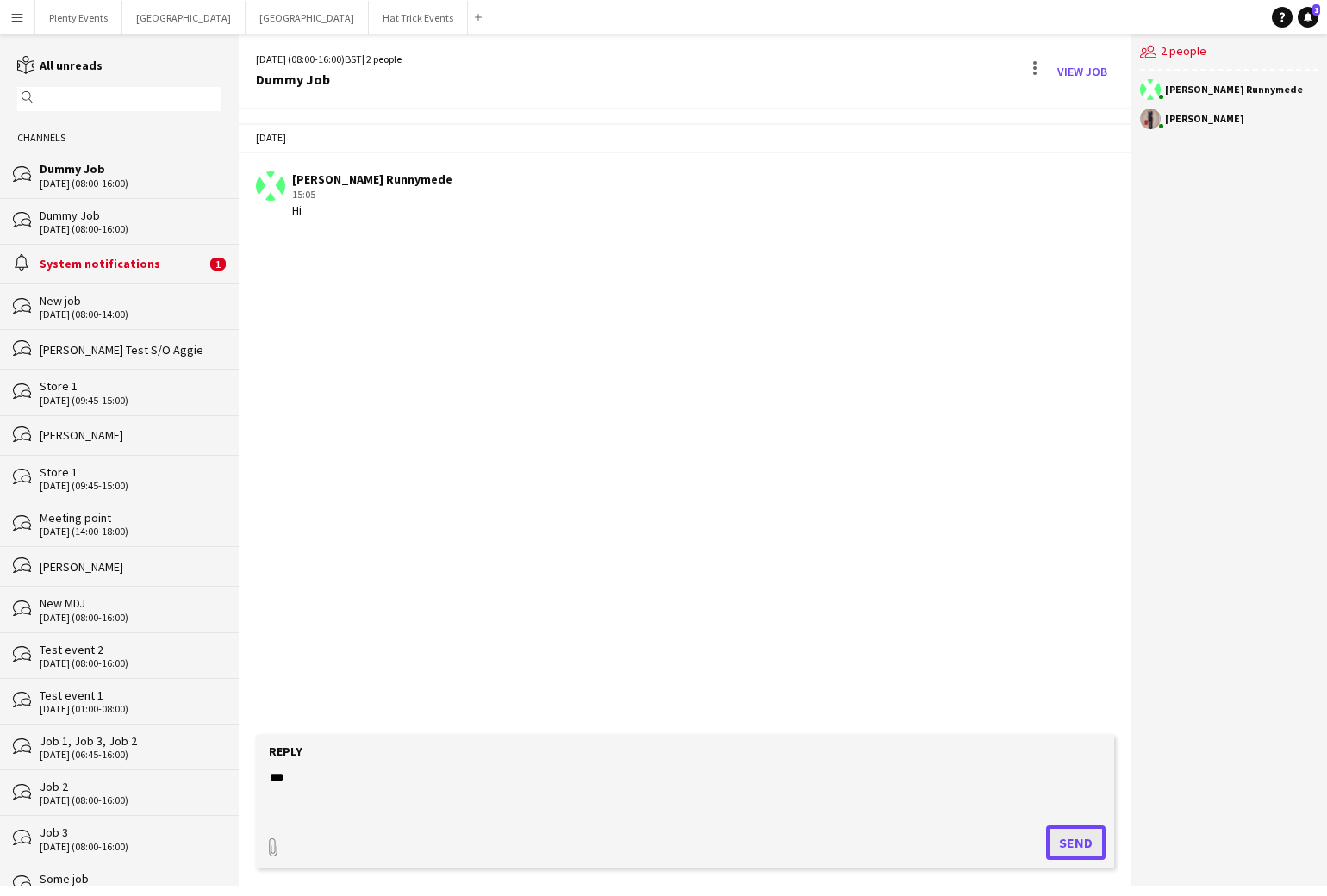
click at [1081, 843] on button "Send" at bounding box center [1075, 842] width 60 height 34
click at [1034, 74] on div at bounding box center [1035, 71] width 21 height 27
click at [955, 67] on div at bounding box center [664, 448] width 1327 height 896
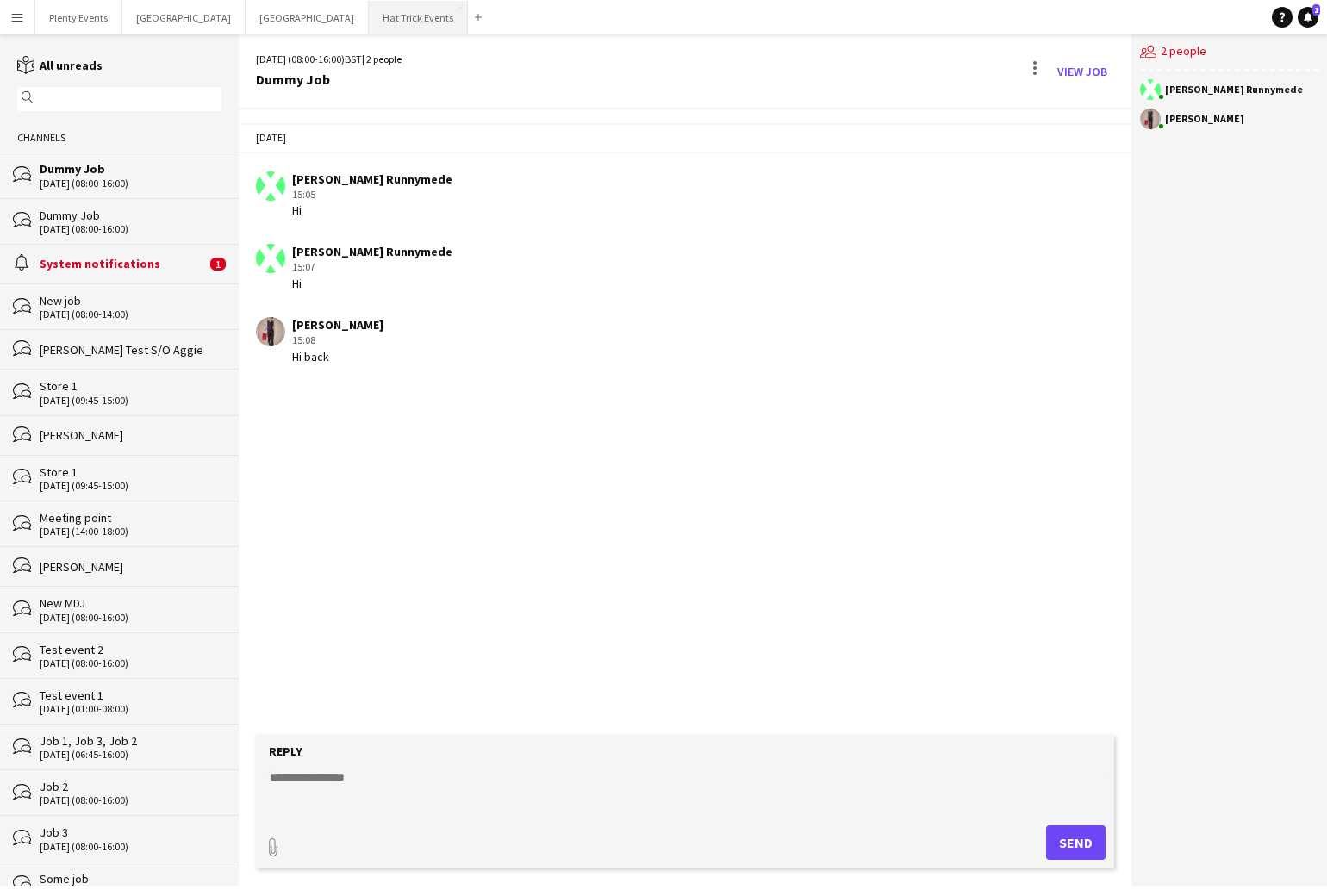
click at [369, 20] on button "Hat Trick Events Close" at bounding box center [418, 18] width 99 height 34
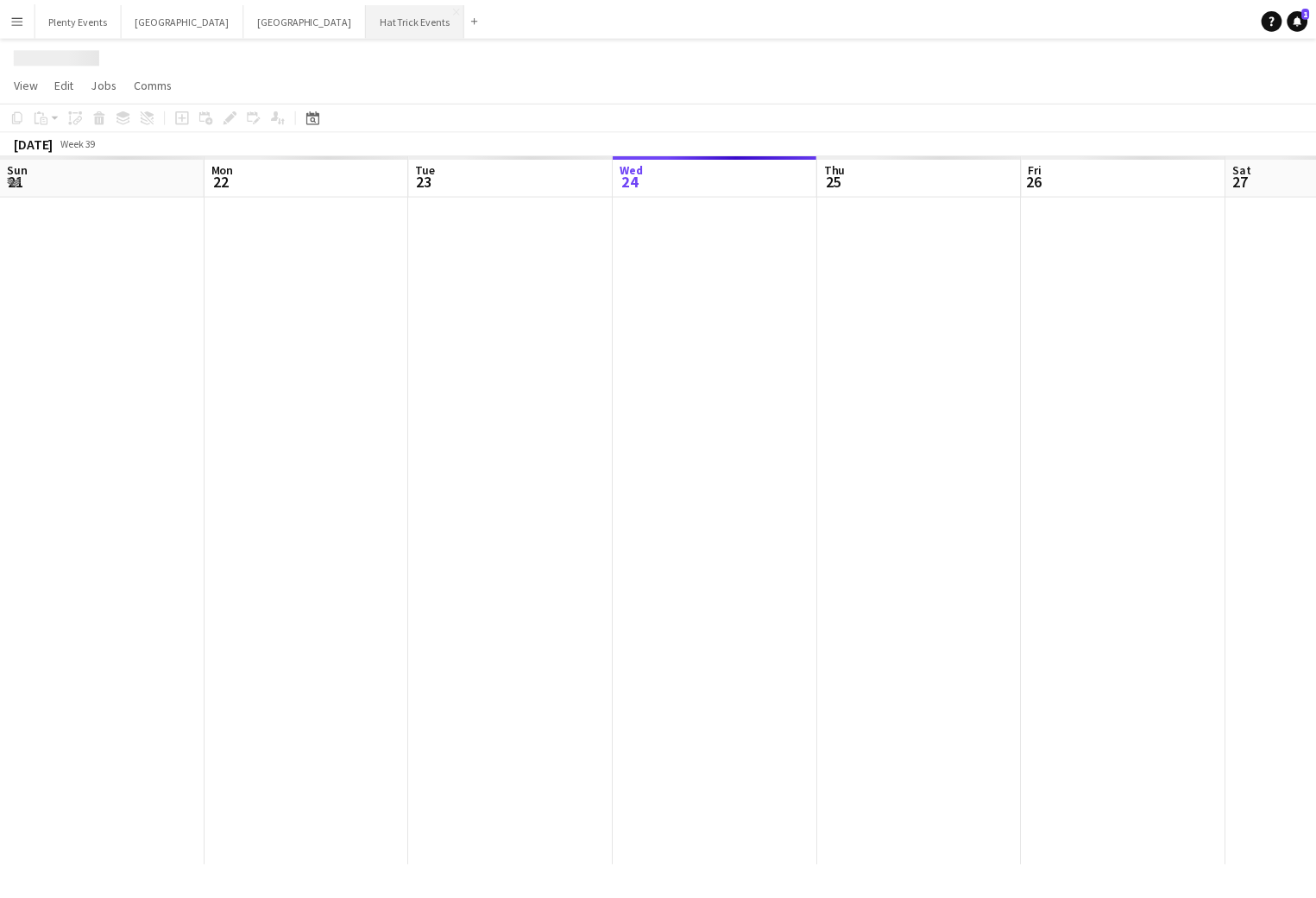
scroll to position [0, 412]
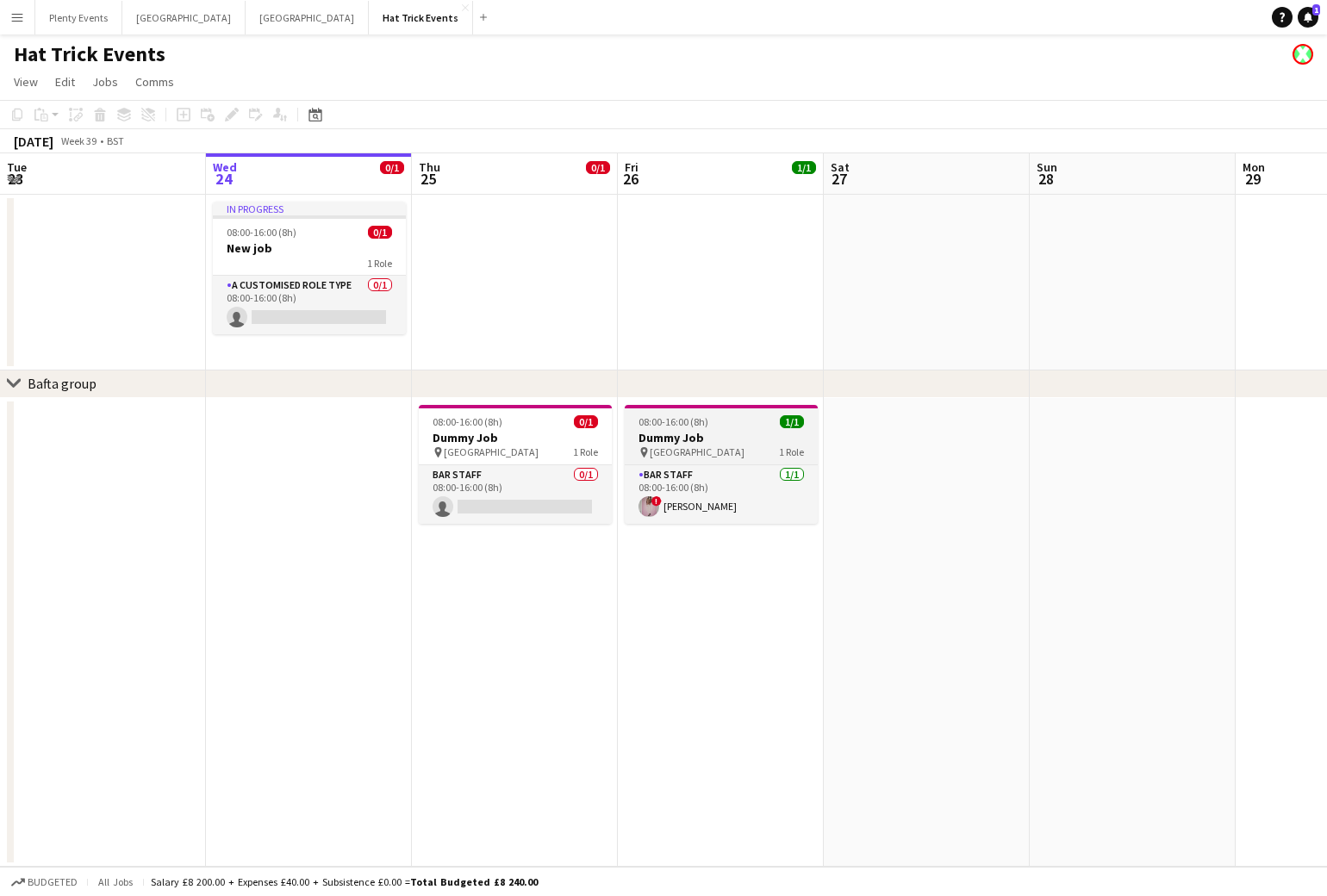
click at [678, 437] on h3 "Dummy Job" at bounding box center [721, 437] width 193 height 15
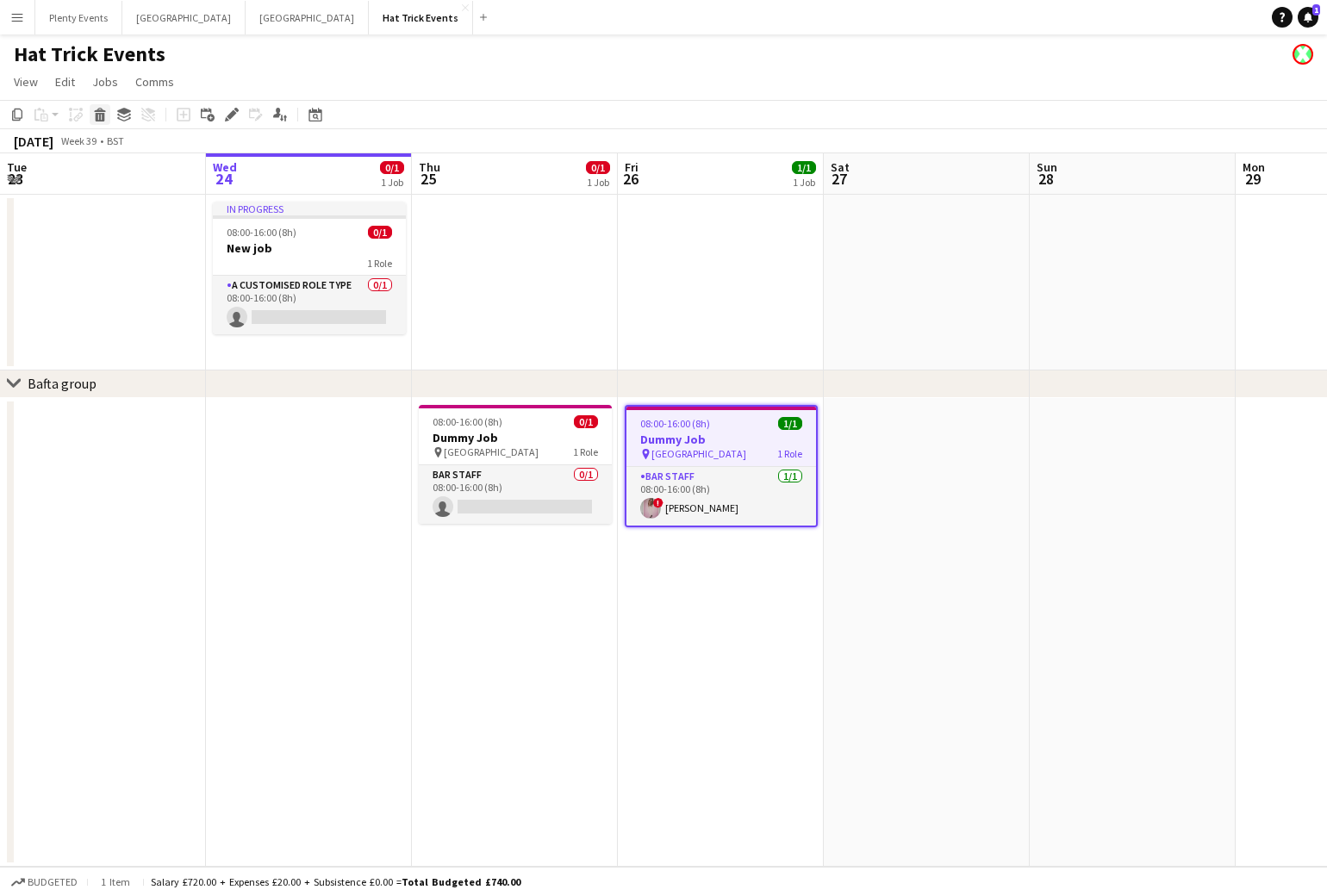
click at [103, 119] on icon at bounding box center [100, 116] width 9 height 9
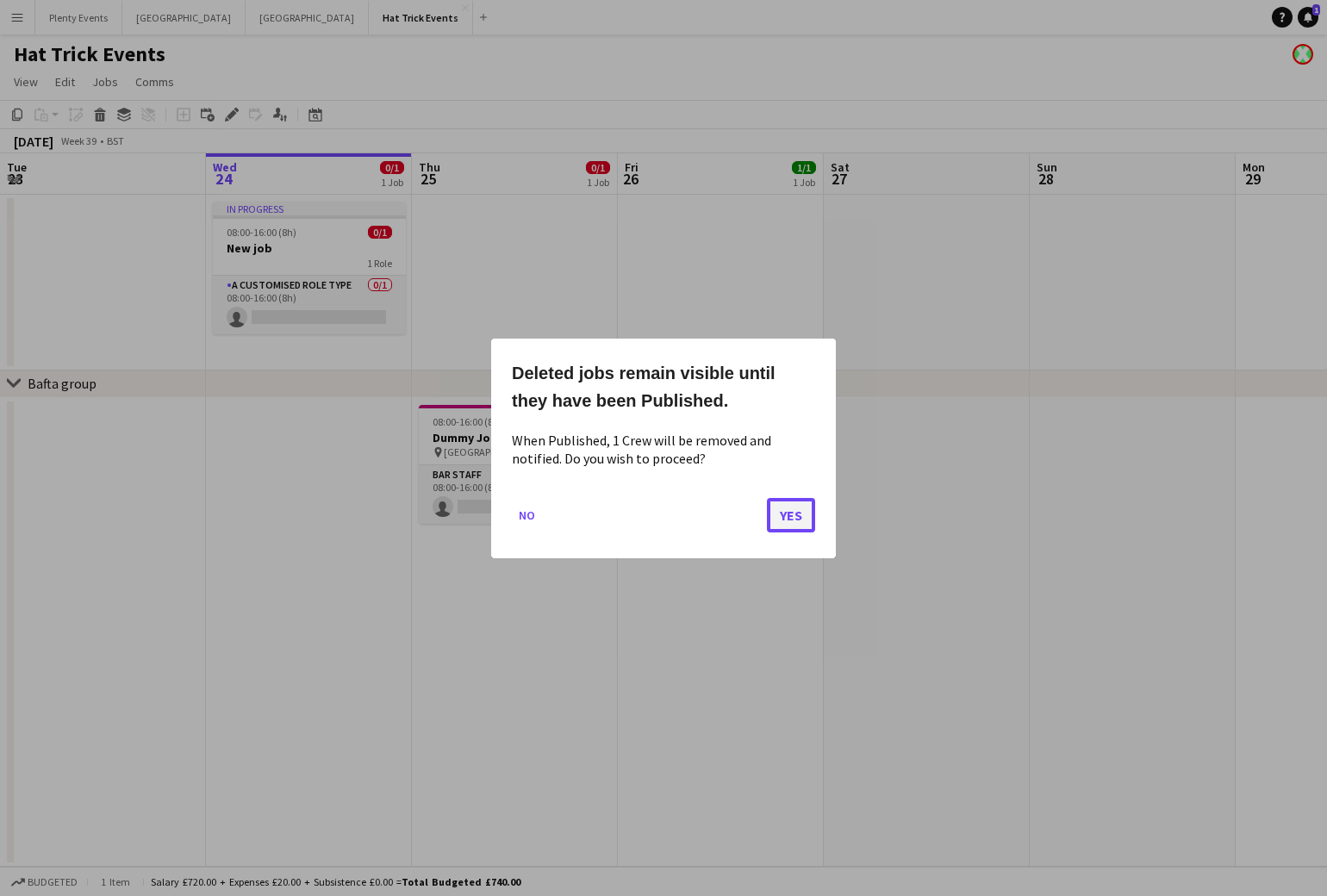
click at [787, 520] on button "Yes" at bounding box center [790, 514] width 48 height 34
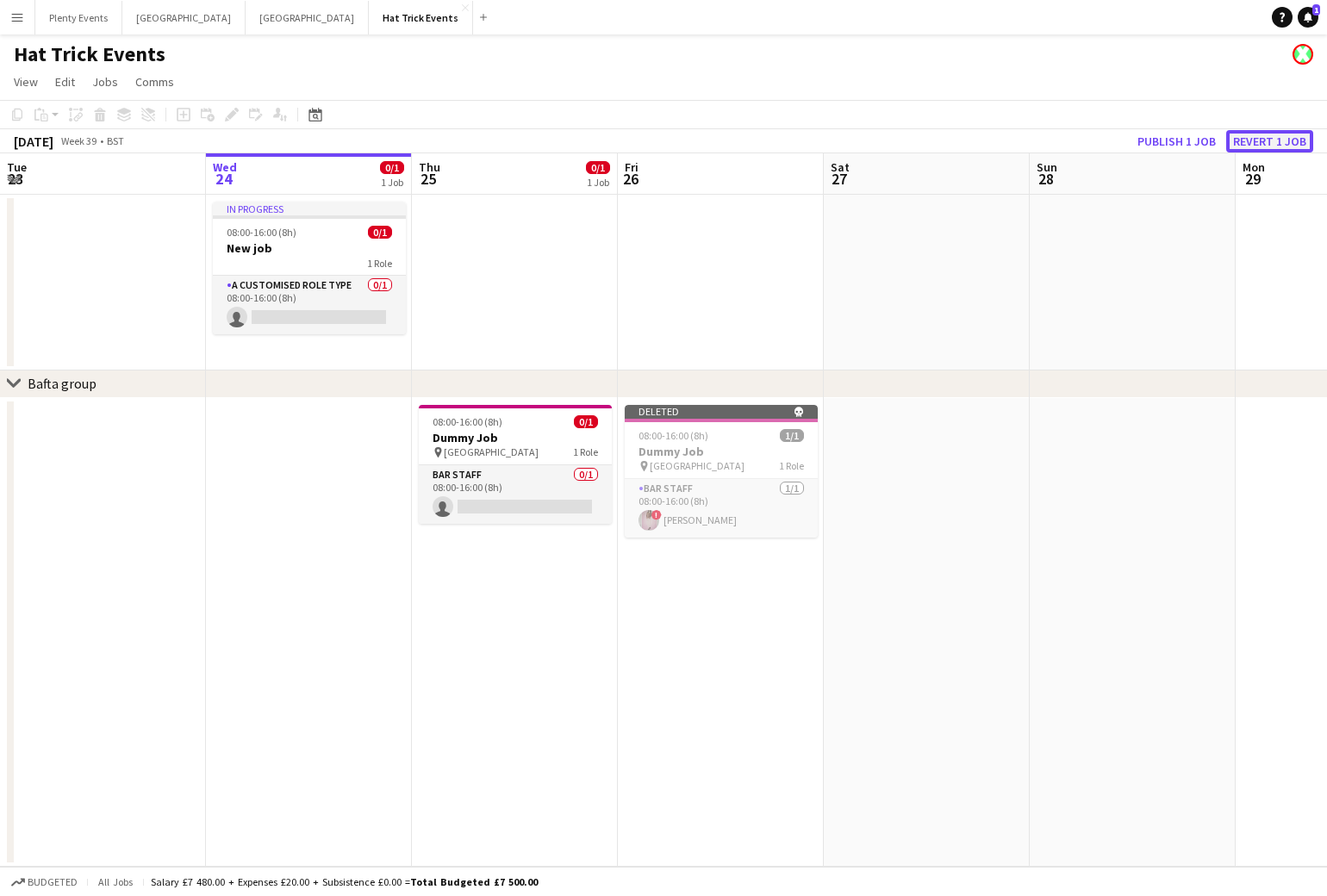
click at [1263, 142] on button "Revert 1 job" at bounding box center [1269, 141] width 87 height 23
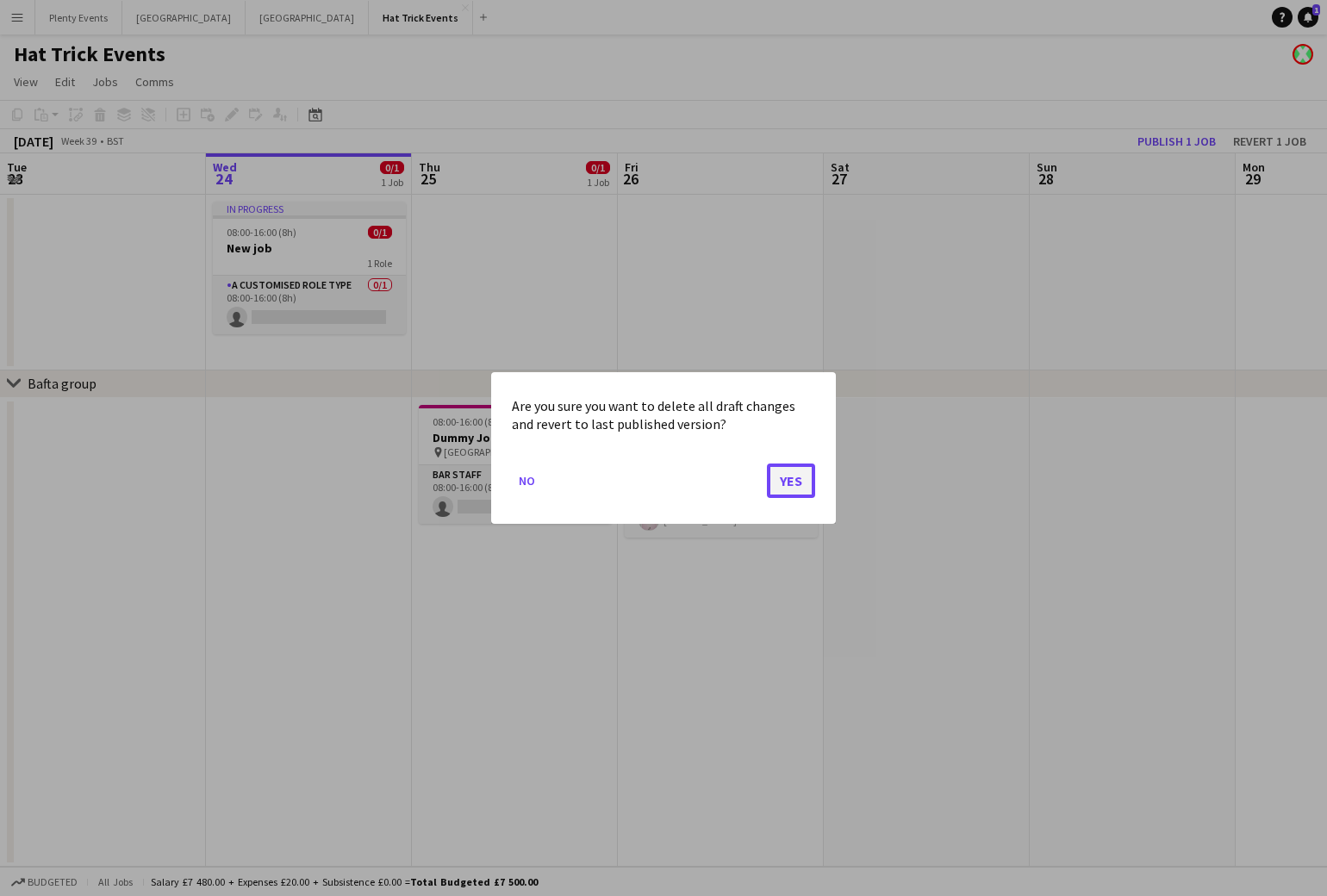
click at [788, 479] on button "Yes" at bounding box center [790, 481] width 48 height 34
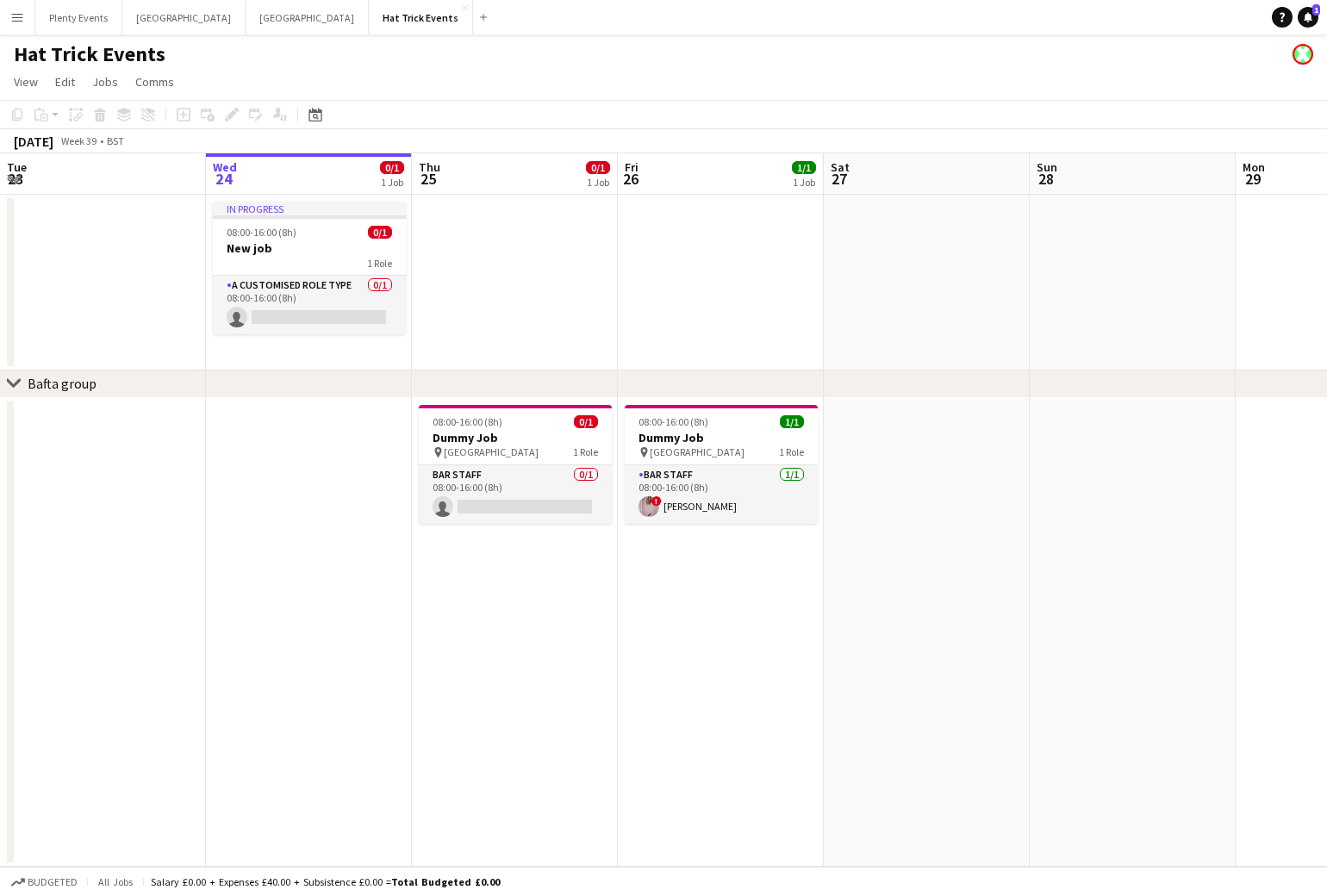
click at [22, 18] on app-icon "Menu" at bounding box center [17, 17] width 14 height 14
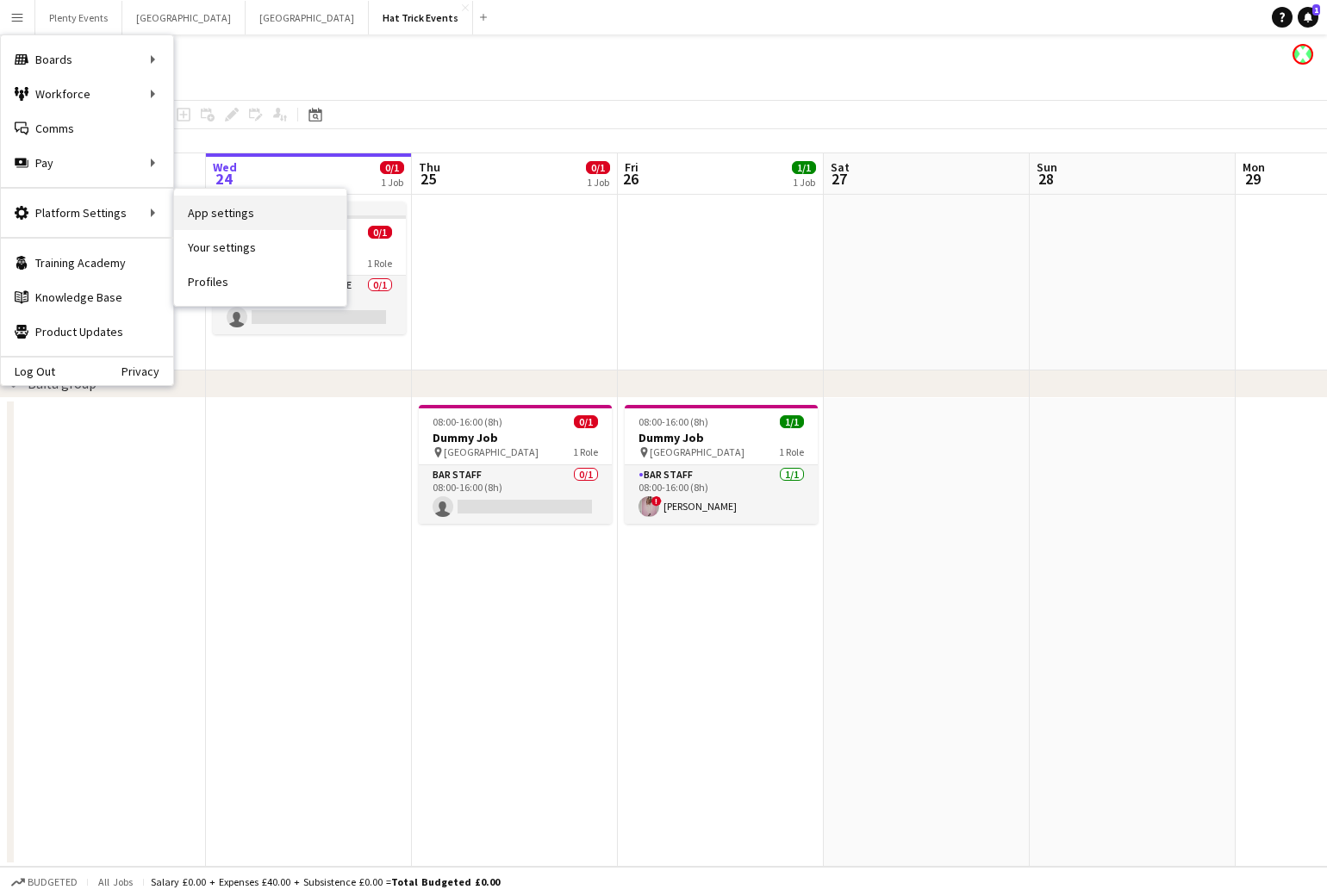
click at [228, 219] on link "App settings" at bounding box center [260, 213] width 172 height 34
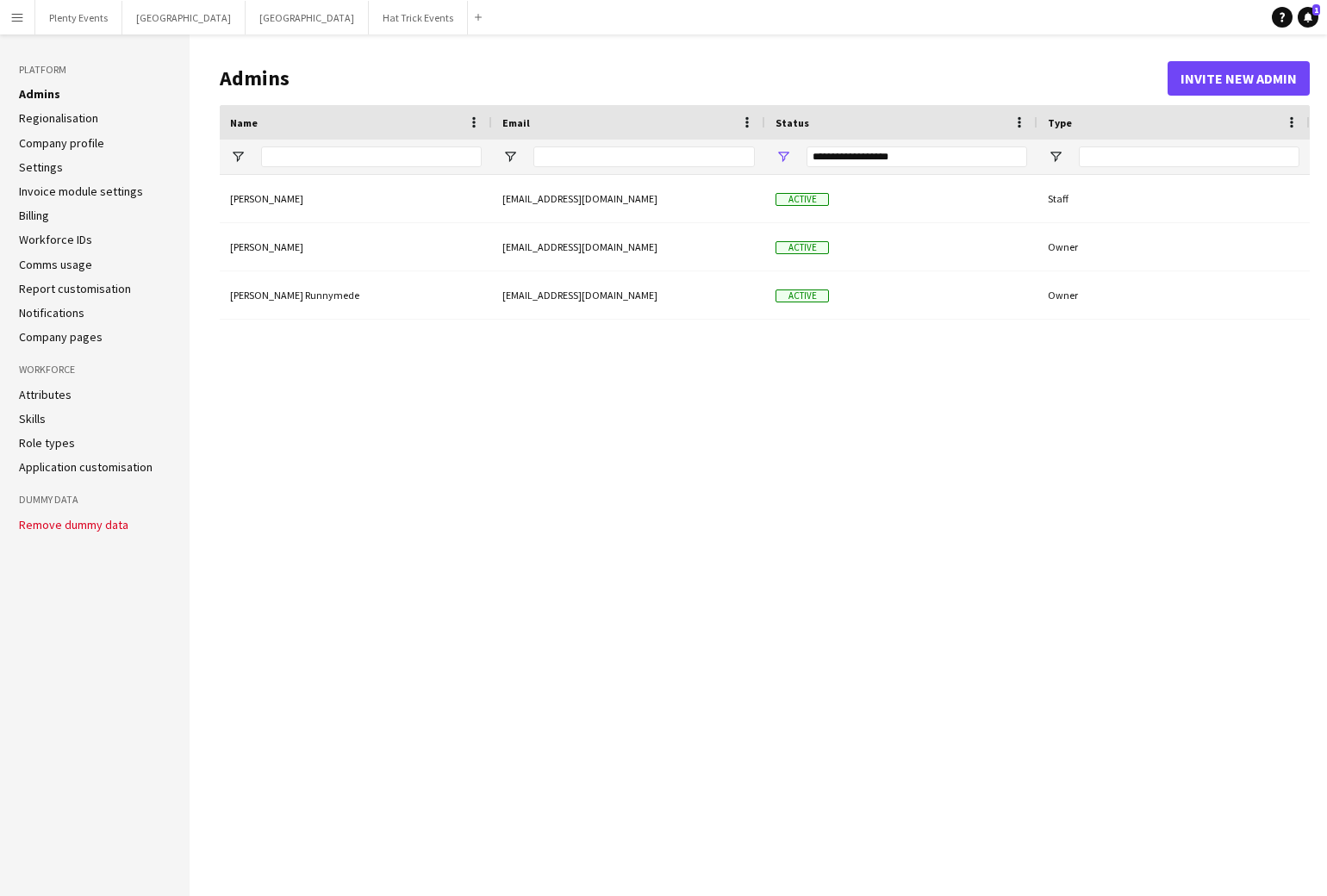
click at [50, 445] on link "Role types" at bounding box center [46, 443] width 56 height 15
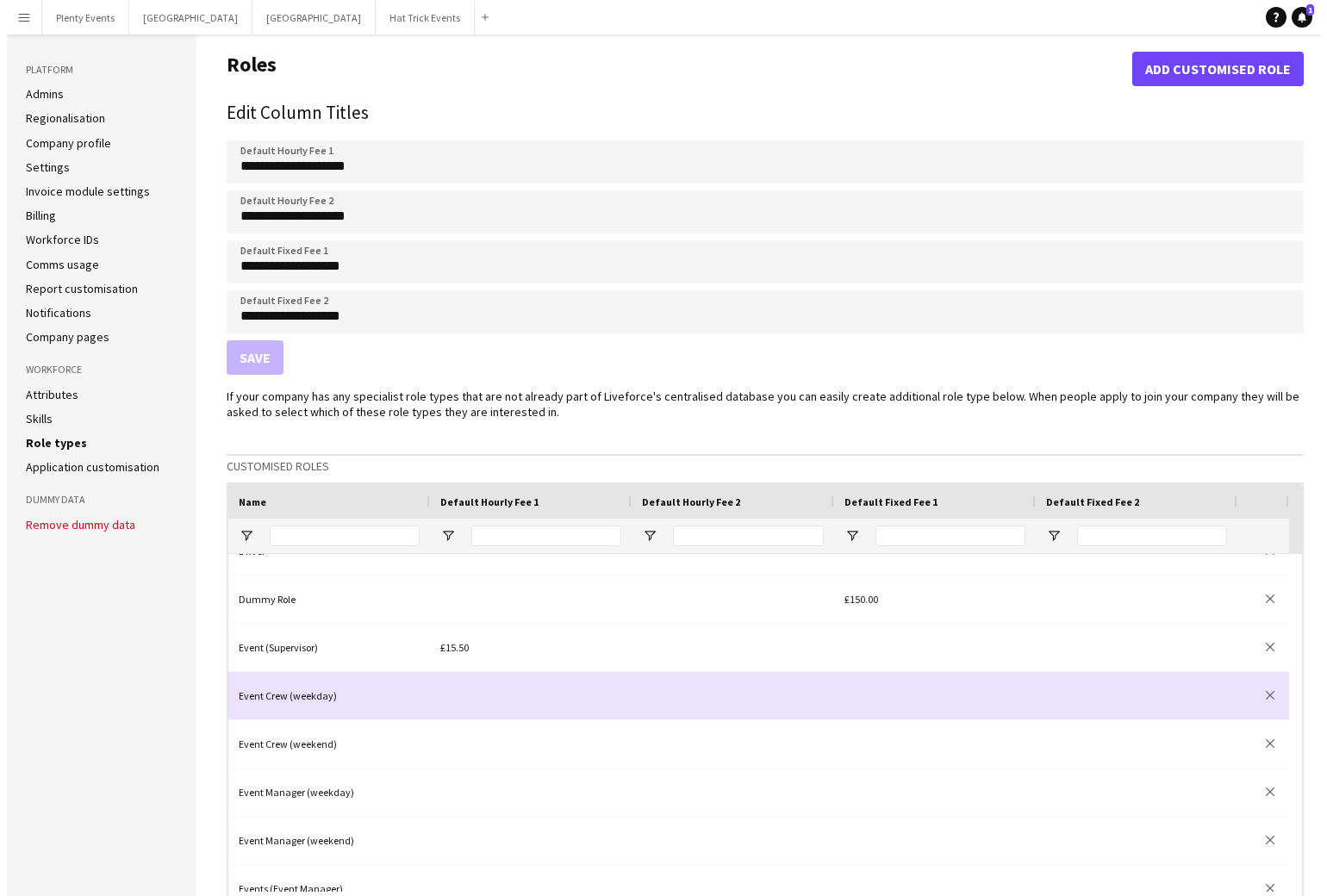
scroll to position [1294, 0]
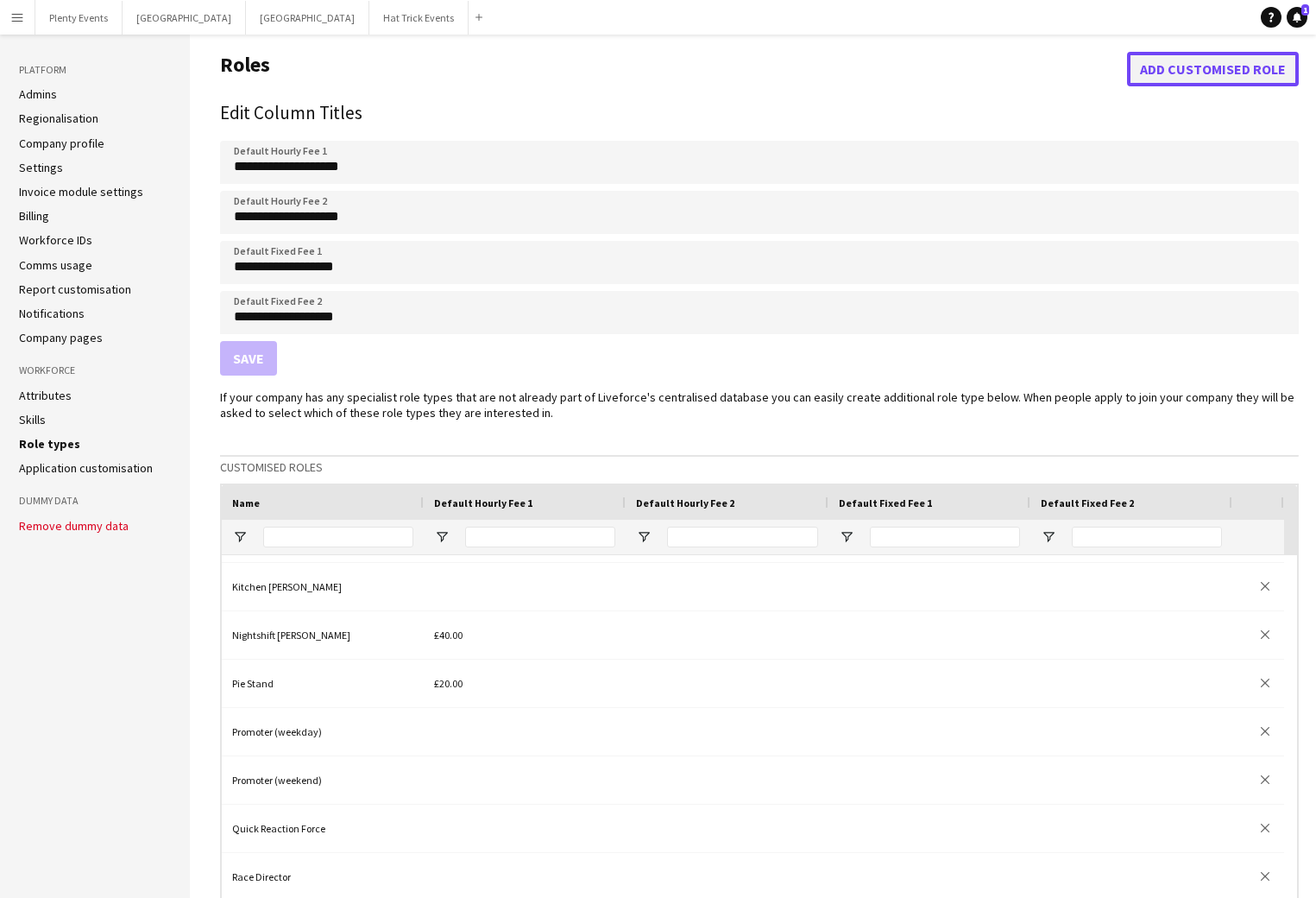
click at [1222, 72] on button "Add customised role" at bounding box center [1213, 69] width 172 height 34
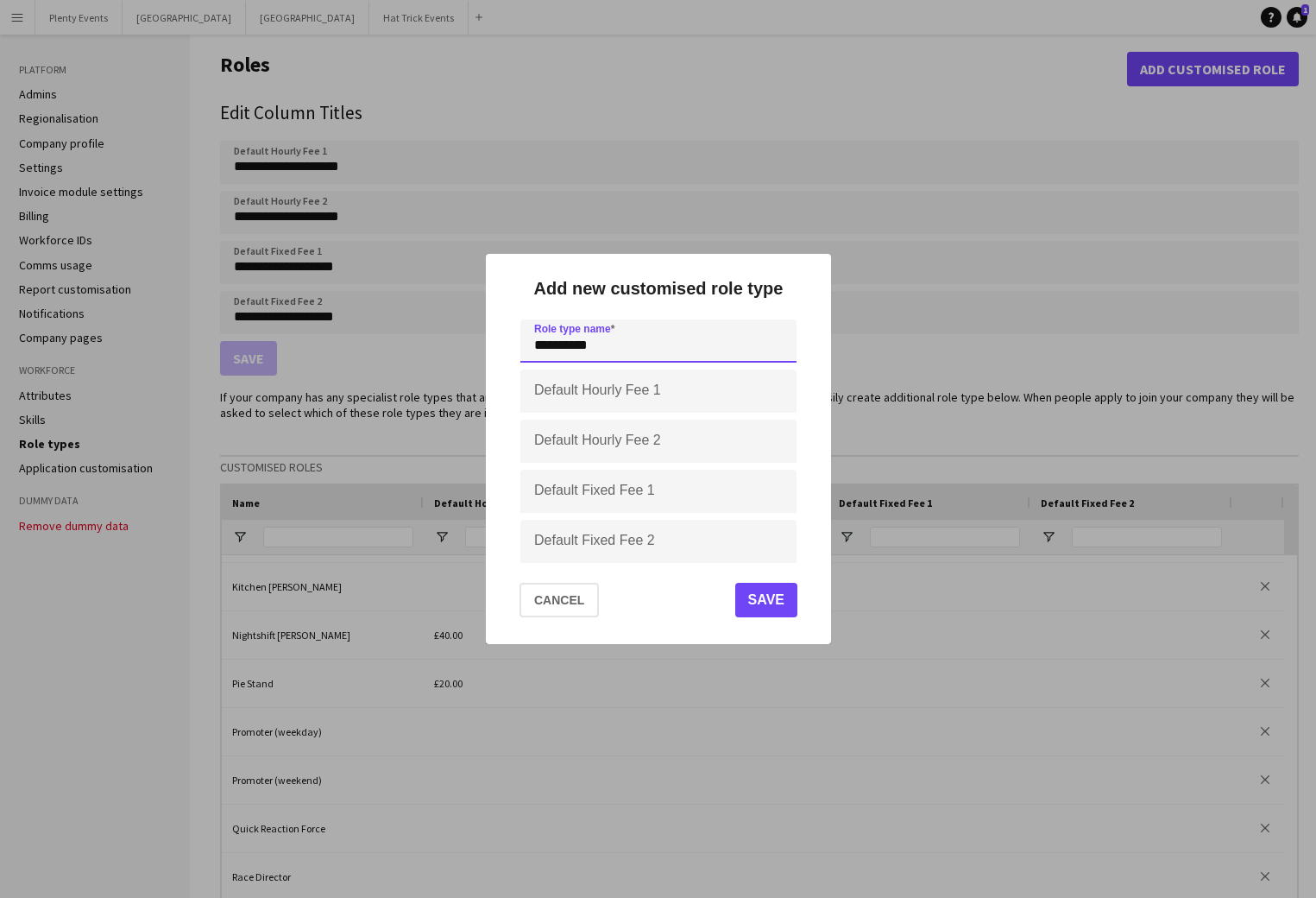
type input "**********"
click at [765, 601] on button "Save" at bounding box center [766, 599] width 63 height 34
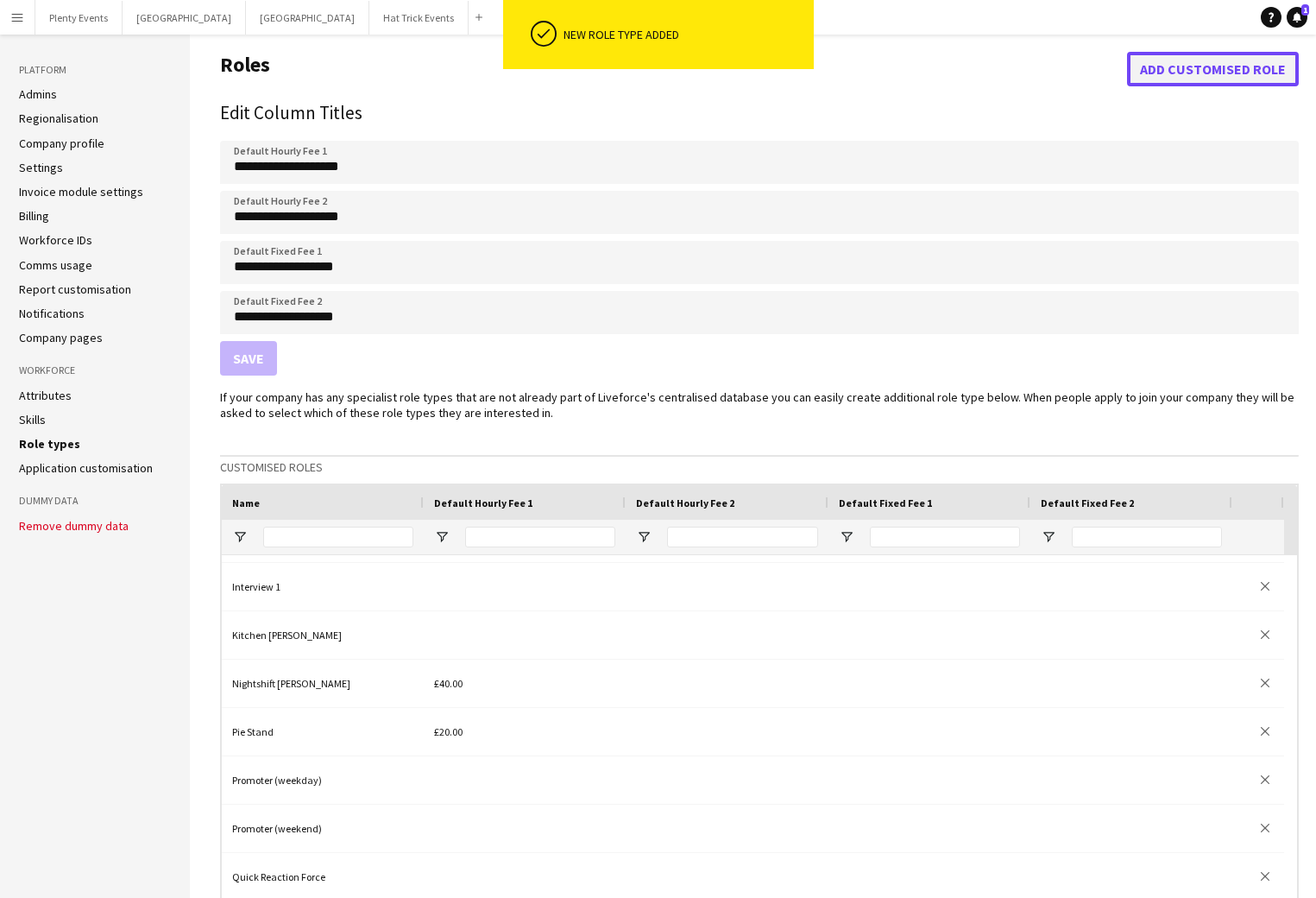
click at [1221, 68] on button "Add customised role" at bounding box center [1213, 69] width 172 height 34
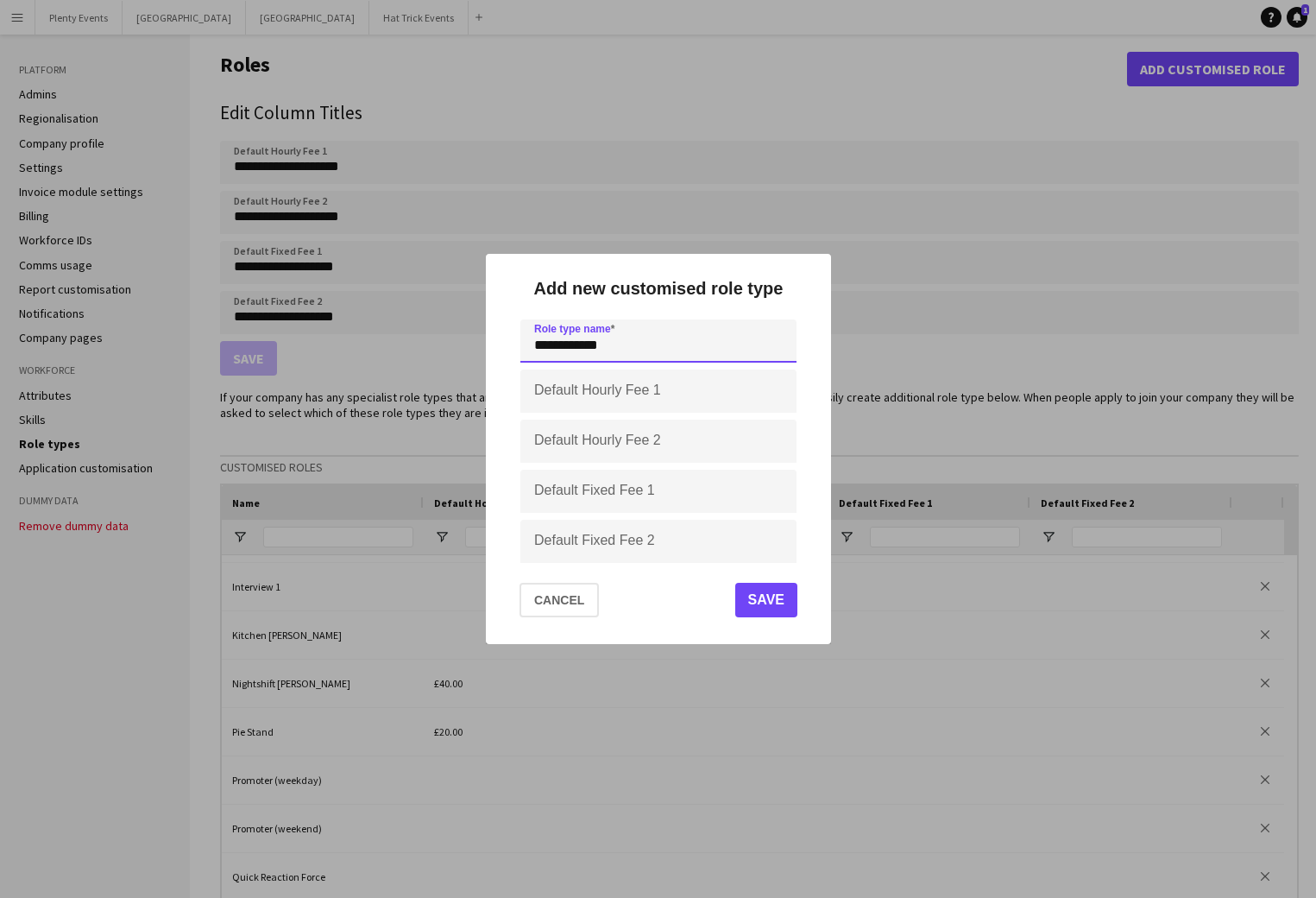
type input "**********"
click at [769, 612] on button "Save" at bounding box center [766, 599] width 63 height 34
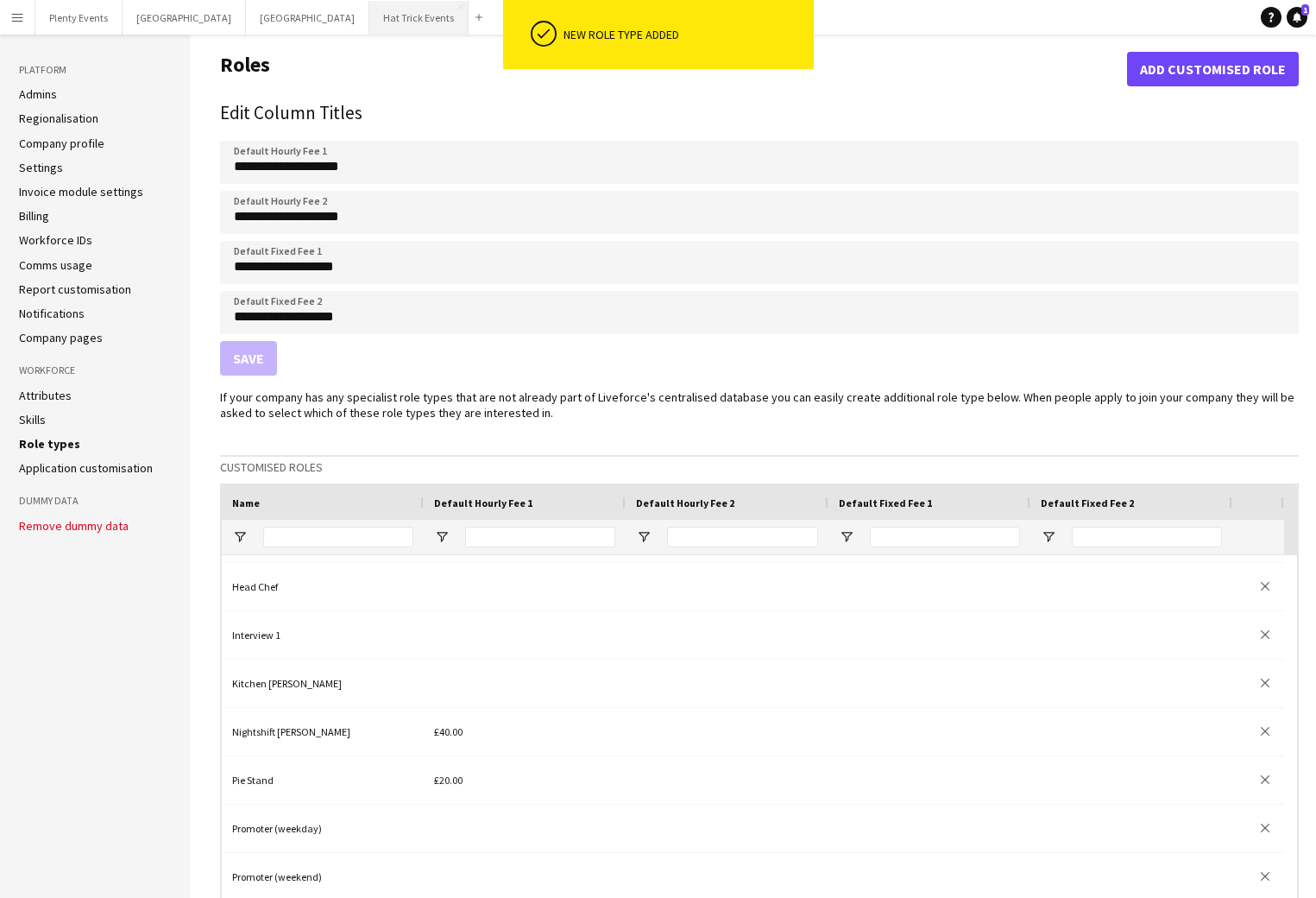
click at [370, 16] on button "Hat Trick Events Close" at bounding box center [419, 18] width 100 height 34
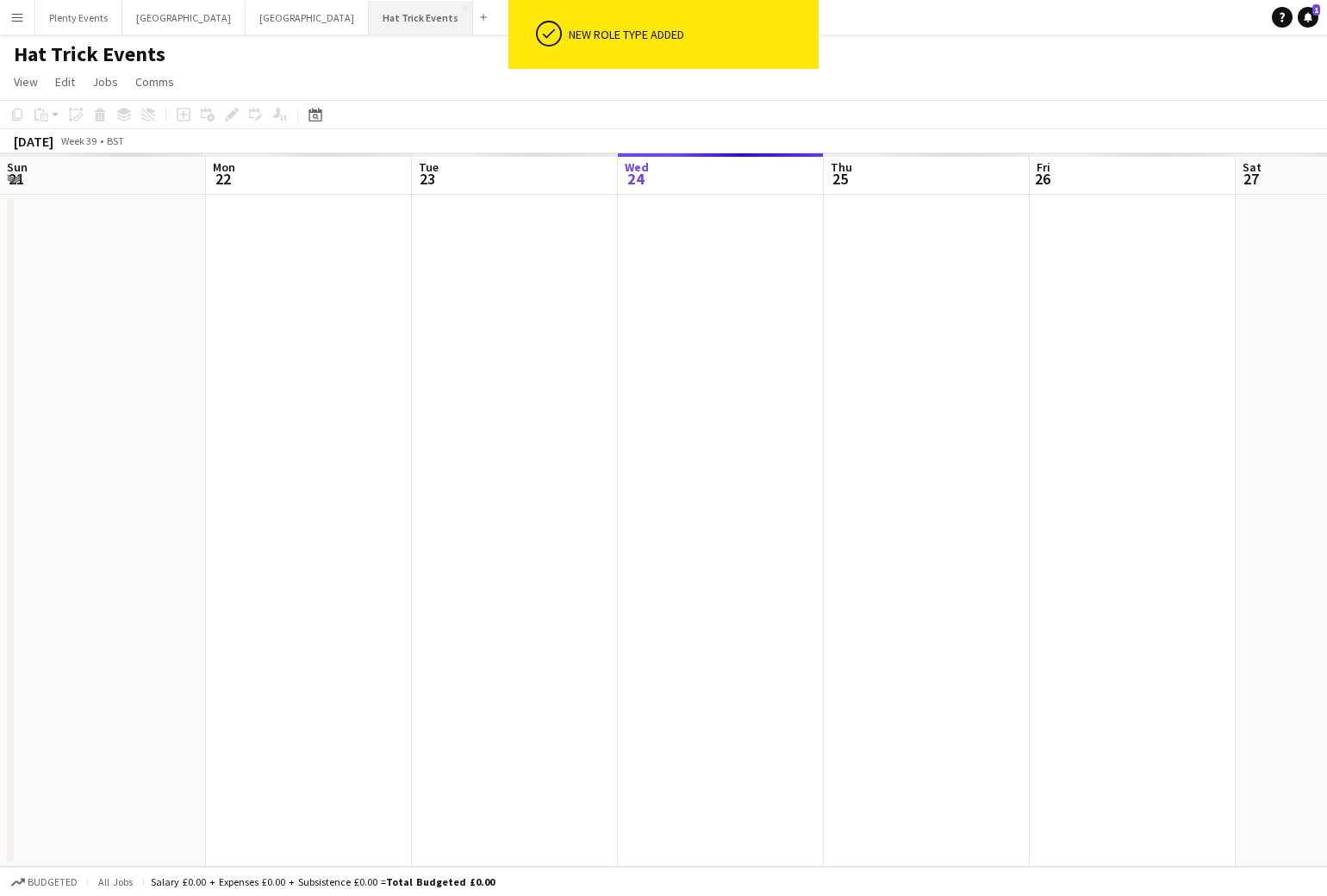
scroll to position [0, 412]
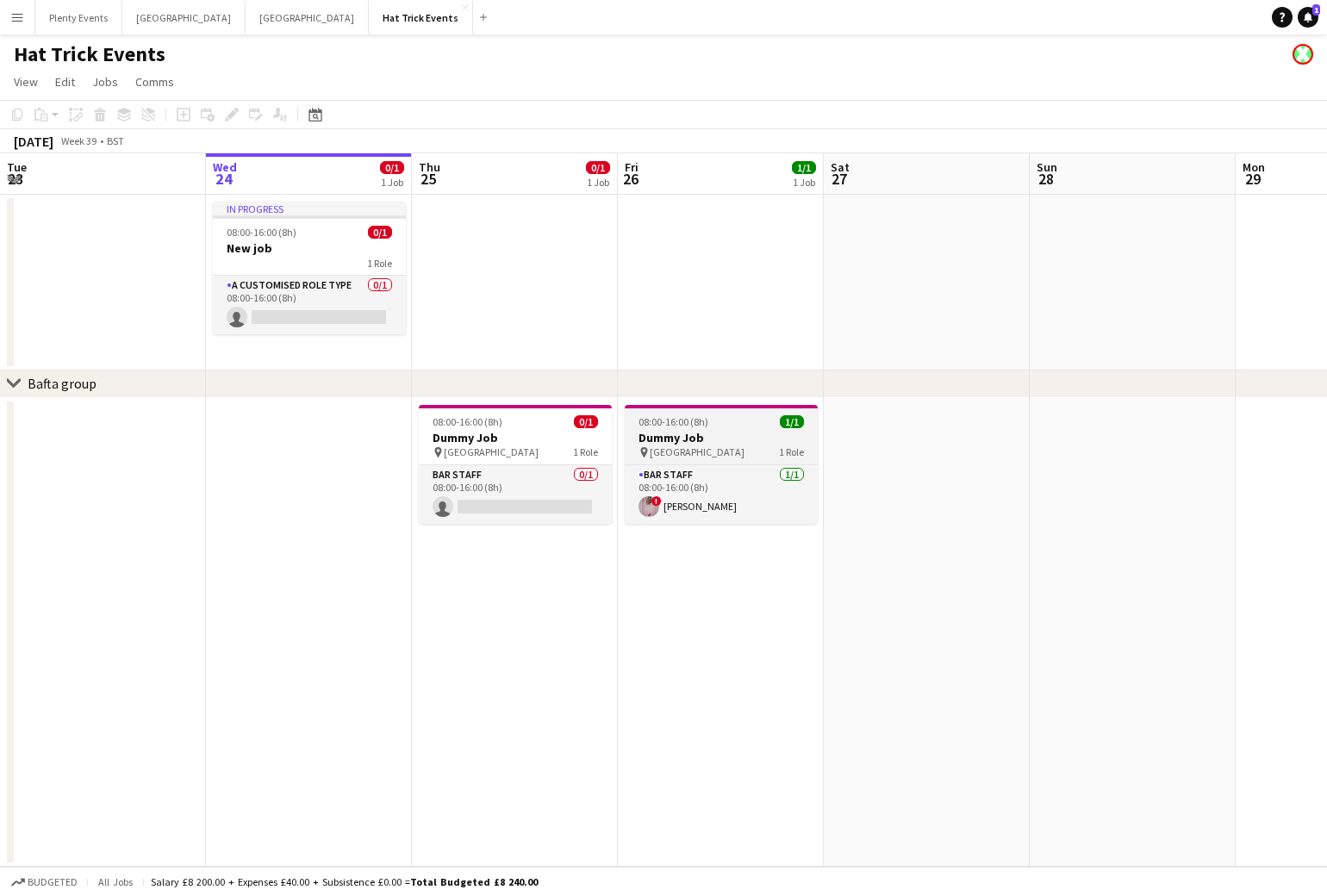
click at [712, 439] on h3 "Dummy Job" at bounding box center [721, 437] width 193 height 15
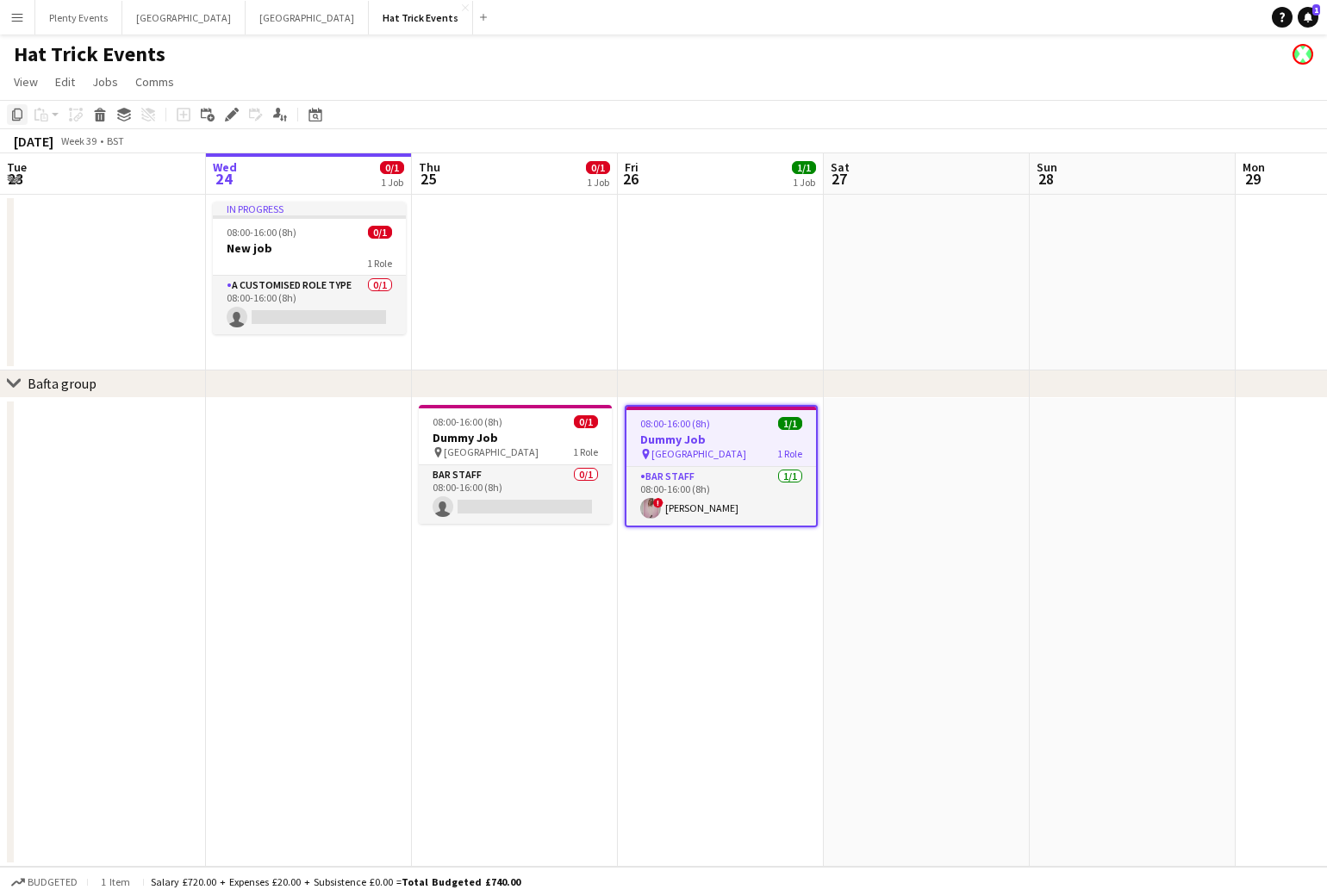
click at [13, 113] on icon at bounding box center [17, 114] width 10 height 12
click at [870, 256] on app-date-cell at bounding box center [927, 283] width 206 height 176
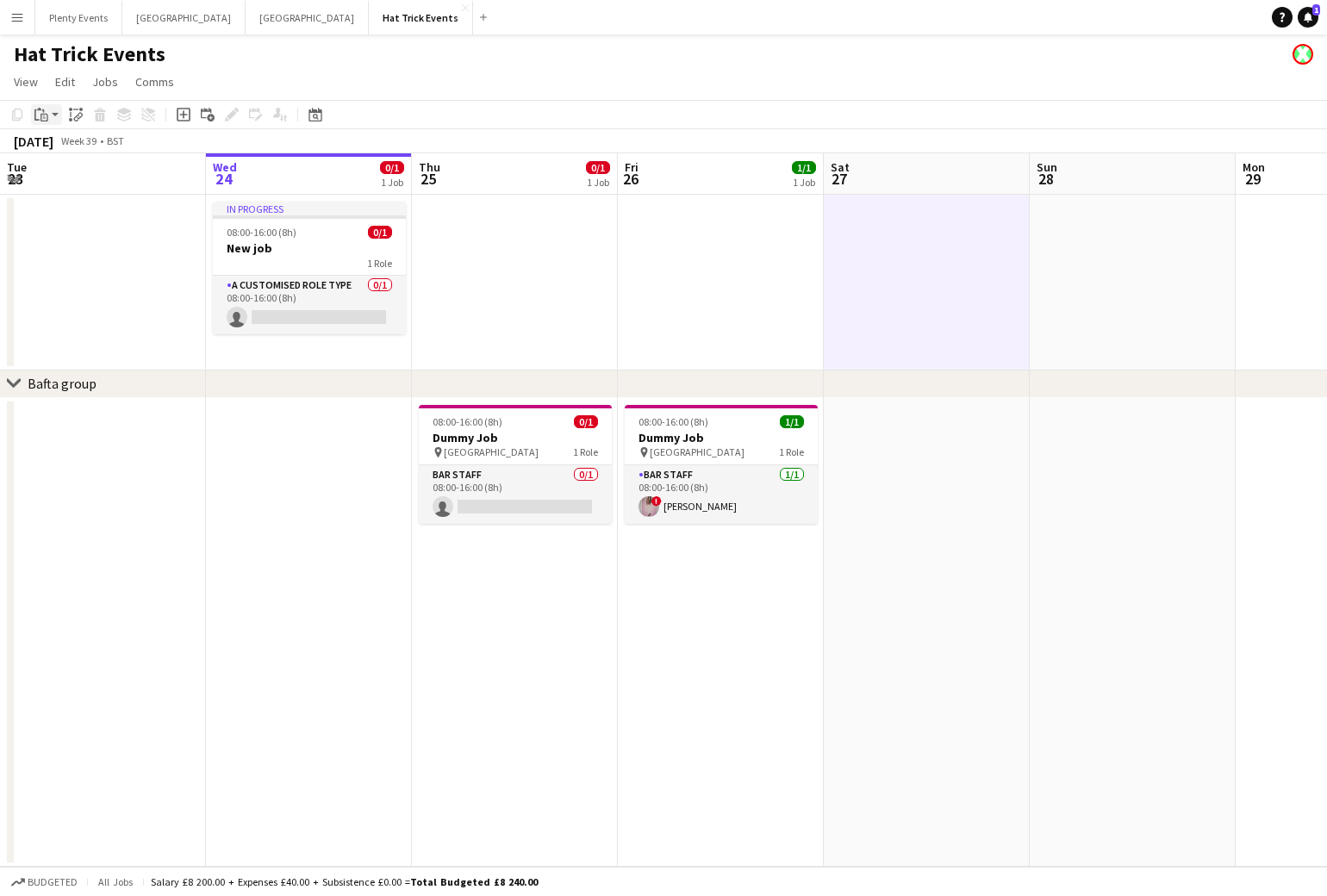
click at [52, 111] on app-action-btn "Paste" at bounding box center [46, 114] width 31 height 21
click at [59, 146] on link "Paste Command V" at bounding box center [114, 147] width 136 height 15
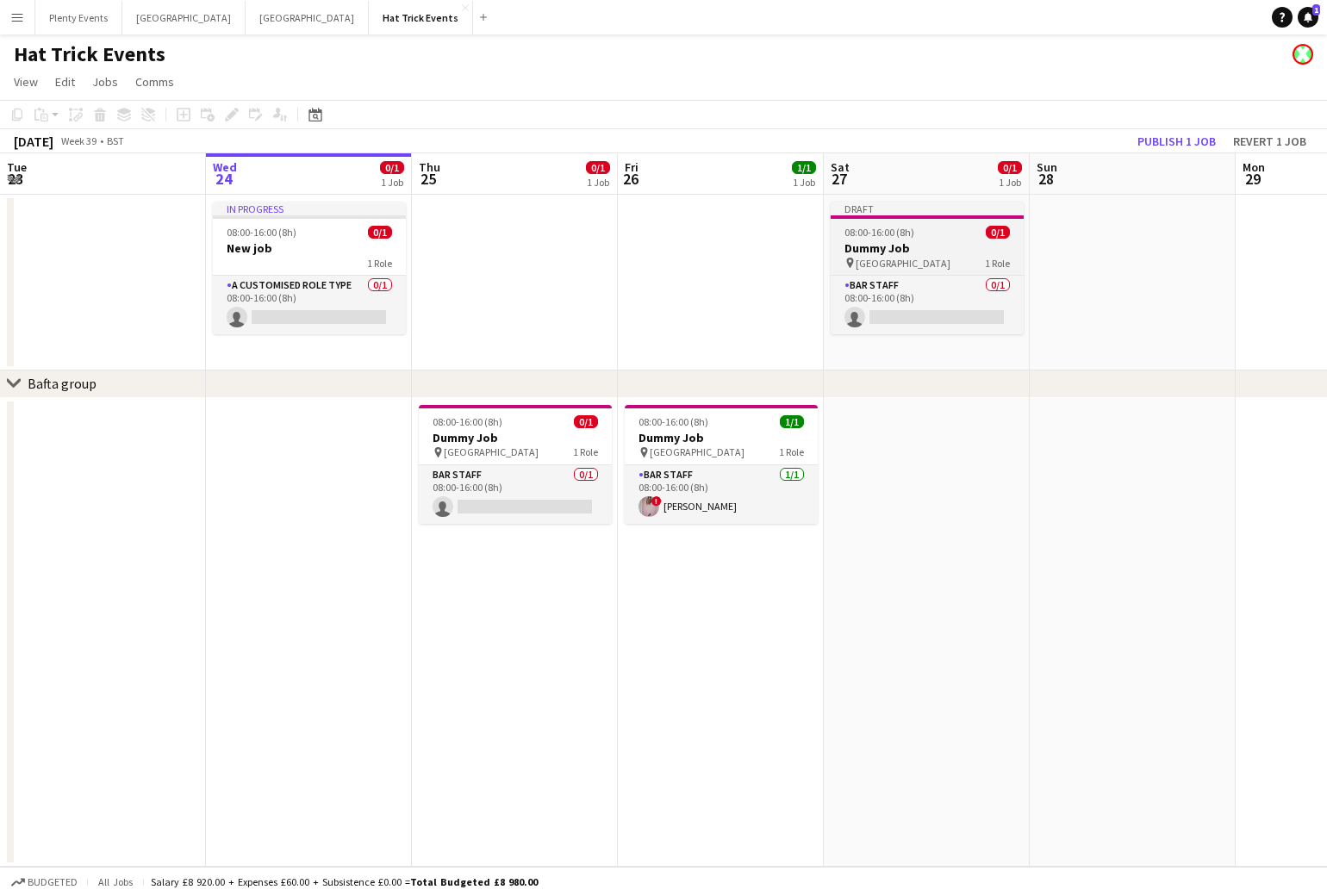
click at [923, 253] on h3 "Dummy Job" at bounding box center [928, 248] width 193 height 15
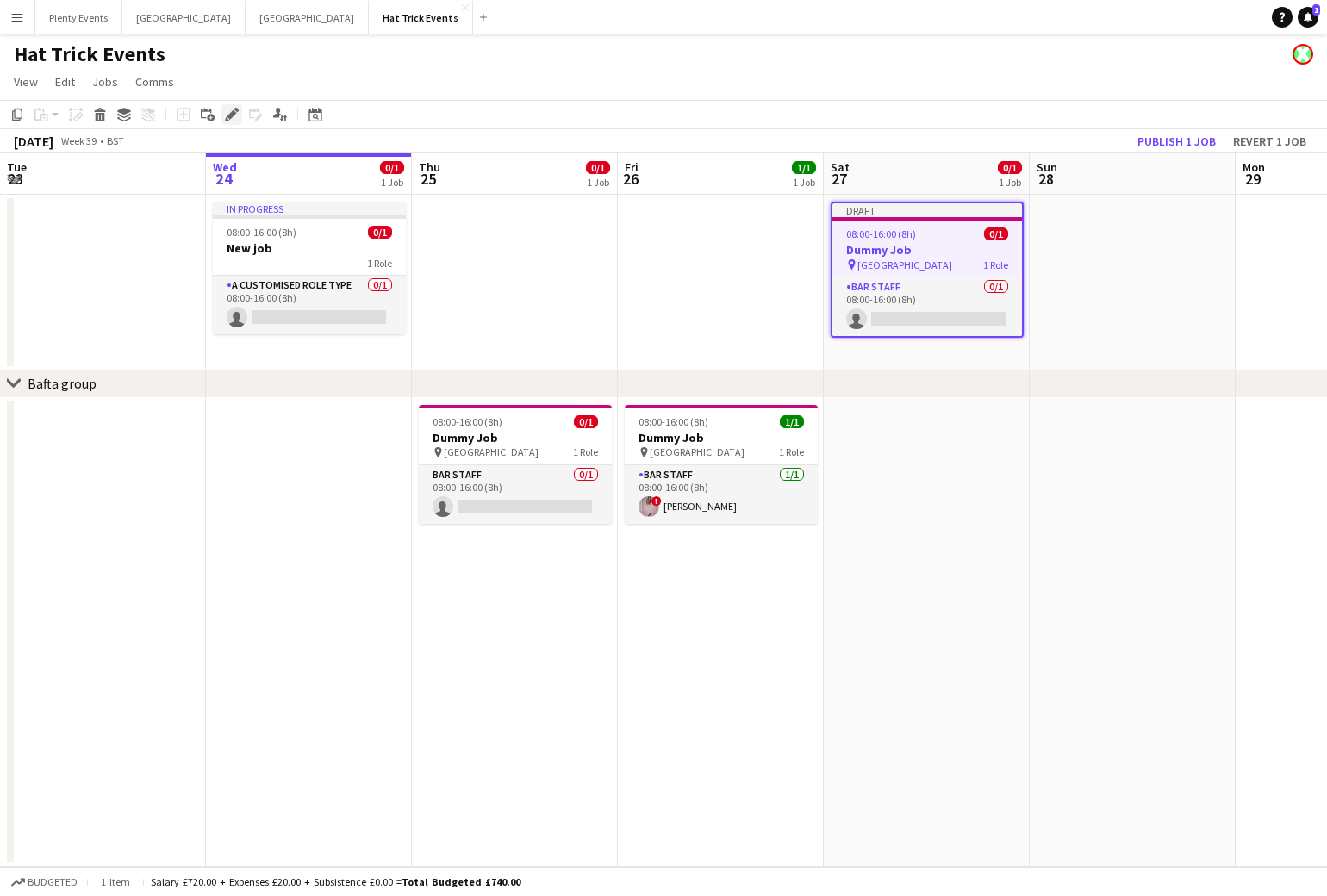
click at [228, 116] on icon at bounding box center [231, 115] width 9 height 9
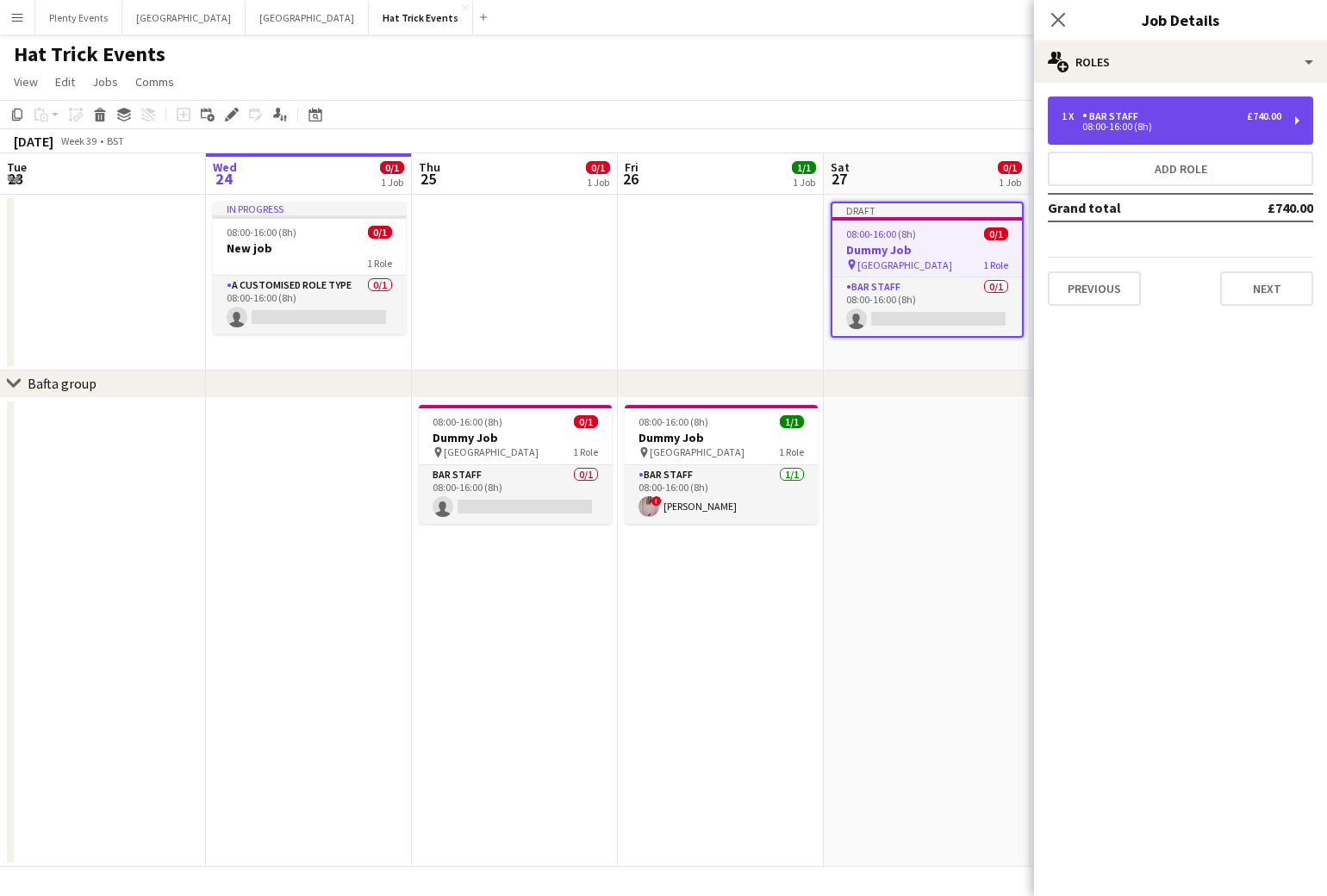
click at [1230, 120] on div "1 x Bar Staff £740.00" at bounding box center [1172, 116] width 220 height 12
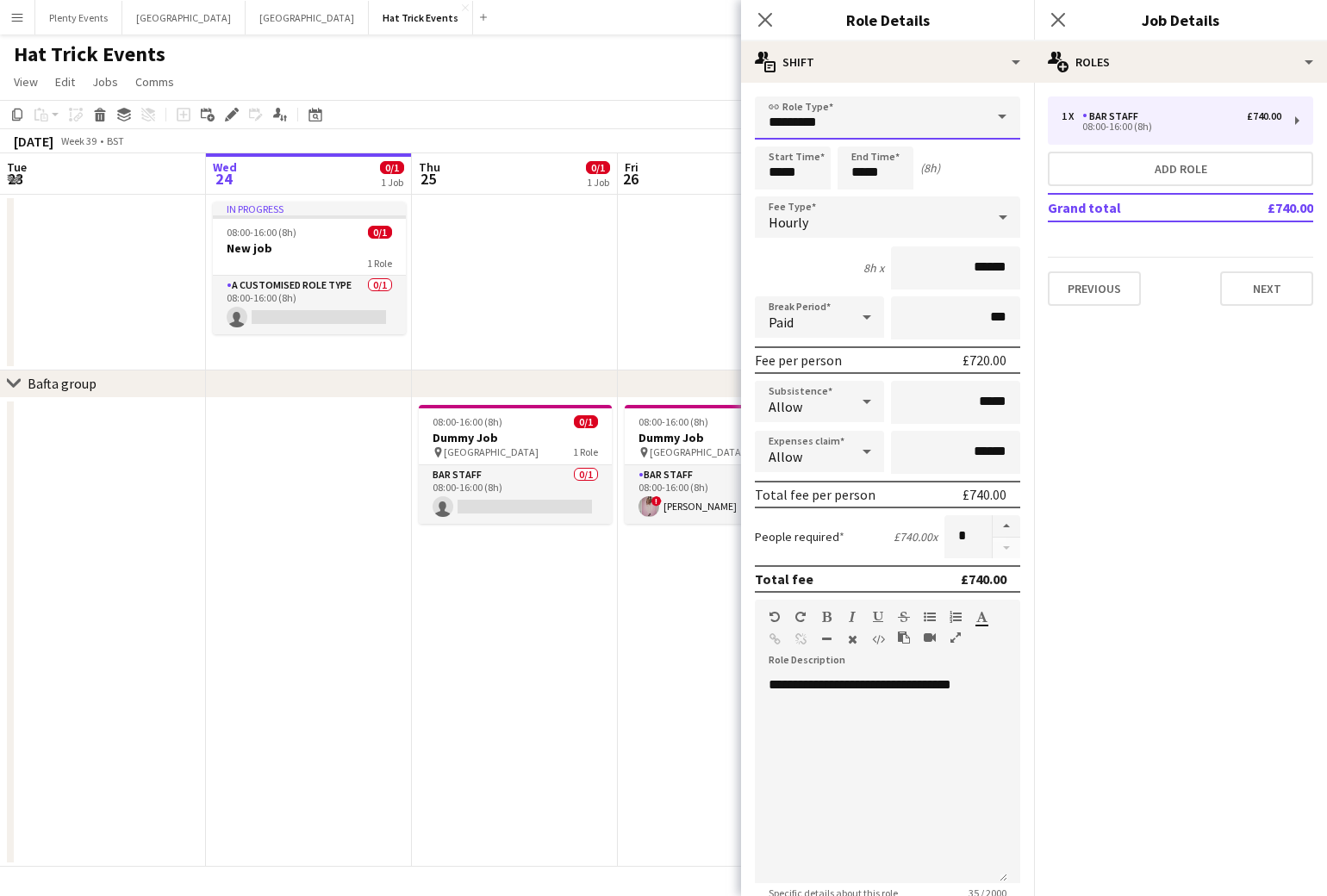
click at [960, 118] on input "*********" at bounding box center [887, 118] width 265 height 44
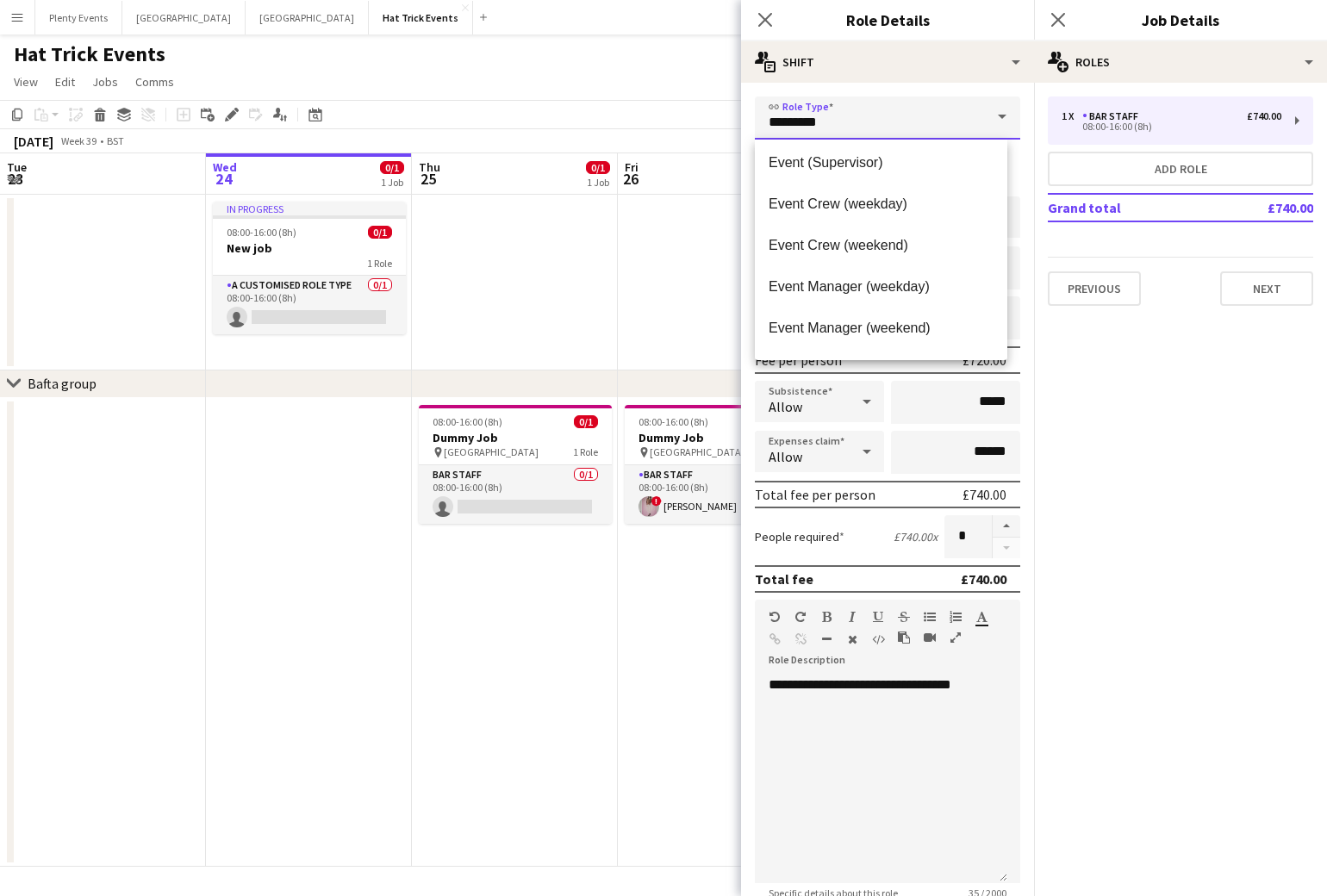
scroll to position [922, 0]
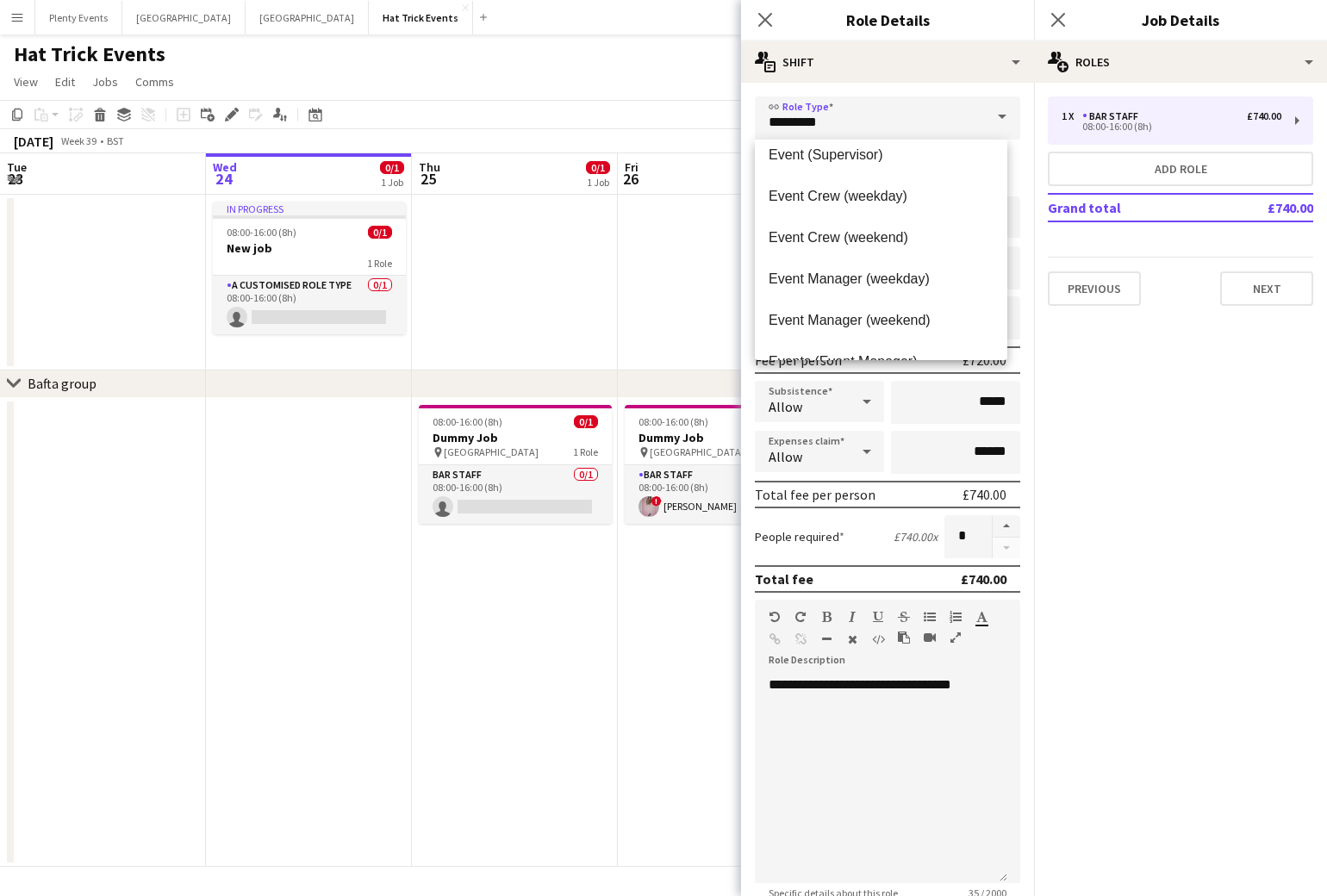
click at [19, 22] on app-icon "Menu" at bounding box center [17, 17] width 14 height 14
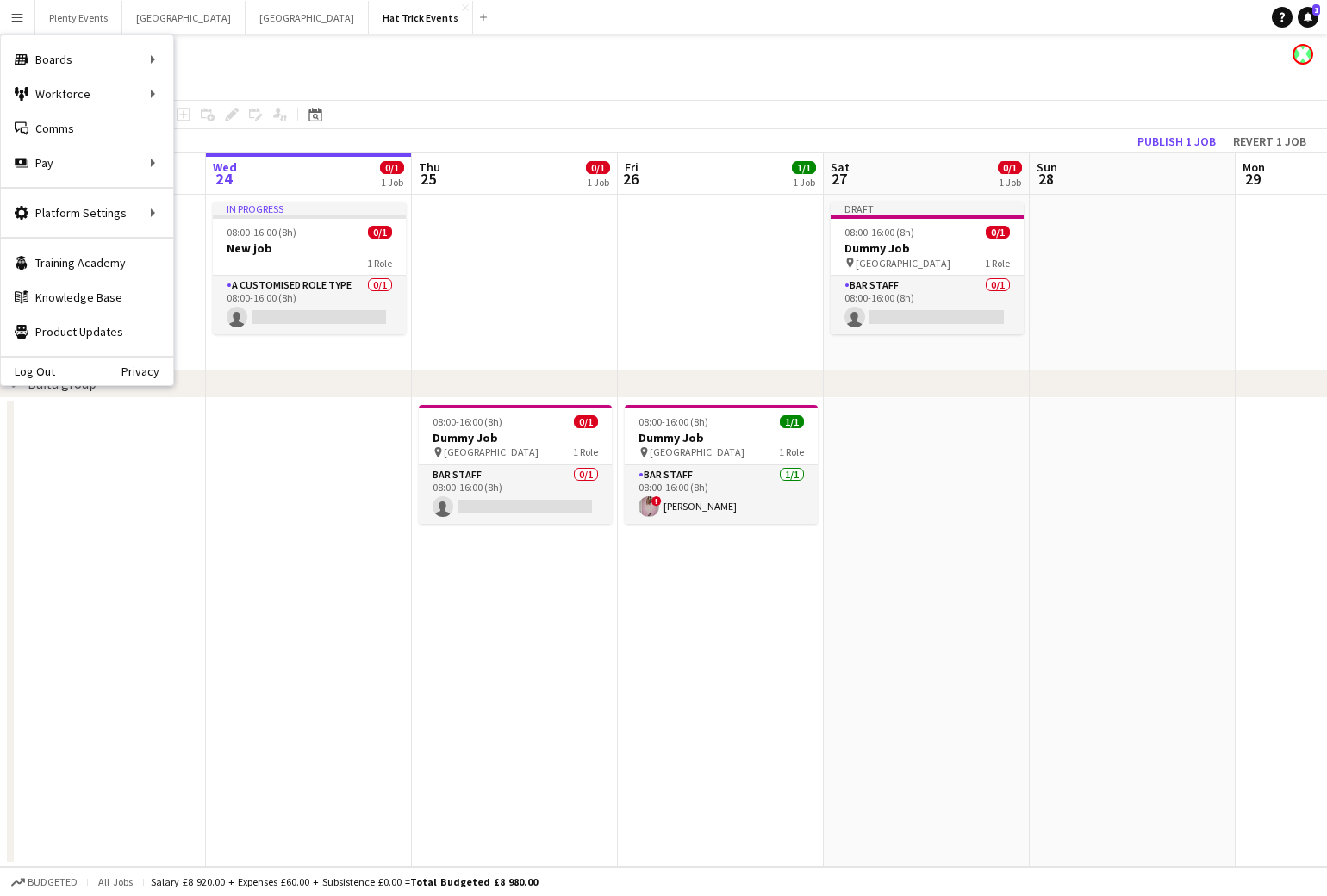
click at [657, 57] on div "Hat Trick Events" at bounding box center [664, 50] width 1327 height 33
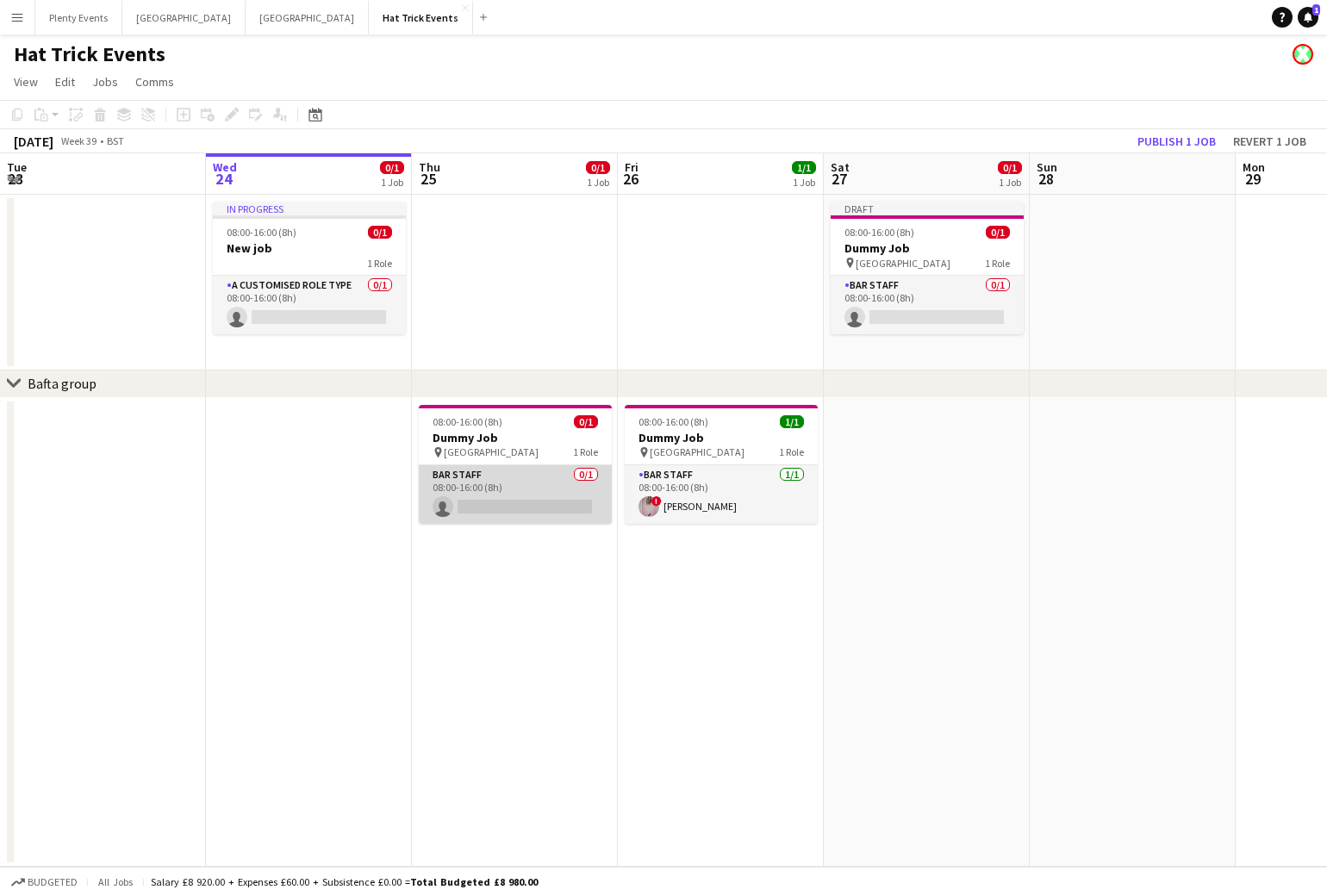
click at [544, 483] on app-card-role "Bar Staff 0/1 08:00-16:00 (8h) single-neutral-actions" at bounding box center [515, 495] width 193 height 59
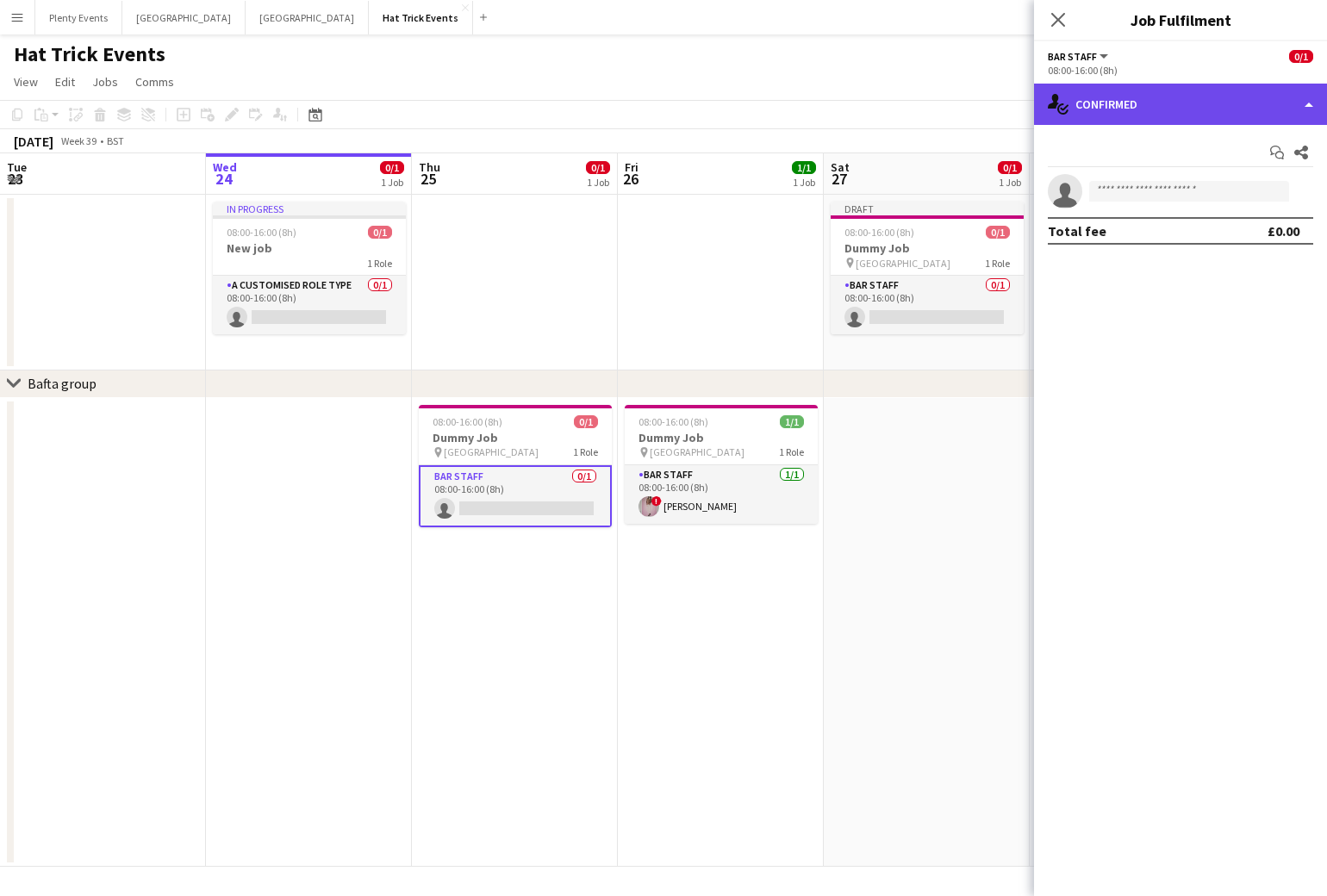
click at [1231, 104] on div "single-neutral-actions-check-2 Confirmed" at bounding box center [1180, 104] width 293 height 42
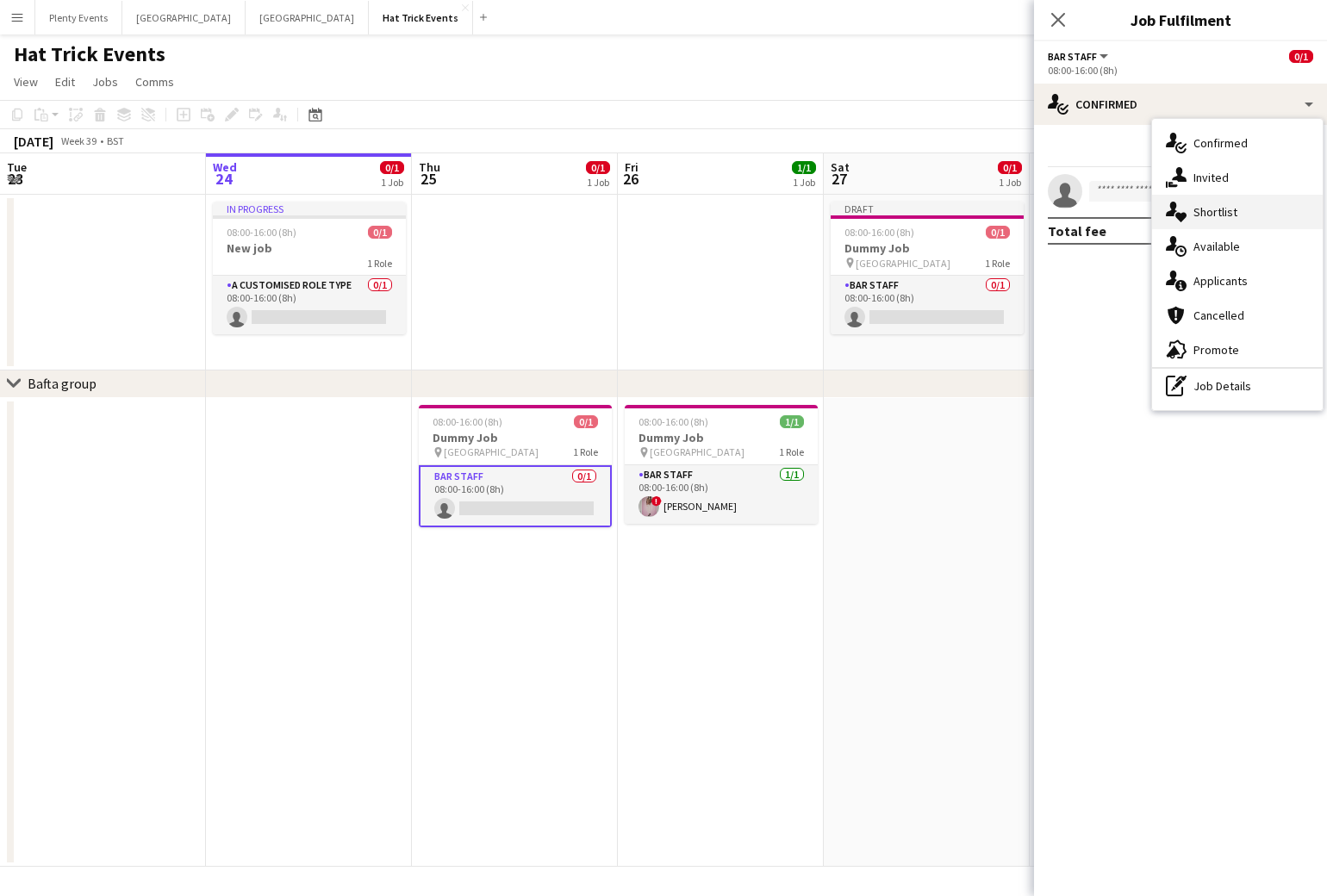
click at [1227, 215] on span "Shortlist" at bounding box center [1215, 212] width 44 height 15
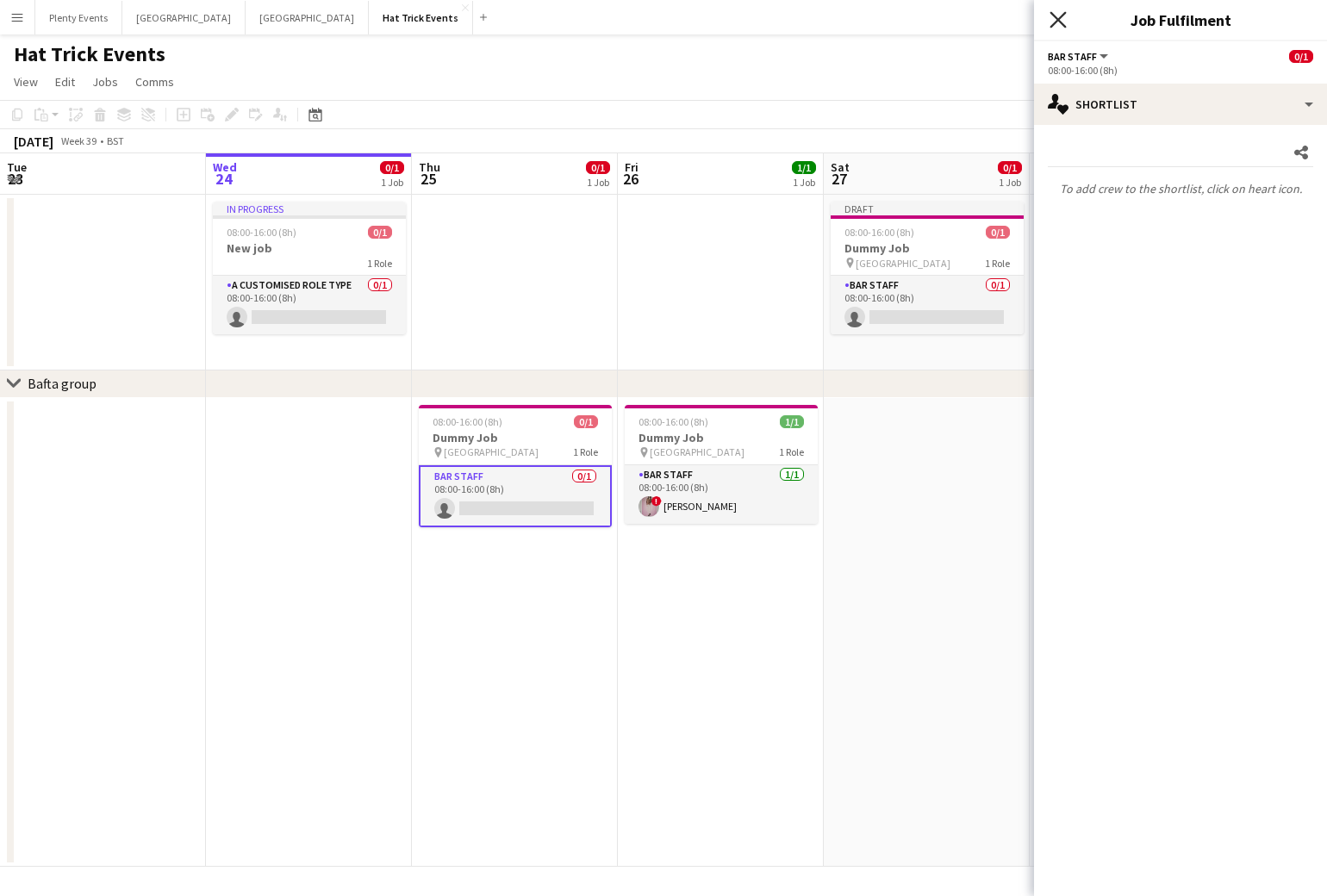
click at [1057, 21] on icon at bounding box center [1057, 19] width 16 height 16
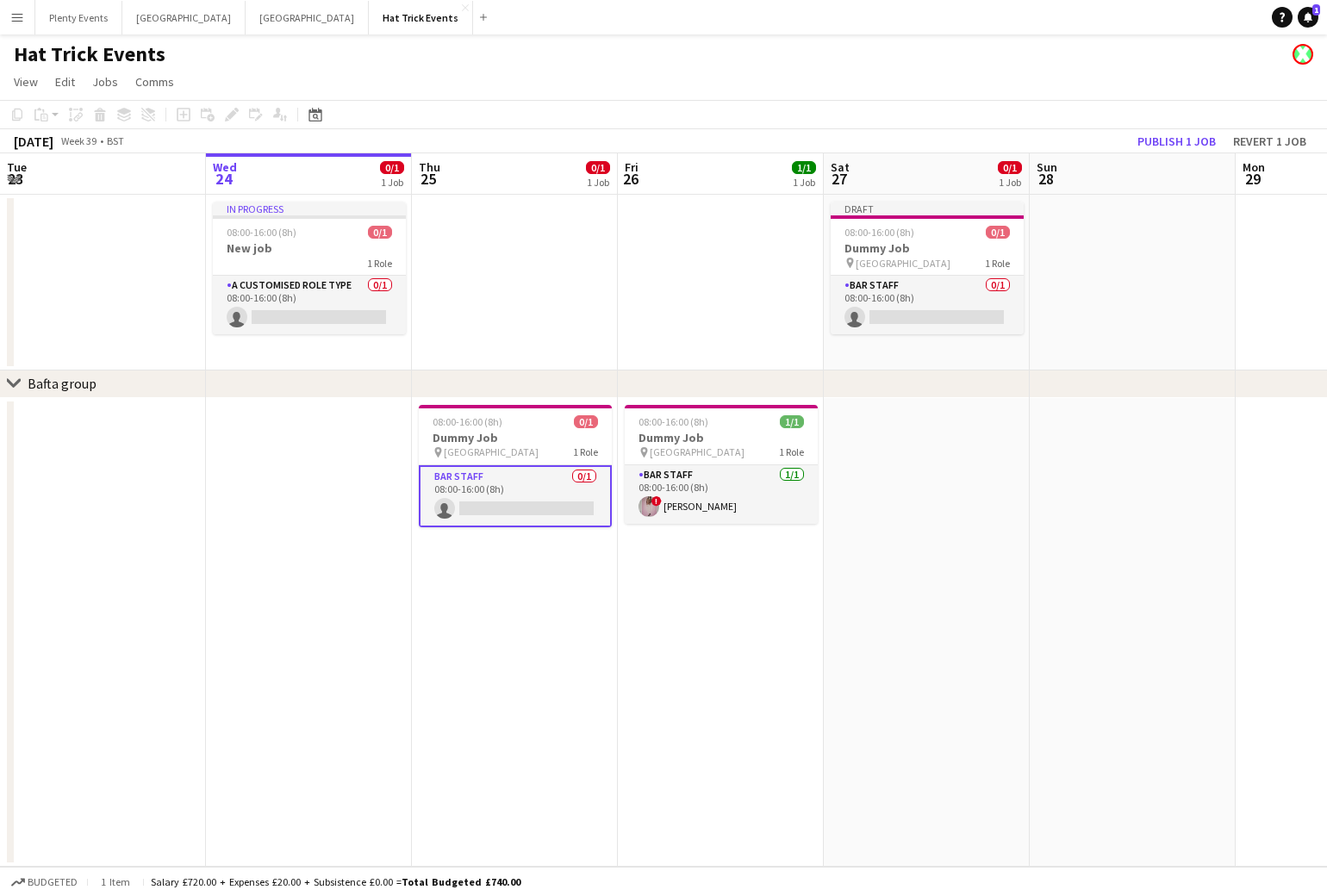
click at [24, 17] on app-icon "Menu" at bounding box center [17, 17] width 14 height 14
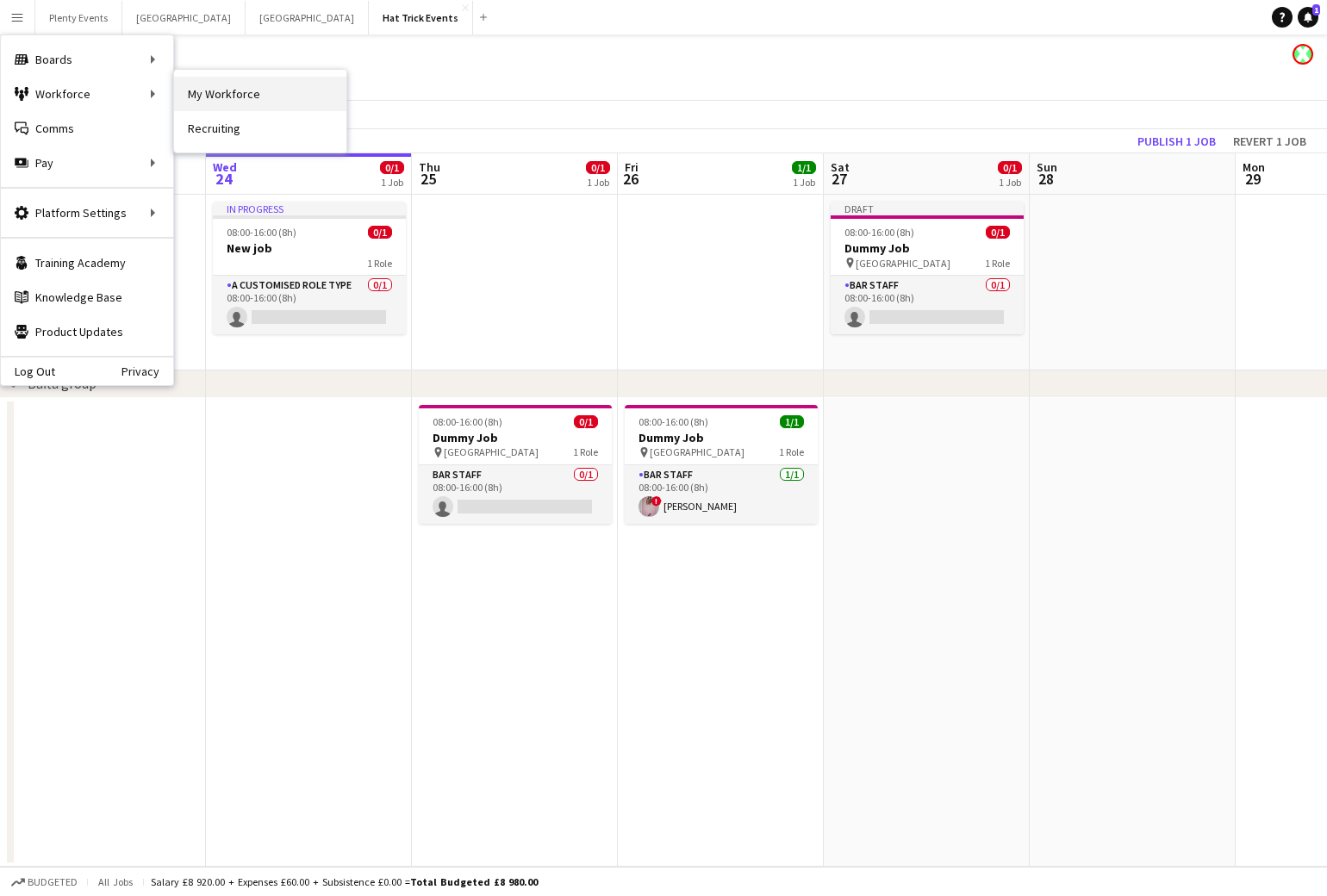
click at [223, 97] on link "My Workforce" at bounding box center [260, 94] width 172 height 34
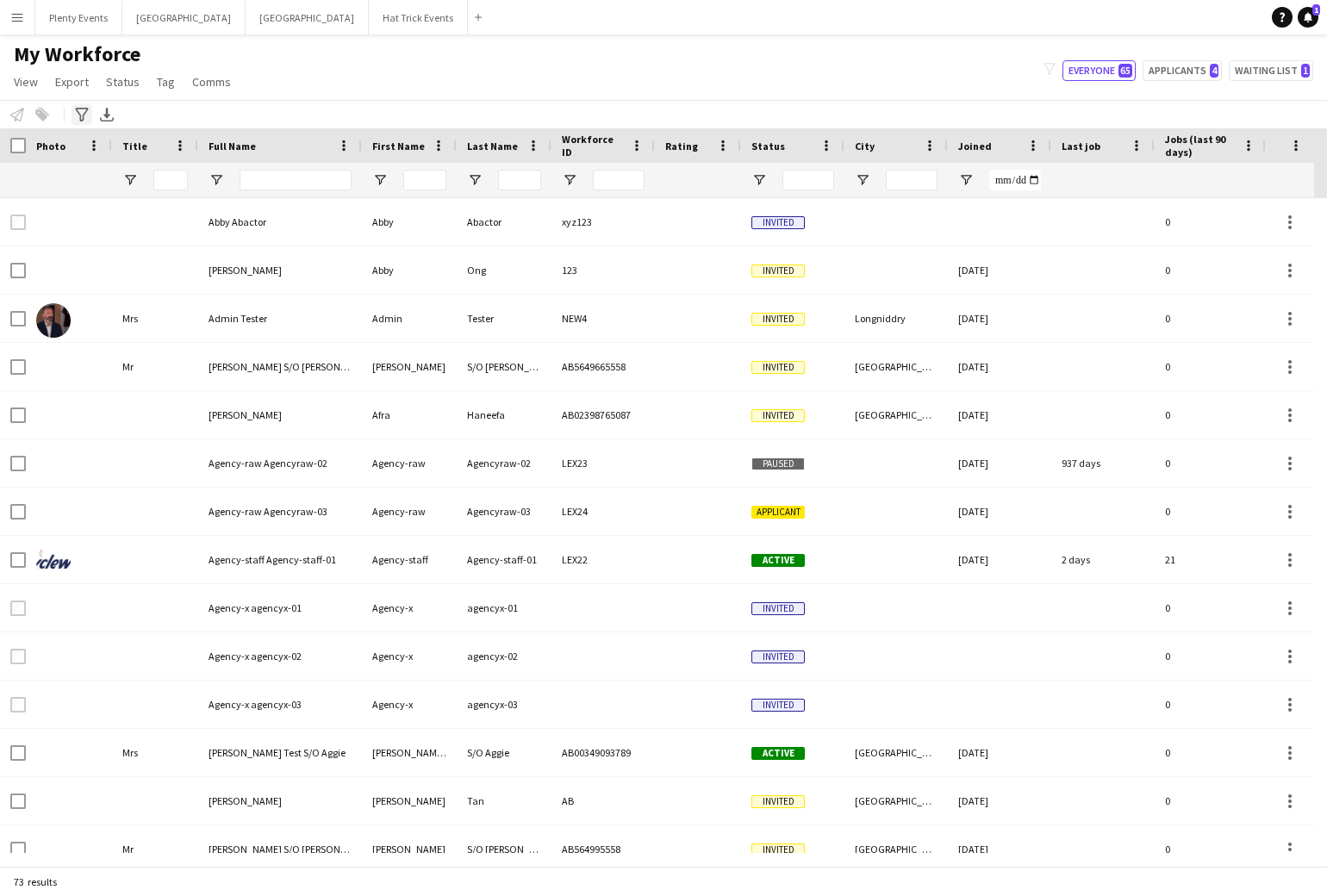
click at [80, 114] on icon at bounding box center [81, 114] width 13 height 14
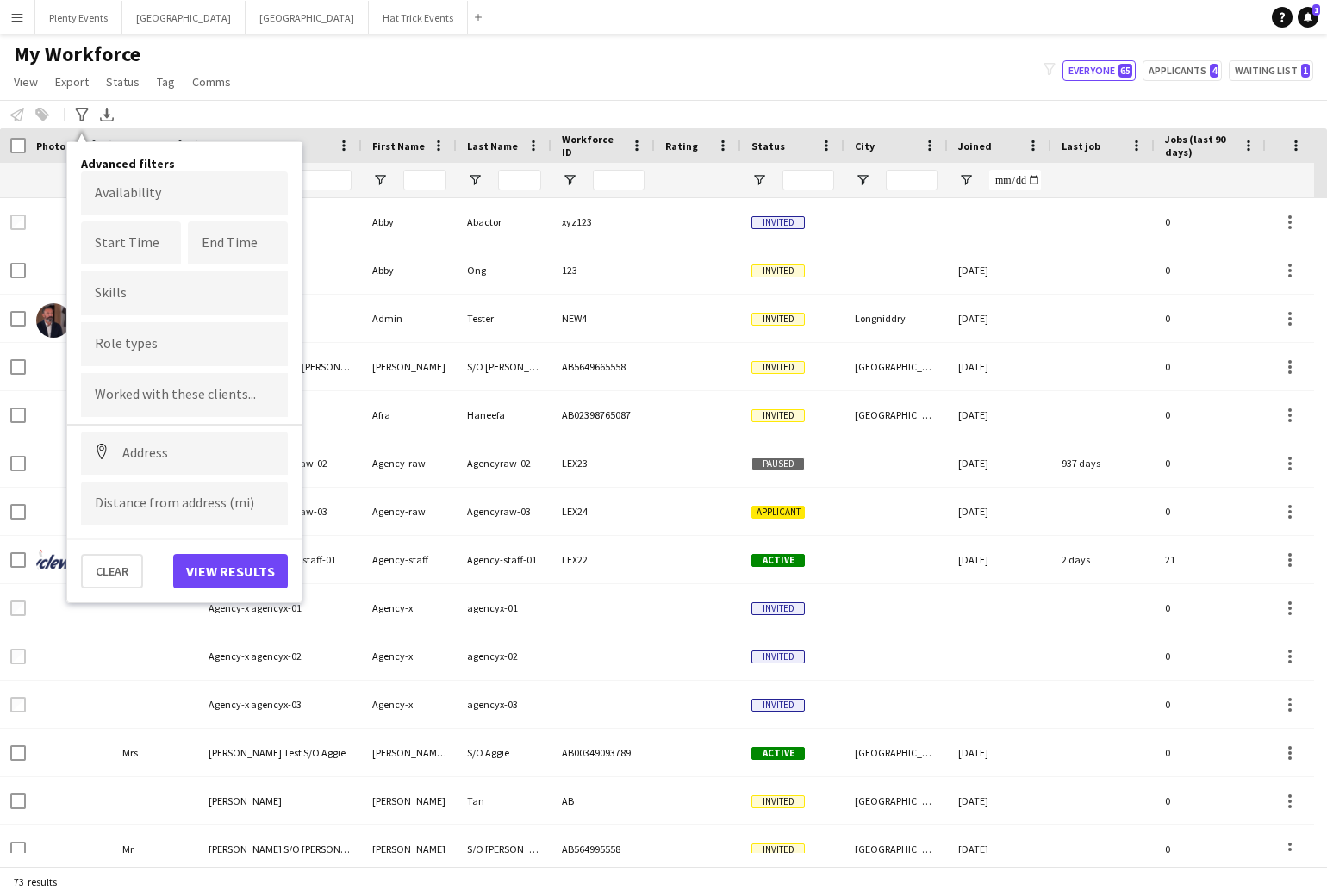
click at [184, 349] on input "Type to search role types..." at bounding box center [184, 344] width 179 height 15
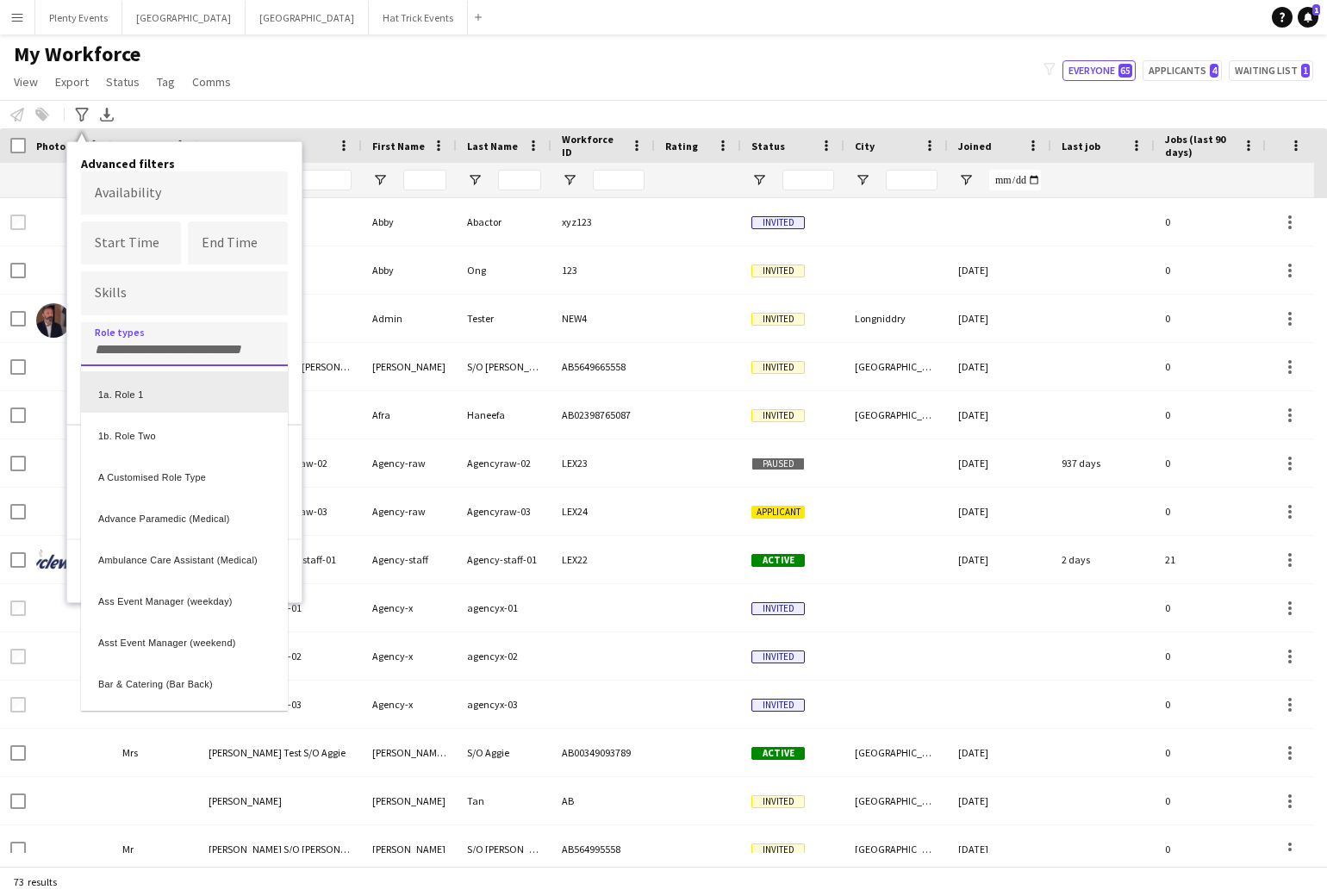
click at [233, 159] on div at bounding box center [664, 448] width 1327 height 896
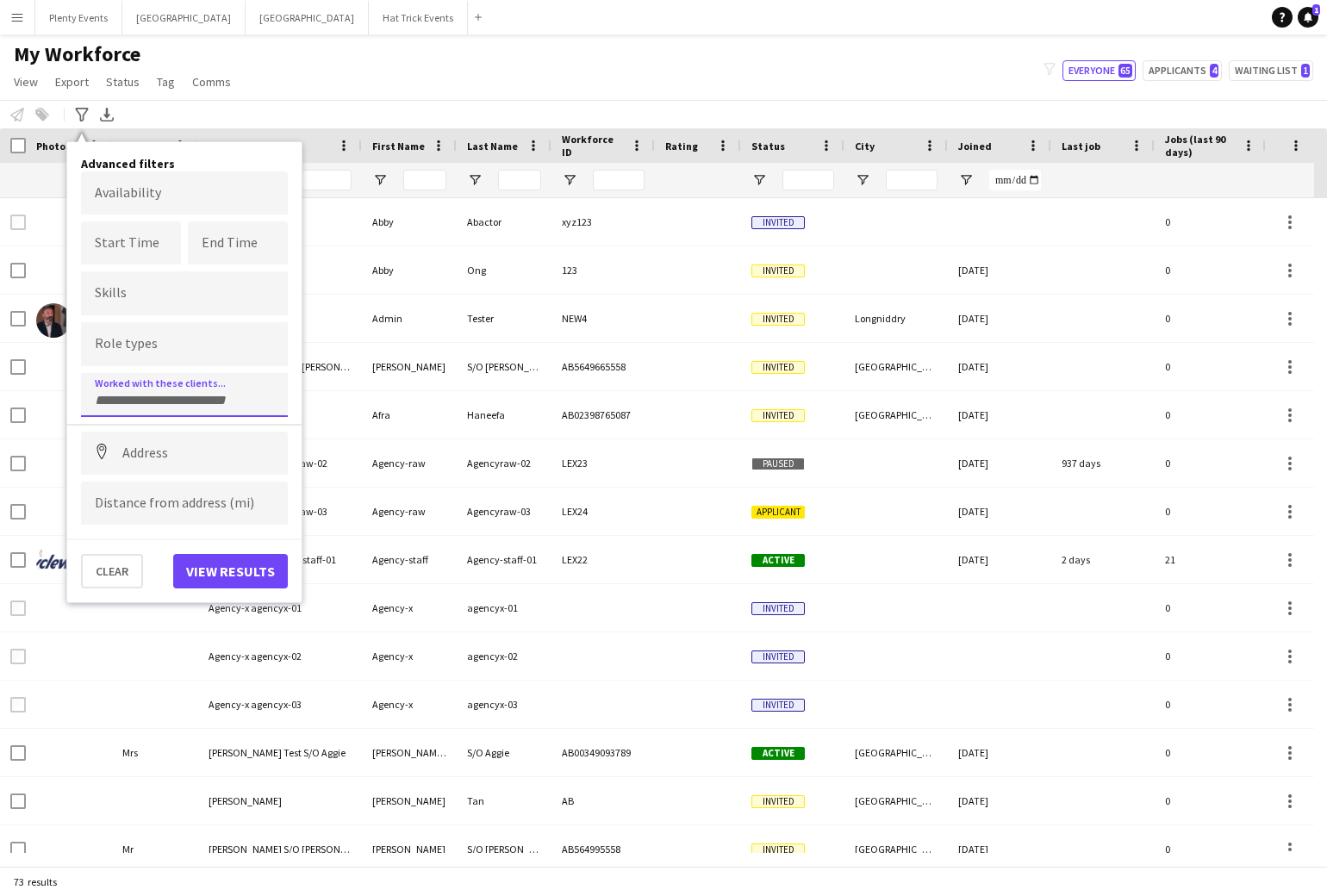
click at [262, 393] on input "Type to search clients..." at bounding box center [184, 400] width 179 height 15
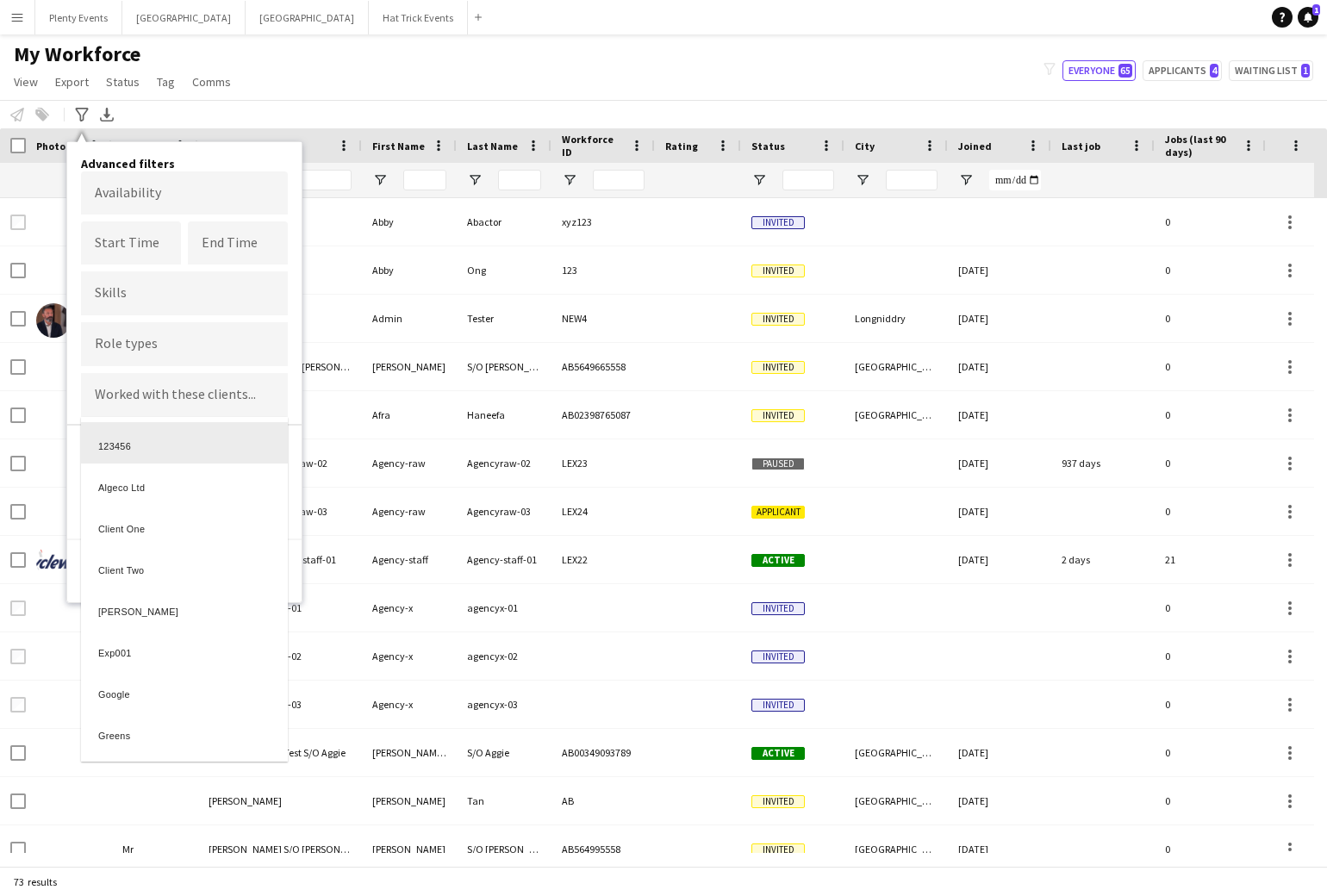
click at [236, 394] on div at bounding box center [664, 448] width 1327 height 896
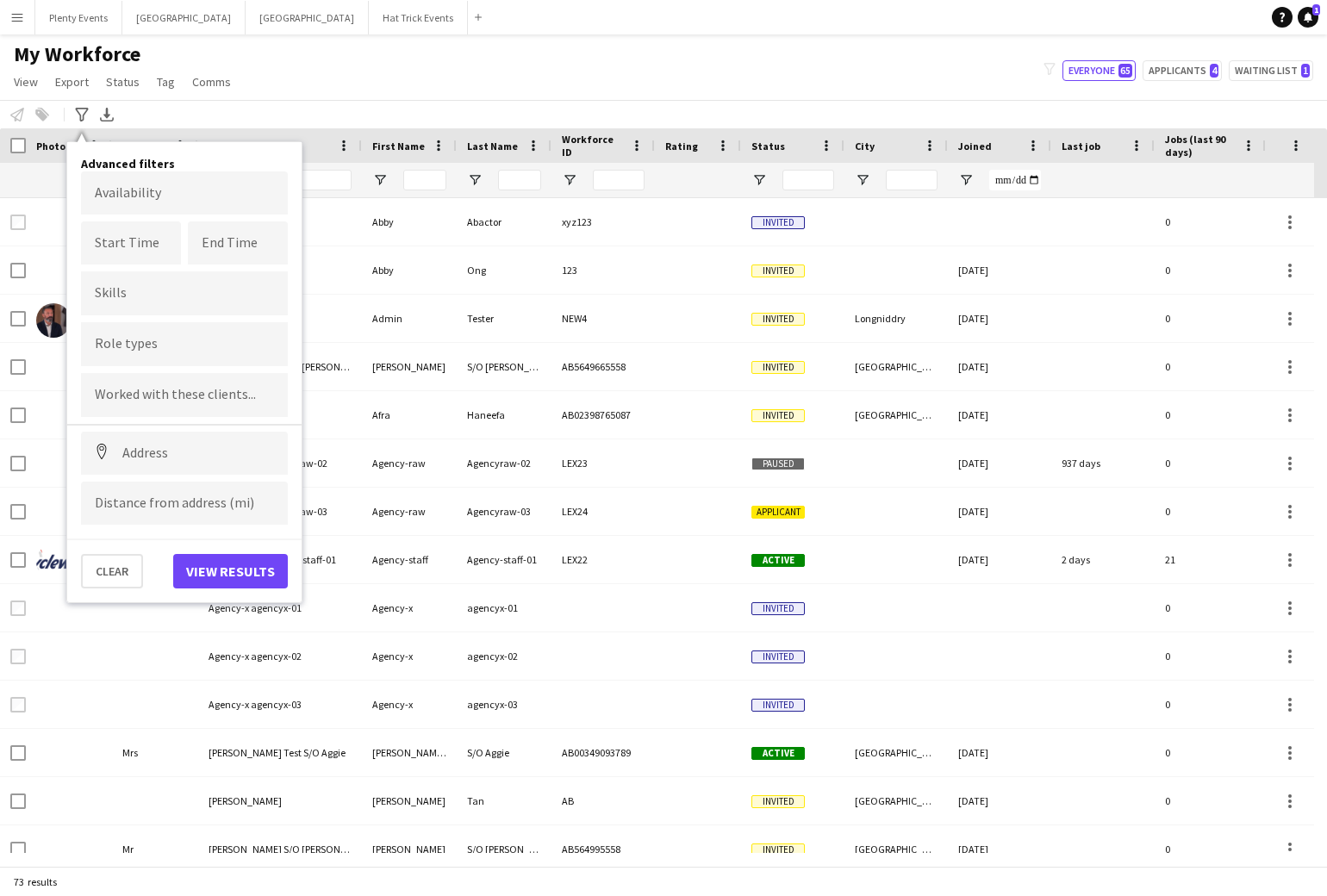
click at [738, 61] on div "My Workforce View Views Default view 18 years or over 25-35 5 star A Team Aarhu…" at bounding box center [664, 71] width 1327 height 59
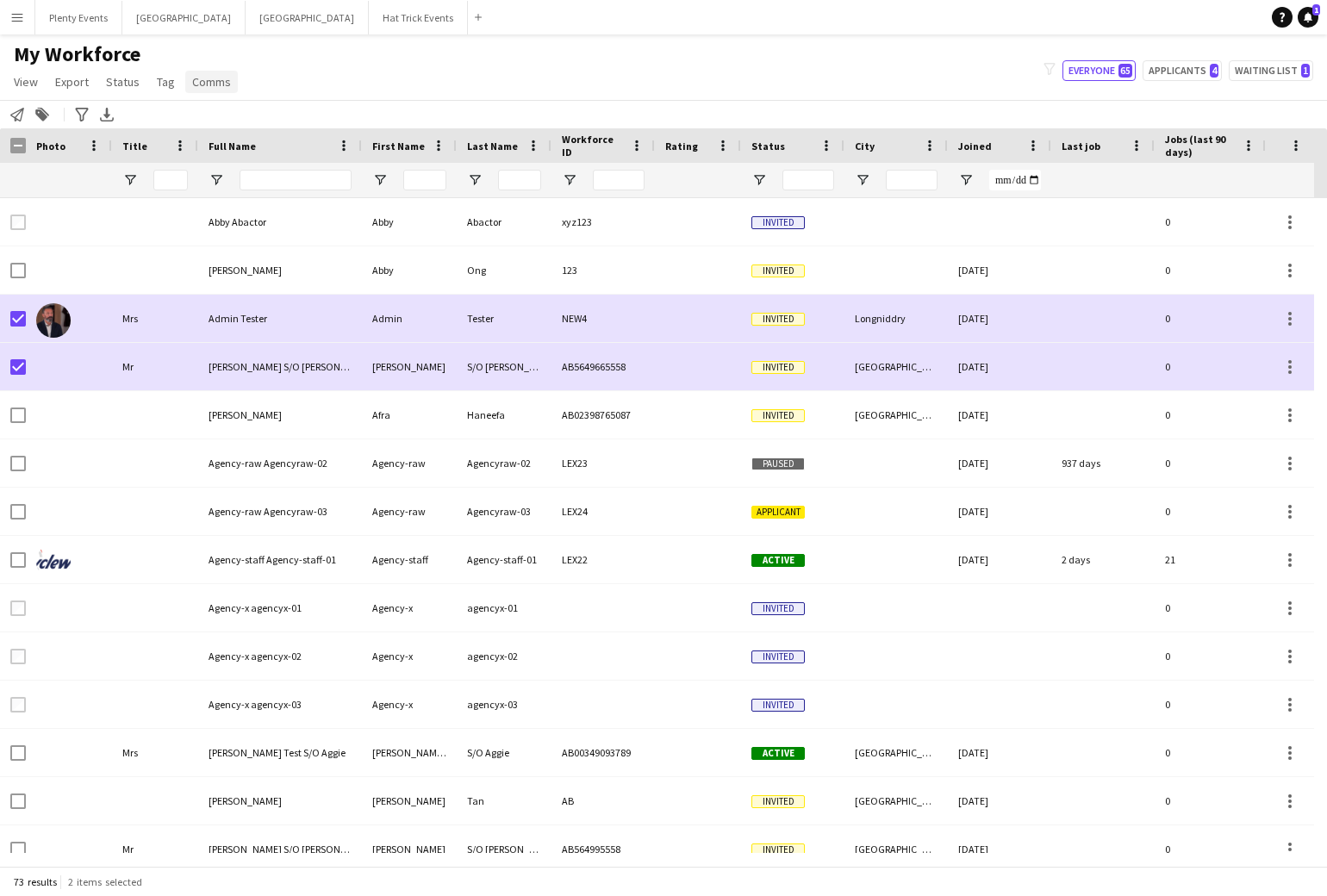
click at [217, 83] on span "Comms" at bounding box center [211, 81] width 39 height 15
click at [228, 117] on span "Send notification" at bounding box center [240, 118] width 88 height 15
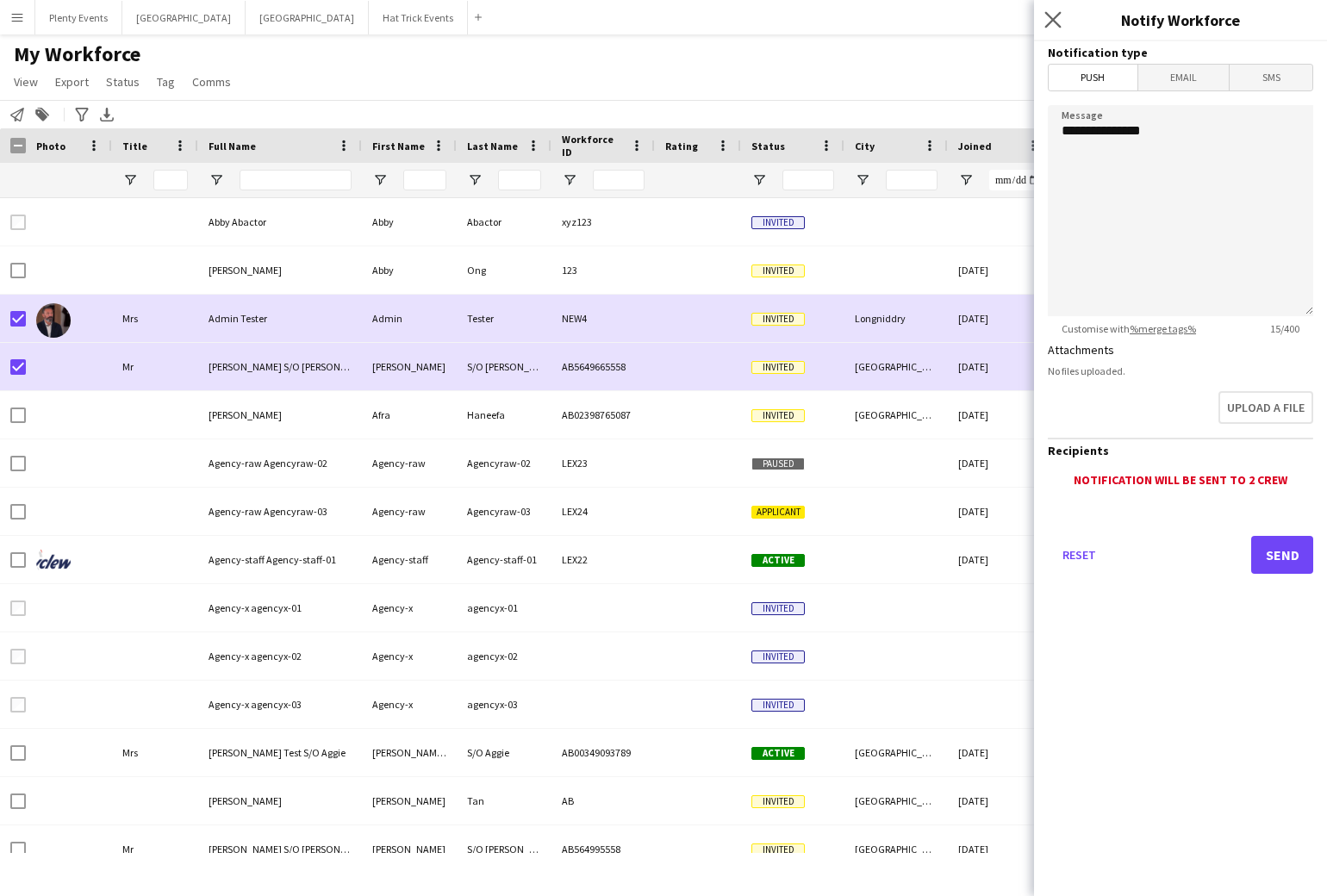
click at [1046, 32] on app-icon "Close pop-in" at bounding box center [1053, 20] width 25 height 25
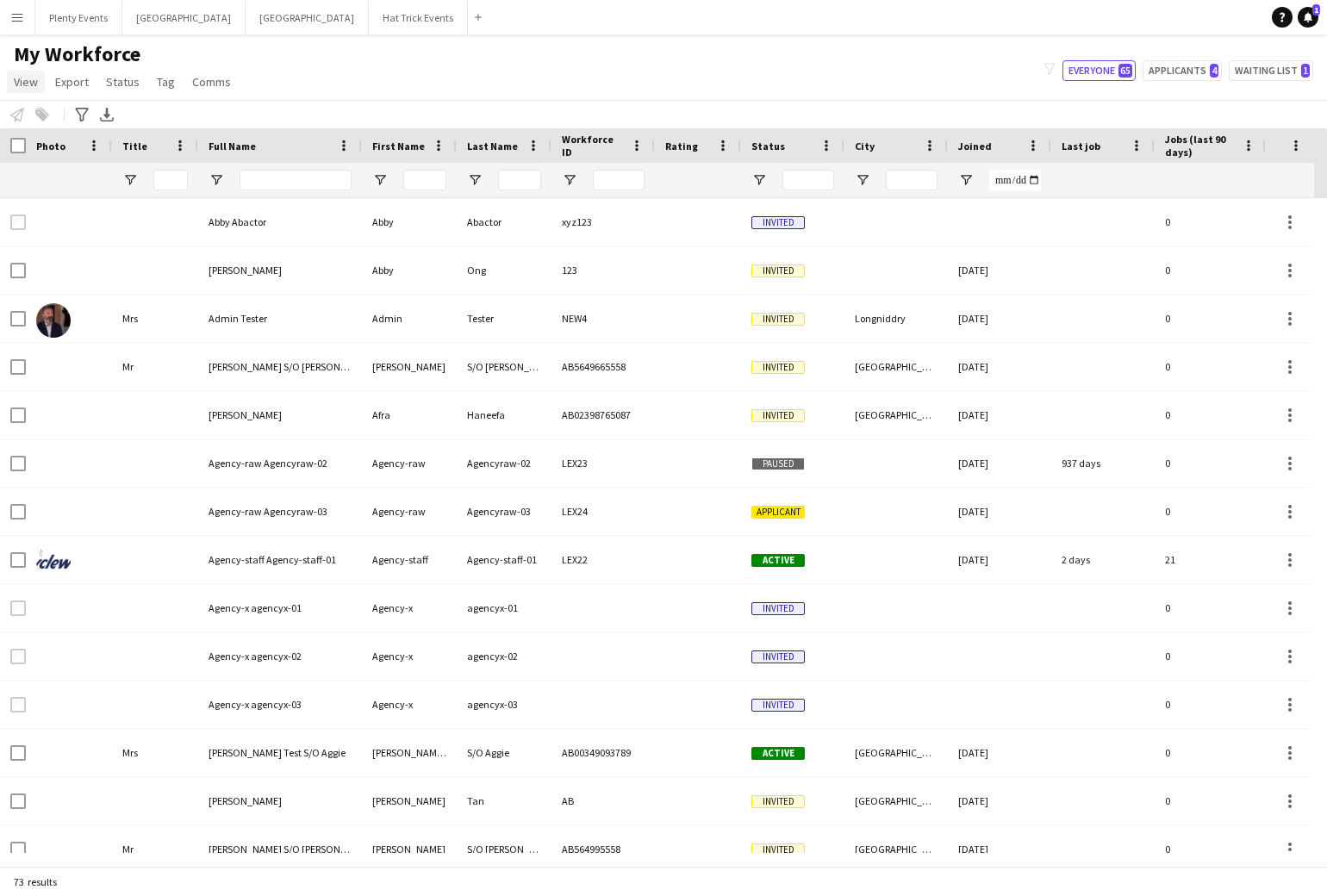
click at [26, 82] on span "View" at bounding box center [26, 81] width 24 height 15
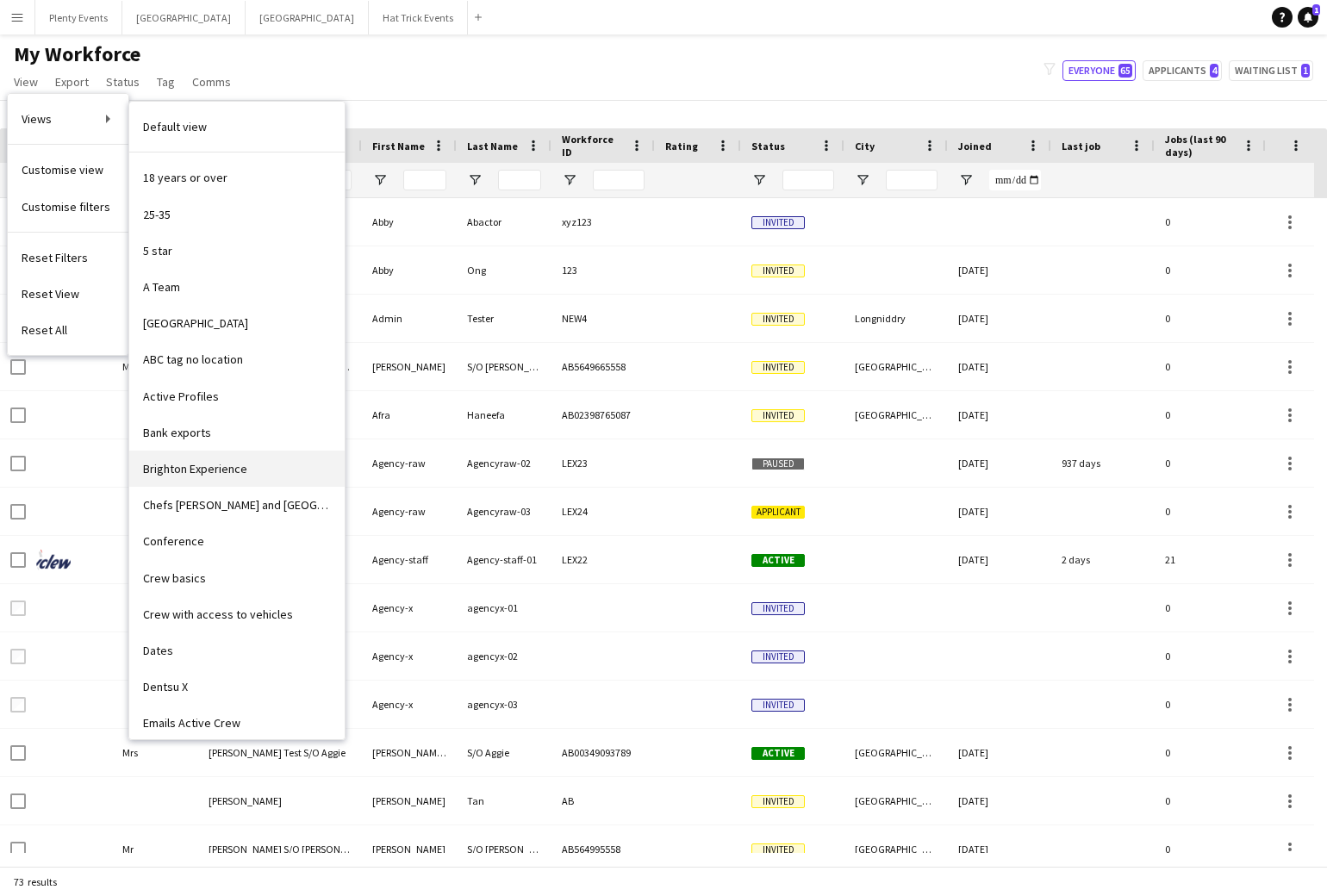
click at [212, 469] on span "Brighton Experience" at bounding box center [195, 468] width 104 height 15
type input "**********"
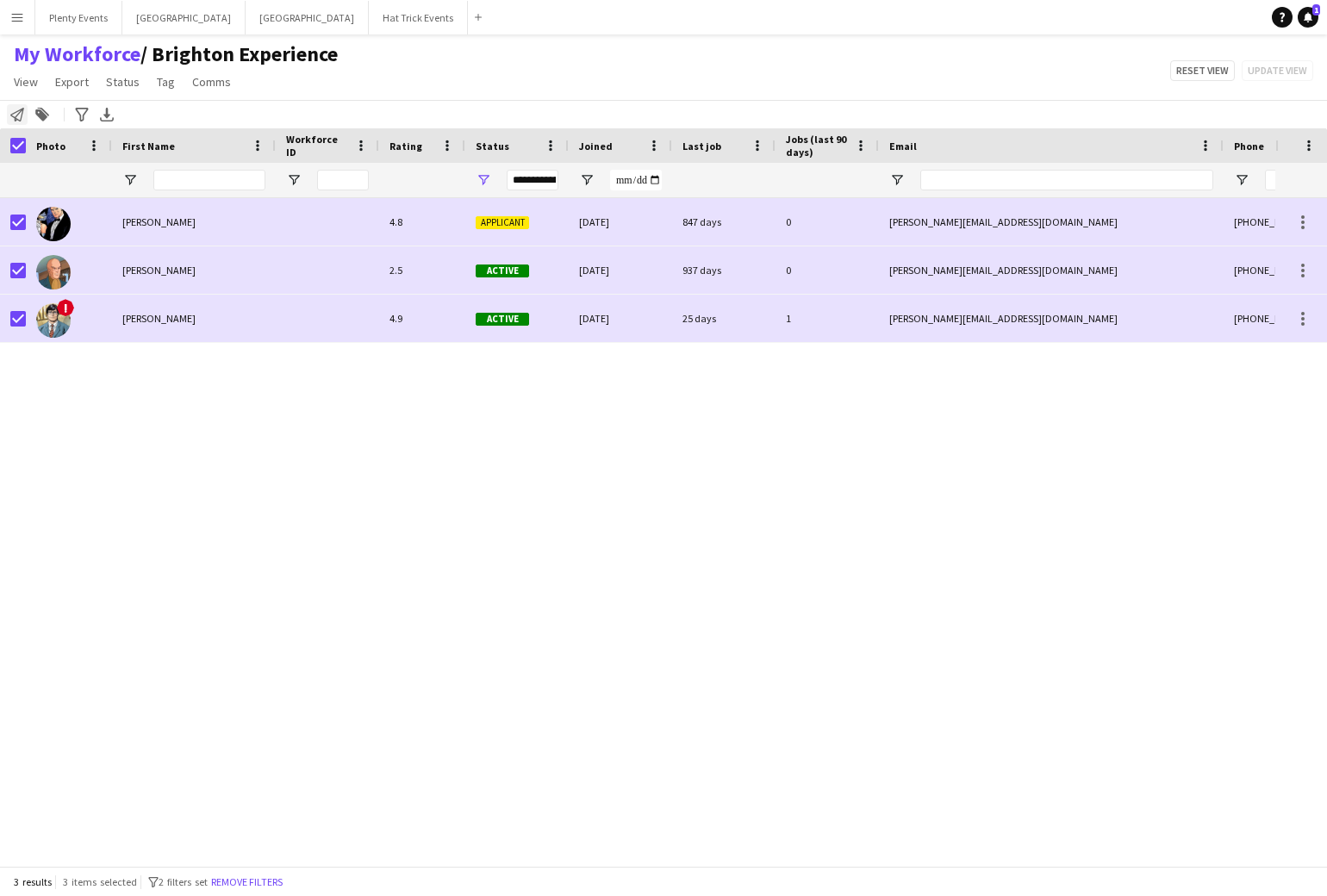
click at [19, 117] on icon "Notify workforce" at bounding box center [17, 114] width 14 height 14
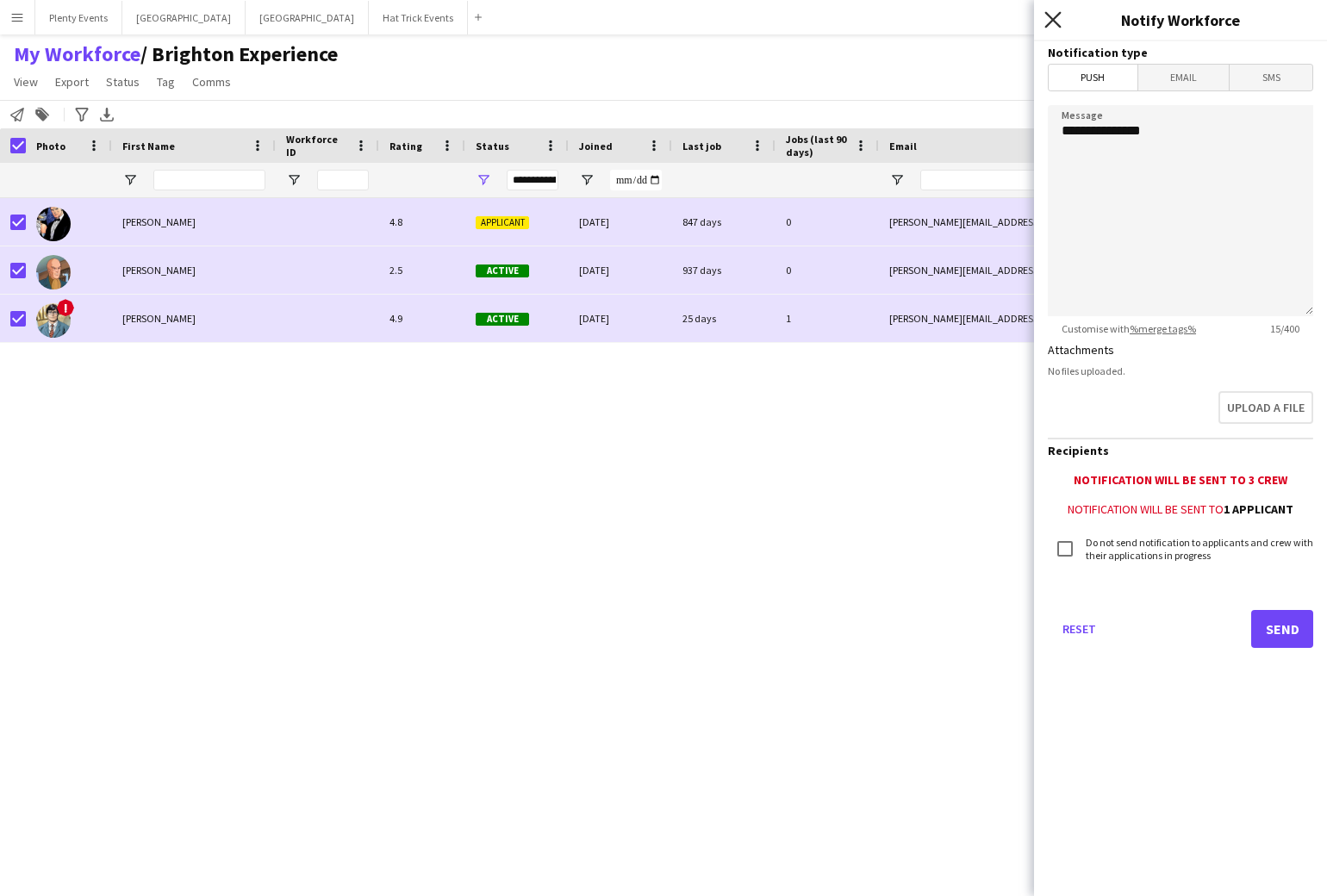
click at [1048, 22] on icon "Close pop-in" at bounding box center [1052, 19] width 16 height 16
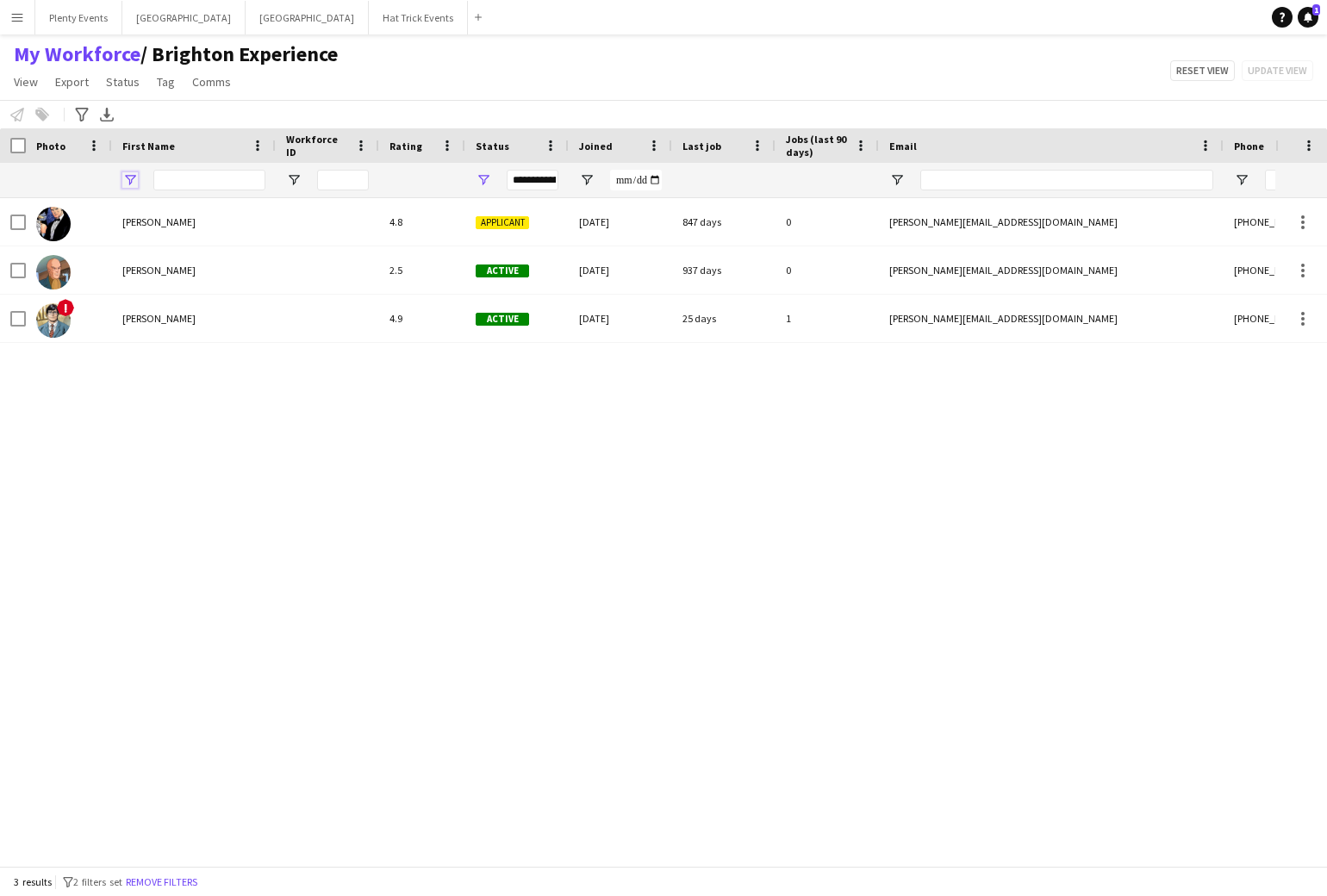
click at [133, 181] on span "Open Filter Menu" at bounding box center [130, 180] width 15 height 15
click at [173, 886] on button "Remove filters" at bounding box center [161, 882] width 79 height 19
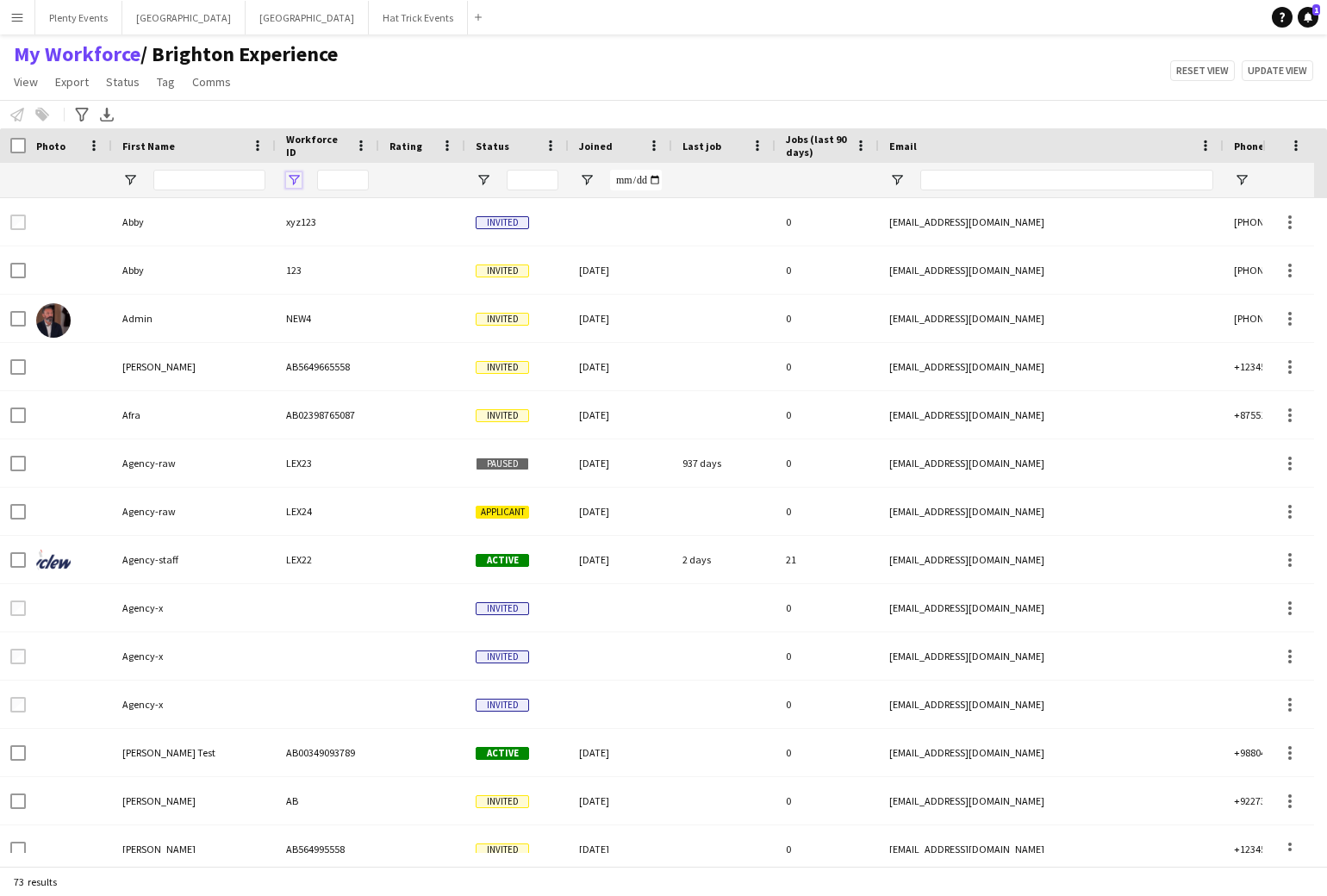
click at [293, 182] on span "Open Filter Menu" at bounding box center [293, 180] width 15 height 15
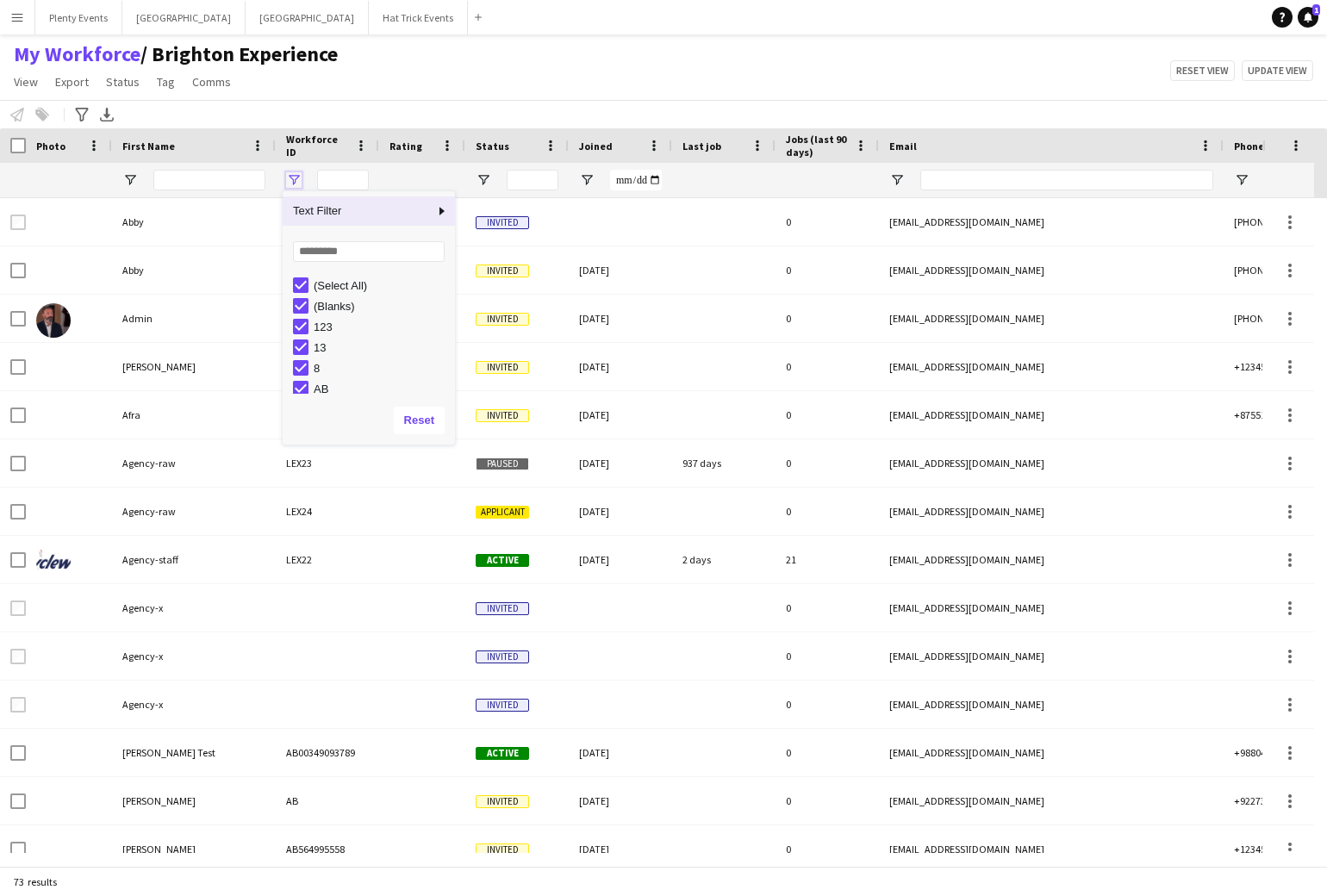
click at [293, 182] on span "Open Filter Menu" at bounding box center [293, 180] width 15 height 15
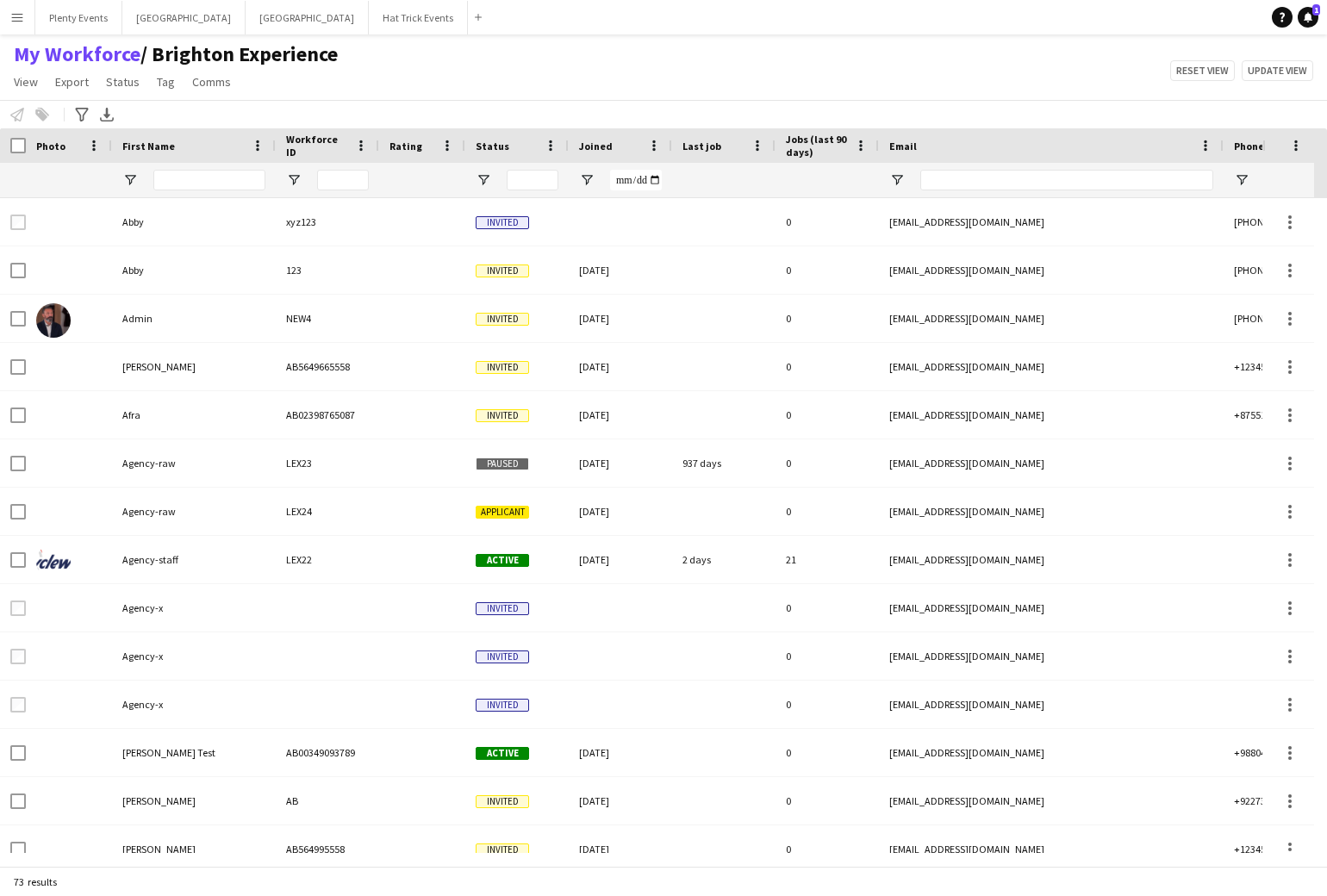
click at [222, 147] on div "First Name" at bounding box center [183, 145] width 122 height 26
click at [222, 146] on div "First Name 1" at bounding box center [183, 145] width 122 height 26
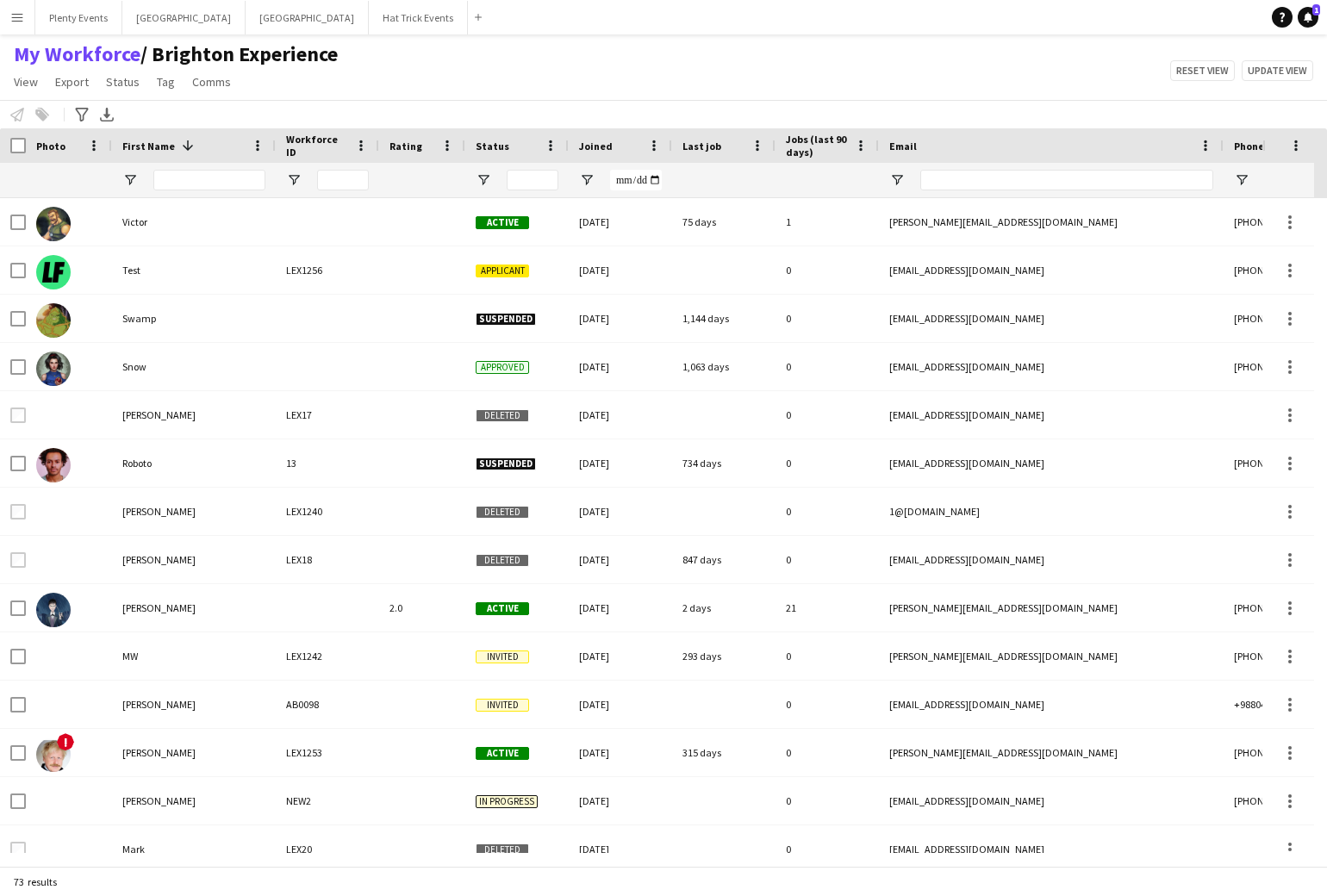
click at [204, 145] on div "First Name 1" at bounding box center [183, 145] width 122 height 26
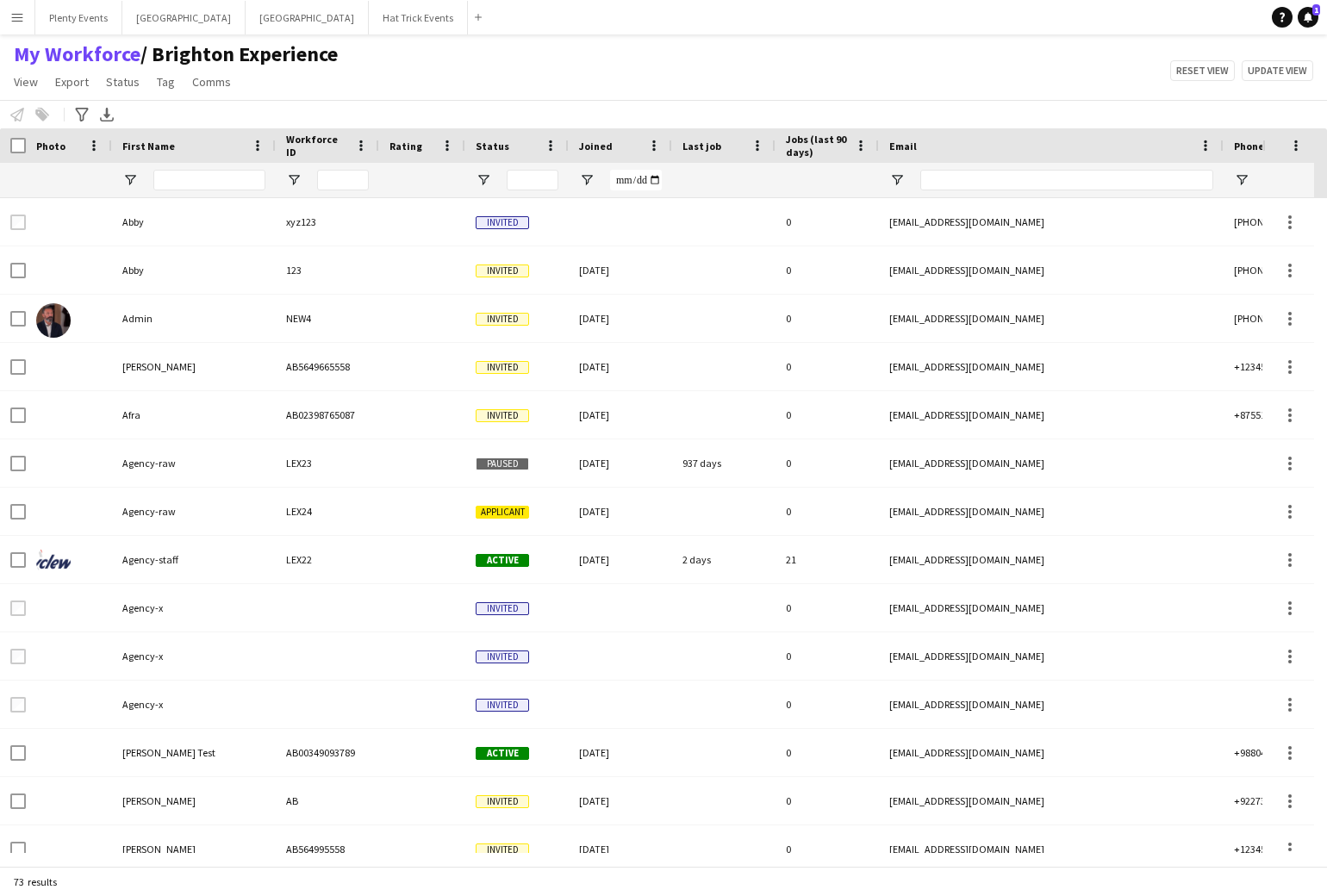
click at [20, 20] on app-icon "Menu" at bounding box center [17, 17] width 14 height 14
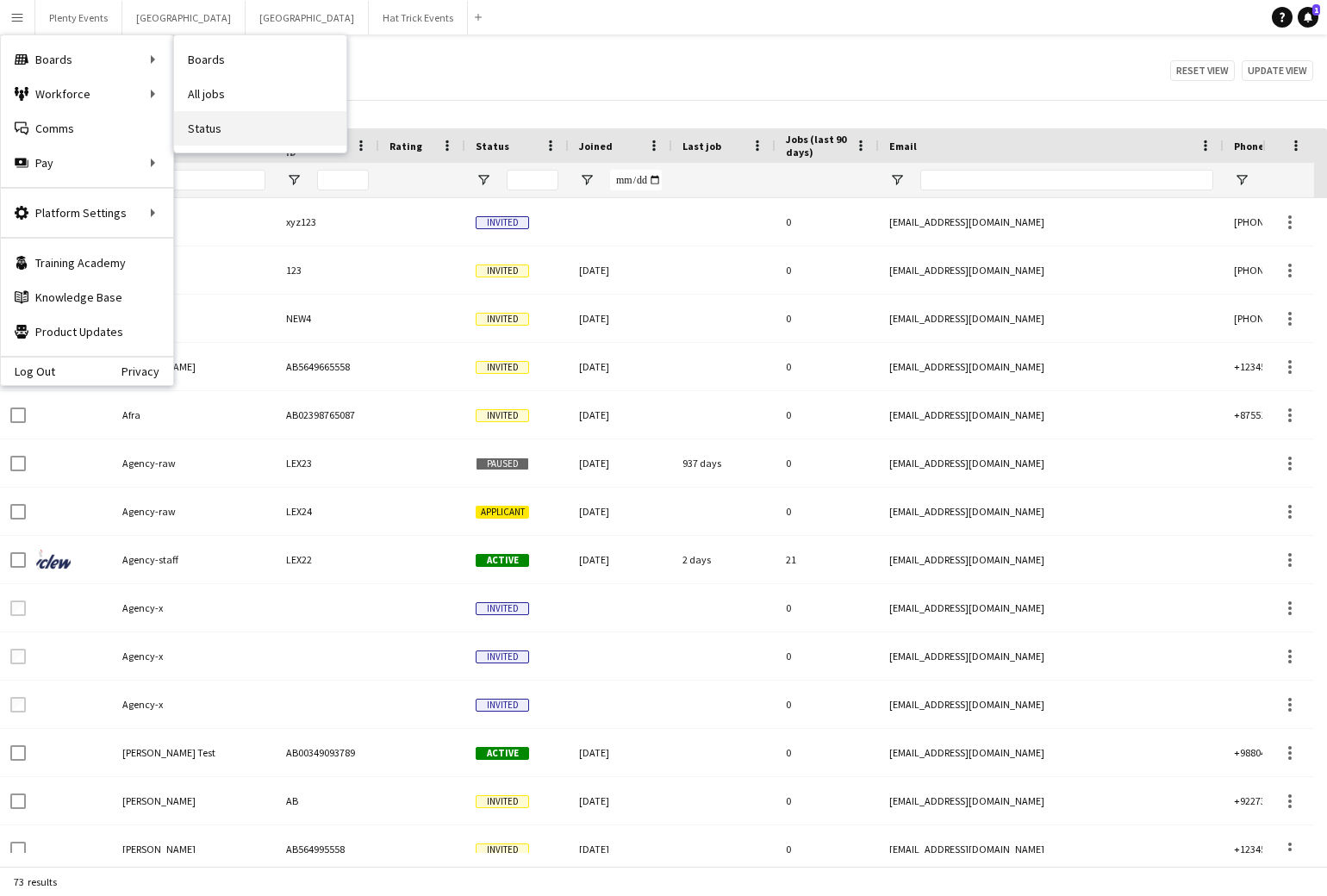
click at [208, 124] on link "Status" at bounding box center [260, 128] width 172 height 34
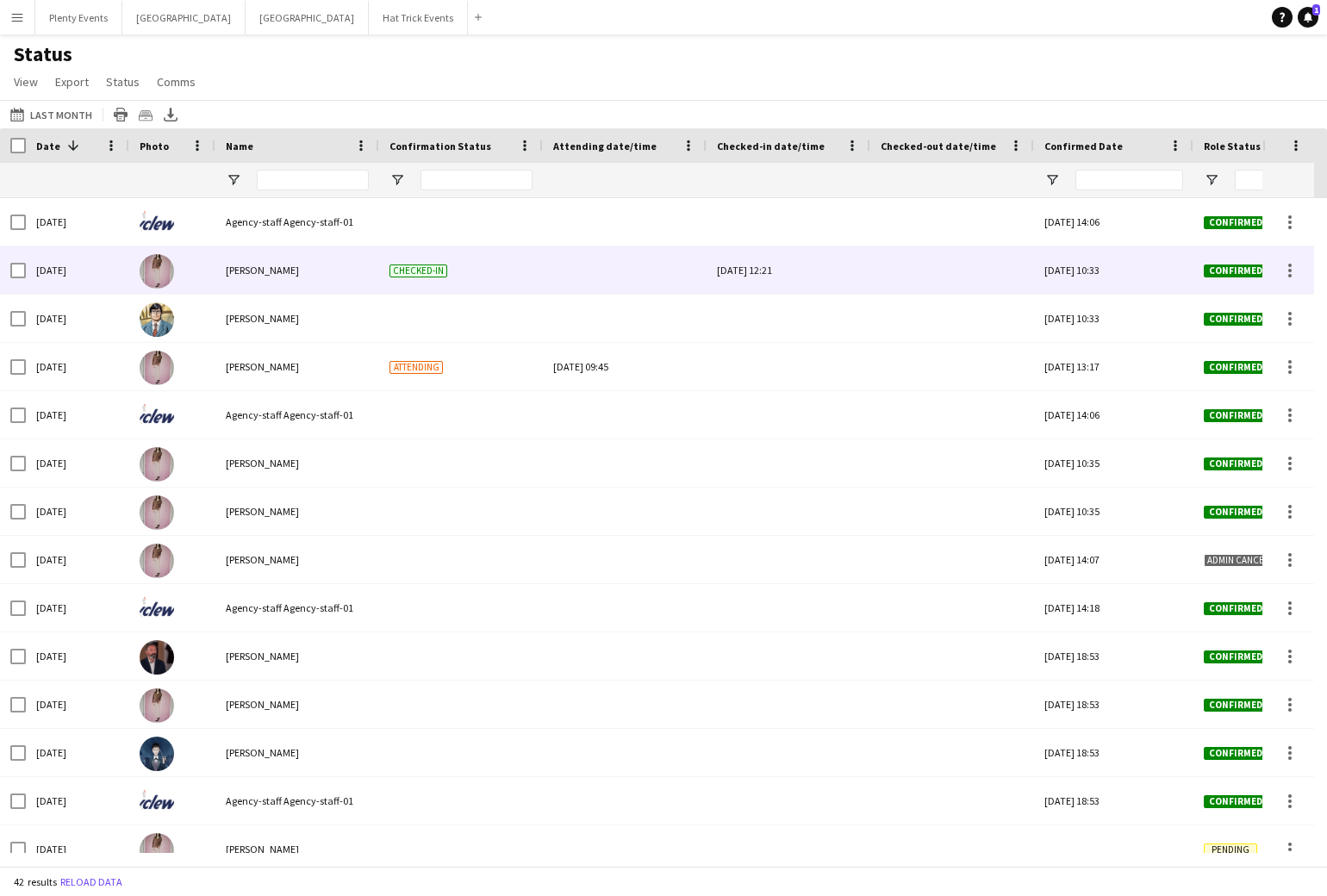
click at [760, 272] on div "[DATE] 12:21" at bounding box center [787, 270] width 143 height 47
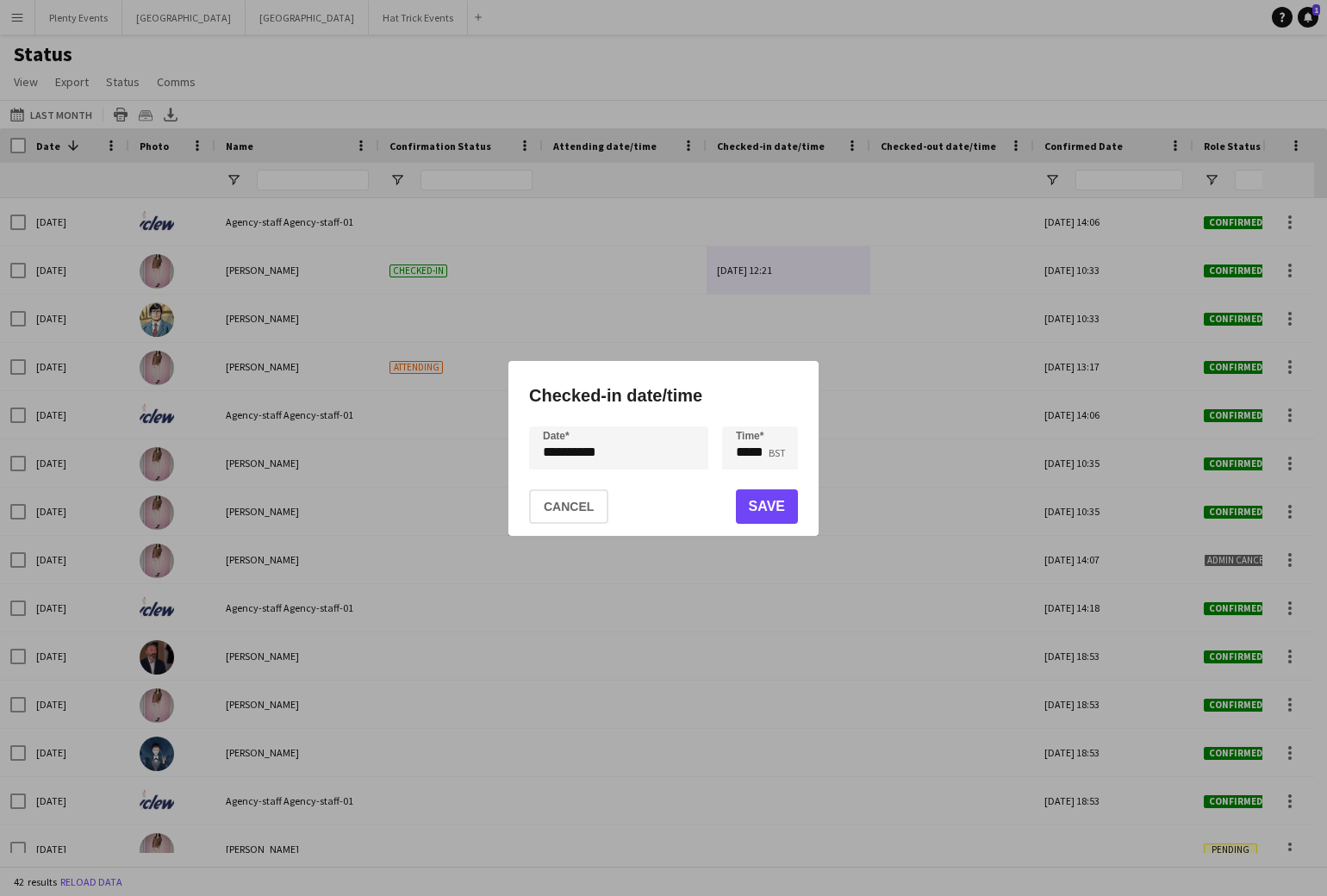
click at [766, 322] on div at bounding box center [664, 448] width 1327 height 896
click at [581, 508] on button "Cancel" at bounding box center [569, 506] width 80 height 34
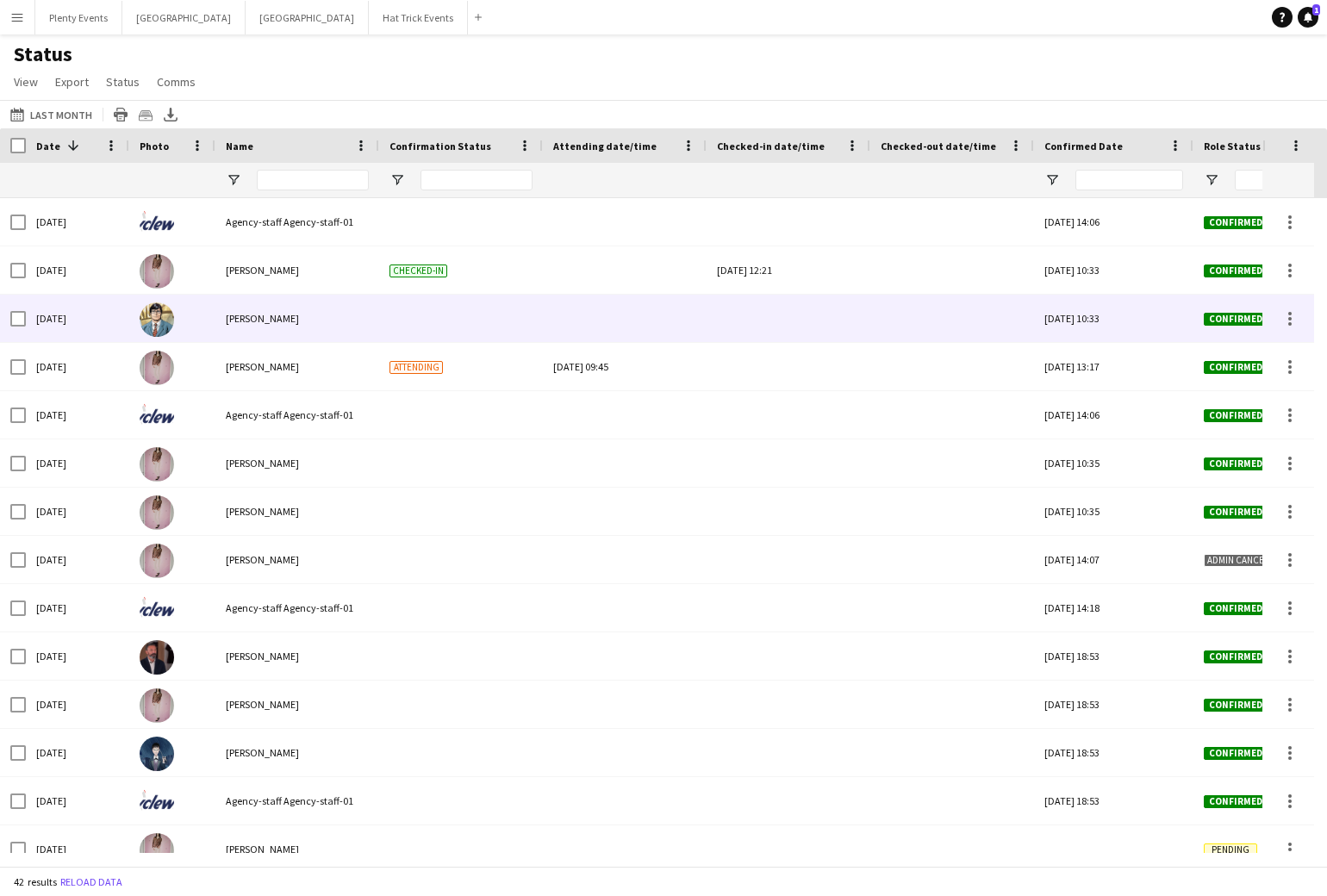
click at [759, 318] on div at bounding box center [787, 318] width 143 height 47
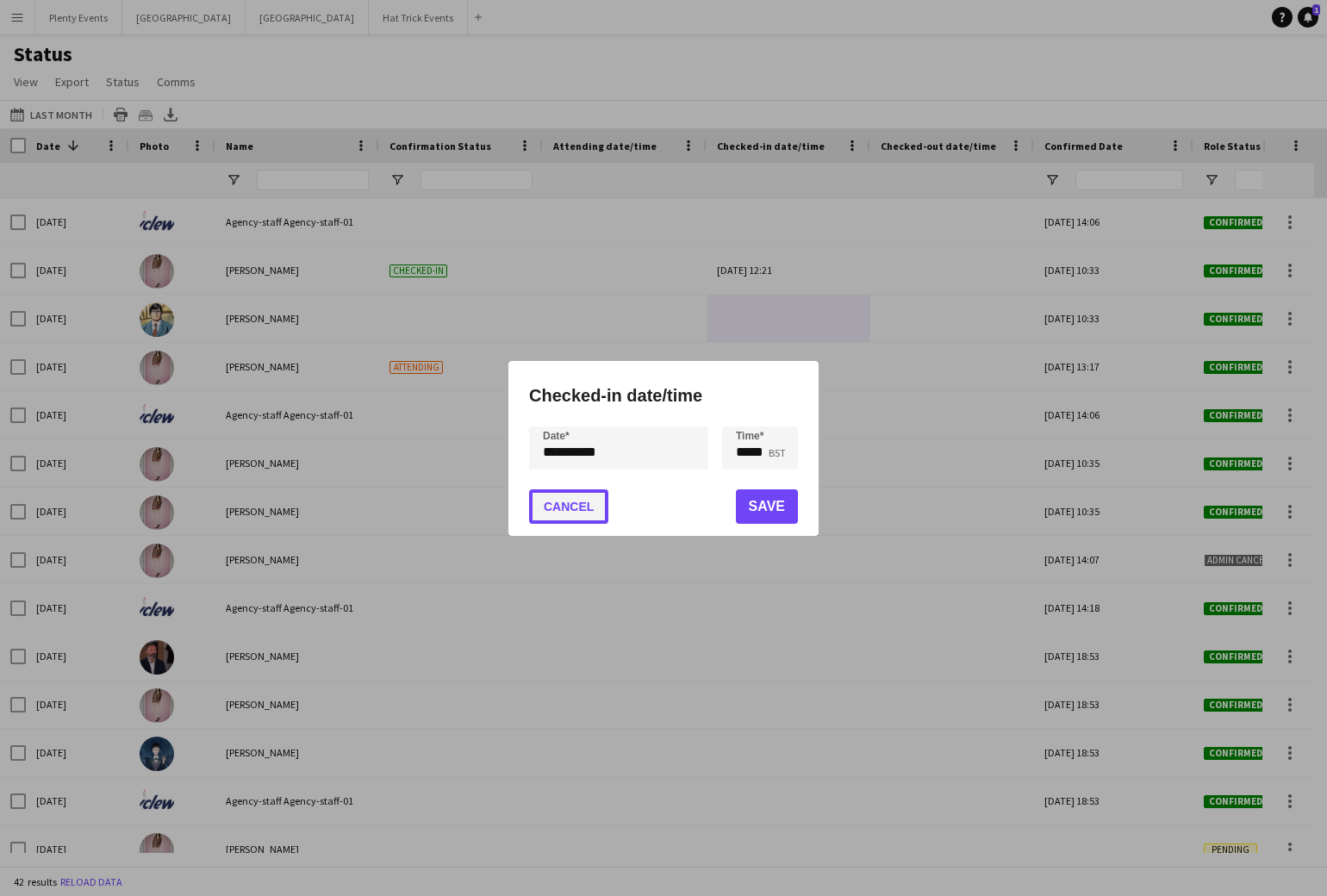
click at [576, 508] on button "Cancel" at bounding box center [569, 506] width 80 height 34
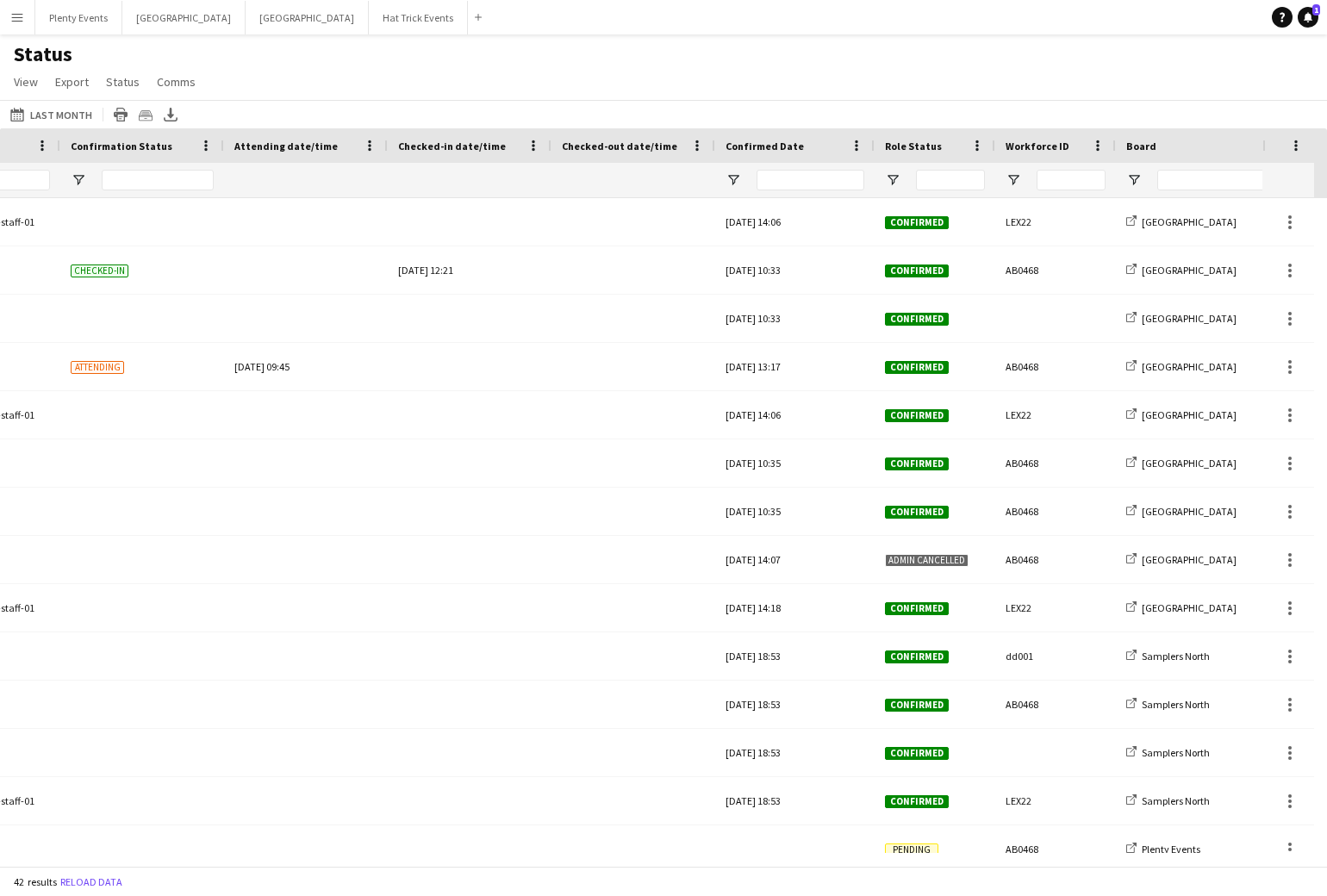
scroll to position [0, 868]
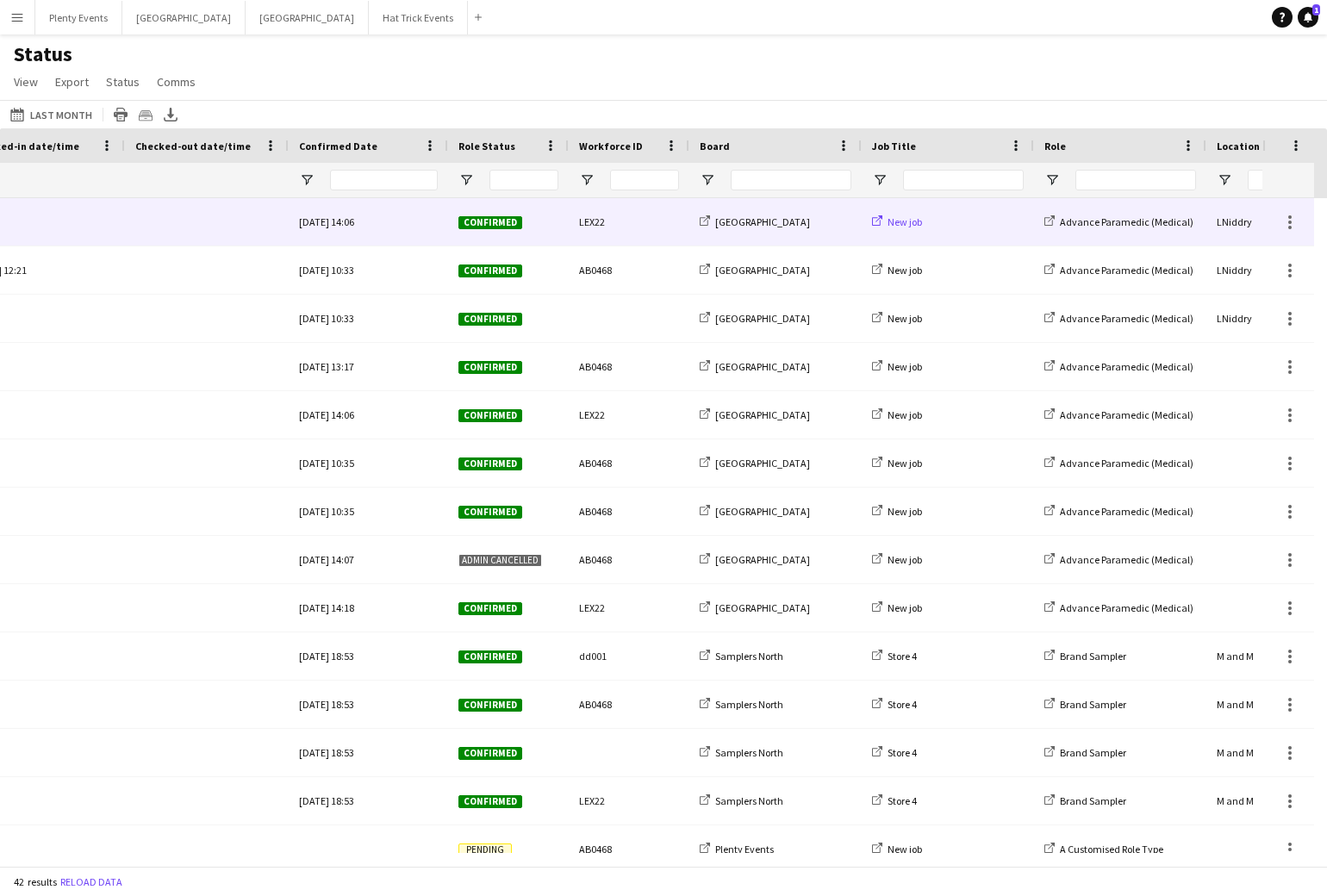
click at [879, 222] on icon at bounding box center [876, 220] width 10 height 10
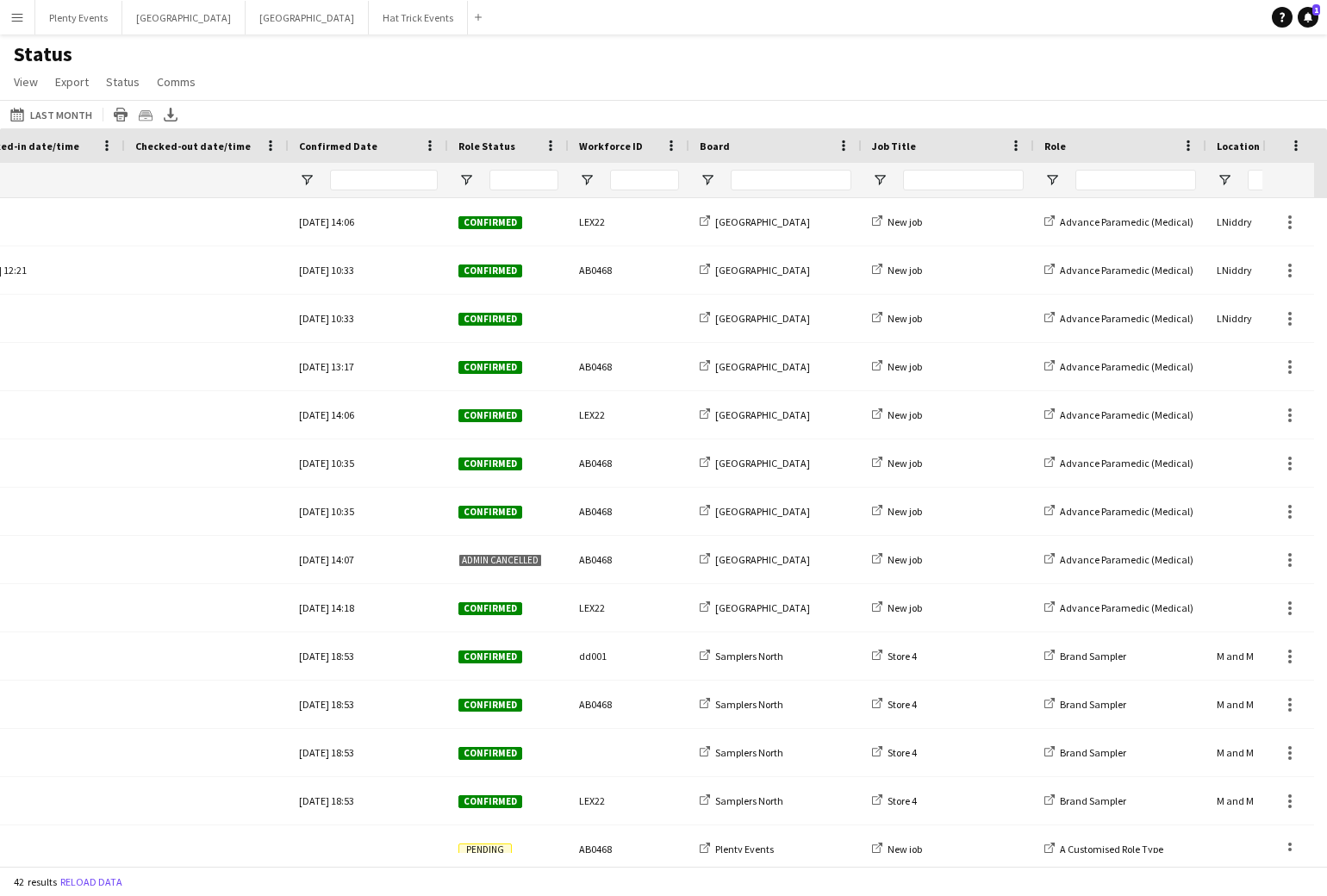
scroll to position [0, 745]
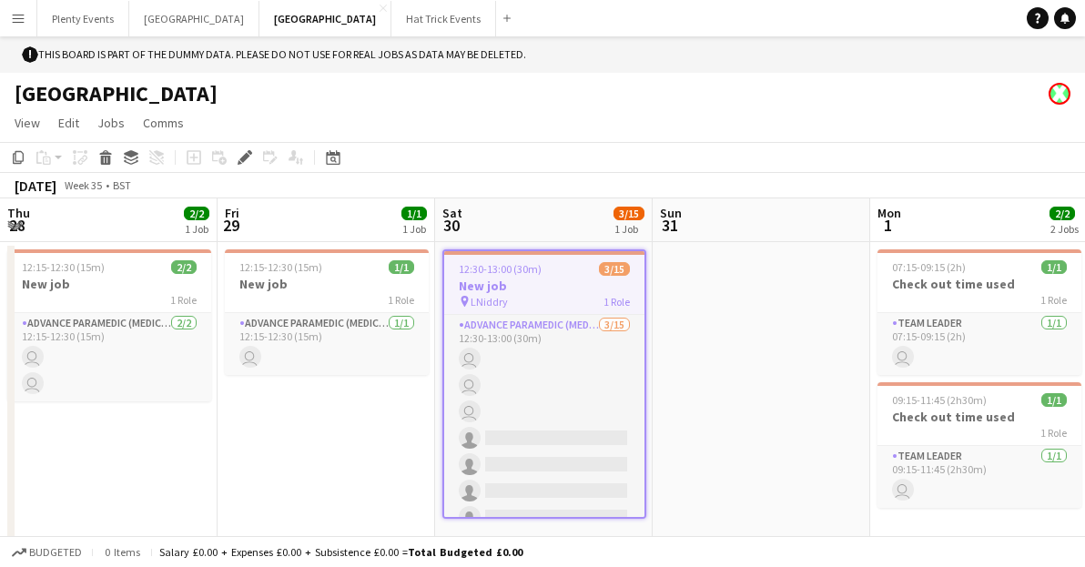
scroll to position [0, 626]
